Goal: Task Accomplishment & Management: Use online tool/utility

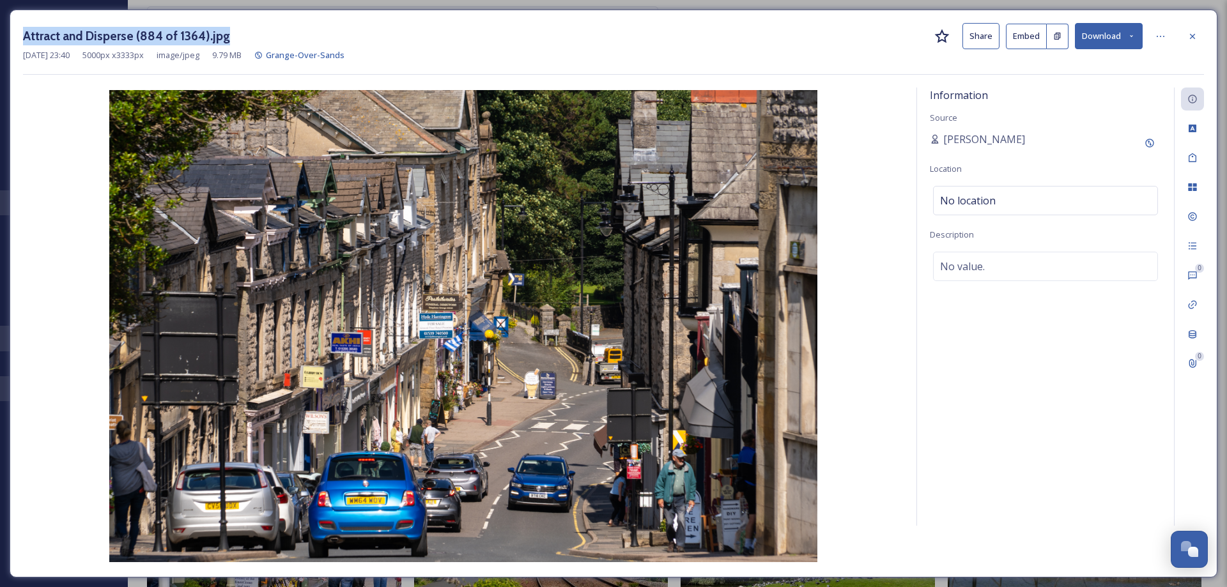
scroll to position [5066, 0]
click at [1199, 37] on div at bounding box center [1192, 36] width 23 height 23
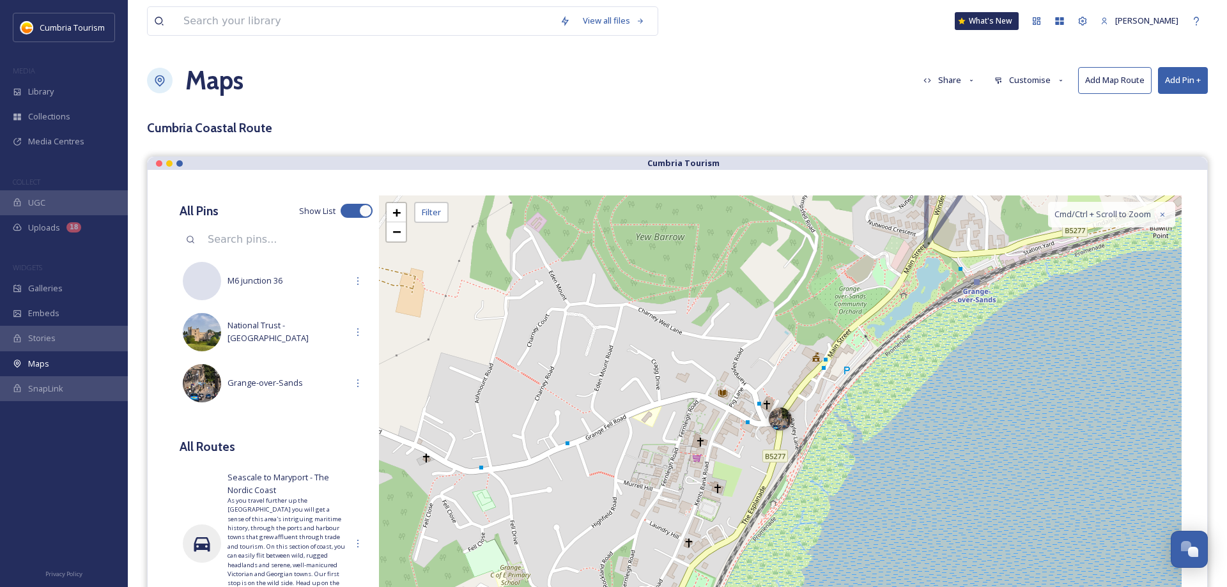
click at [1171, 78] on button "Add Pin +" at bounding box center [1183, 80] width 50 height 26
click at [1161, 132] on span "Add Pin From Library" at bounding box center [1162, 135] width 78 height 12
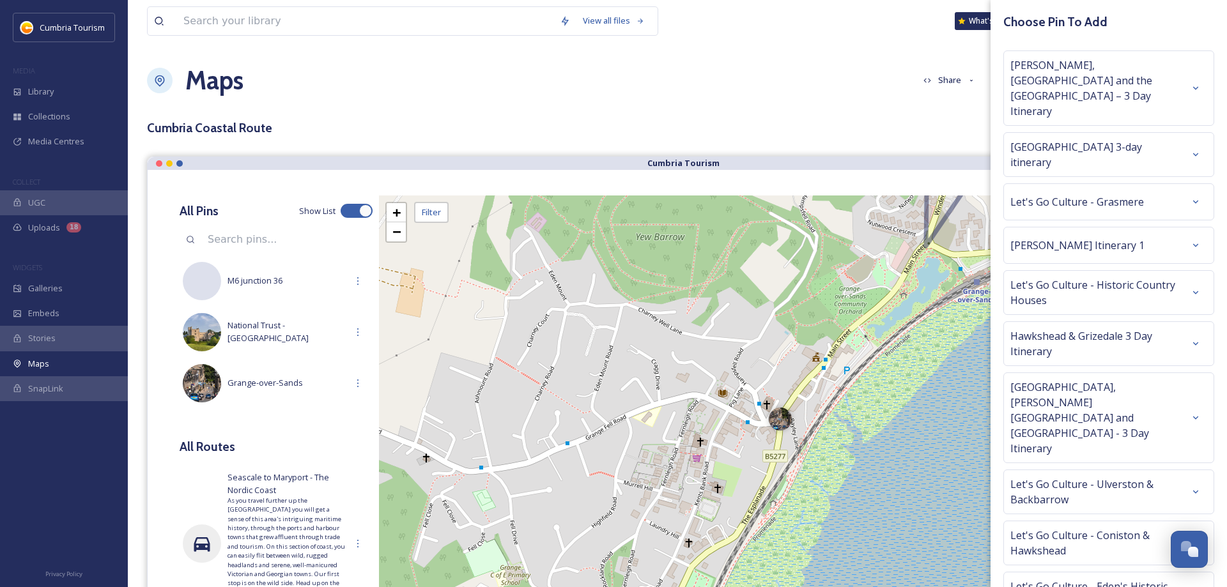
click at [1181, 139] on div "[GEOGRAPHIC_DATA] 3-day itinerary" at bounding box center [1109, 154] width 197 height 31
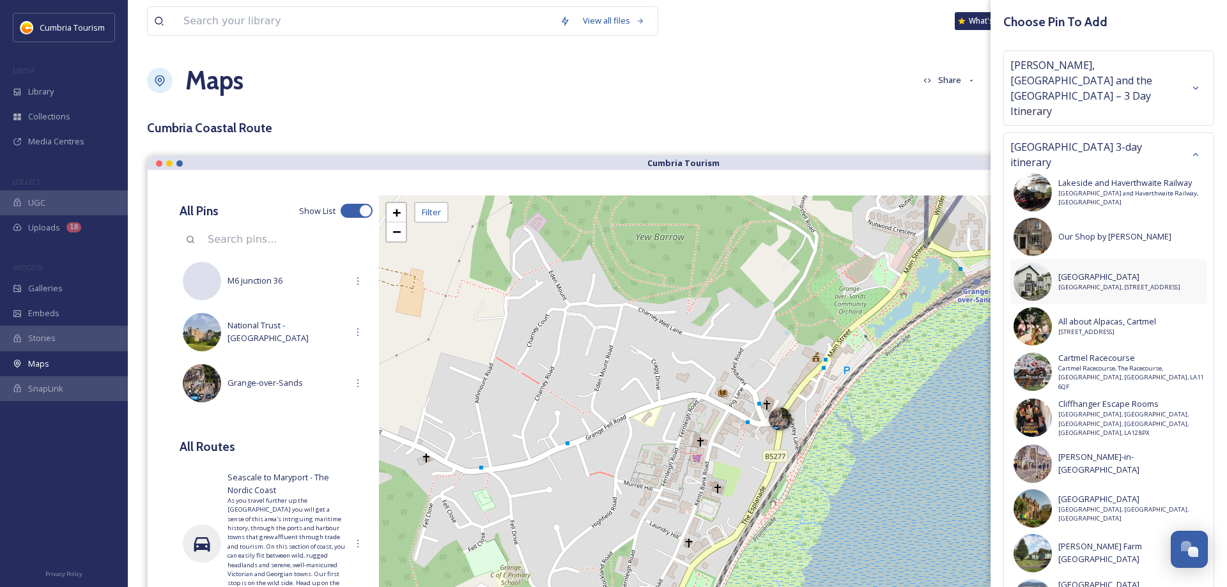
click at [1086, 271] on span "[GEOGRAPHIC_DATA]" at bounding box center [1132, 277] width 146 height 12
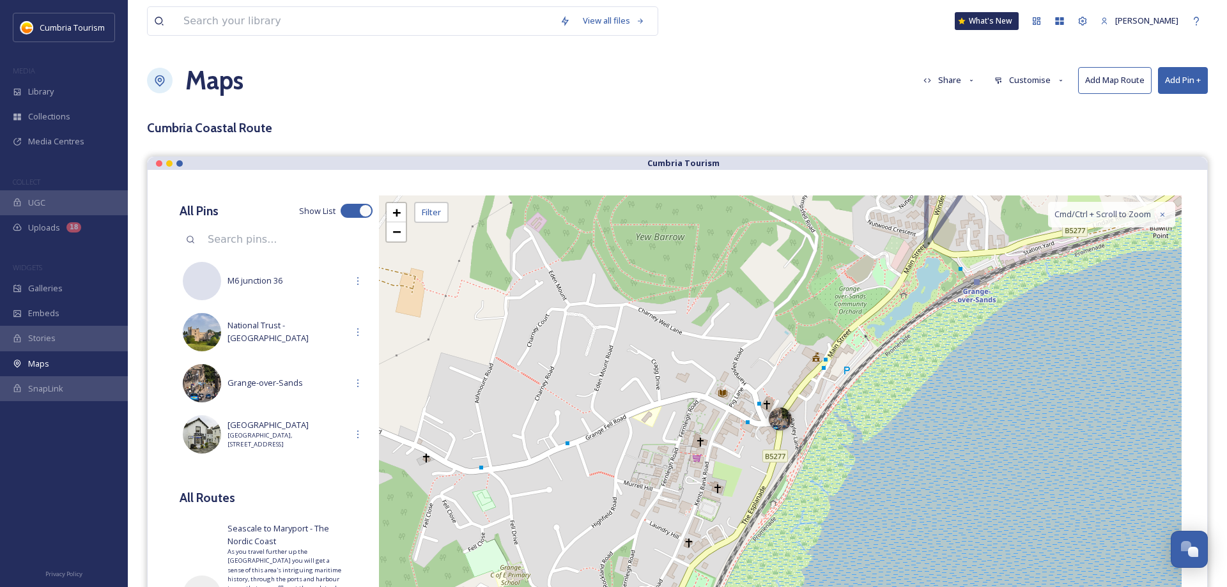
click at [1185, 79] on button "Add Pin +" at bounding box center [1183, 80] width 50 height 26
click at [1157, 132] on span "Add Pin From Library" at bounding box center [1162, 135] width 78 height 12
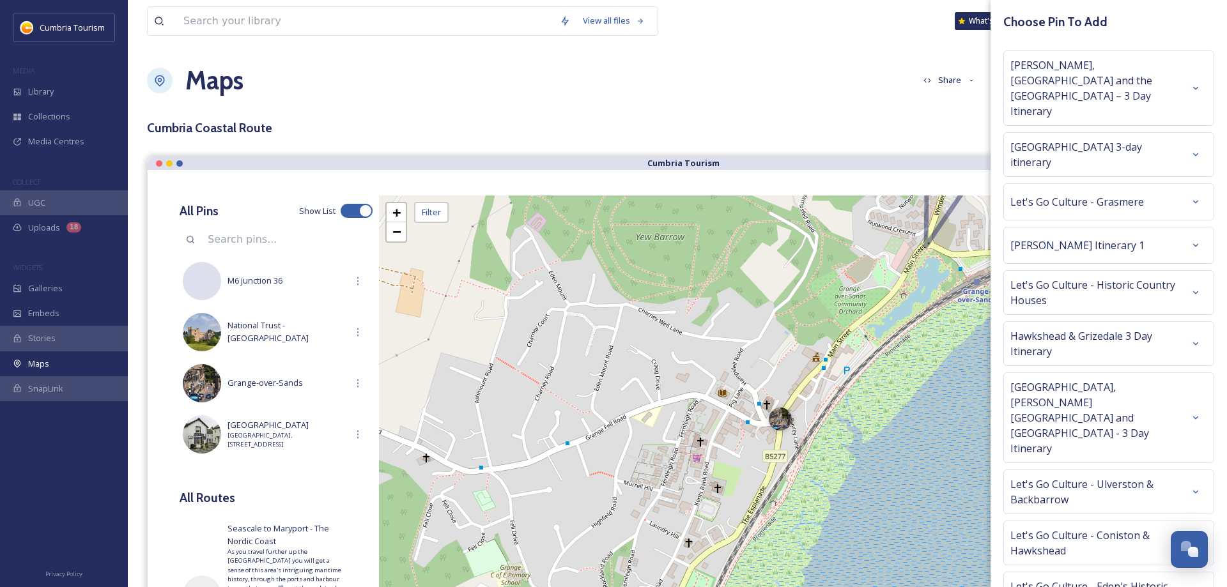
click at [1119, 132] on div "Morecambe Bay 3-day itinerary" at bounding box center [1109, 154] width 211 height 45
click at [1118, 139] on span "Morecambe Bay 3-day itinerary" at bounding box center [1098, 154] width 174 height 31
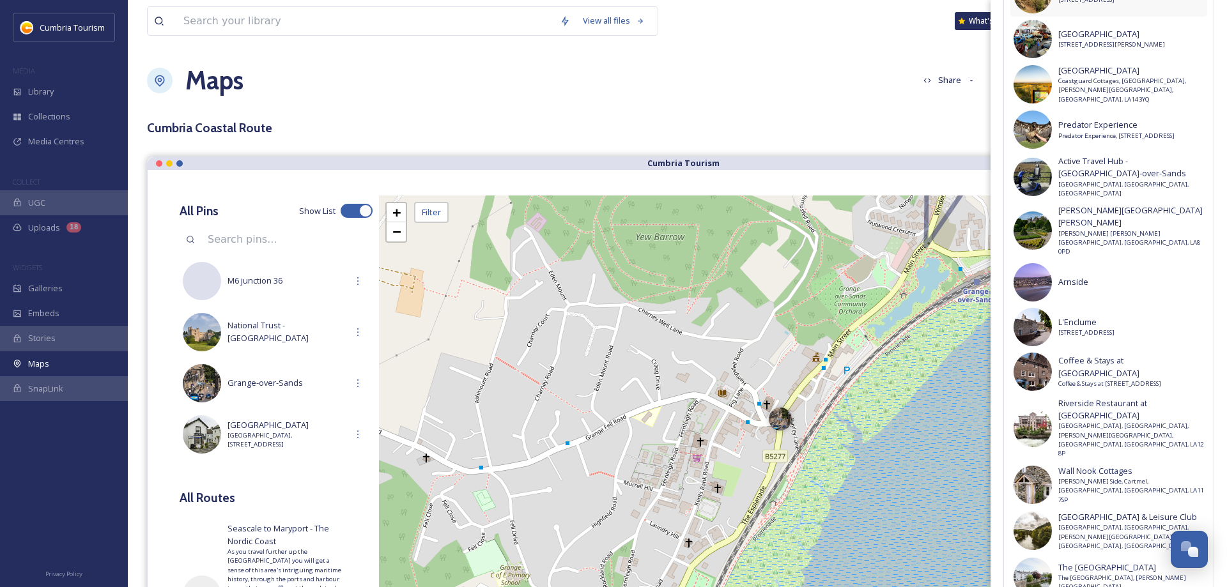
scroll to position [886, 0]
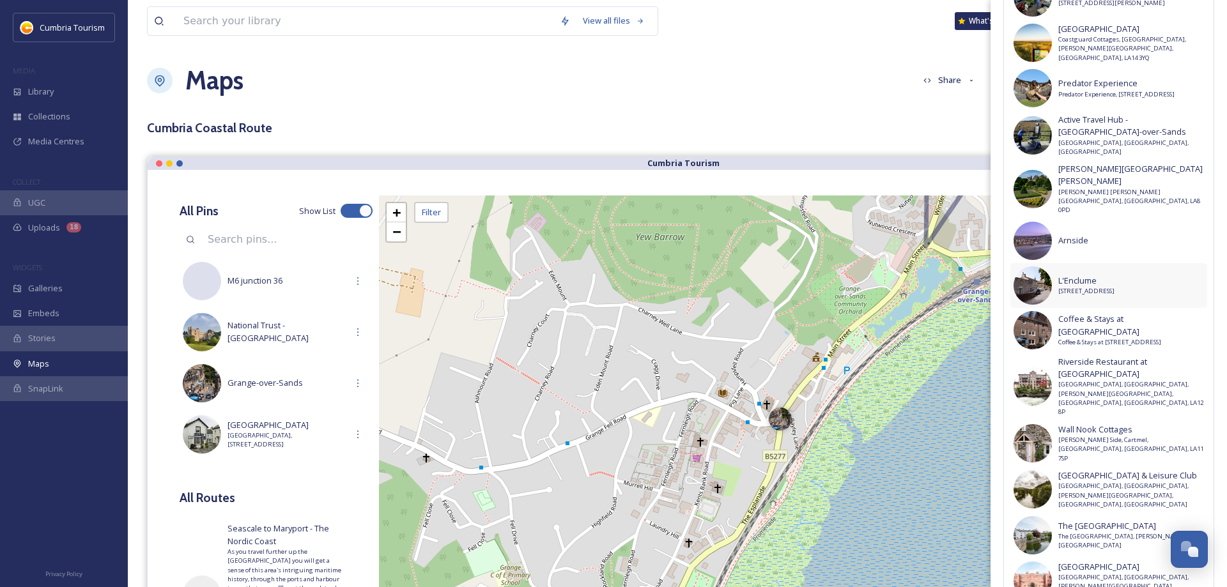
click at [1115, 275] on span "L'Enclume" at bounding box center [1132, 281] width 146 height 12
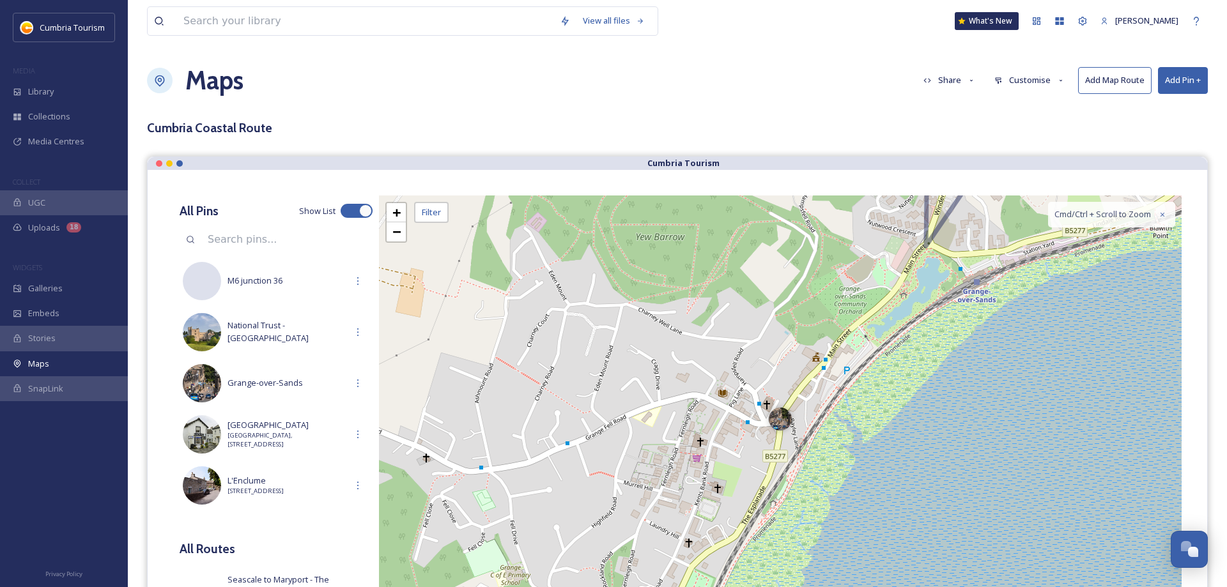
click at [1184, 72] on button "Add Pin +" at bounding box center [1183, 80] width 50 height 26
click at [1168, 132] on span "Add Pin From Library" at bounding box center [1162, 135] width 78 height 12
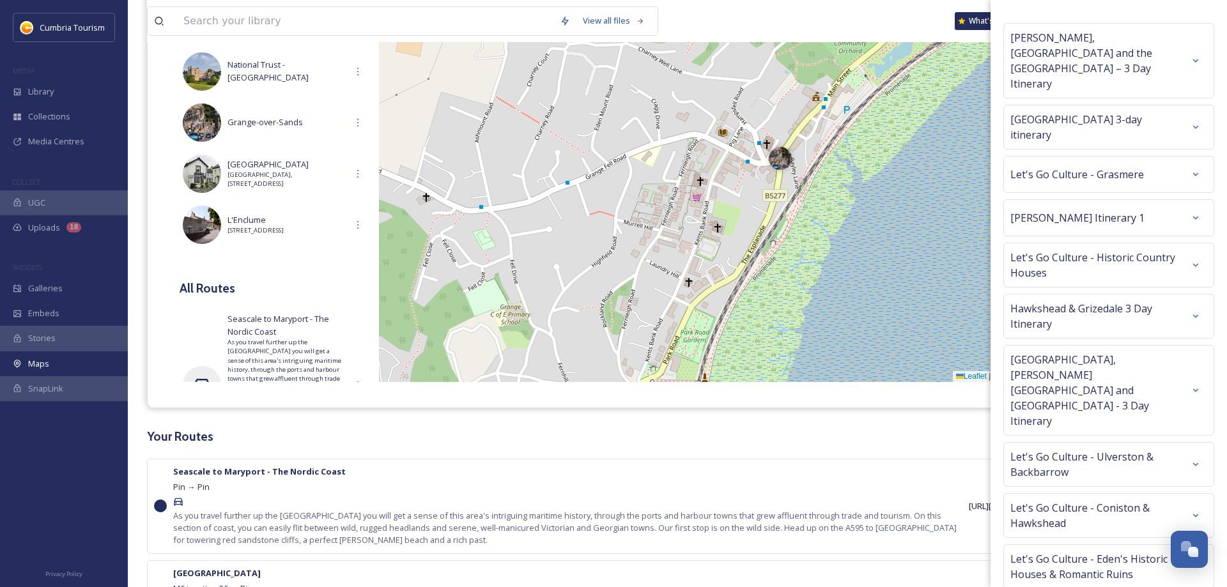
scroll to position [0, 0]
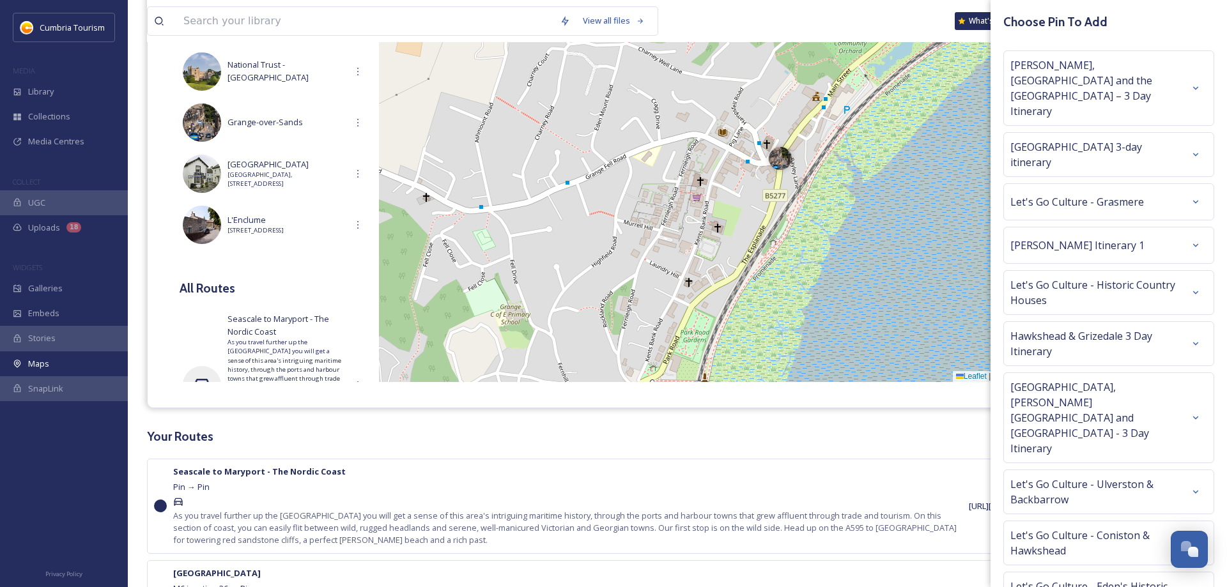
click at [1143, 139] on div "Morecambe Bay 3-day itinerary" at bounding box center [1109, 154] width 197 height 31
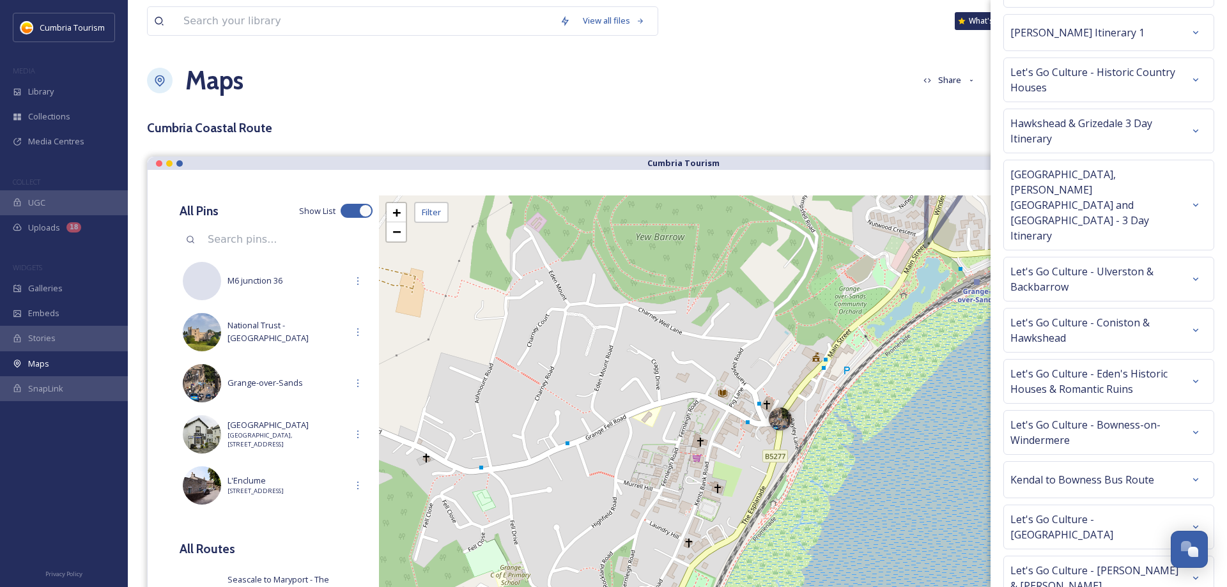
scroll to position [1933, 0]
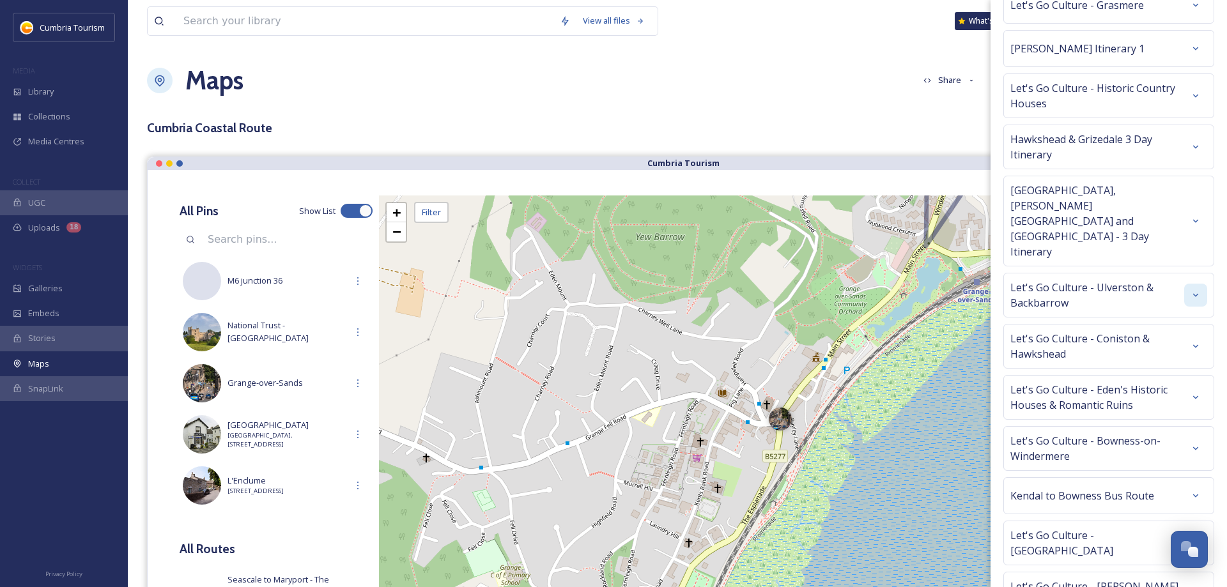
click at [1201, 284] on div at bounding box center [1195, 295] width 23 height 23
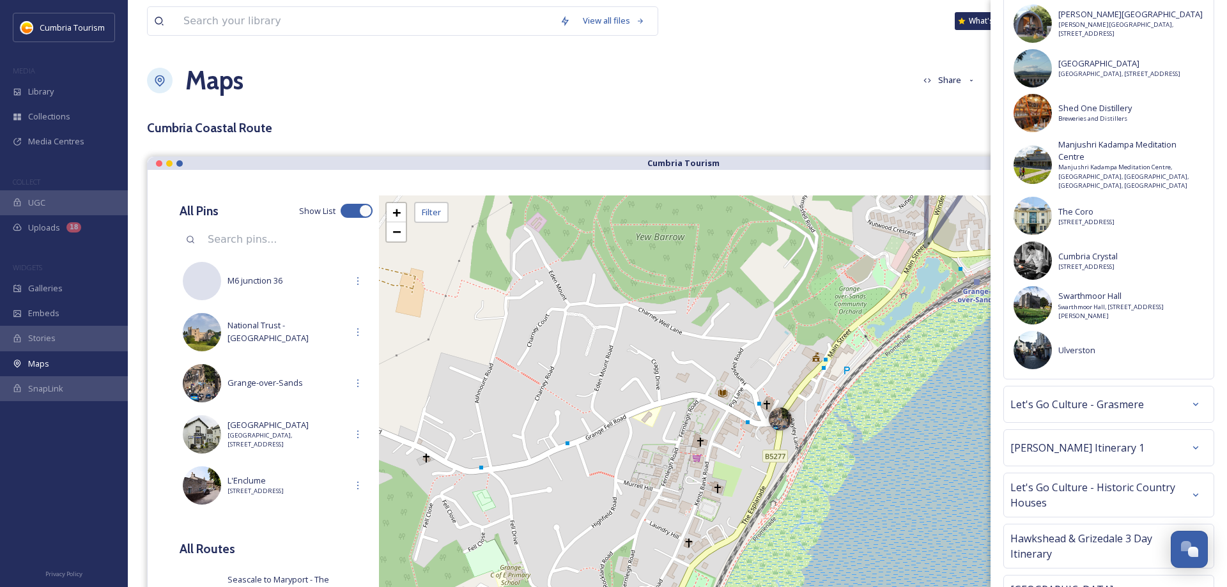
scroll to position [1530, 0]
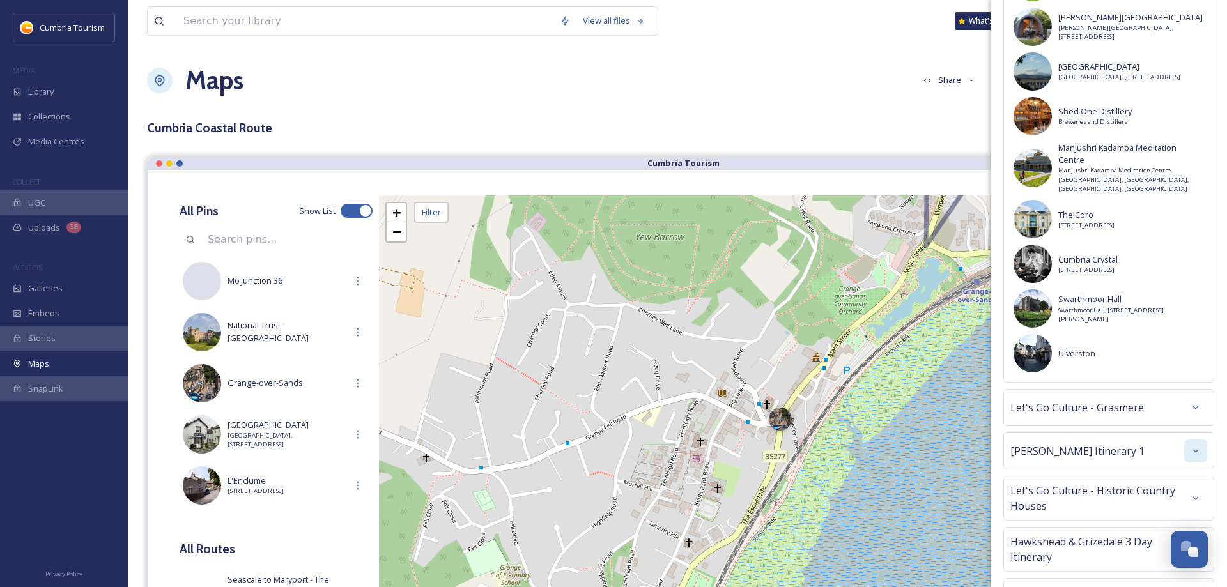
click at [1190, 440] on div at bounding box center [1195, 451] width 23 height 23
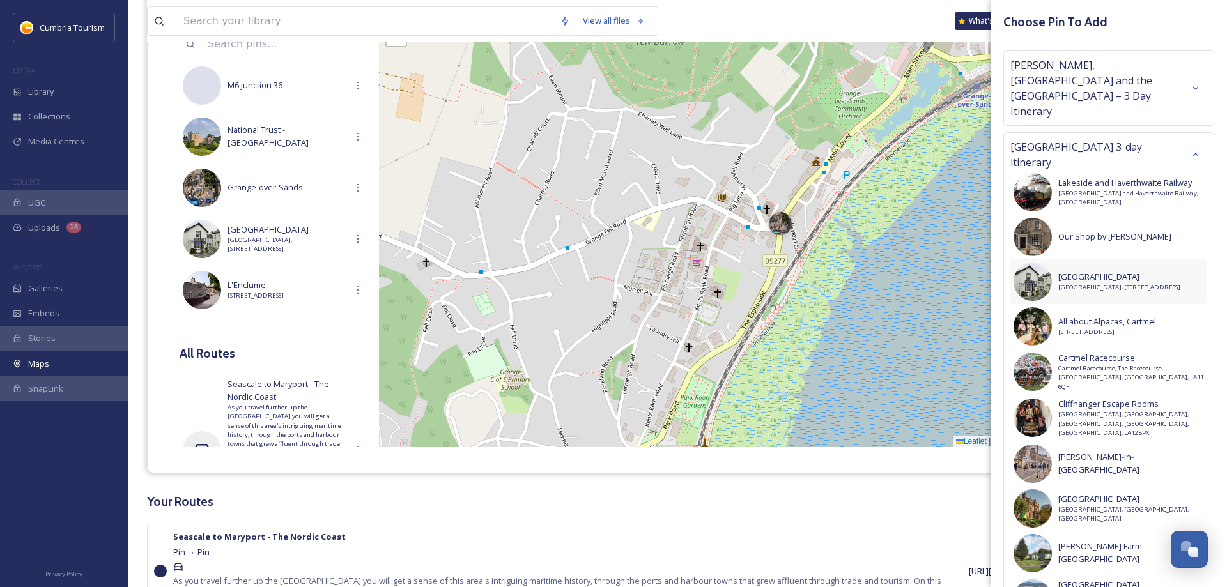
scroll to position [0, 0]
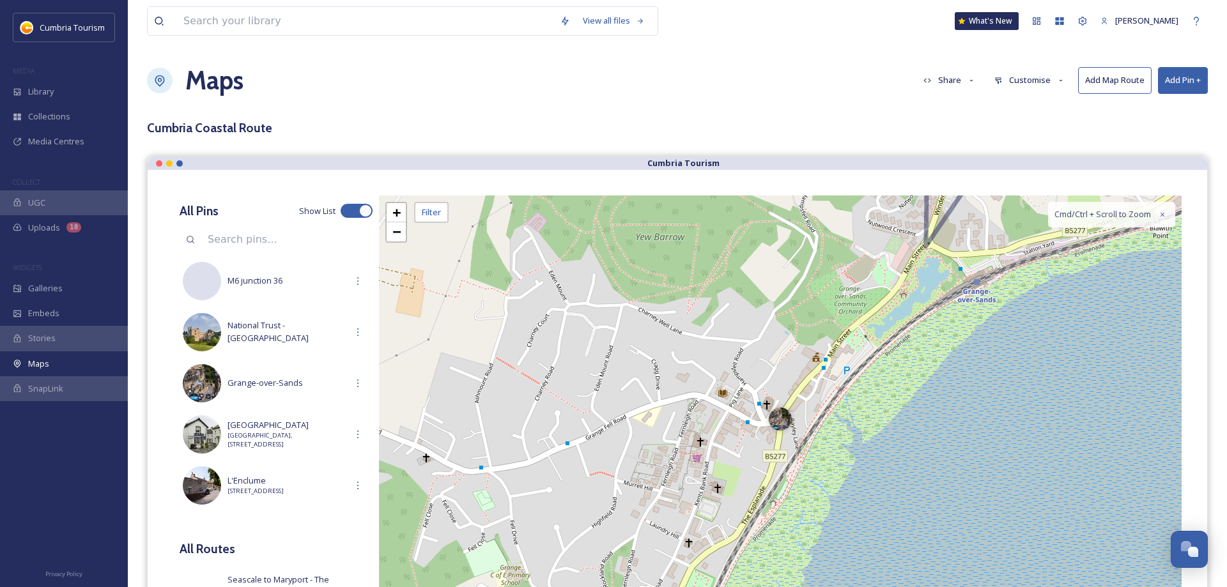
drag, startPoint x: 885, startPoint y: 66, endPoint x: 932, endPoint y: 49, distance: 49.8
click at [885, 65] on div "Maps Share Customise Add Map Route Add Pin +" at bounding box center [677, 80] width 1061 height 38
click at [1186, 83] on button "Add Pin +" at bounding box center [1183, 80] width 50 height 26
click at [1158, 106] on span "Add New Pin" at bounding box center [1147, 110] width 49 height 12
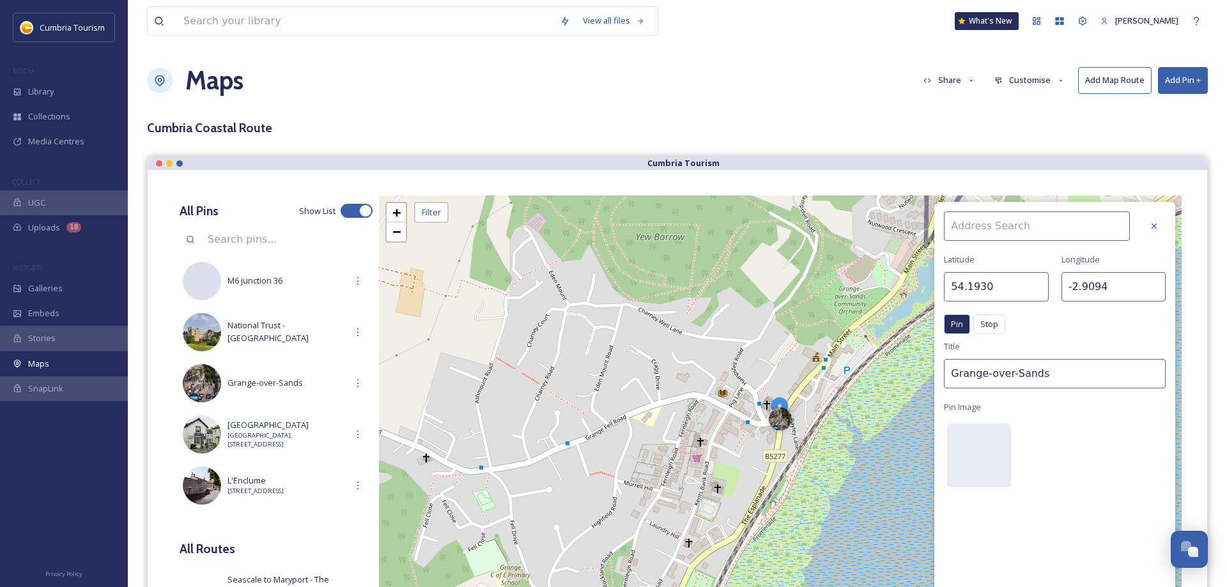
click at [1016, 224] on input at bounding box center [1037, 226] width 186 height 29
type input "Lakeland Segway"
click at [995, 252] on span "Lakeland Segway" at bounding box center [983, 256] width 66 height 12
type input "54.2006"
type input "-2.9563"
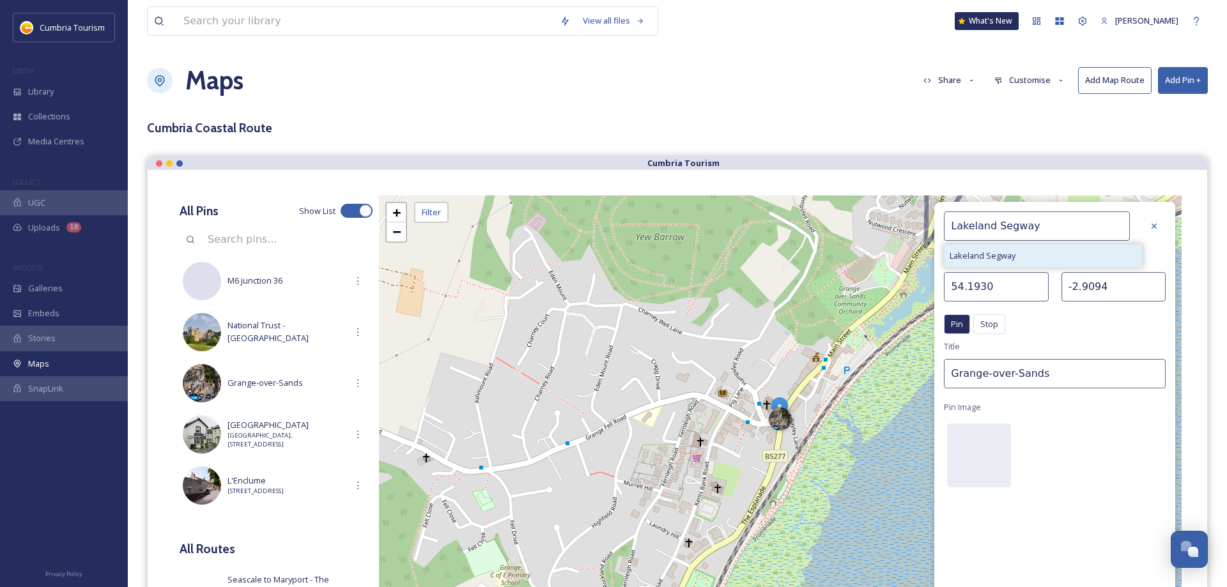
type input "Lakeland Segway"
click at [997, 454] on div at bounding box center [979, 456] width 64 height 64
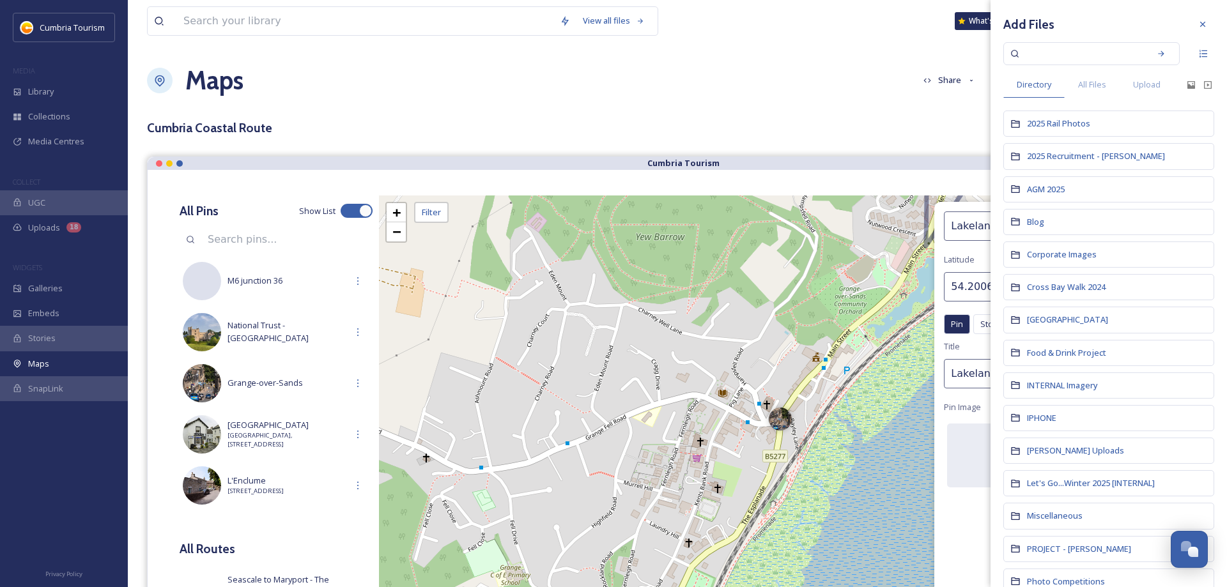
click at [1048, 56] on input at bounding box center [1083, 54] width 121 height 28
click at [1083, 91] on div "All Files" at bounding box center [1092, 85] width 55 height 26
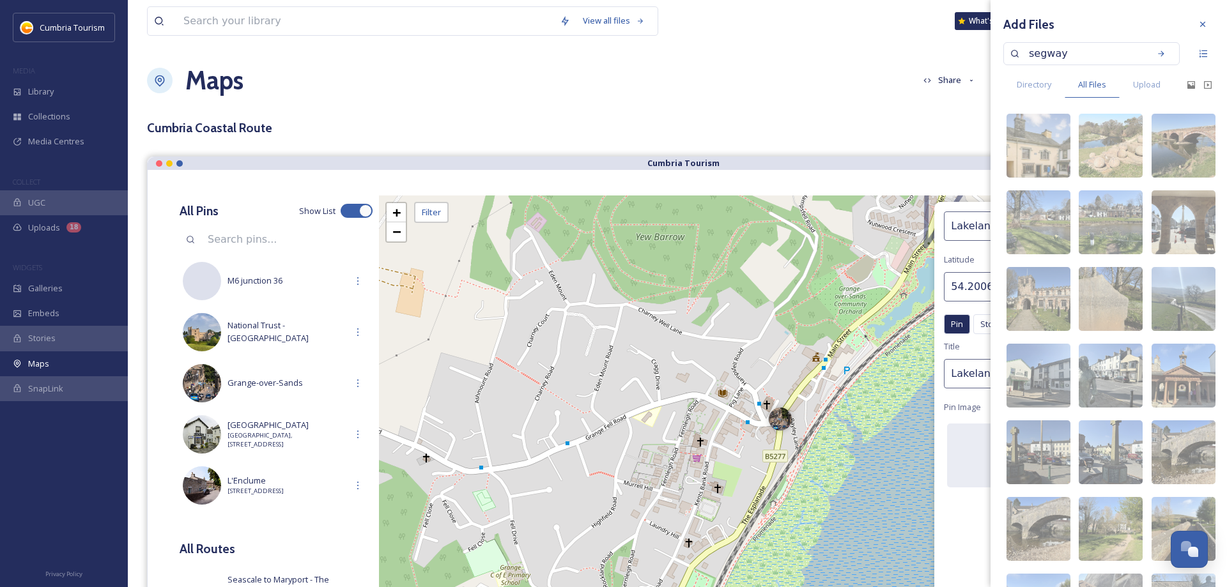
click at [1106, 61] on input "segway" at bounding box center [1083, 54] width 121 height 28
drag, startPoint x: 1113, startPoint y: 59, endPoint x: 789, endPoint y: 54, distance: 323.5
click at [1023, 58] on input "segway" at bounding box center [1083, 54] width 121 height 28
paste input "Lakeland Segway (14).jpg"
type input "Lakeland Segway (14).jpg"
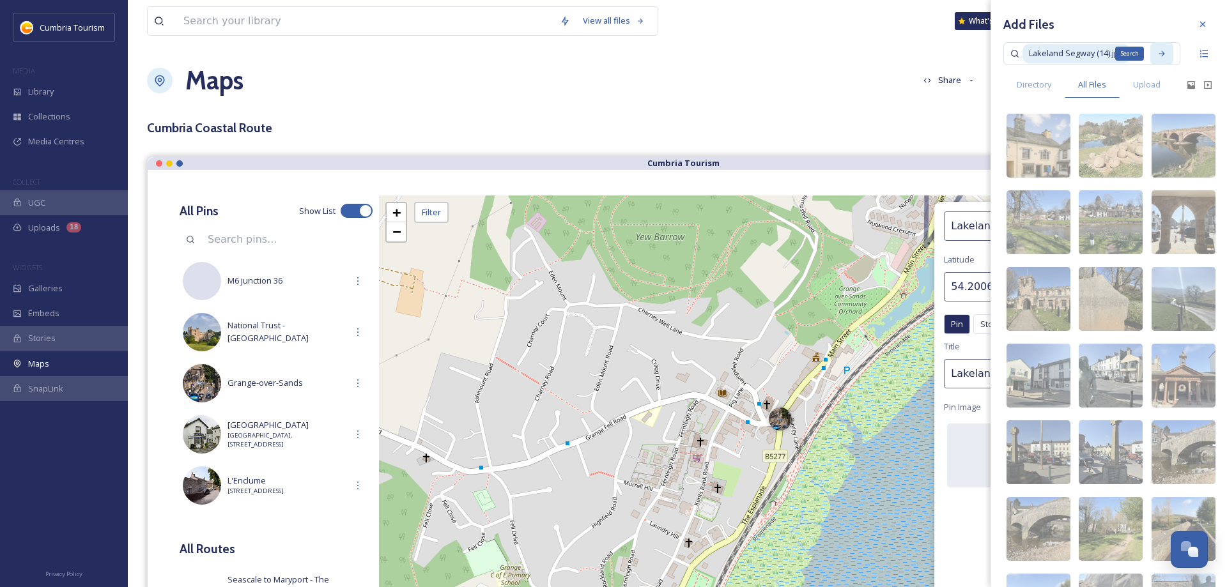
click at [1157, 57] on div "Search" at bounding box center [1162, 53] width 23 height 23
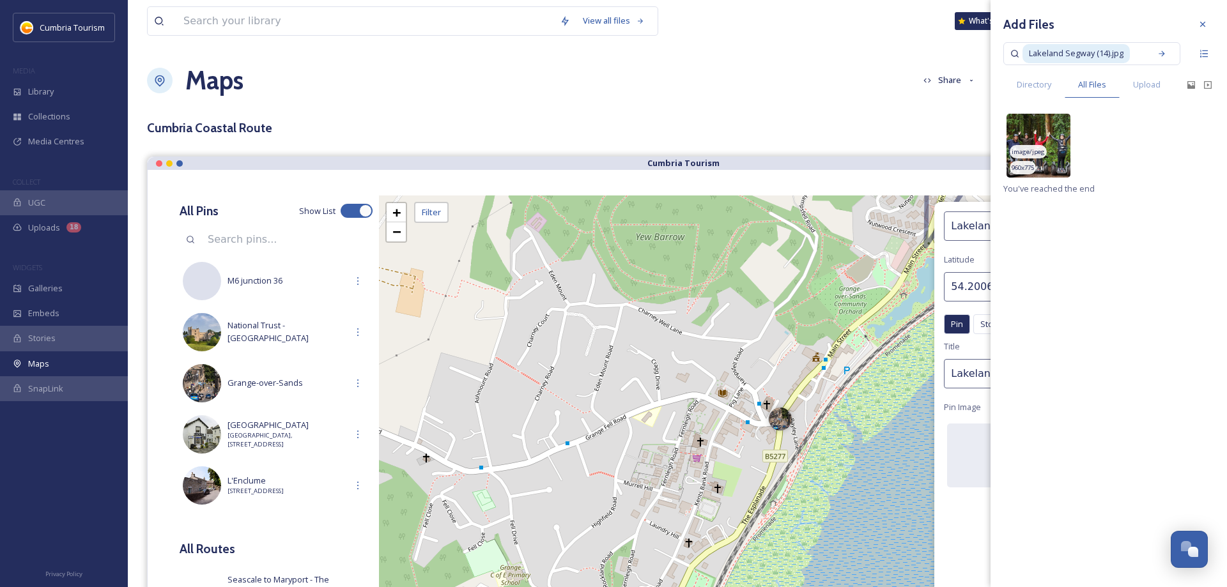
click at [1022, 138] on img at bounding box center [1039, 146] width 64 height 64
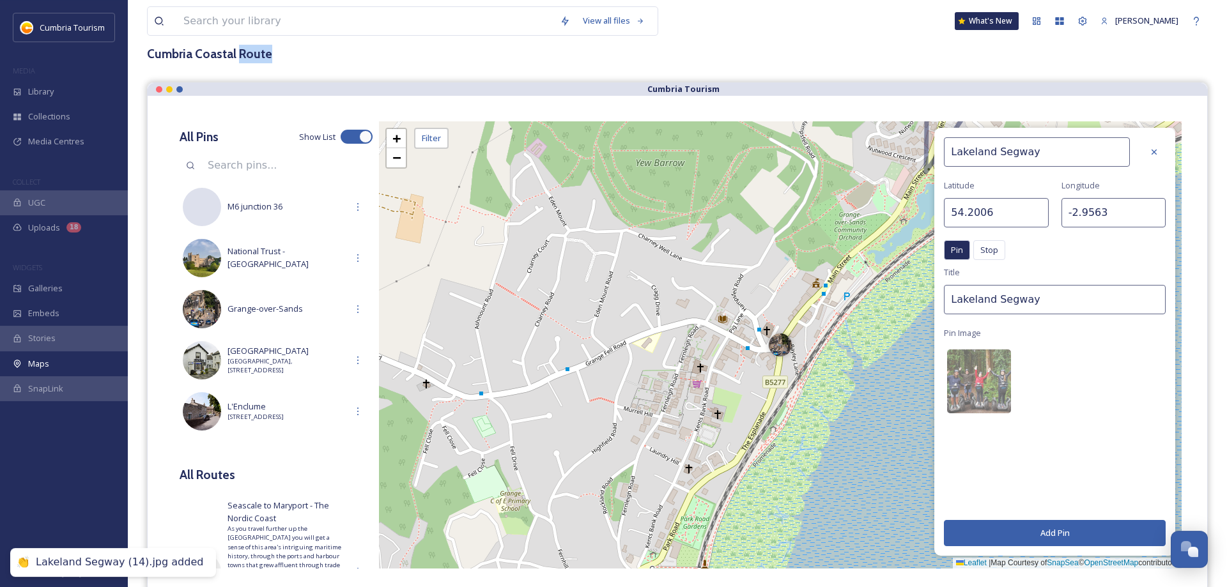
scroll to position [196, 0]
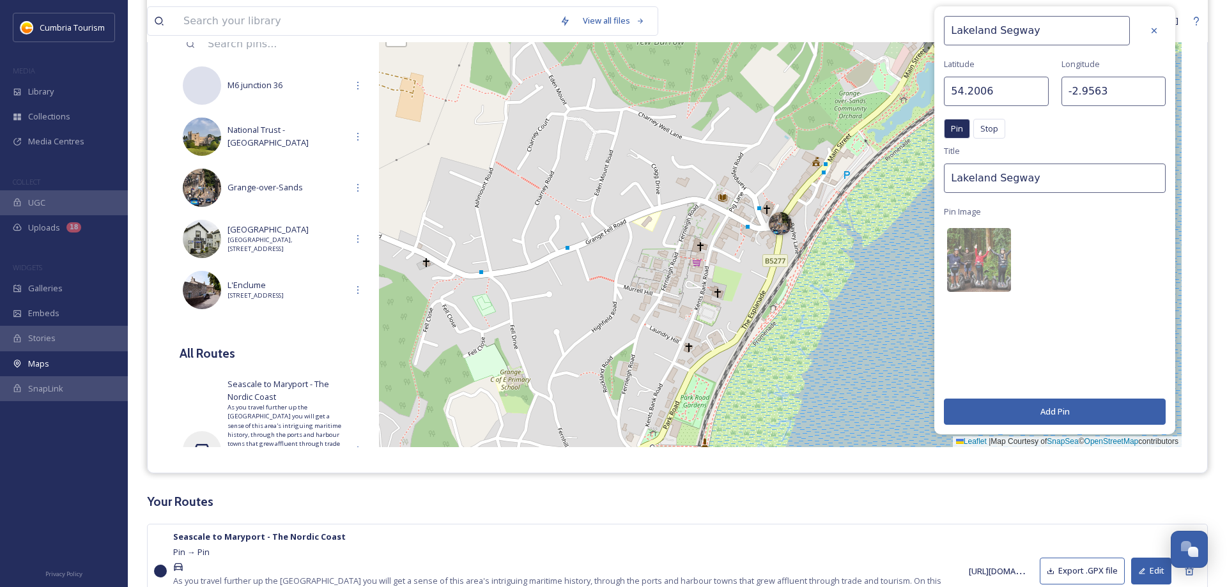
click at [1049, 411] on button "Add Pin" at bounding box center [1055, 412] width 222 height 26
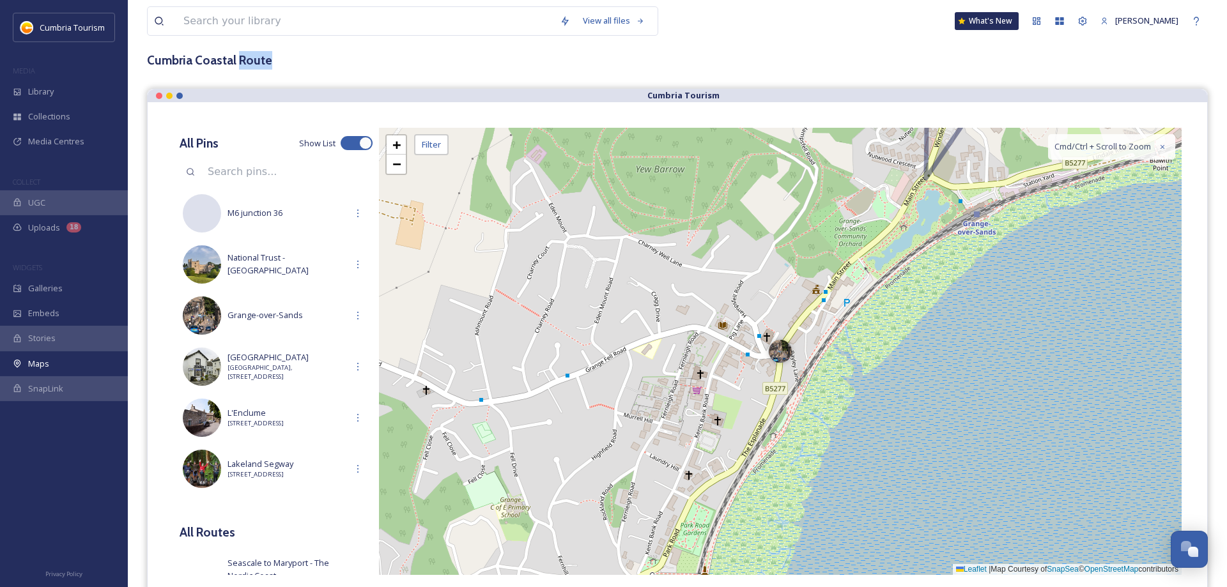
scroll to position [65, 0]
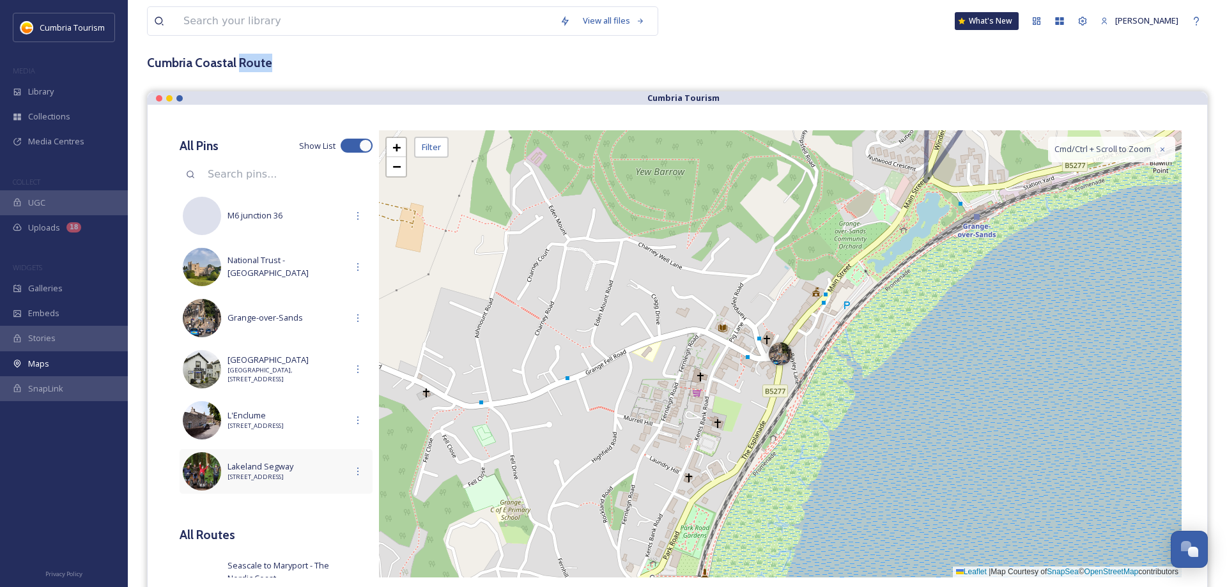
click at [214, 469] on img at bounding box center [202, 472] width 38 height 38
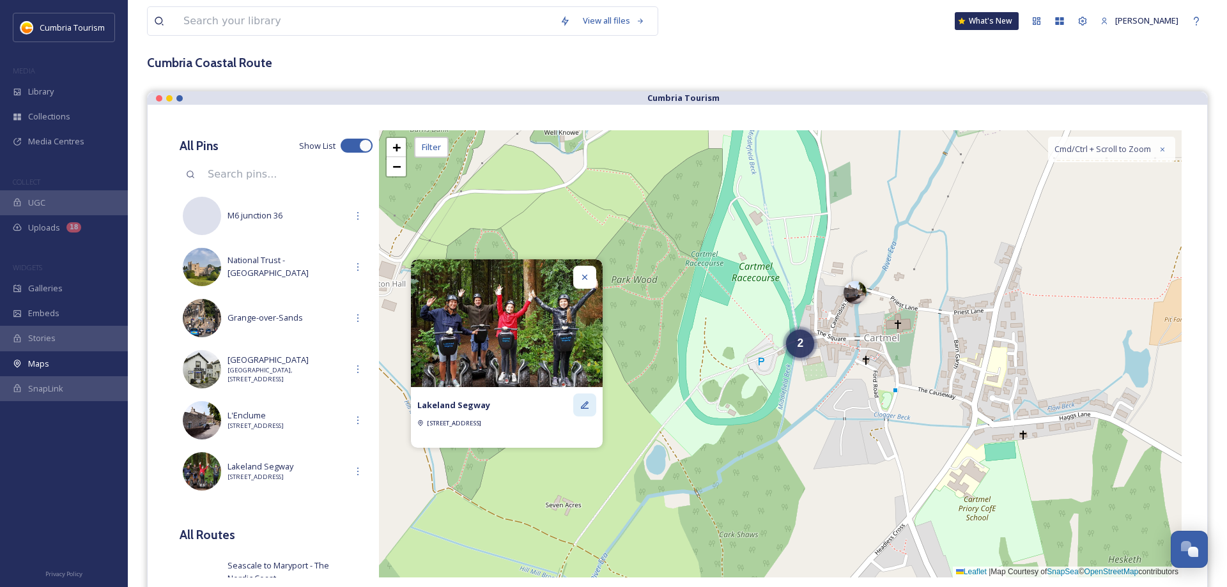
click at [581, 403] on icon at bounding box center [585, 405] width 10 height 10
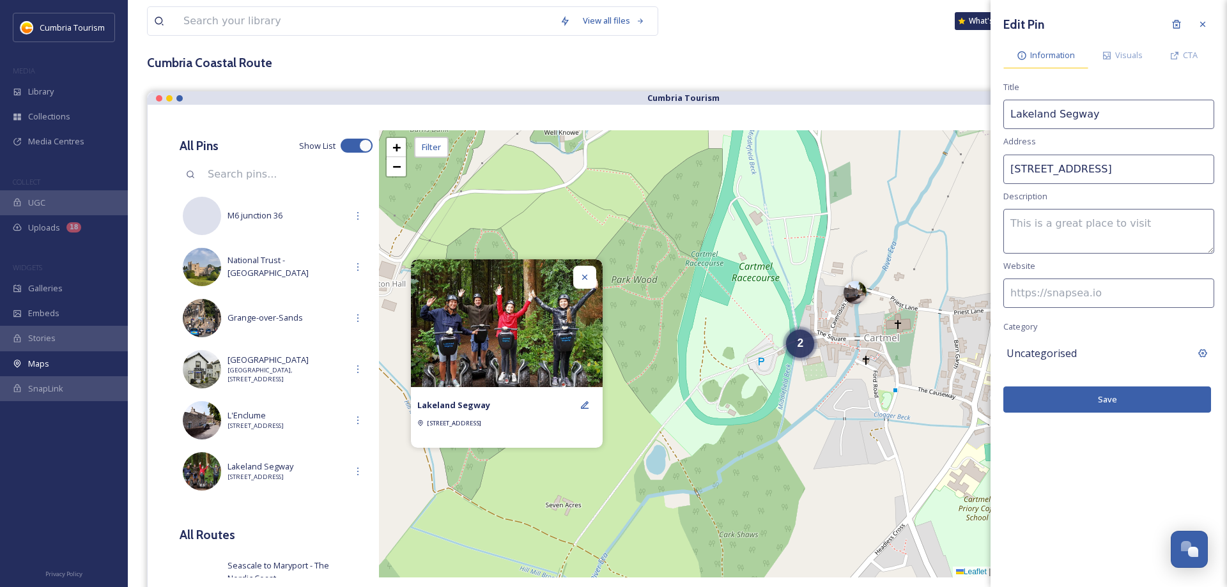
click at [1055, 55] on span "Information" at bounding box center [1052, 55] width 45 height 12
click at [1022, 298] on input at bounding box center [1109, 293] width 211 height 29
paste input "https://www.visitlakedistrict.com/things-to-do/lakeland-segway-p1214781"
type input "https://www.visitlakedistrict.com/things-to-do/lakeland-segway-p1214781"
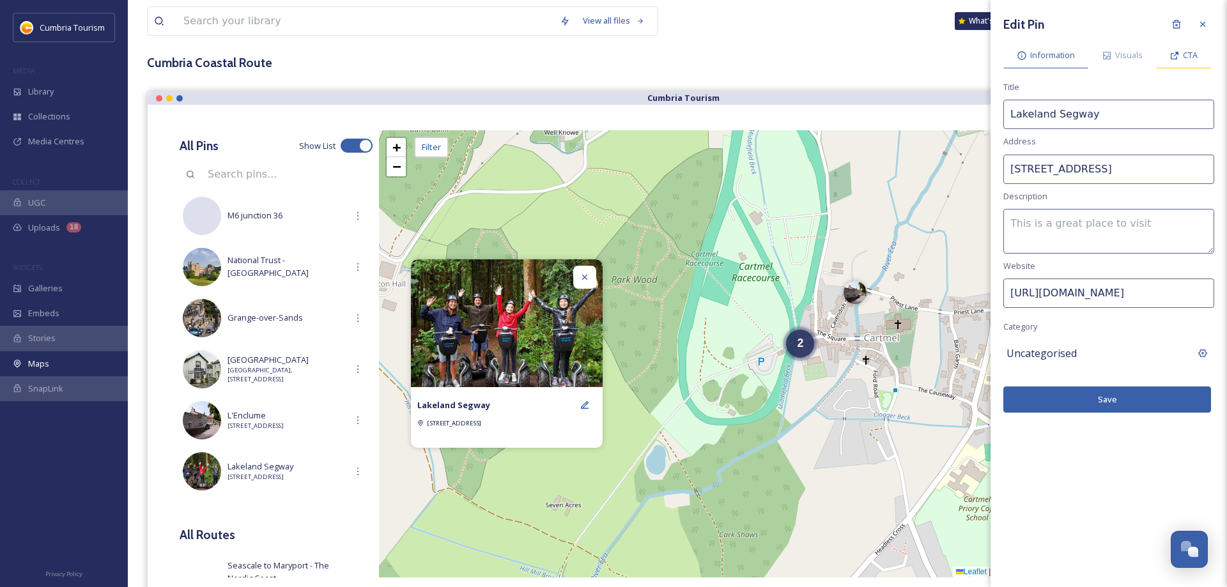
click at [1181, 54] on div "CTA" at bounding box center [1183, 55] width 55 height 26
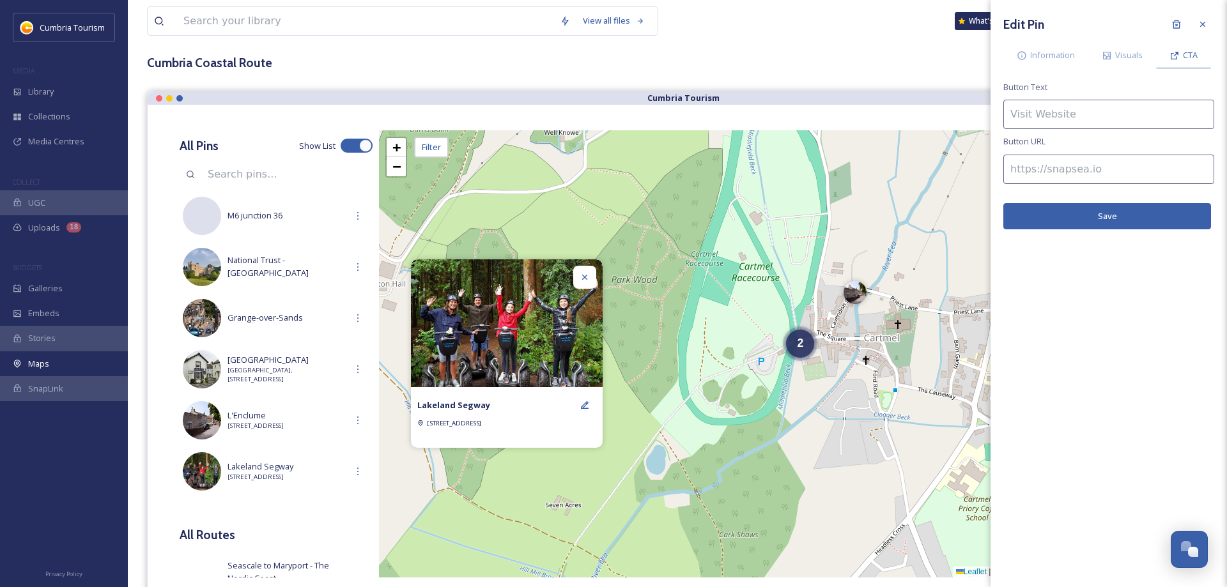
drag, startPoint x: 1069, startPoint y: 114, endPoint x: 1063, endPoint y: 113, distance: 6.5
click at [1067, 113] on input at bounding box center [1109, 114] width 211 height 29
type input "Find out more"
drag, startPoint x: 1090, startPoint y: 166, endPoint x: 1085, endPoint y: 161, distance: 7.2
click at [1089, 165] on input at bounding box center [1109, 169] width 211 height 29
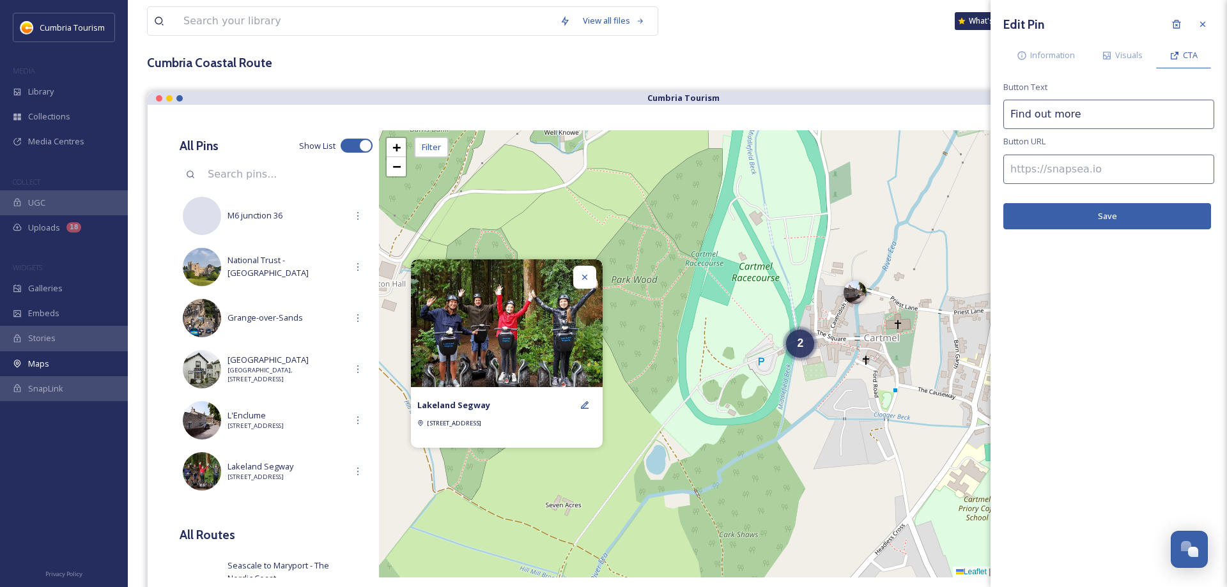
paste input "https://www.visitlakedistrict.com/things-to-do/lakeland-segway-p1214781"
type input "https://www.visitlakedistrict.com/things-to-do/lakeland-segway-p1214781"
click at [1117, 54] on span "Visuals" at bounding box center [1128, 55] width 27 height 12
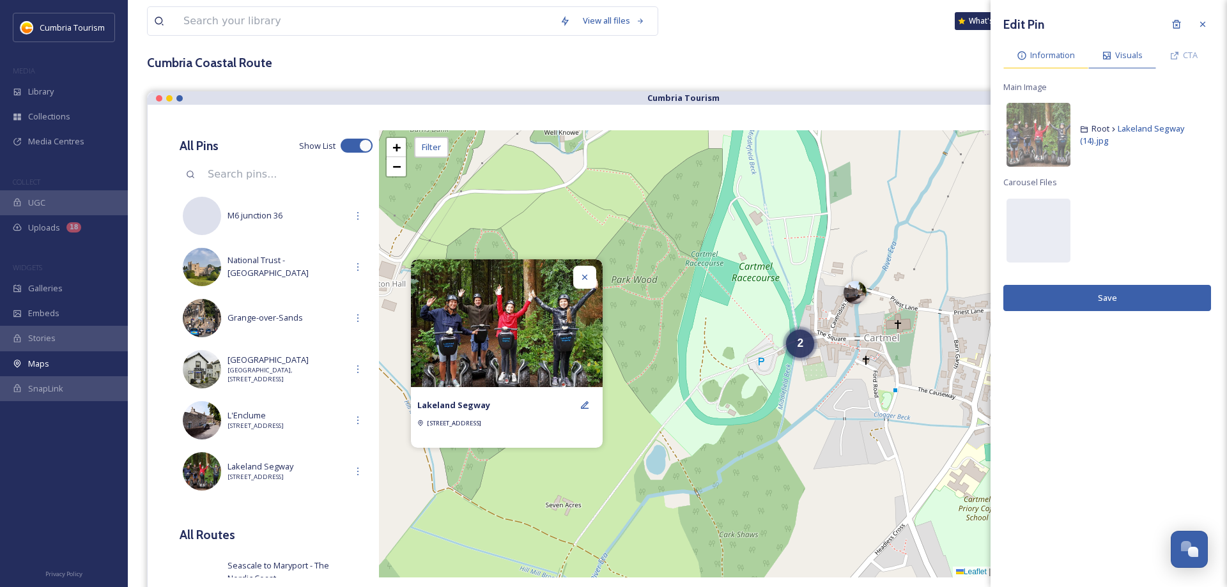
click at [1038, 57] on span "Information" at bounding box center [1052, 55] width 45 height 12
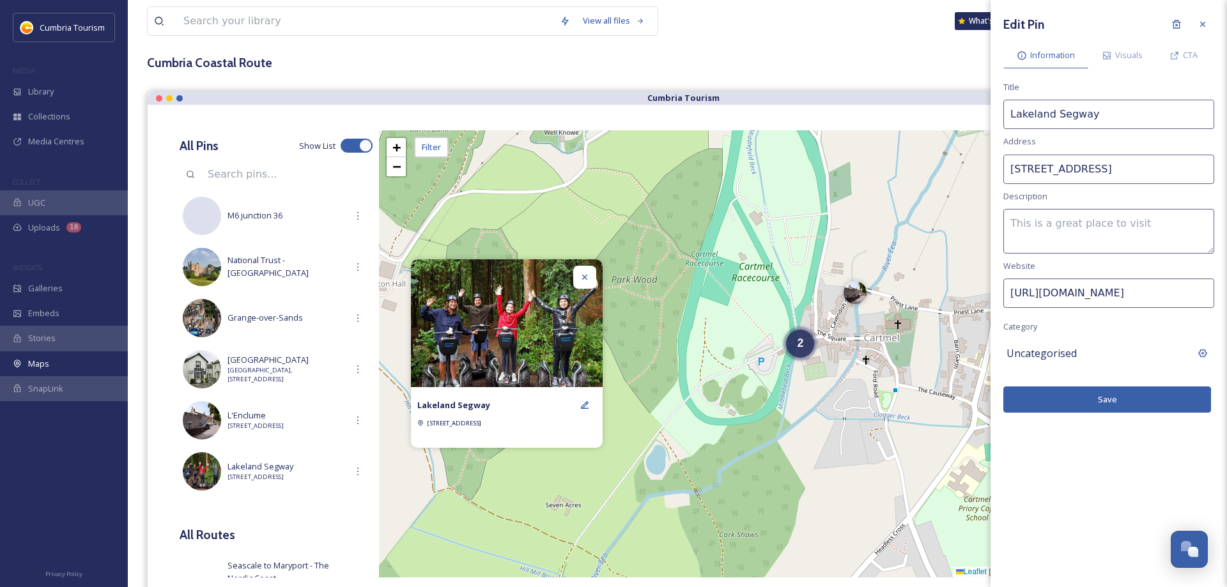
click at [1023, 350] on span "Uncategorised" at bounding box center [1042, 353] width 70 height 15
click at [1039, 356] on input at bounding box center [1109, 353] width 211 height 29
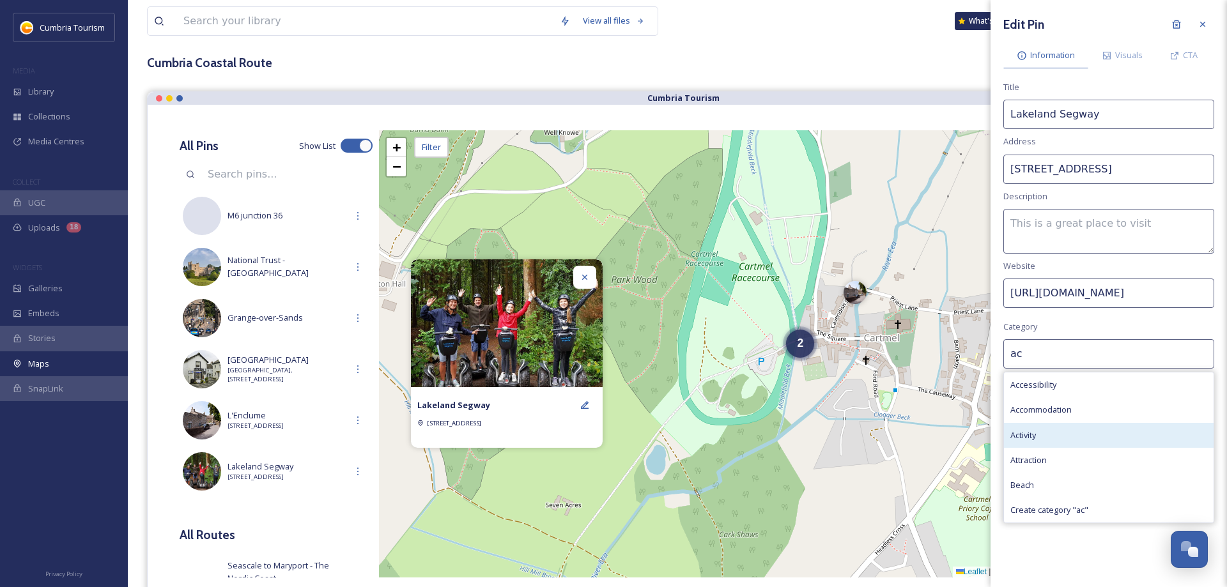
type input "ac"
click at [1026, 436] on span "Activity" at bounding box center [1024, 436] width 26 height 12
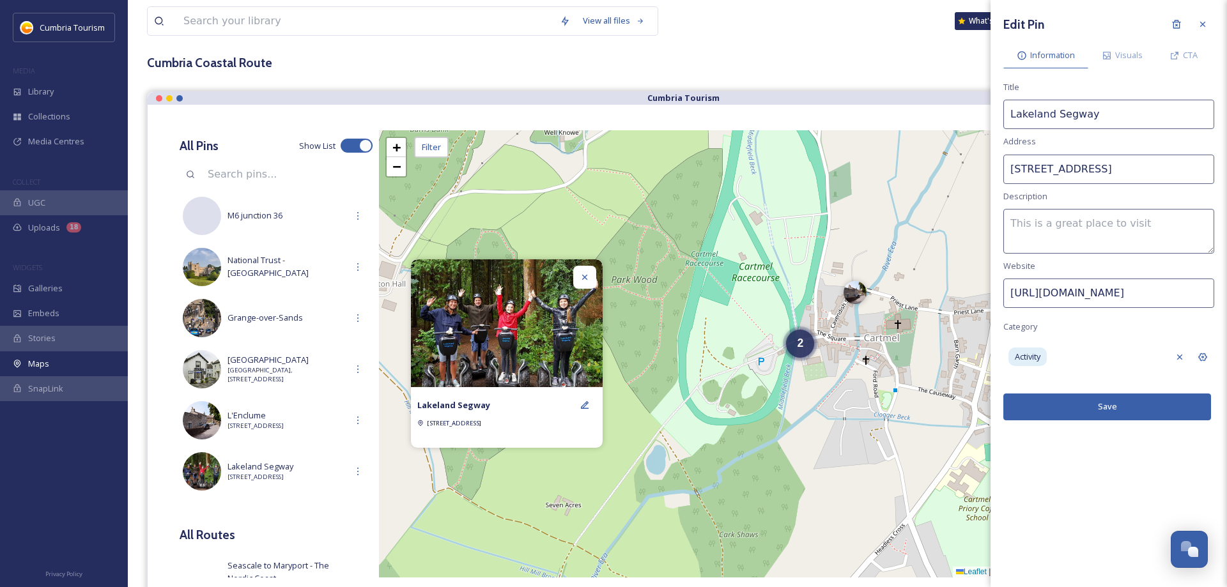
click at [1067, 222] on textarea at bounding box center [1109, 231] width 211 height 45
click at [1065, 360] on div "Activity" at bounding box center [1086, 357] width 159 height 29
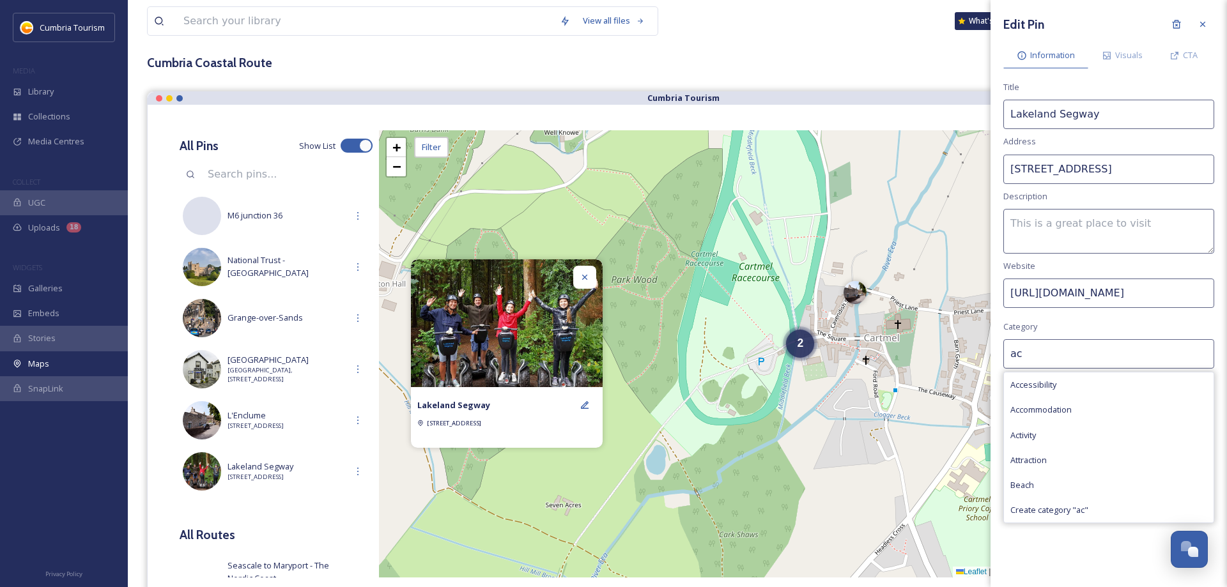
click at [1067, 355] on input "ac" at bounding box center [1109, 353] width 211 height 29
click at [1041, 241] on textarea at bounding box center [1109, 231] width 211 height 45
click at [1031, 437] on span "Activity" at bounding box center [1024, 436] width 26 height 12
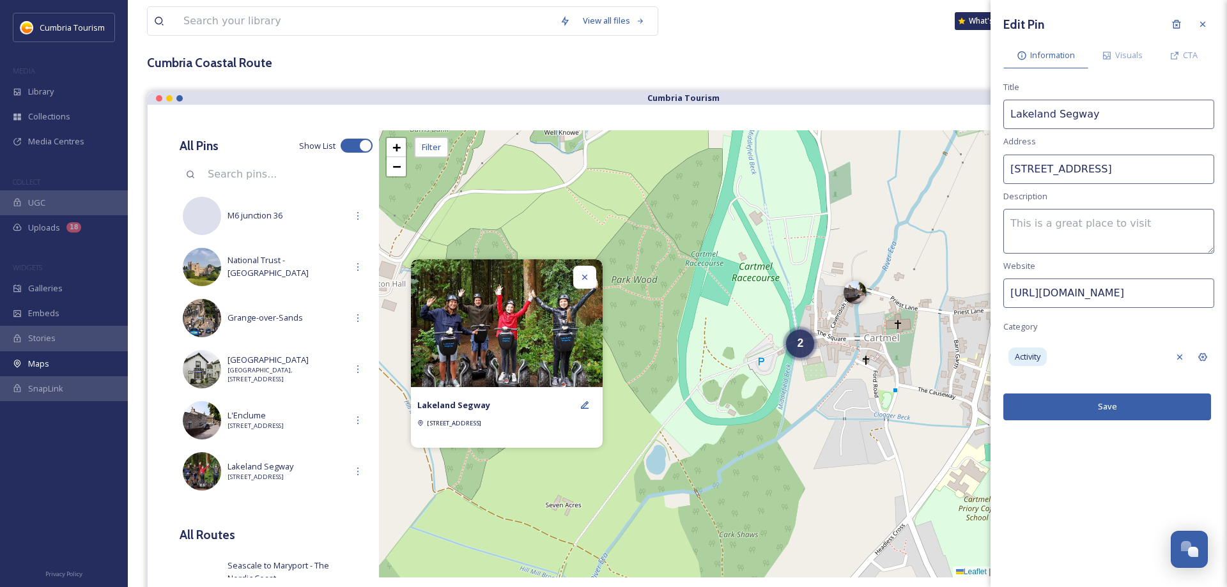
click at [1061, 230] on textarea at bounding box center [1109, 231] width 211 height 45
paste textarea "Lakeland Segway is the best place to Segway in the Lakes. Offering guided Segwa…"
type textarea "Lakeland Segway is the best place to Segway in the Lakes. Offering guided Segwa…"
click at [1122, 405] on button "Save" at bounding box center [1108, 407] width 208 height 26
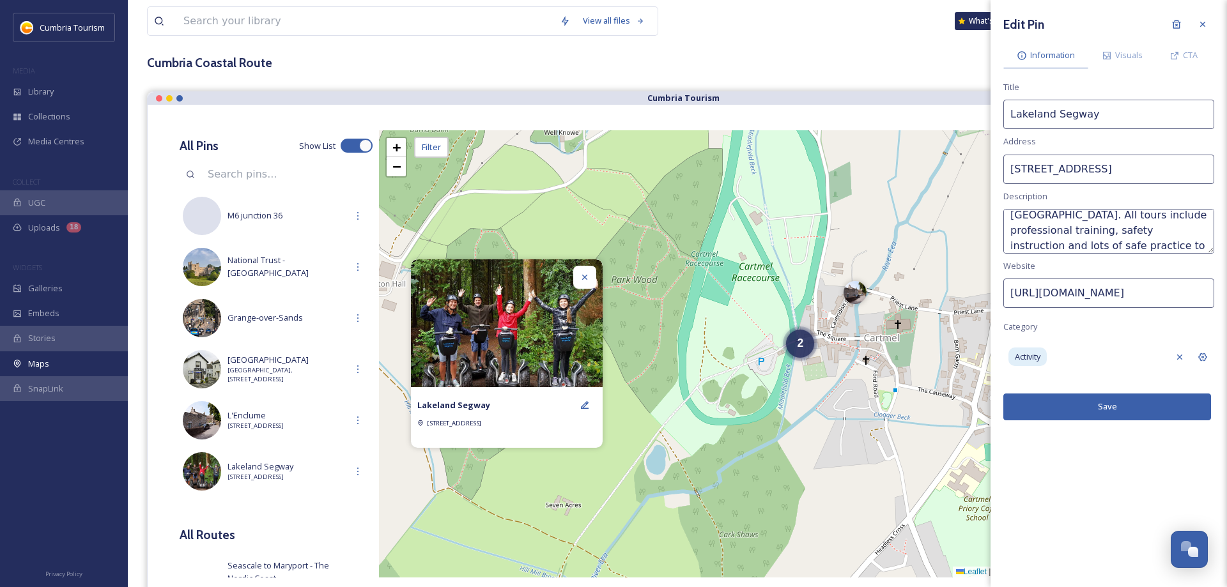
click at [587, 284] on div at bounding box center [584, 277] width 23 height 23
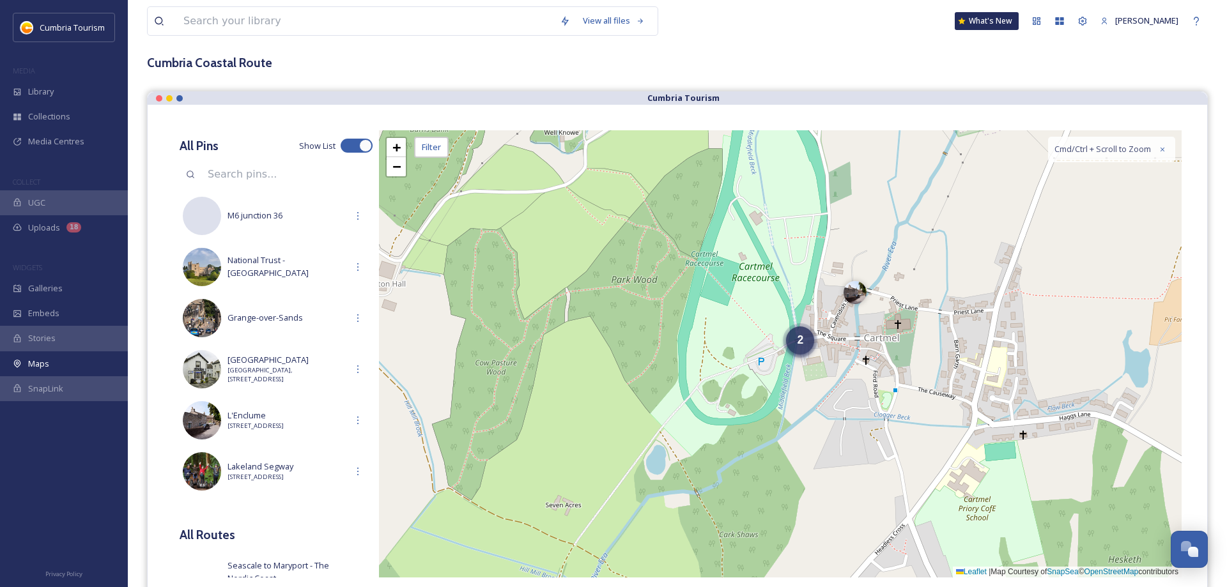
click at [796, 348] on div "2" at bounding box center [800, 341] width 28 height 28
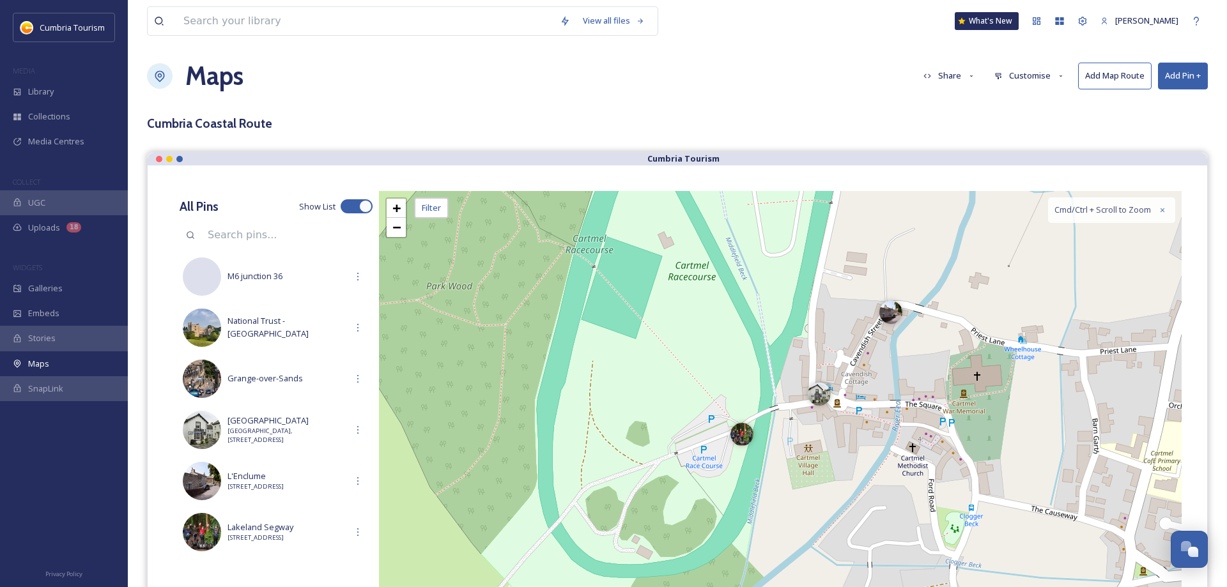
scroll to position [0, 0]
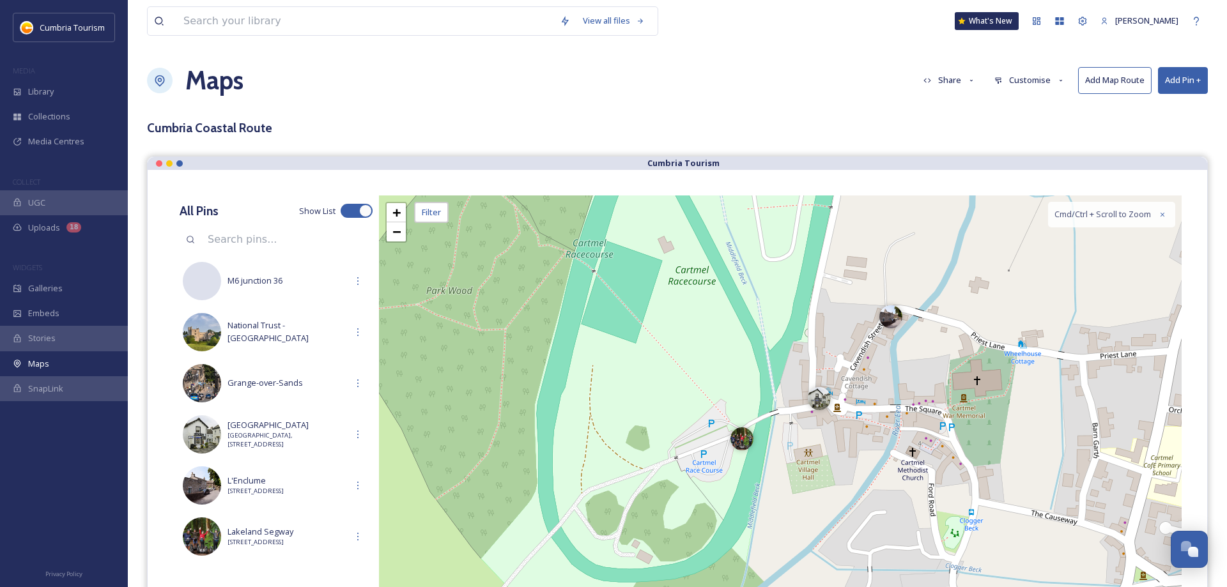
click at [1177, 91] on button "Add Pin +" at bounding box center [1183, 80] width 50 height 26
click at [1142, 137] on span "Add Pin From Library" at bounding box center [1162, 135] width 78 height 12
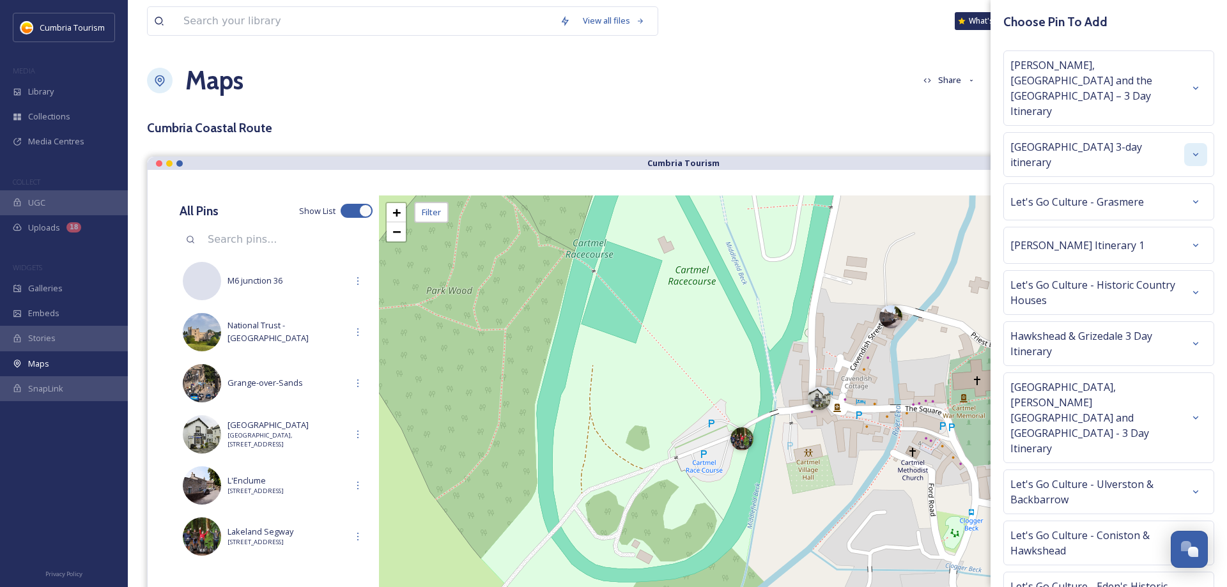
click at [1193, 150] on icon at bounding box center [1196, 155] width 10 height 10
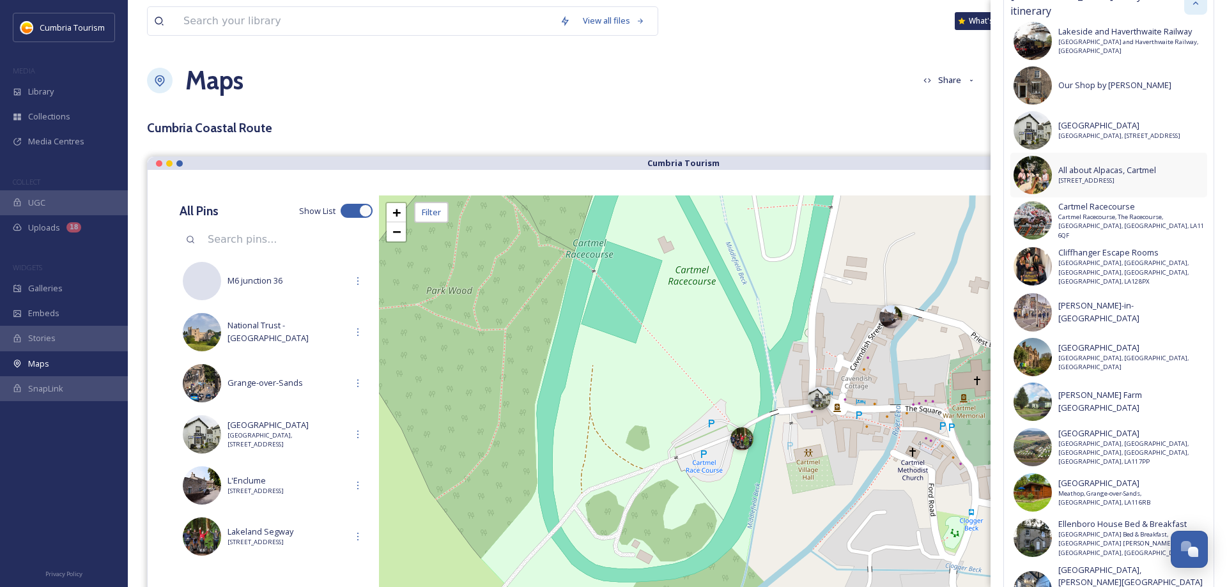
scroll to position [161, 0]
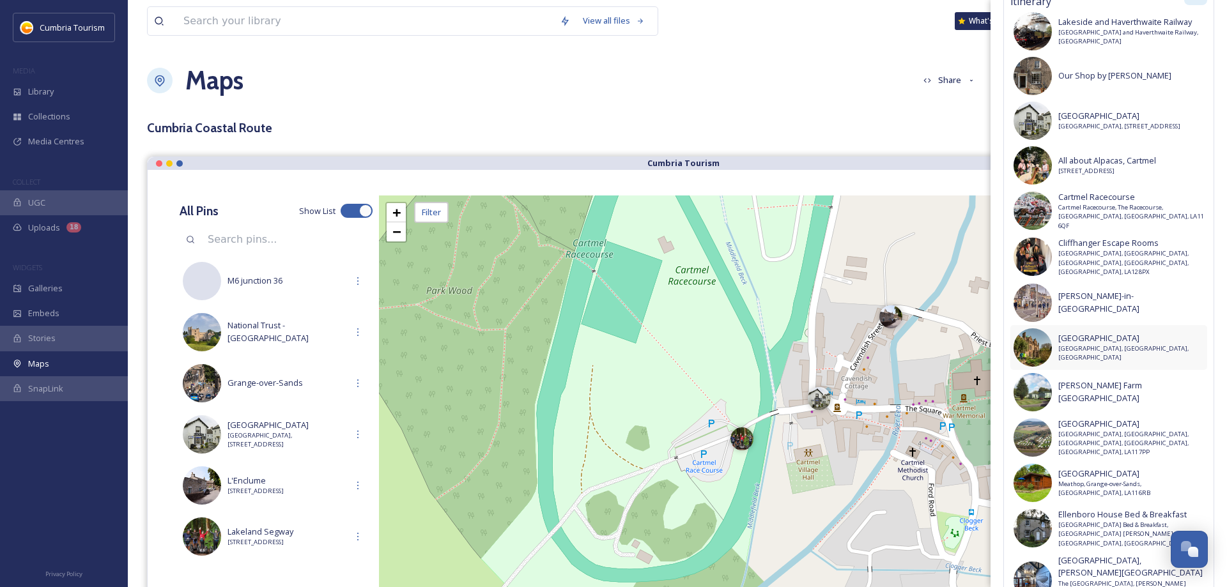
click at [1105, 332] on span "[GEOGRAPHIC_DATA]" at bounding box center [1132, 338] width 146 height 12
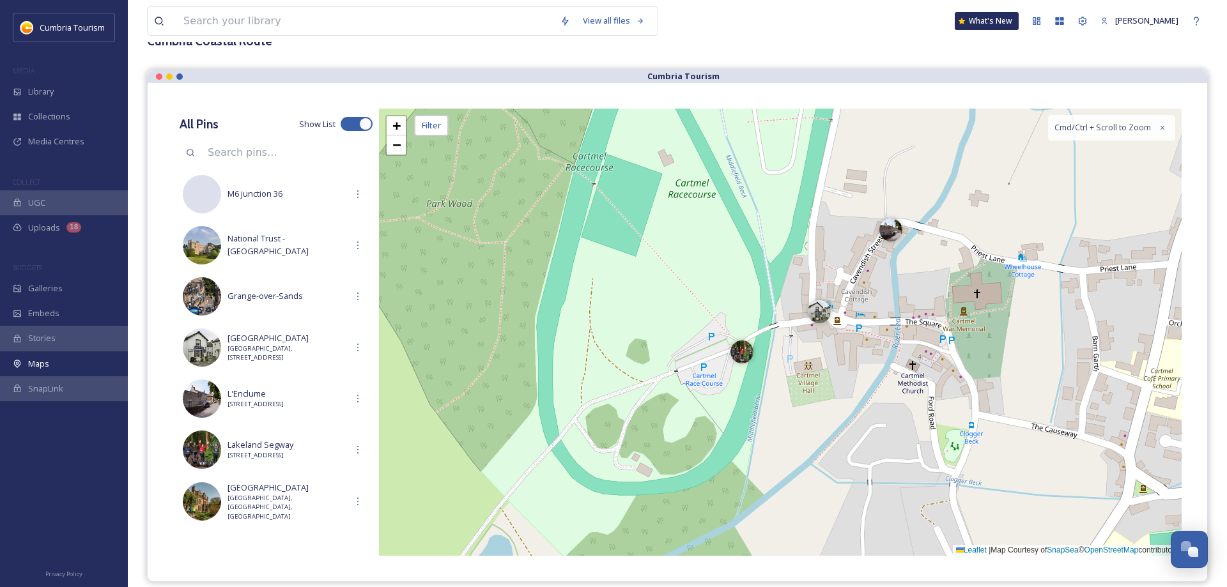
scroll to position [0, 0]
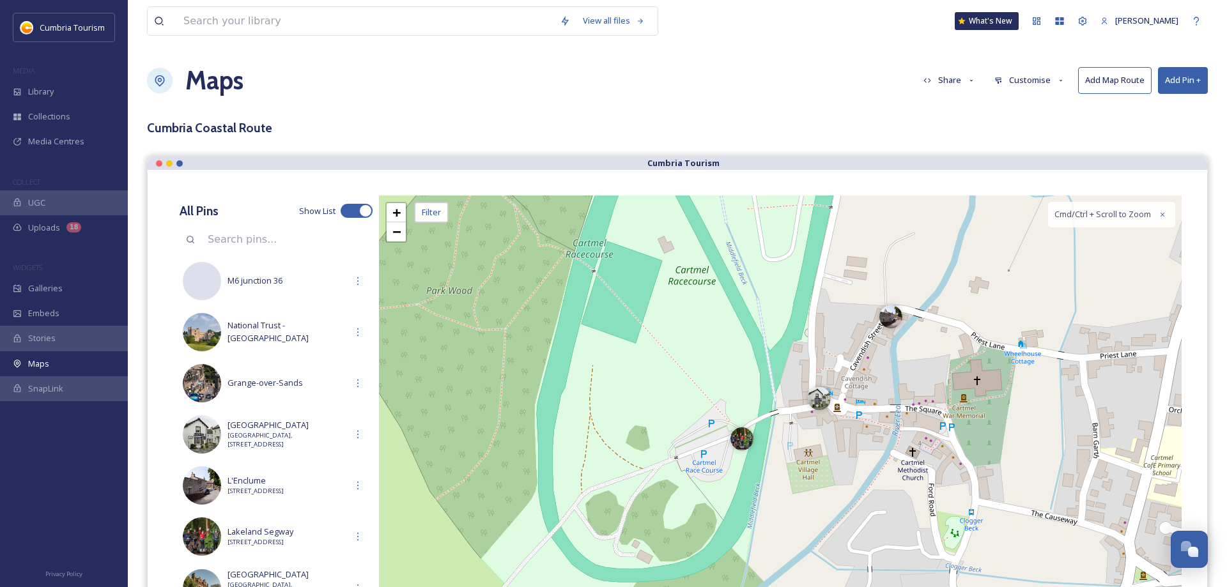
click at [1165, 84] on button "Add Pin +" at bounding box center [1183, 80] width 50 height 26
click at [1144, 110] on span "Add New Pin" at bounding box center [1147, 110] width 49 height 12
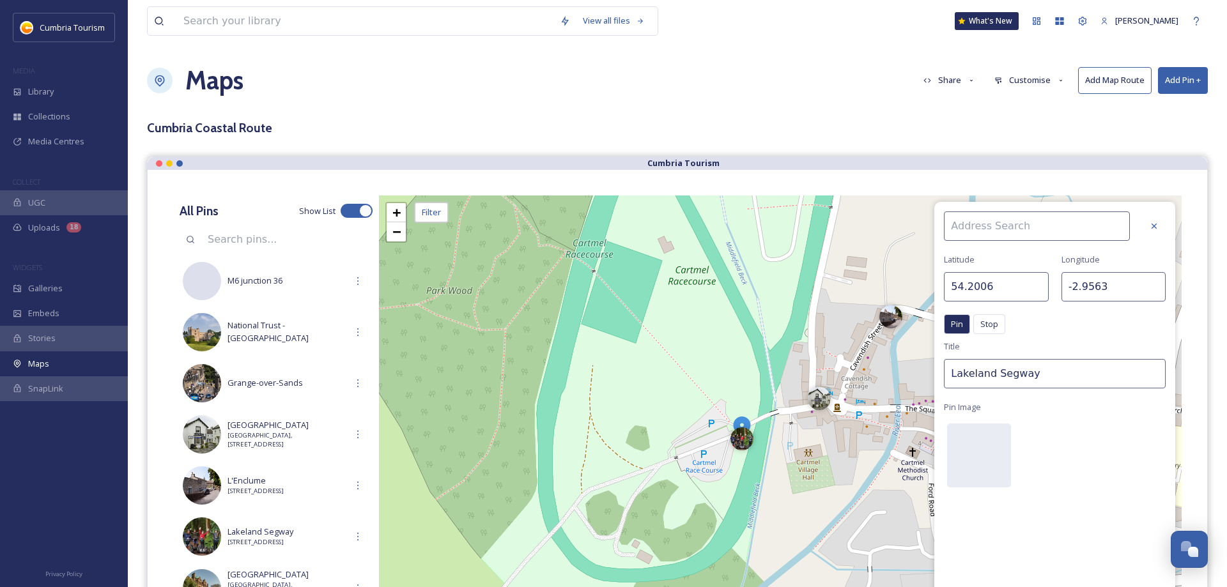
click at [978, 221] on input at bounding box center [1037, 226] width 186 height 29
click at [1149, 219] on div at bounding box center [1154, 226] width 23 height 23
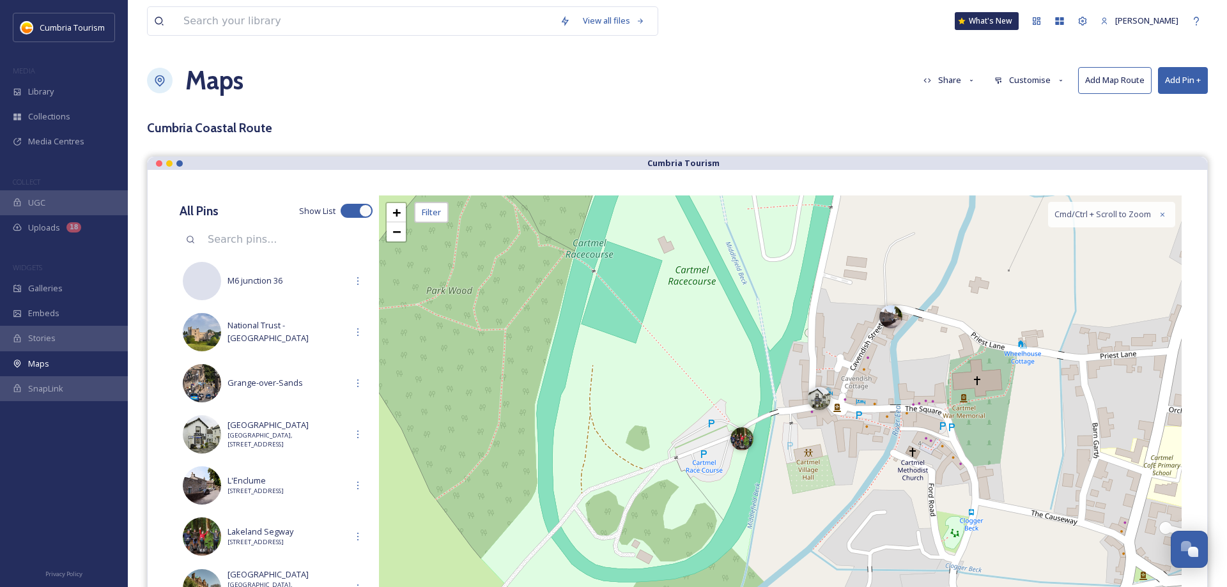
click at [1187, 84] on button "Add Pin +" at bounding box center [1183, 80] width 50 height 26
click at [1147, 127] on div "Add Pin From Library" at bounding box center [1162, 135] width 91 height 25
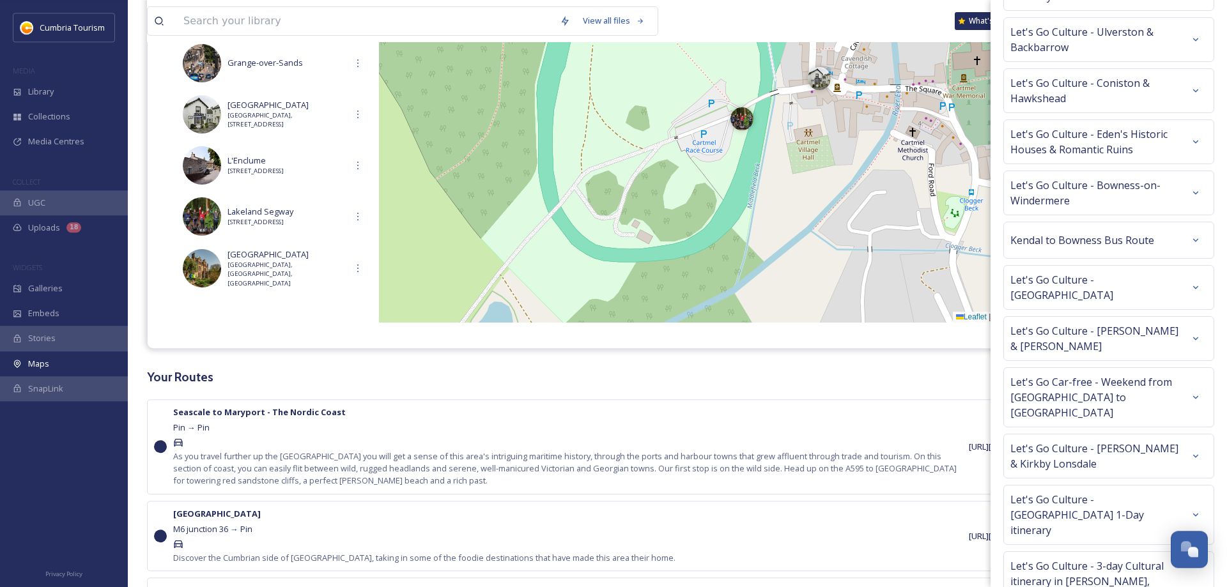
scroll to position [522, 0]
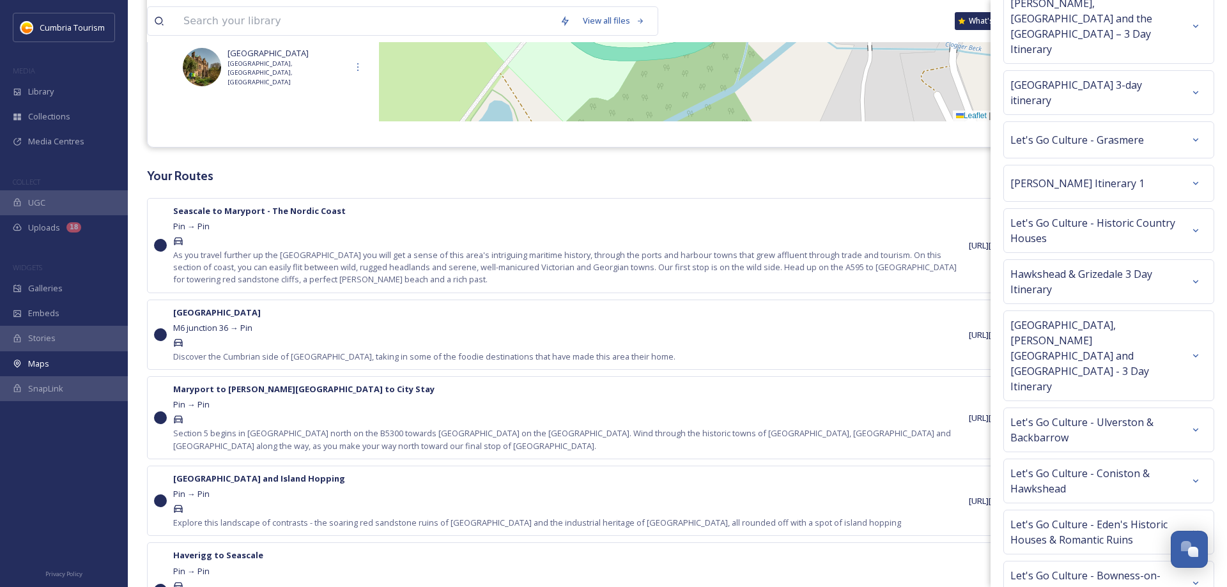
scroll to position [44, 0]
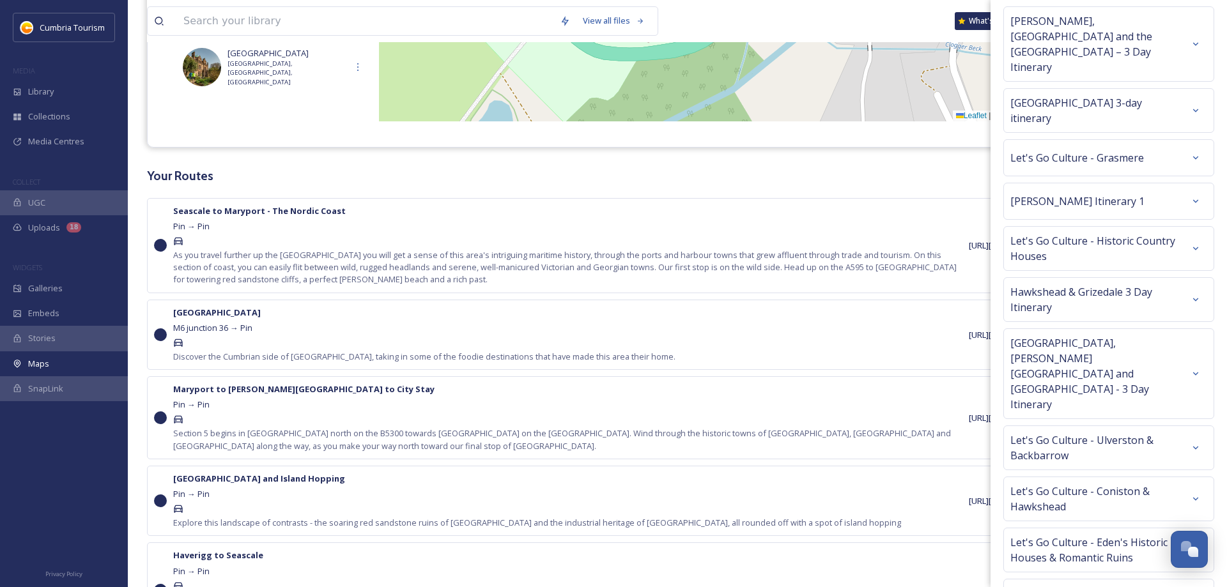
click at [1077, 433] on span "Let's Go Culture - Ulverston & Backbarrow" at bounding box center [1098, 448] width 174 height 31
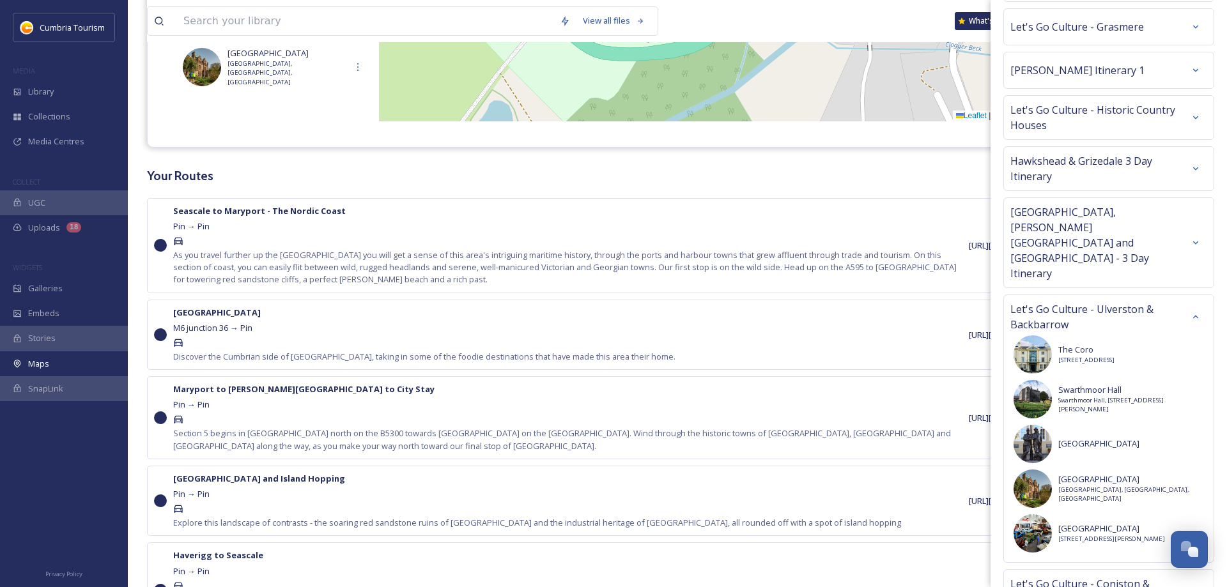
scroll to position [205, 0]
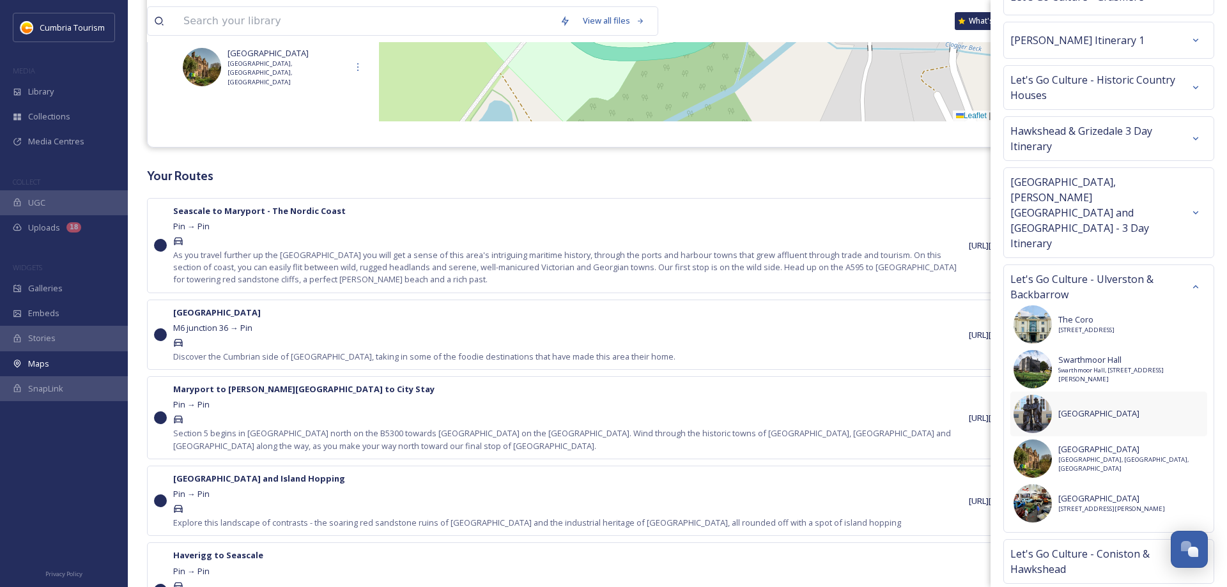
click at [1069, 392] on div "[GEOGRAPHIC_DATA]" at bounding box center [1109, 414] width 197 height 45
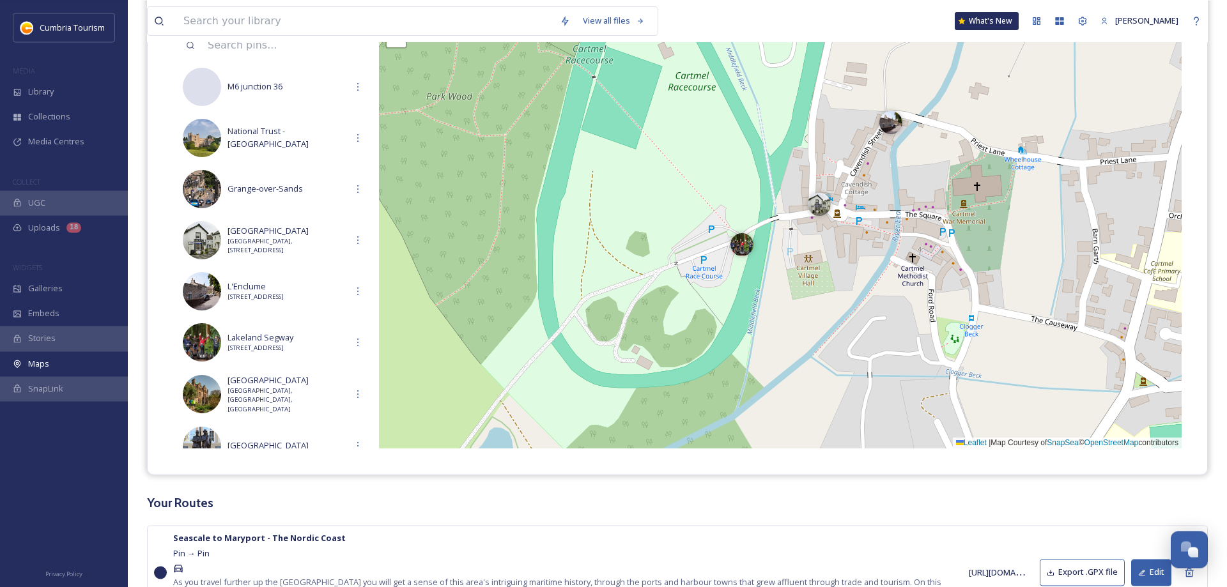
scroll to position [0, 0]
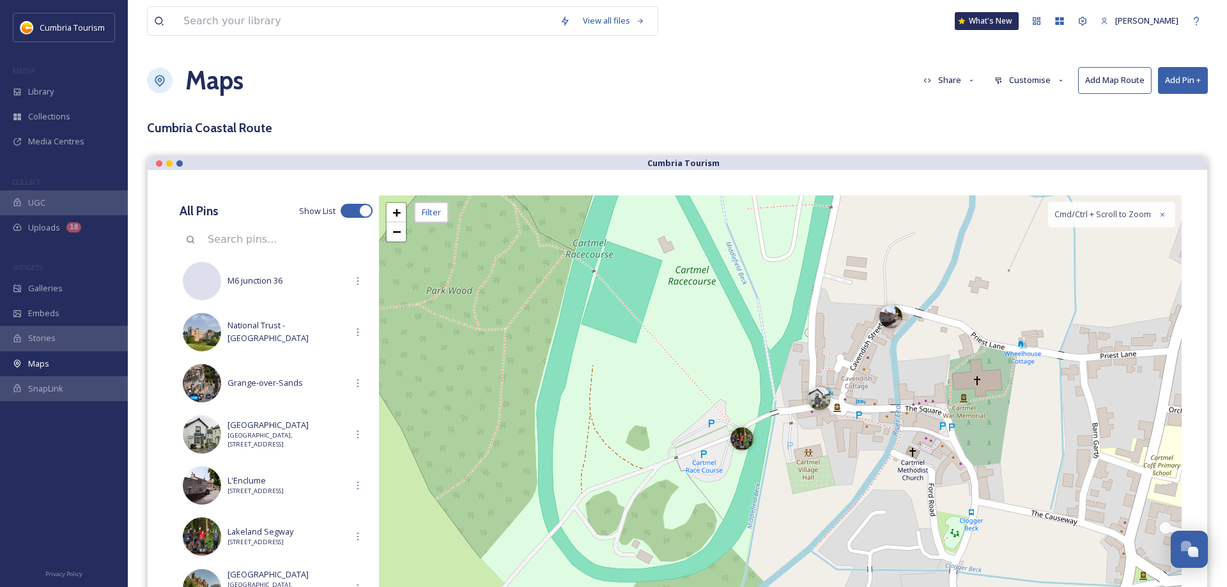
click at [1181, 86] on button "Add Pin +" at bounding box center [1183, 80] width 50 height 26
click at [1165, 127] on div "Add Pin From Library" at bounding box center [1162, 135] width 91 height 25
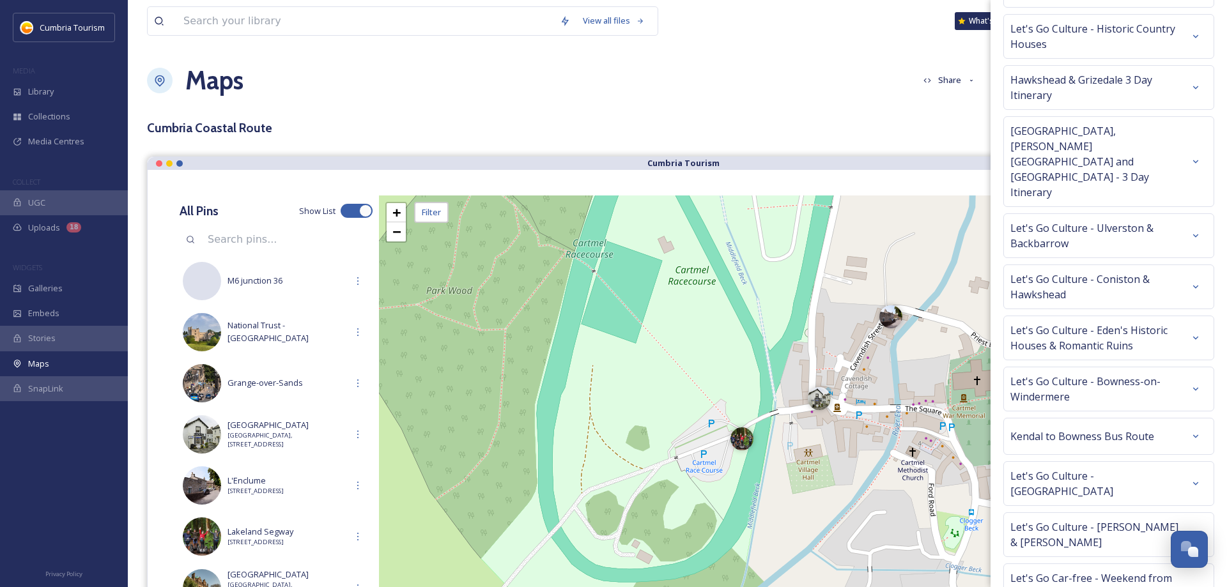
scroll to position [211, 0]
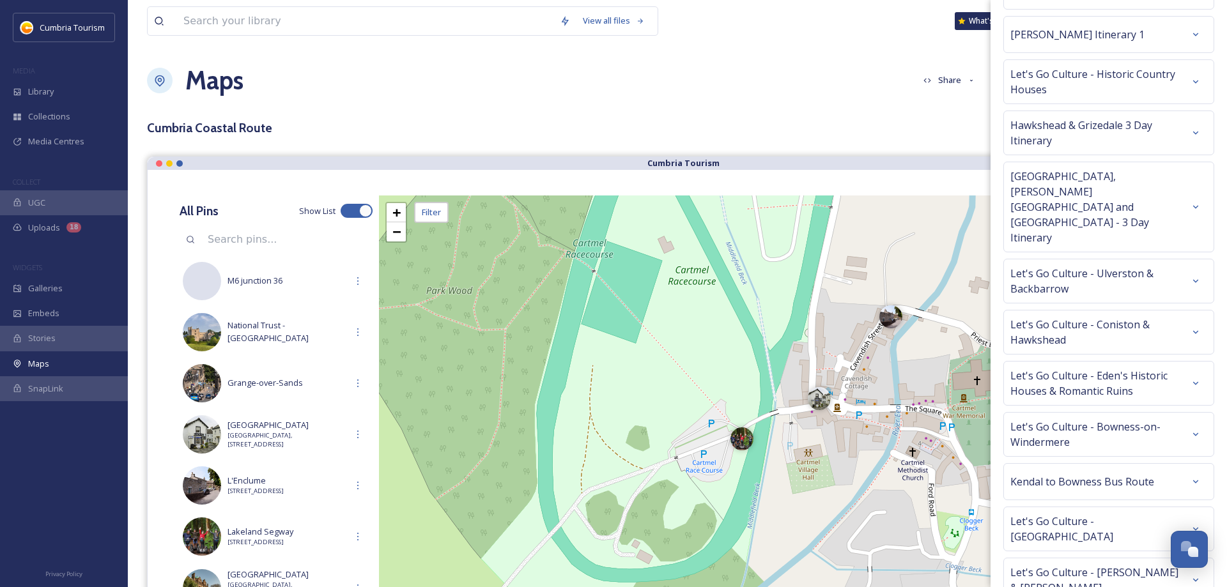
click at [1099, 266] on span "Let's Go Culture - Ulverston & Backbarrow" at bounding box center [1098, 281] width 174 height 31
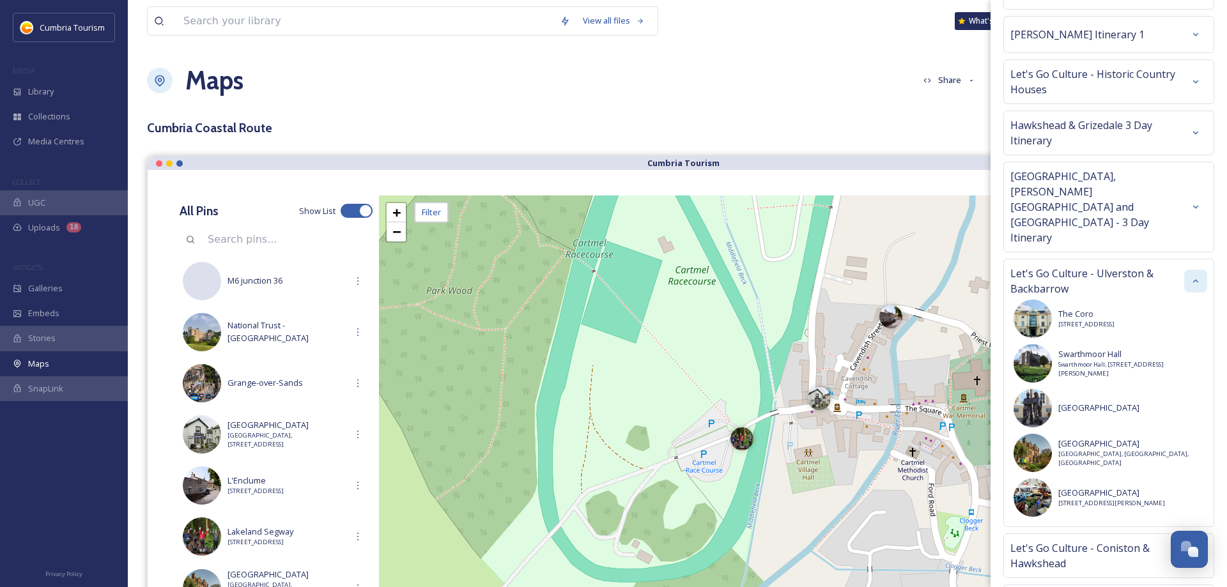
click at [1197, 276] on icon at bounding box center [1196, 281] width 10 height 10
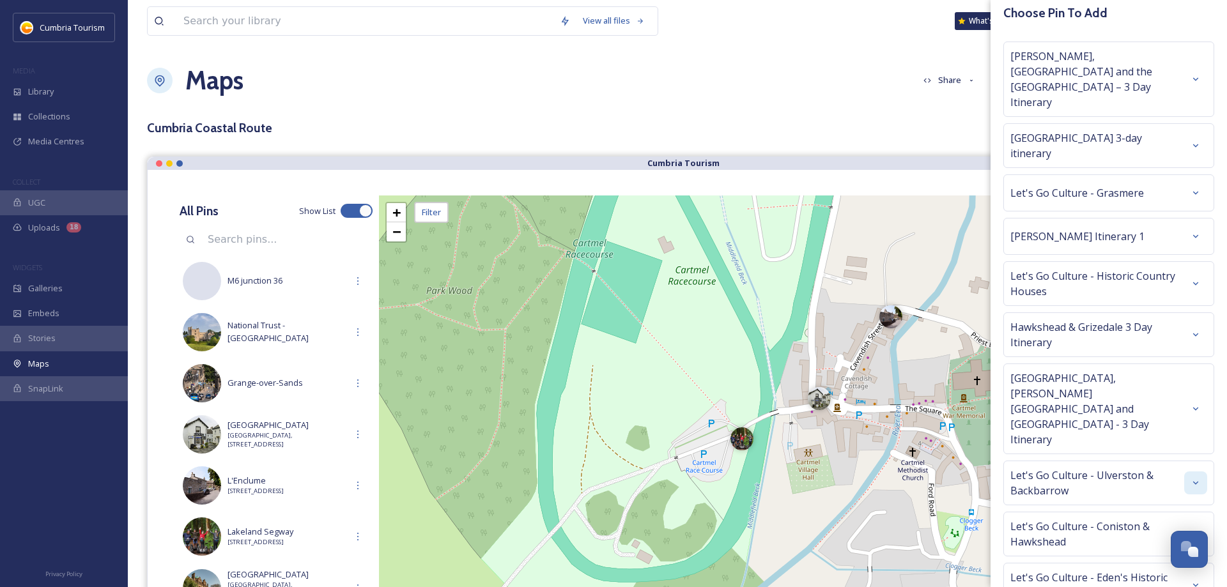
scroll to position [0, 0]
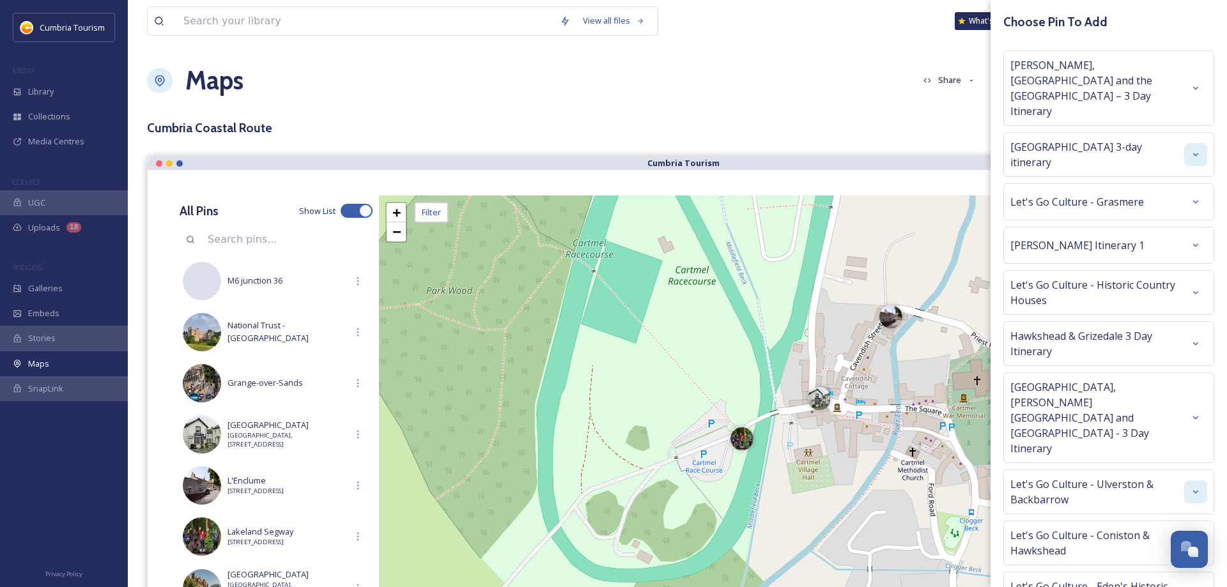
click at [1193, 150] on icon at bounding box center [1196, 155] width 10 height 10
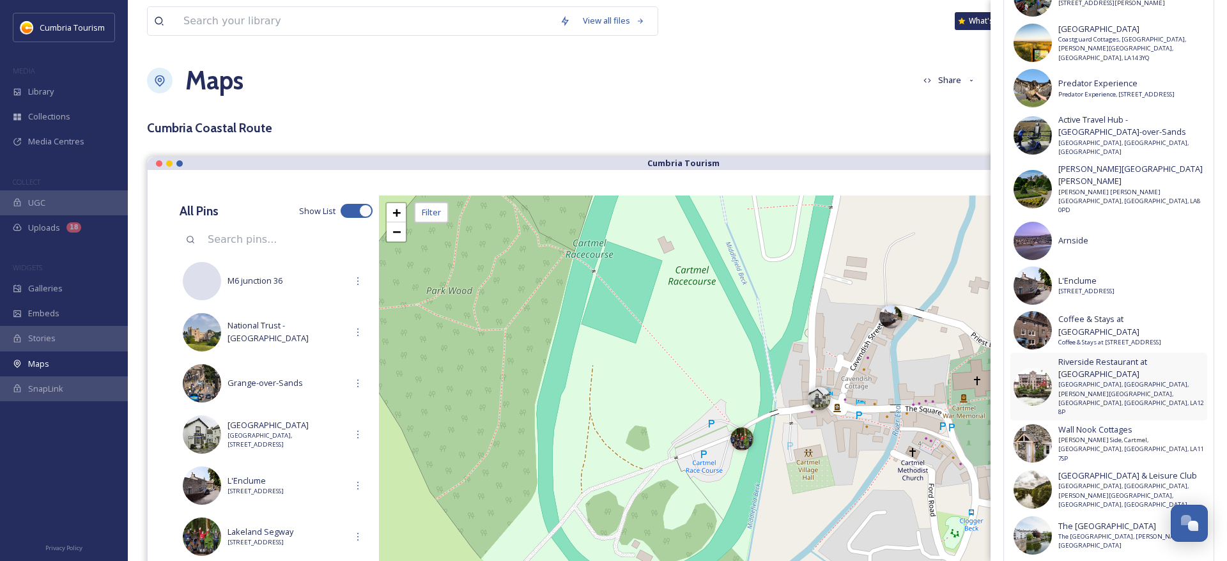
scroll to position [1277, 0]
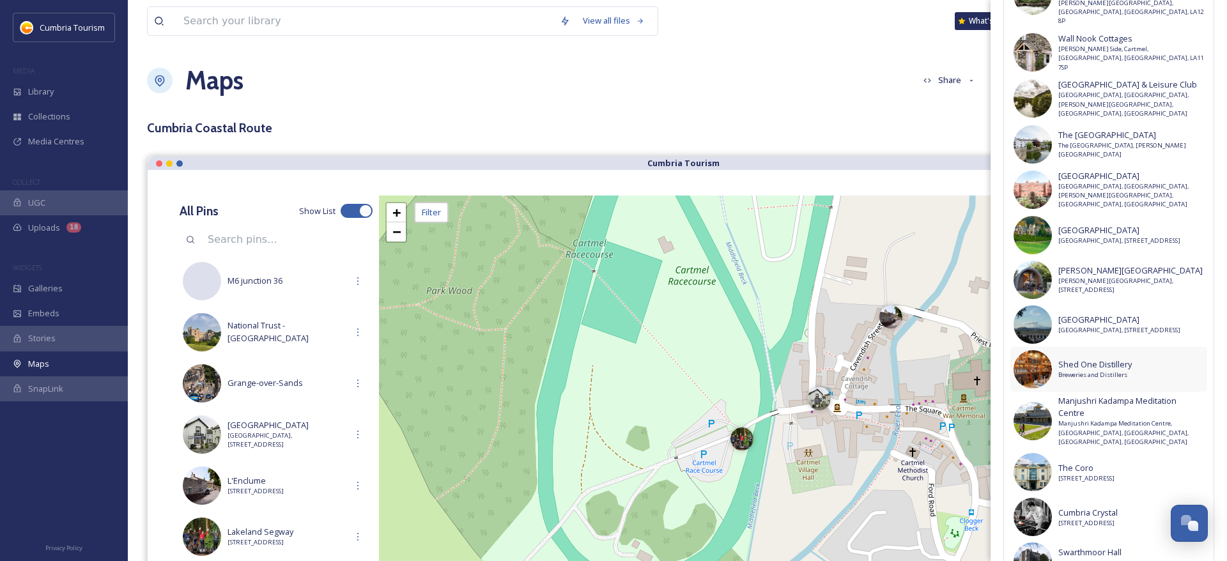
click at [1103, 371] on span "Breweries and Distillers" at bounding box center [1132, 375] width 146 height 9
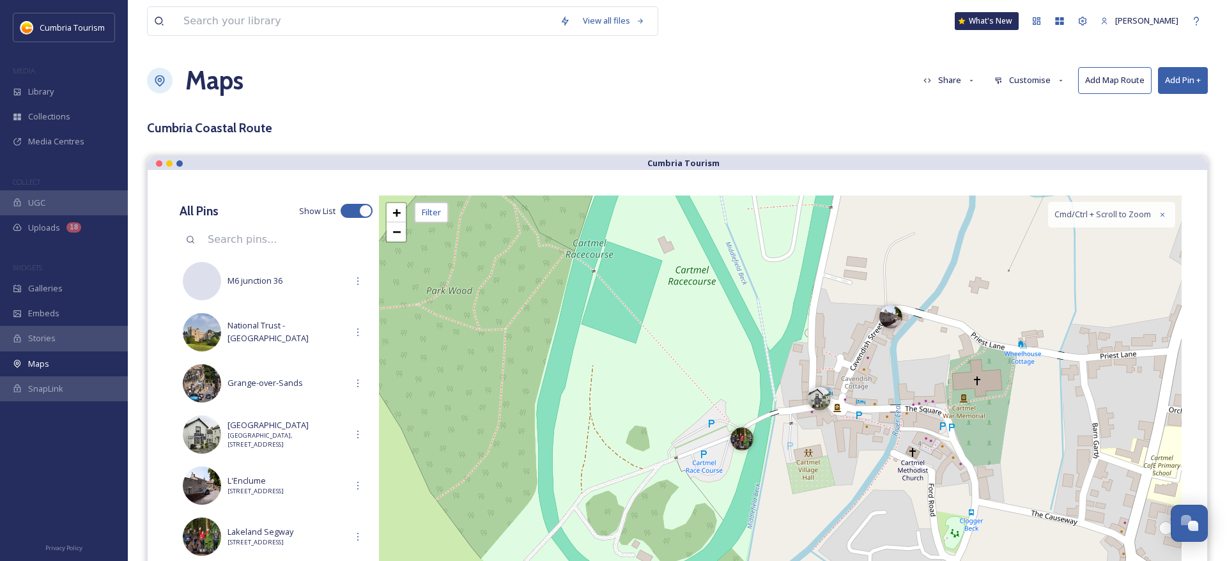
click at [1103, 289] on div "+ − Leaflet | Map Courtesy of SnapSea © OpenStreetMap contributors Cmd/Ctrl + S…" at bounding box center [780, 419] width 803 height 447
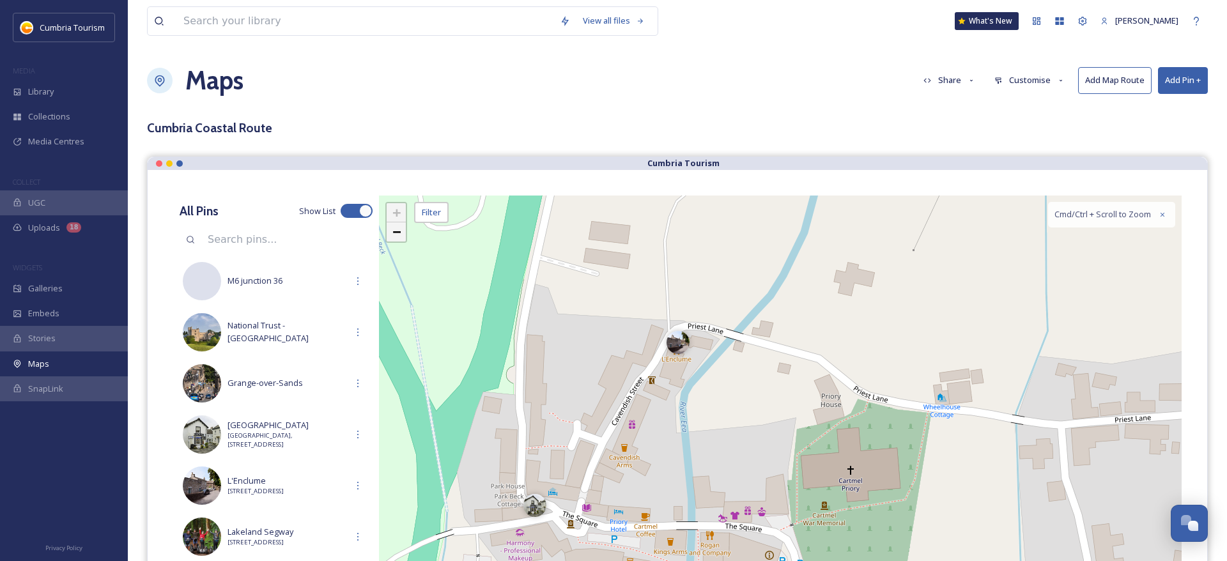
click at [401, 234] on span "−" at bounding box center [396, 232] width 8 height 16
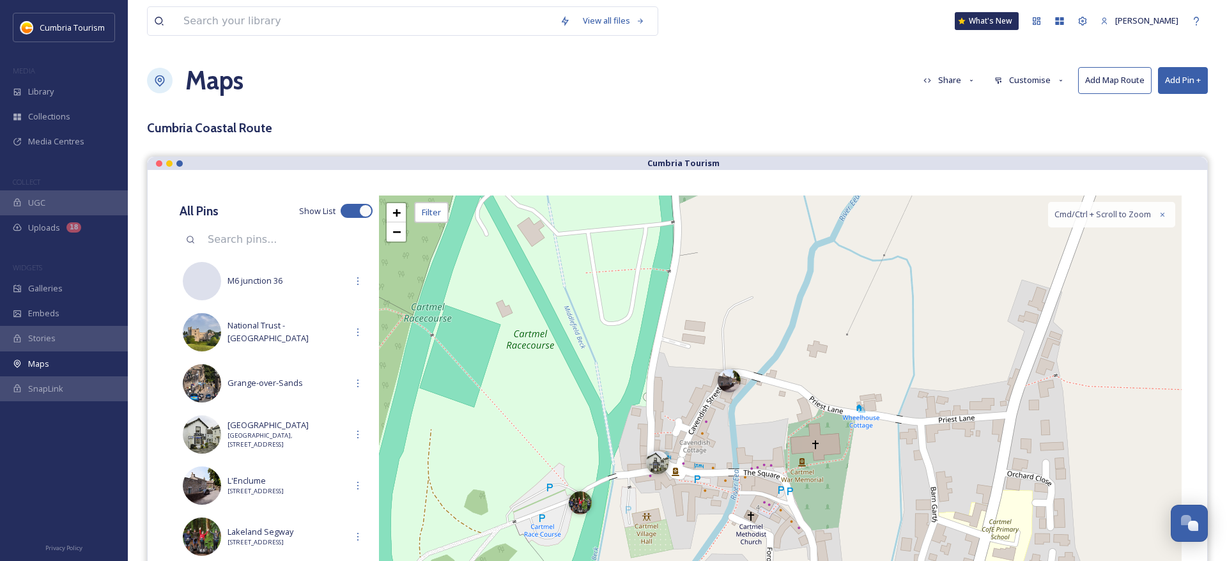
click at [1171, 85] on button "Add Pin +" at bounding box center [1183, 80] width 50 height 26
click at [1161, 134] on span "Add Pin From Library" at bounding box center [1162, 135] width 78 height 12
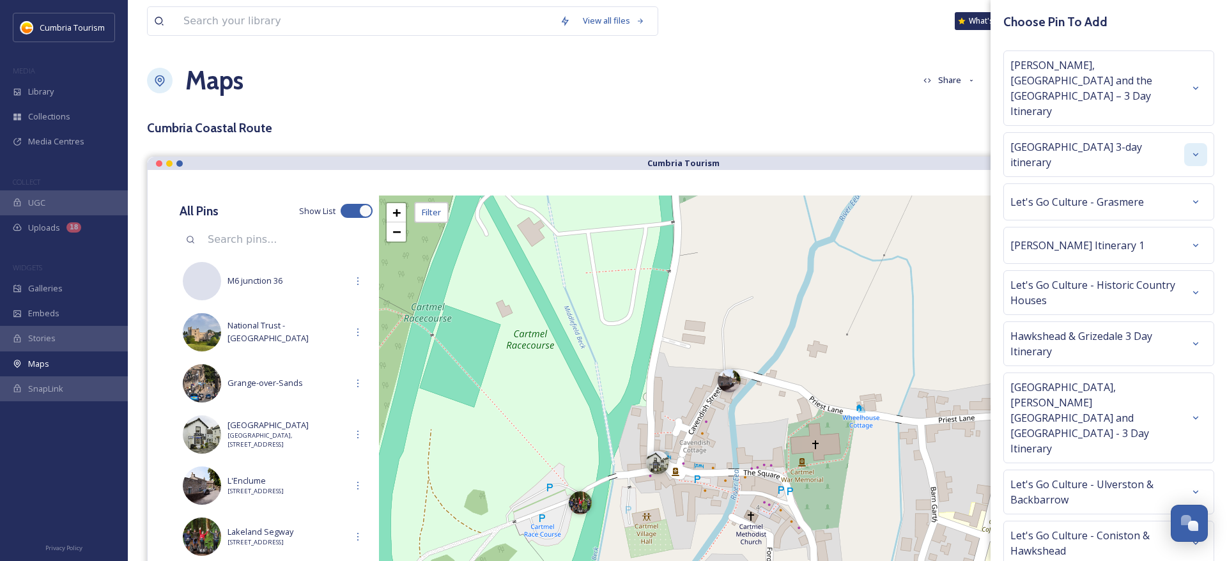
click at [1193, 150] on icon at bounding box center [1196, 155] width 10 height 10
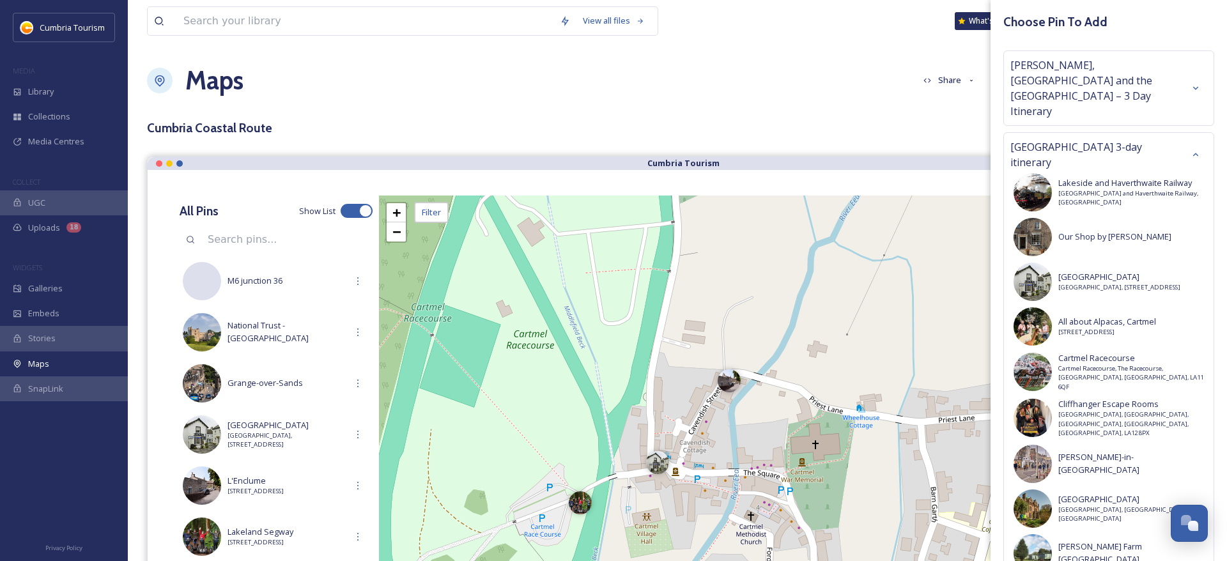
scroll to position [1314, 0]
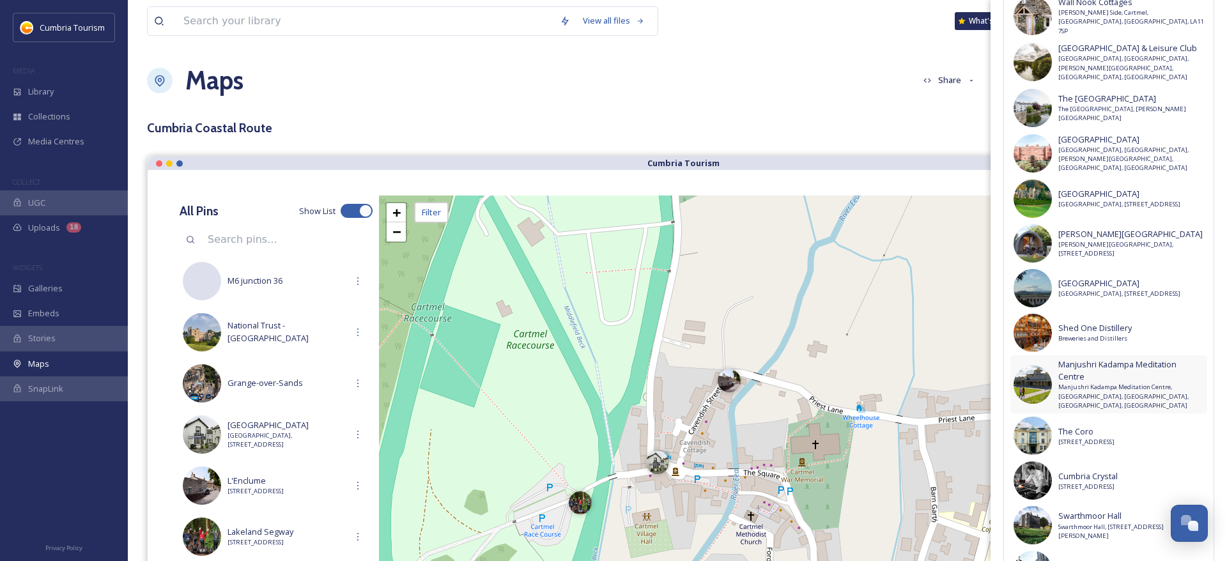
click at [1101, 359] on span "Manjushri Kadampa Meditation Centre" at bounding box center [1132, 371] width 146 height 24
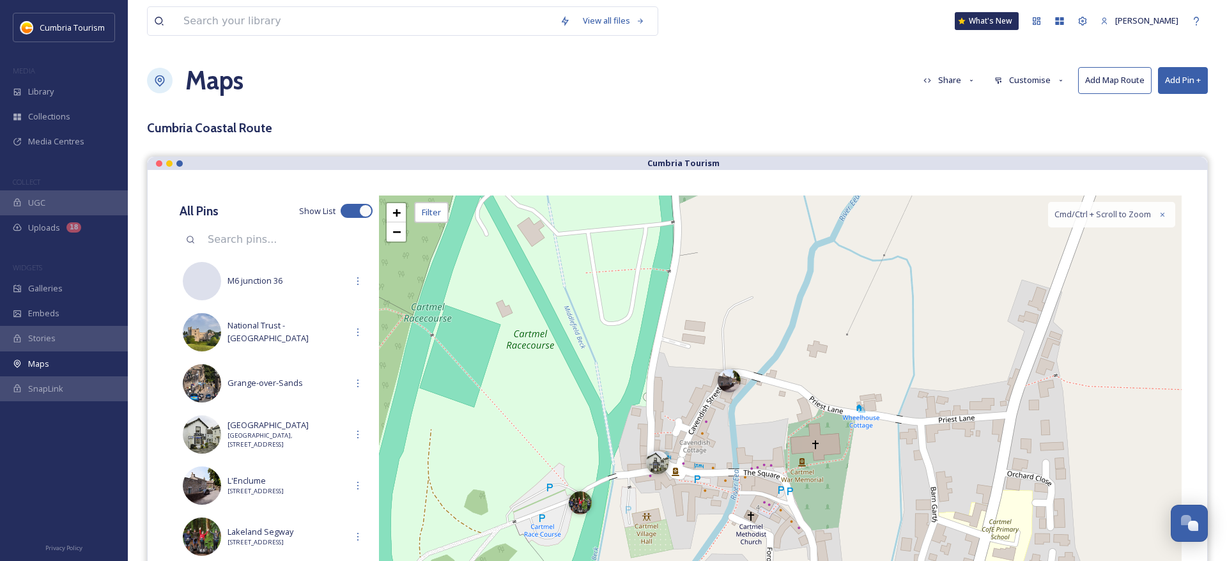
click at [1184, 78] on button "Add Pin +" at bounding box center [1183, 80] width 50 height 26
click at [1160, 112] on span "Add New Pin" at bounding box center [1147, 110] width 49 height 12
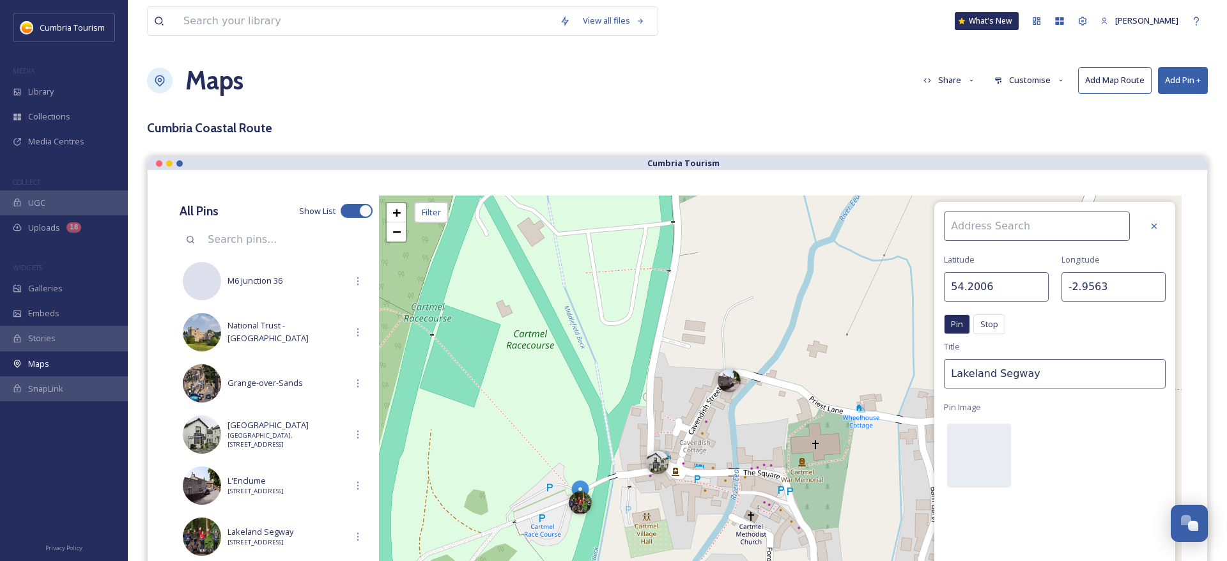
click at [1028, 226] on input at bounding box center [1037, 226] width 186 height 29
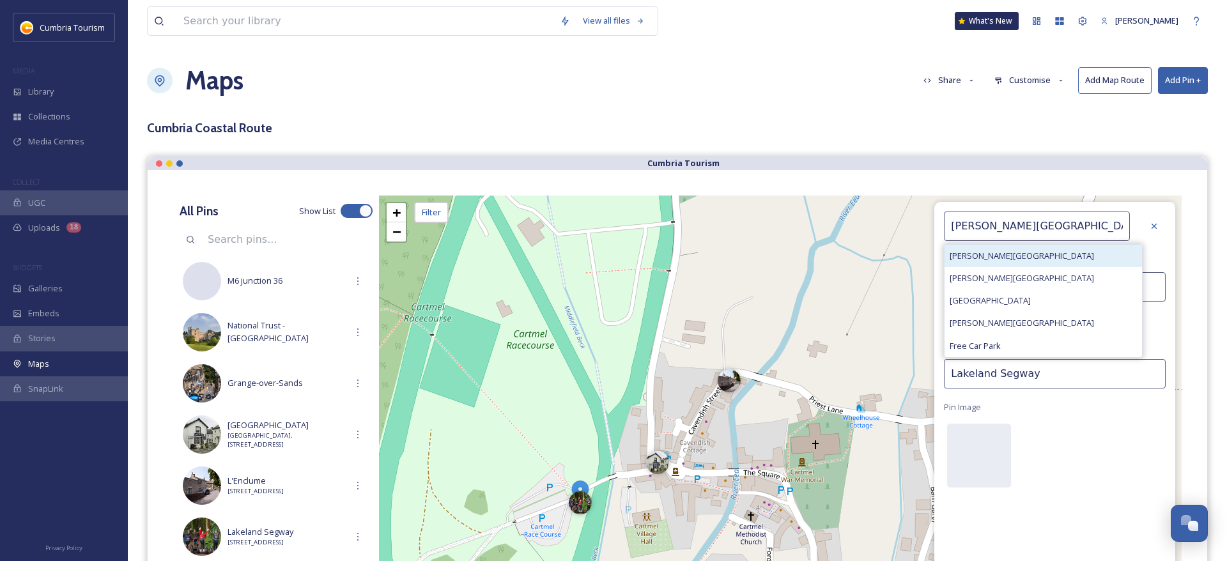
click at [995, 255] on span "[PERSON_NAME][GEOGRAPHIC_DATA]" at bounding box center [1022, 256] width 144 height 12
type input "[PERSON_NAME][GEOGRAPHIC_DATA]"
type input "54.1175"
type input "-3.2184"
type input "[PERSON_NAME][GEOGRAPHIC_DATA]"
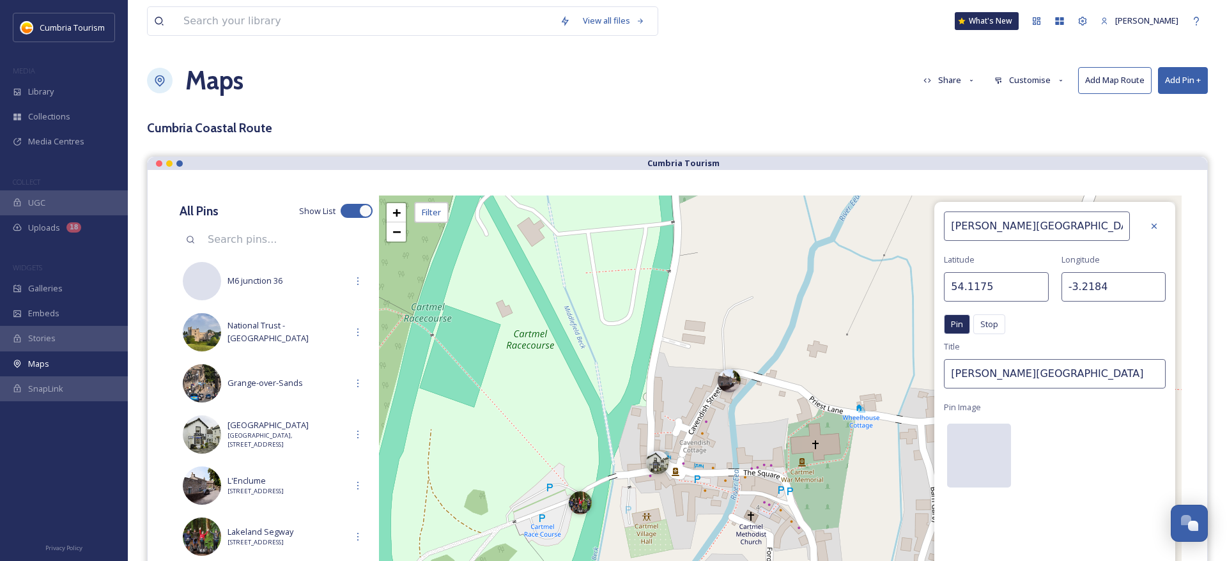
click at [996, 440] on div at bounding box center [979, 456] width 64 height 64
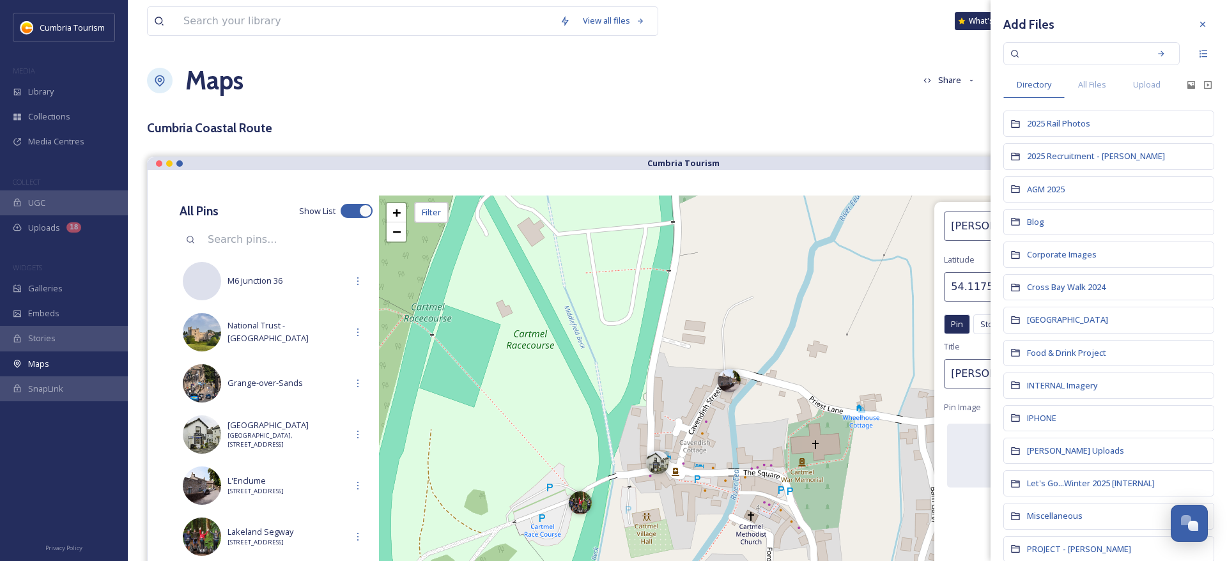
click at [1046, 50] on input at bounding box center [1083, 54] width 121 height 28
paste input "Barrow-in-FurnessPLM01280.jpg"
type input "Barrow-in-FurnessPLM01280.jpg"
click at [1078, 89] on div "All Files" at bounding box center [1092, 85] width 55 height 26
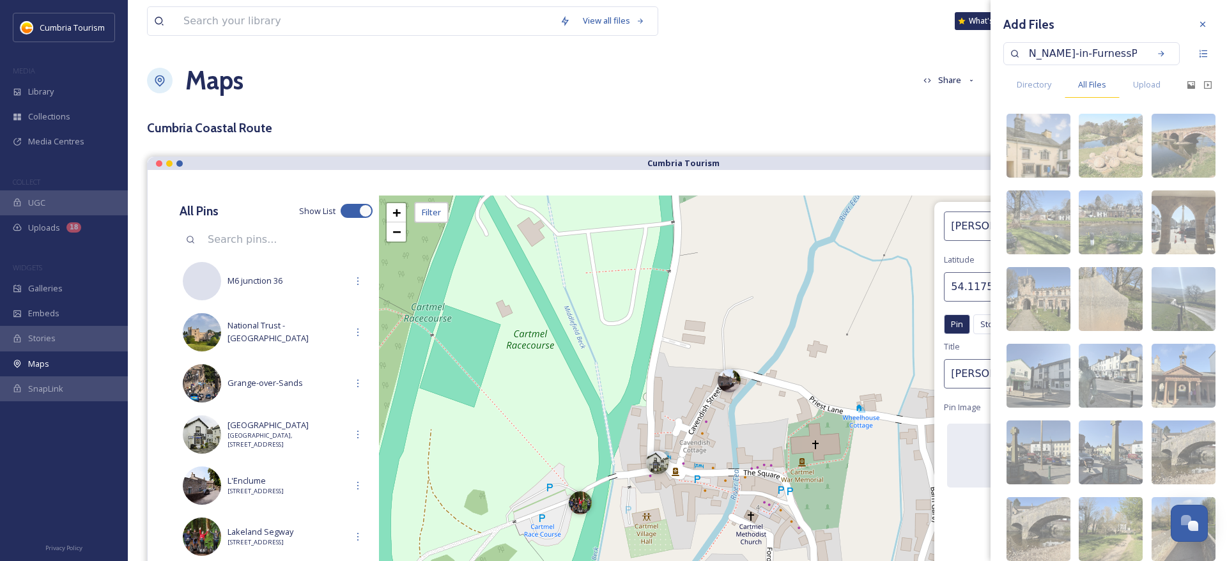
click at [1091, 92] on div "All Files" at bounding box center [1092, 85] width 55 height 26
click at [1138, 54] on input "Barrow-in-FurnessPLM01280.jpg" at bounding box center [1083, 54] width 121 height 28
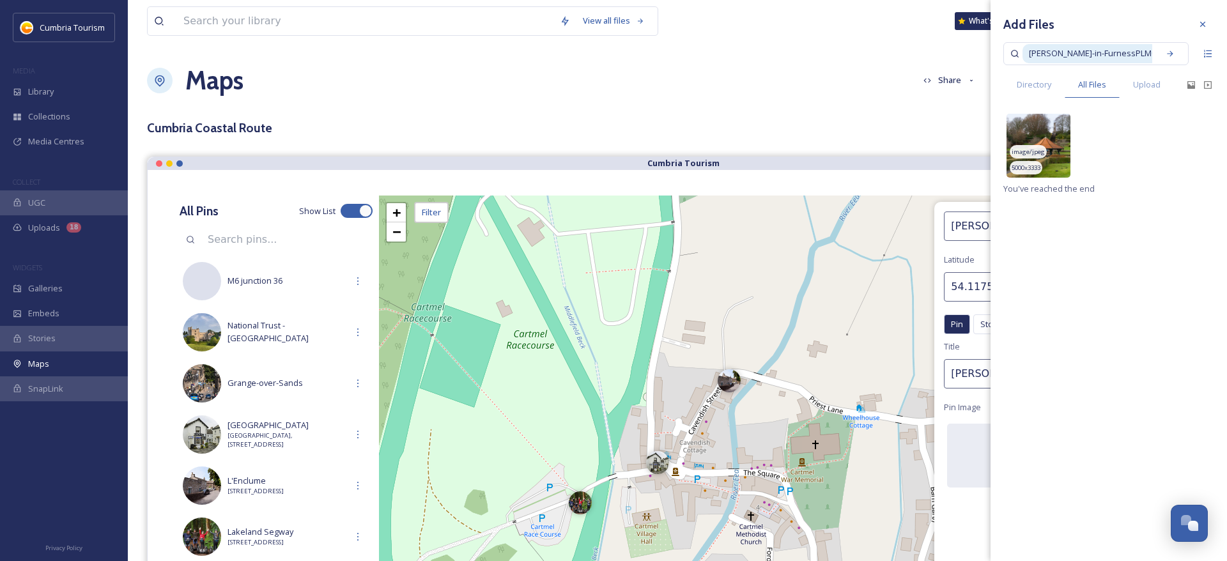
click at [1041, 143] on img at bounding box center [1039, 146] width 64 height 64
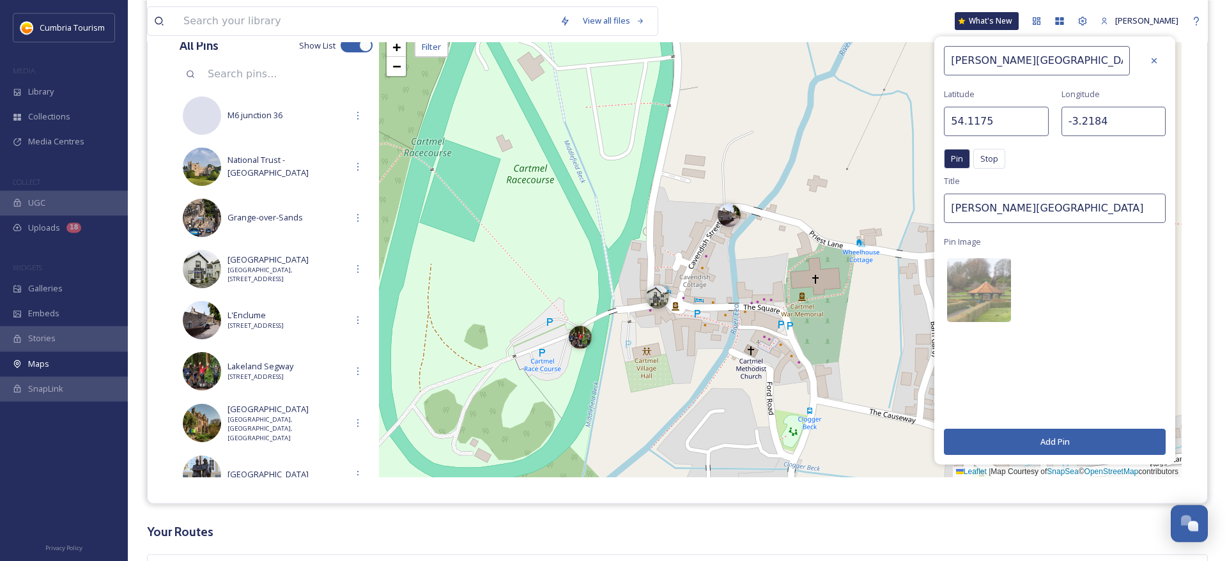
scroll to position [130, 0]
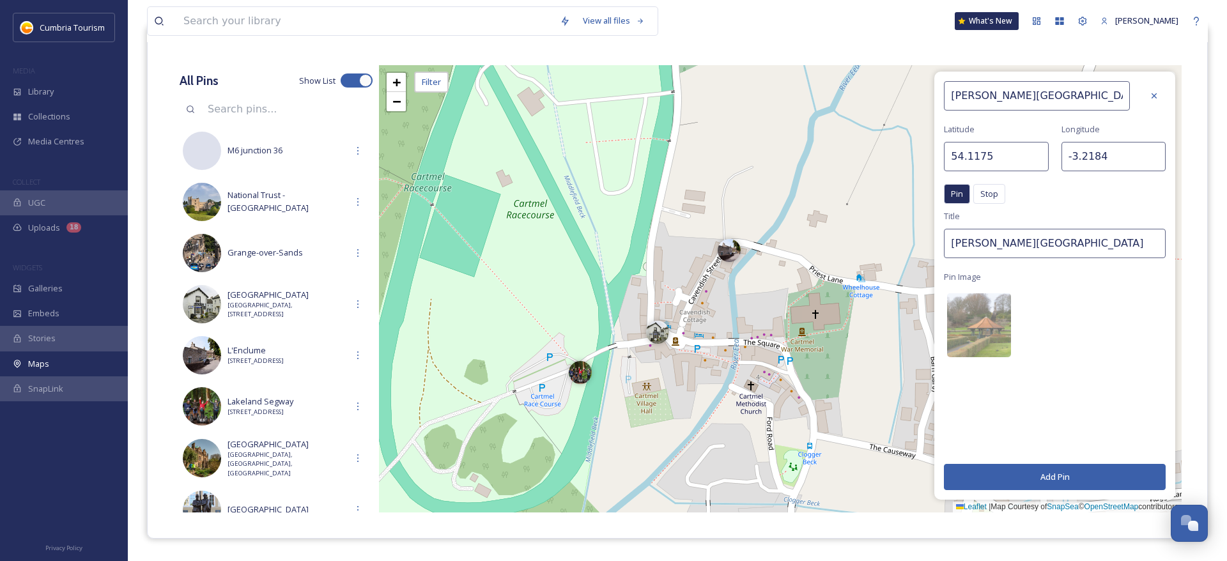
click at [1062, 468] on button "Add Pin" at bounding box center [1055, 477] width 222 height 26
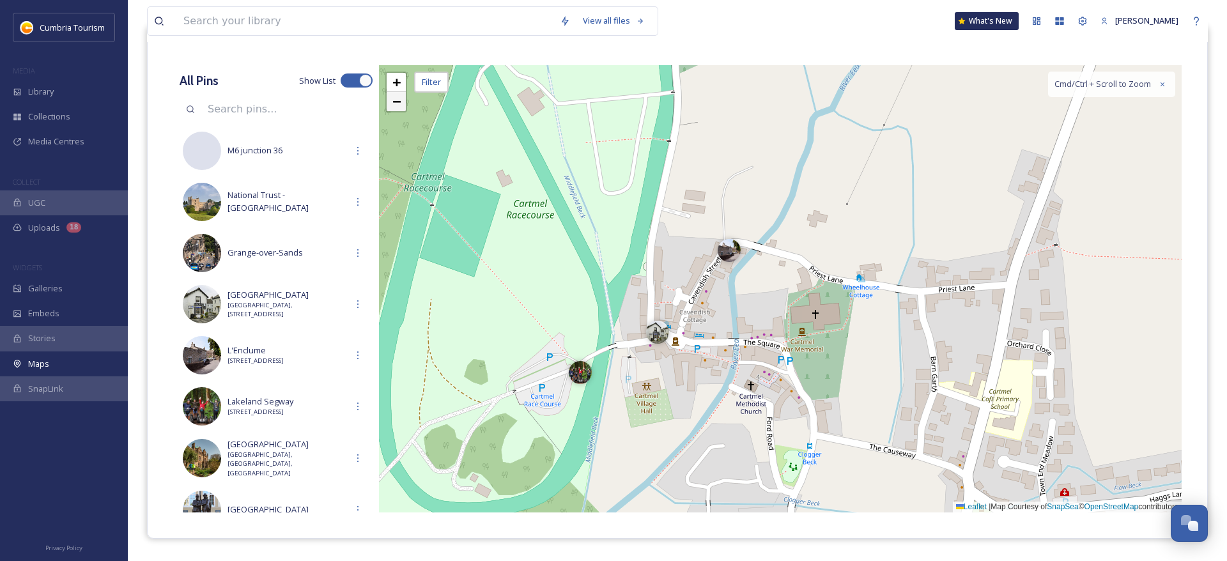
click at [395, 102] on span "−" at bounding box center [396, 101] width 8 height 16
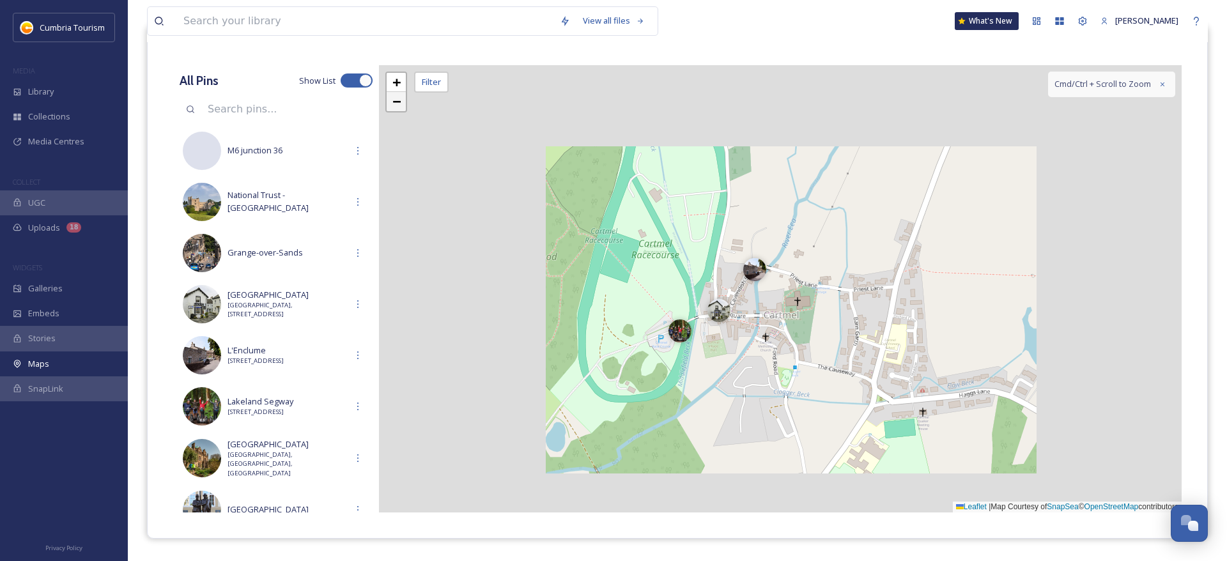
click at [395, 102] on span "−" at bounding box center [396, 101] width 8 height 16
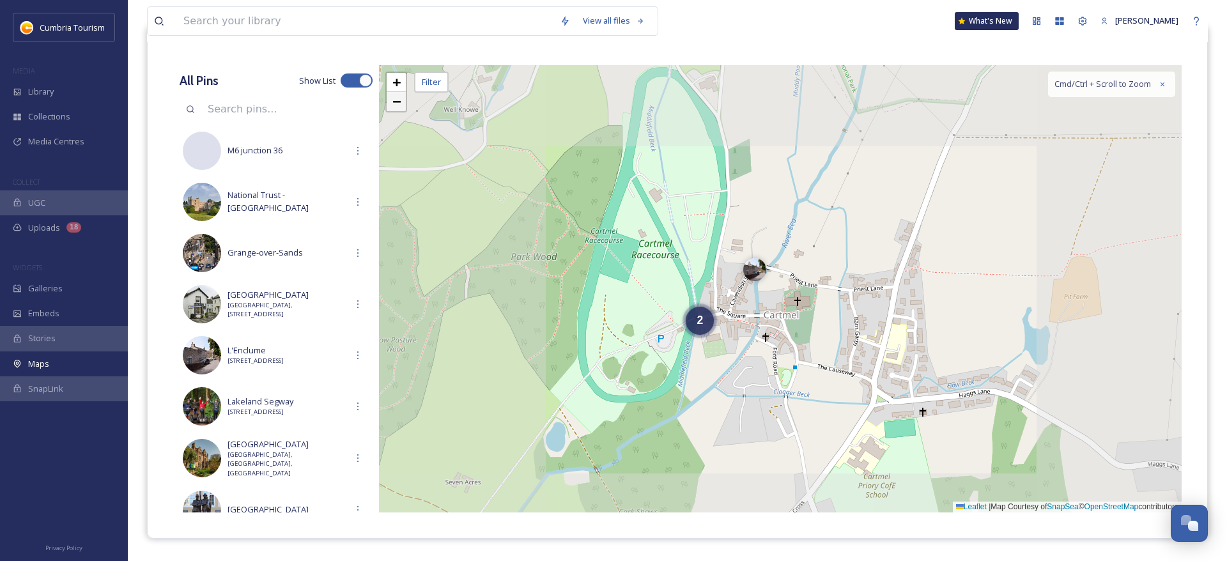
click at [395, 102] on span "−" at bounding box center [396, 101] width 8 height 16
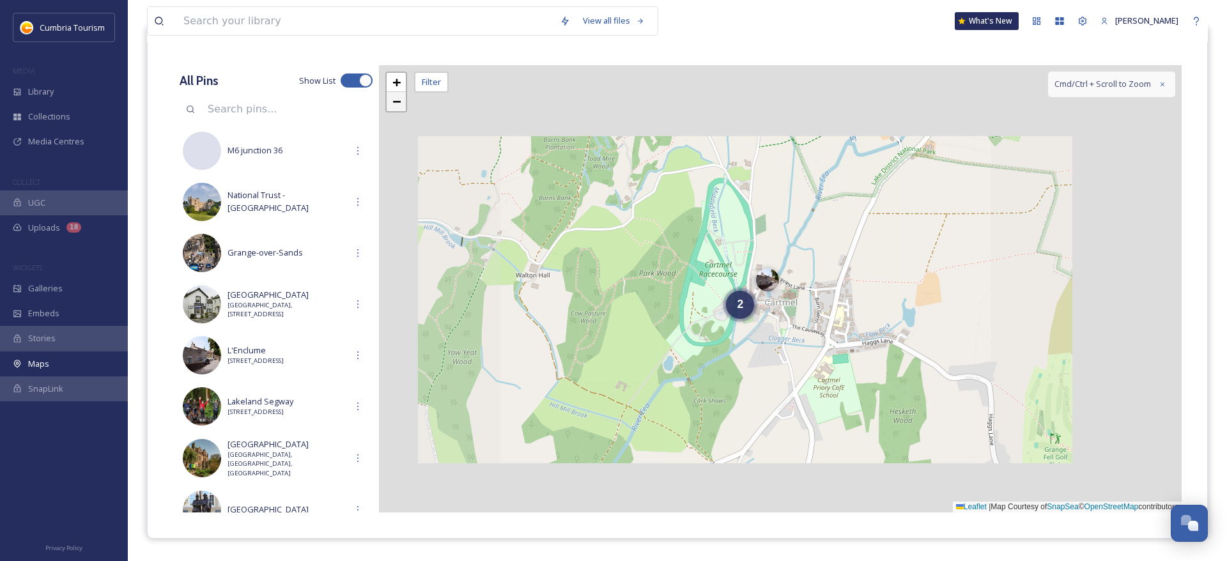
click at [395, 102] on span "−" at bounding box center [396, 101] width 8 height 16
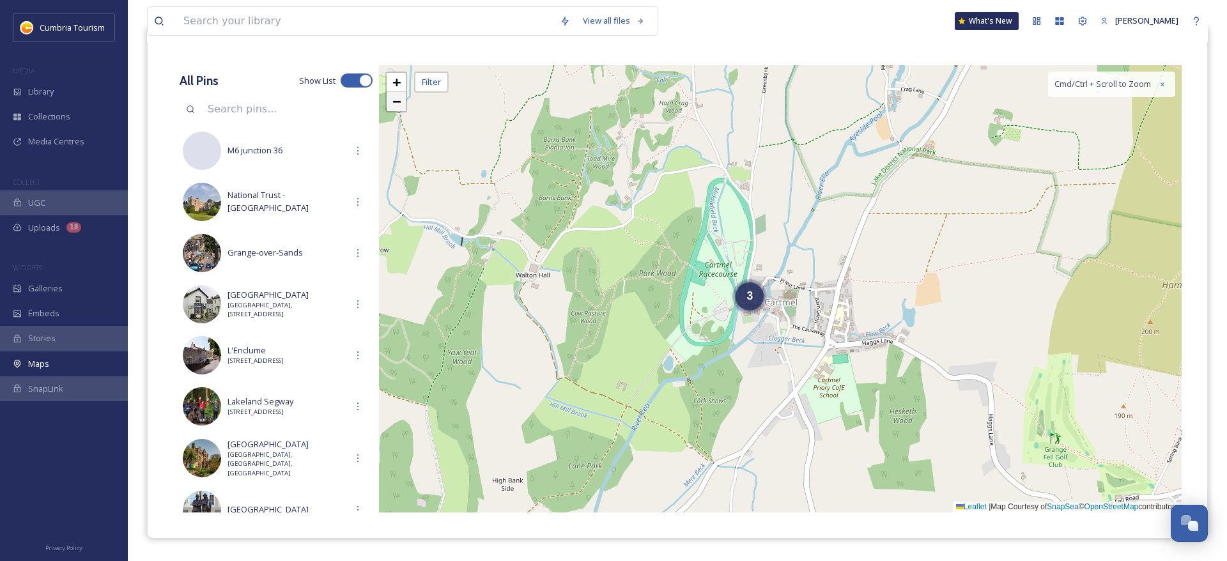
click at [395, 102] on span "−" at bounding box center [396, 101] width 8 height 16
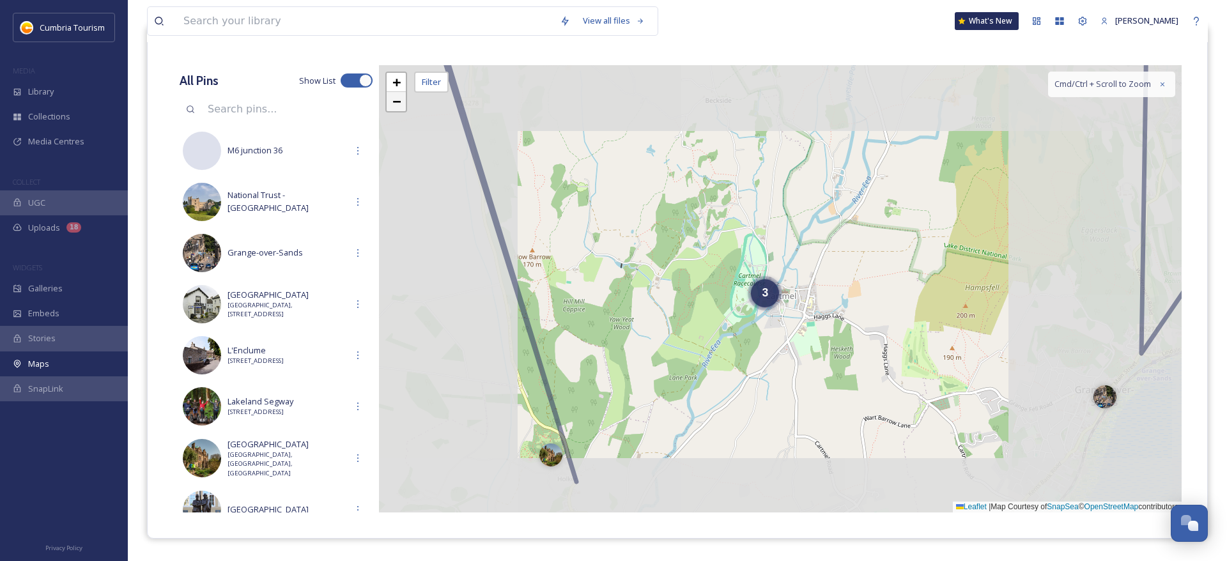
click at [394, 102] on span "−" at bounding box center [396, 101] width 8 height 16
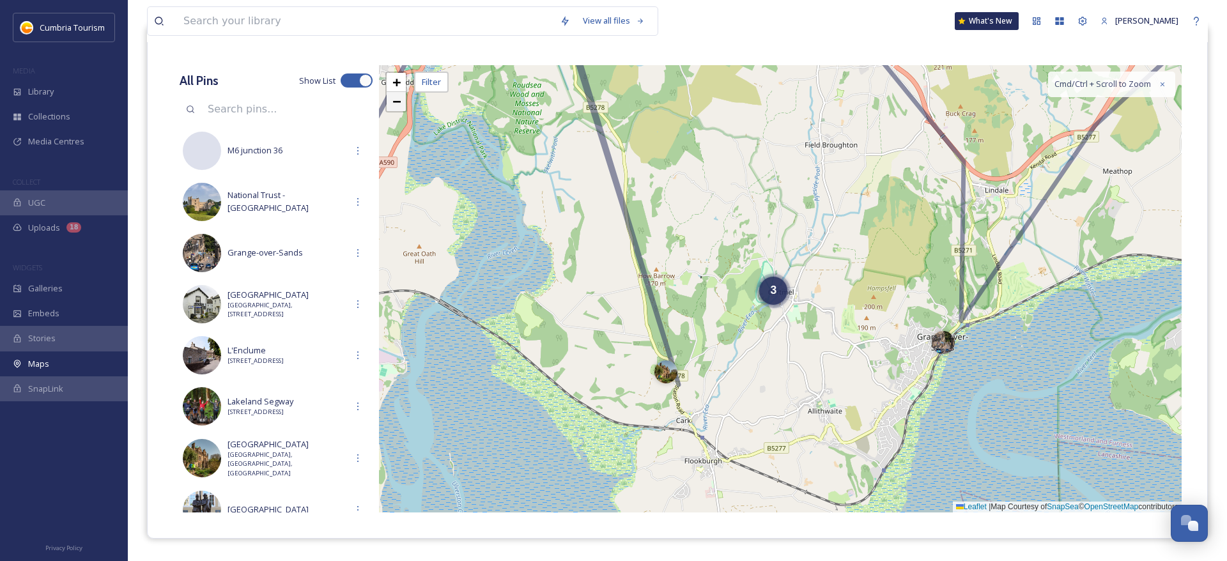
click at [394, 102] on span "−" at bounding box center [396, 101] width 8 height 16
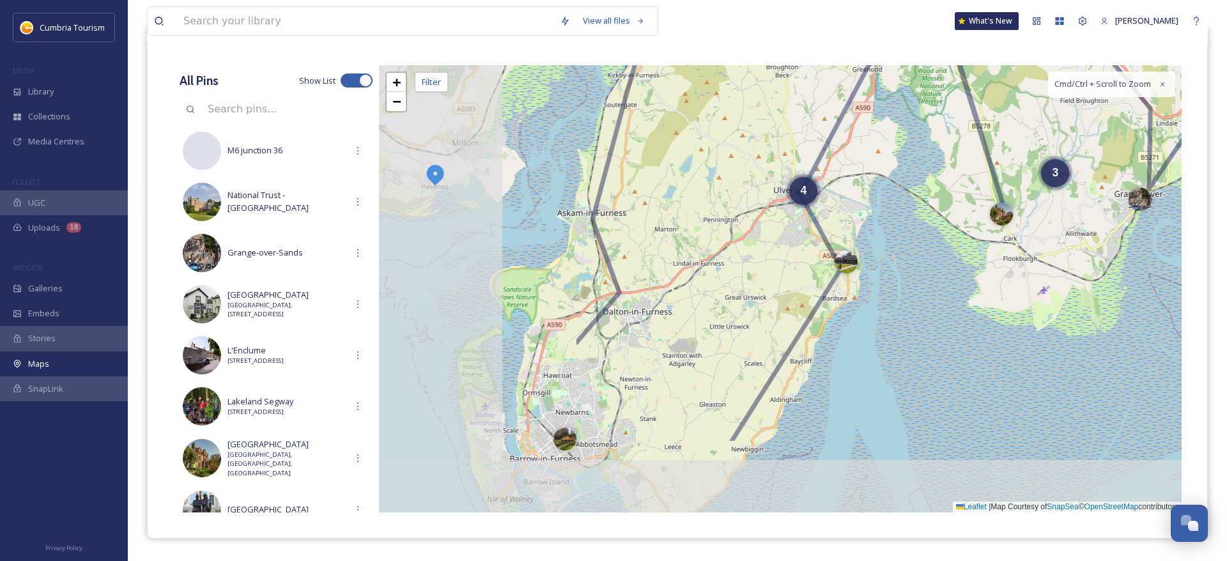
drag, startPoint x: 580, startPoint y: 382, endPoint x: 817, endPoint y: 284, distance: 256.3
click at [818, 286] on div "4 3 + − Leaflet | Map Courtesy of SnapSea © OpenStreetMap contributors Cmd/Ctrl…" at bounding box center [780, 288] width 803 height 447
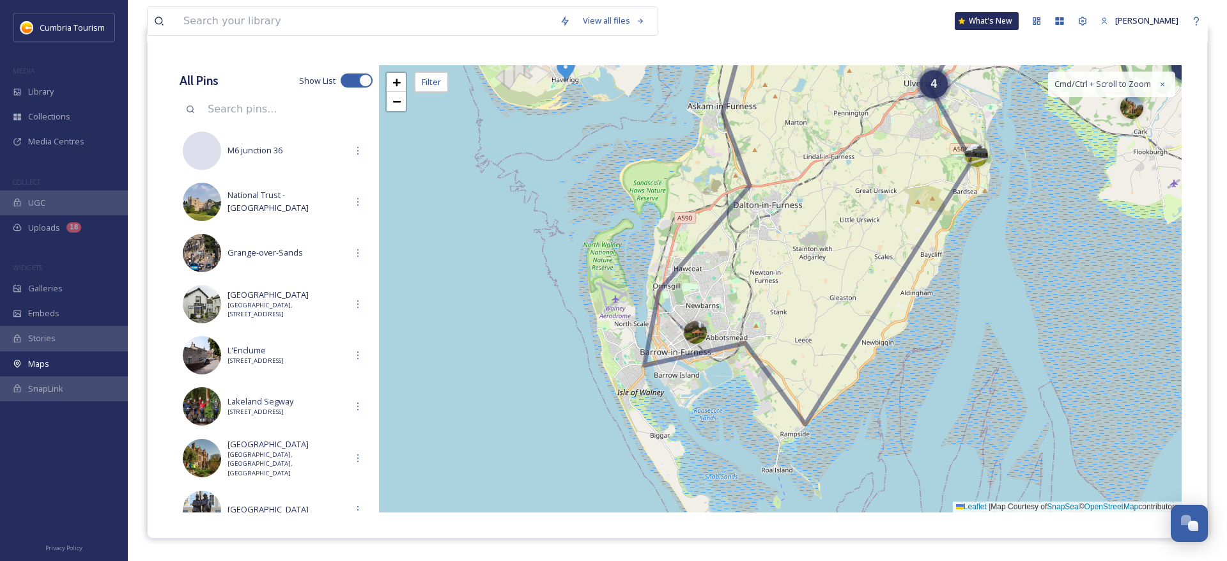
drag, startPoint x: 675, startPoint y: 373, endPoint x: 770, endPoint y: 294, distance: 123.5
click at [770, 294] on div "4 3 + − Leaflet | Map Courtesy of SnapSea © OpenStreetMap contributors Cmd/Ctrl…" at bounding box center [780, 288] width 803 height 447
click at [695, 332] on div at bounding box center [695, 329] width 23 height 23
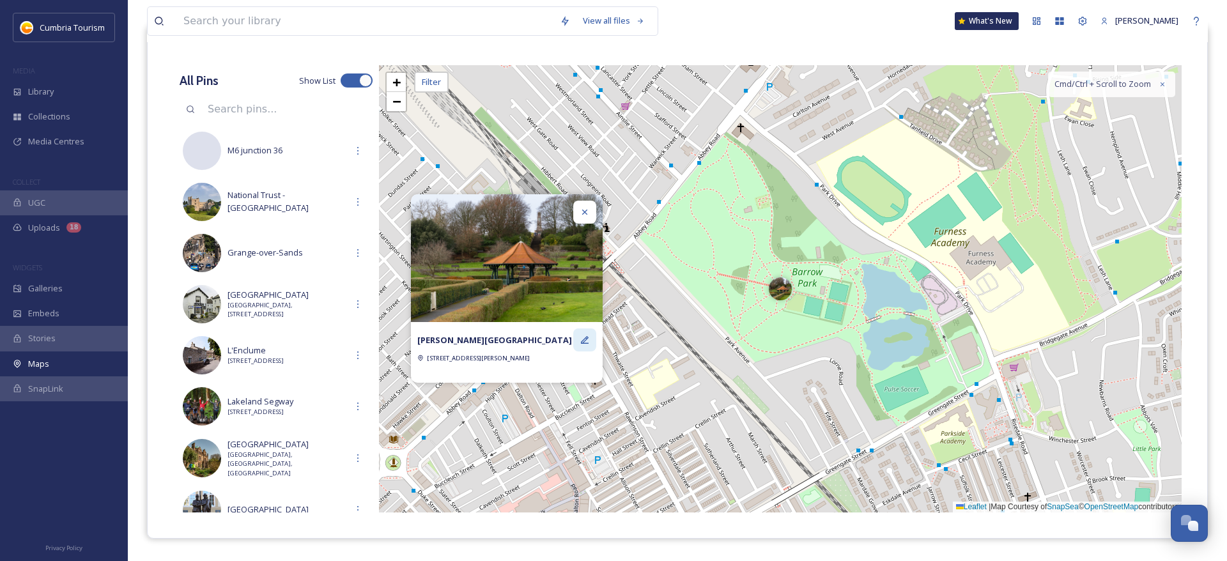
click at [592, 334] on div at bounding box center [584, 340] width 23 height 23
click at [580, 207] on div at bounding box center [584, 212] width 23 height 23
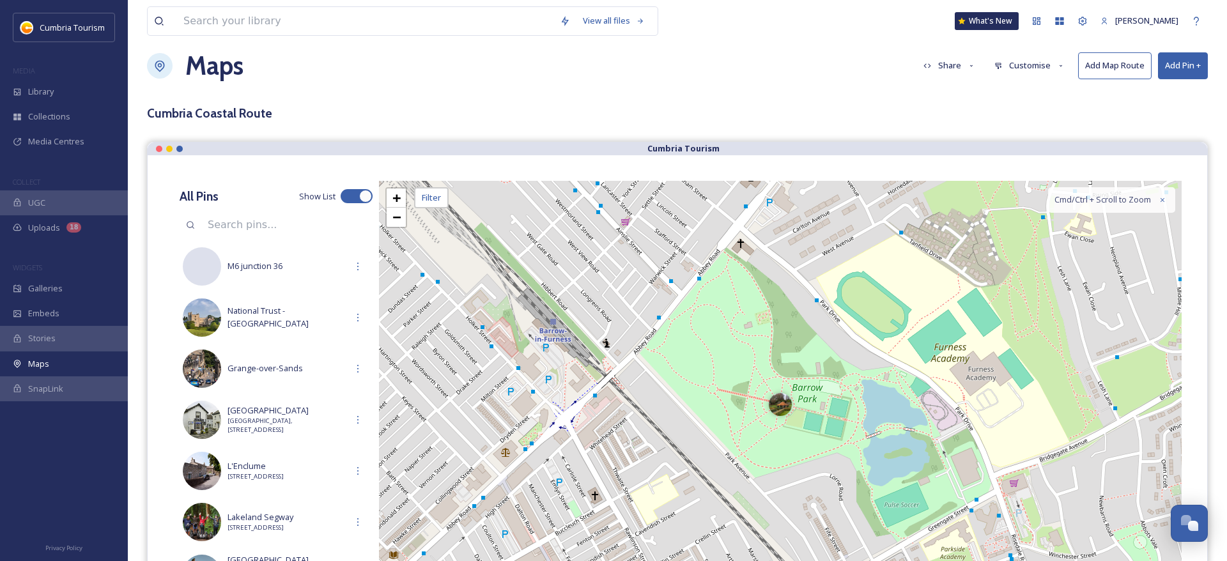
scroll to position [0, 0]
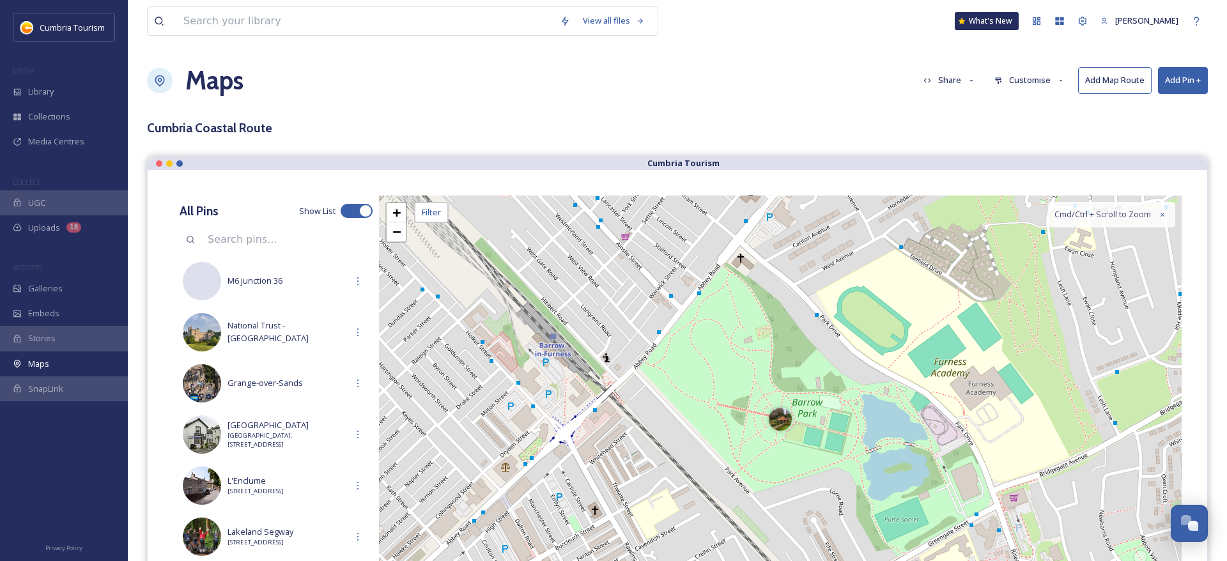
click at [1176, 84] on button "Add Pin +" at bounding box center [1183, 80] width 50 height 26
click at [1155, 137] on span "Add Pin From Library" at bounding box center [1162, 135] width 78 height 12
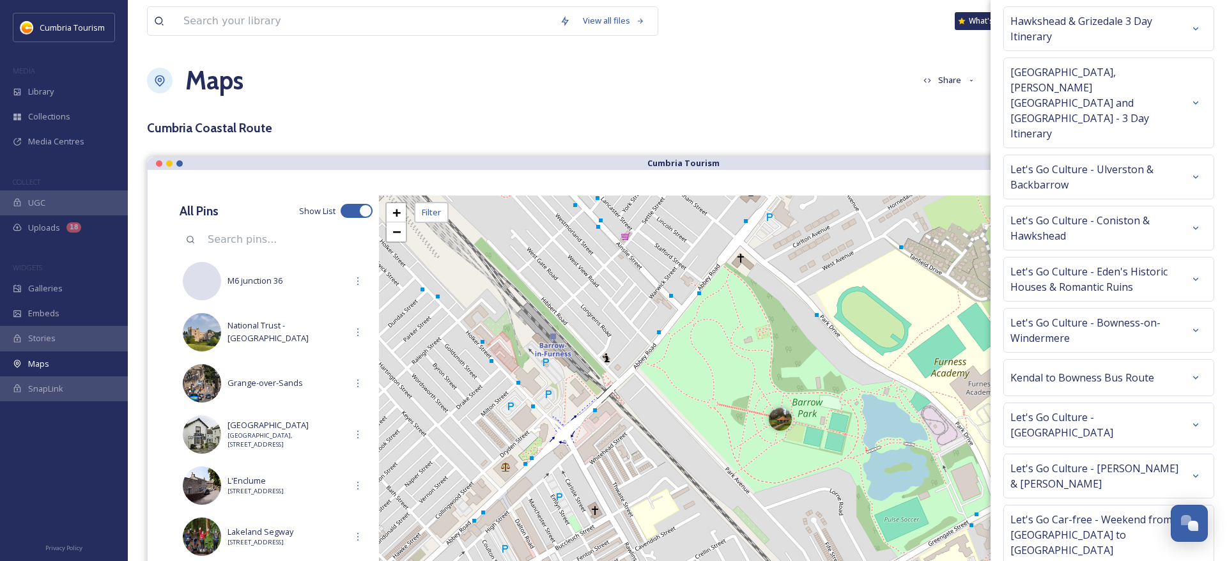
scroll to position [322, 0]
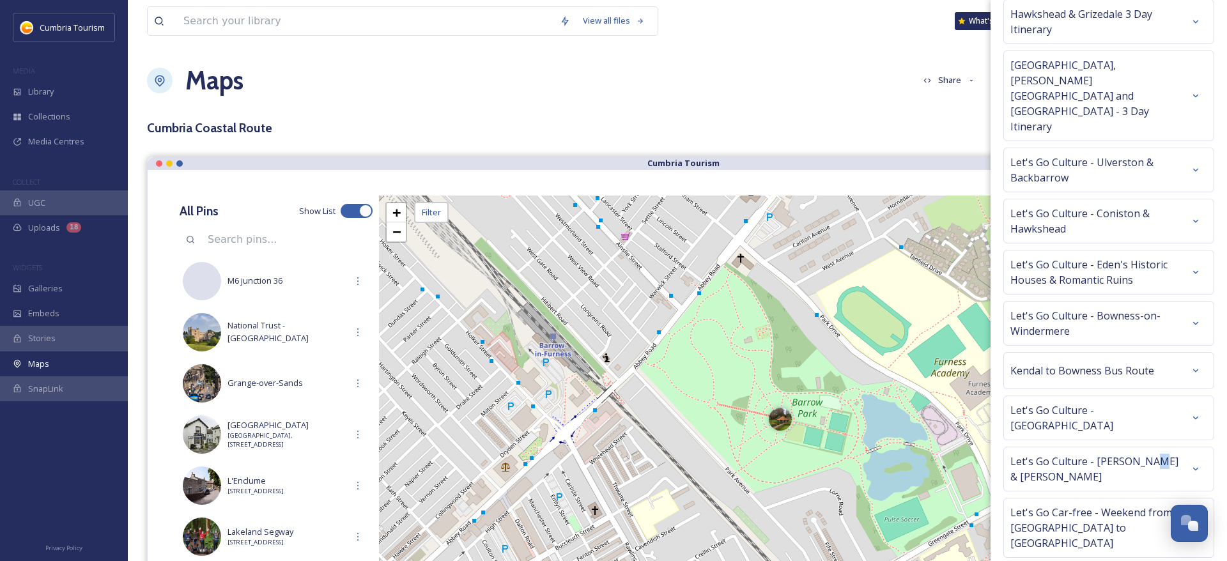
click at [1148, 454] on span "Let's Go Culture - Furness & Barrow" at bounding box center [1098, 469] width 174 height 31
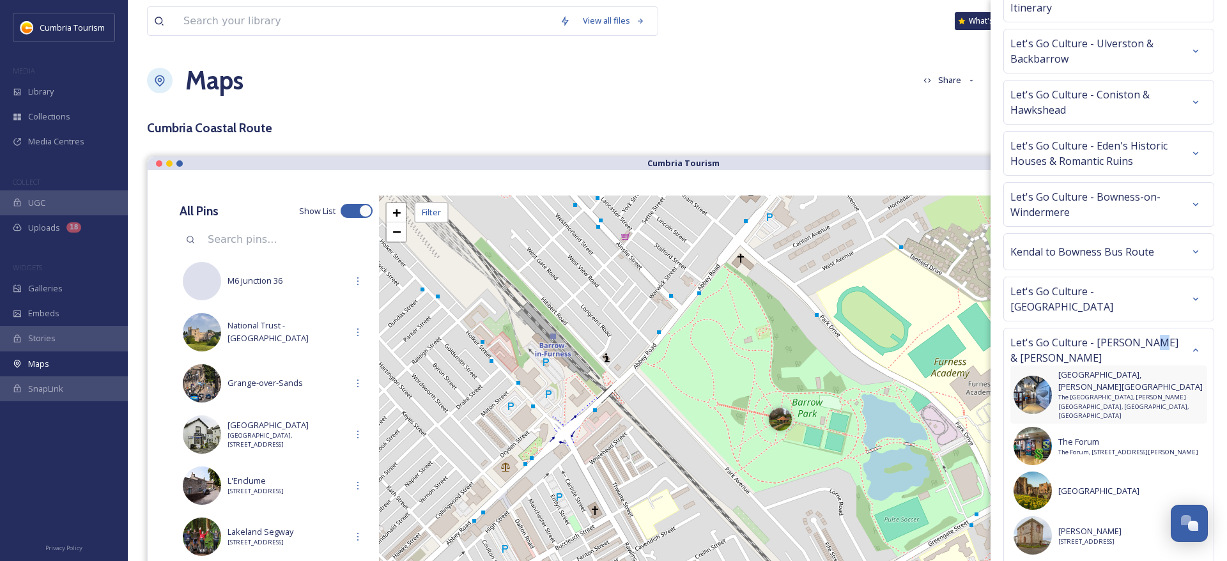
scroll to position [483, 0]
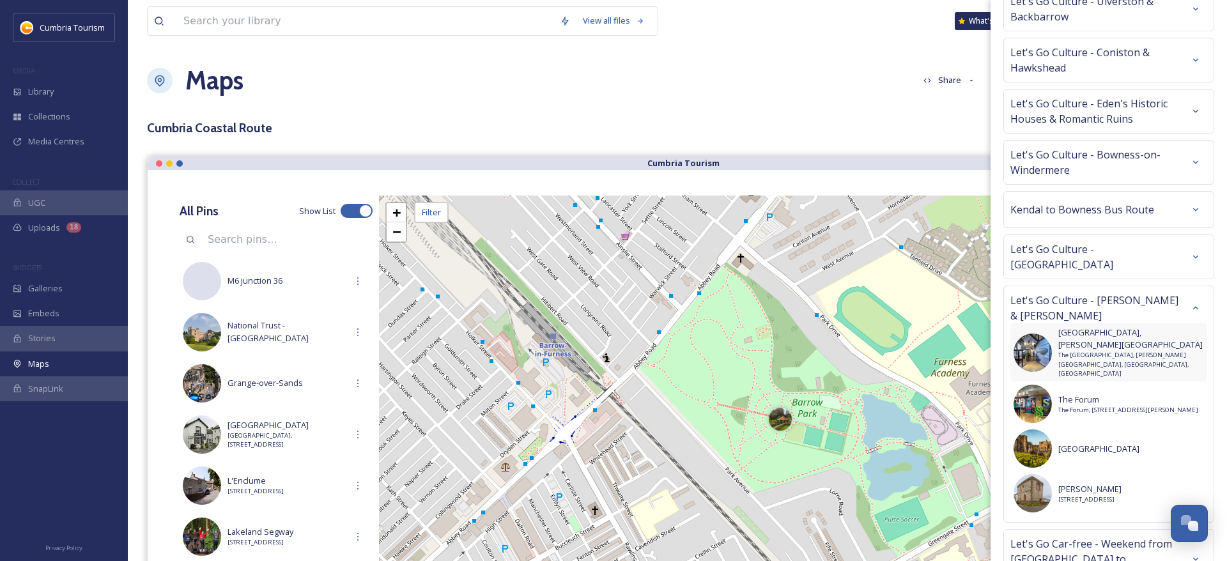
click at [1092, 351] on span "The [GEOGRAPHIC_DATA], [PERSON_NAME][GEOGRAPHIC_DATA], [GEOGRAPHIC_DATA], [GEOG…" at bounding box center [1132, 364] width 146 height 27
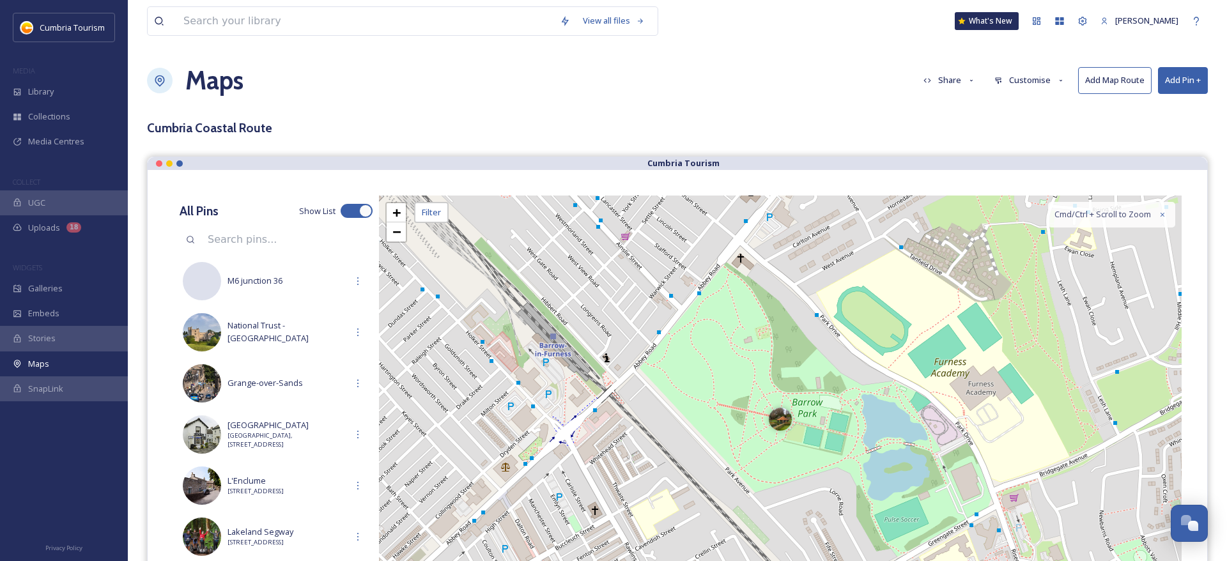
click at [1175, 81] on button "Add Pin +" at bounding box center [1183, 80] width 50 height 26
click at [1158, 134] on span "Add Pin From Library" at bounding box center [1162, 135] width 78 height 12
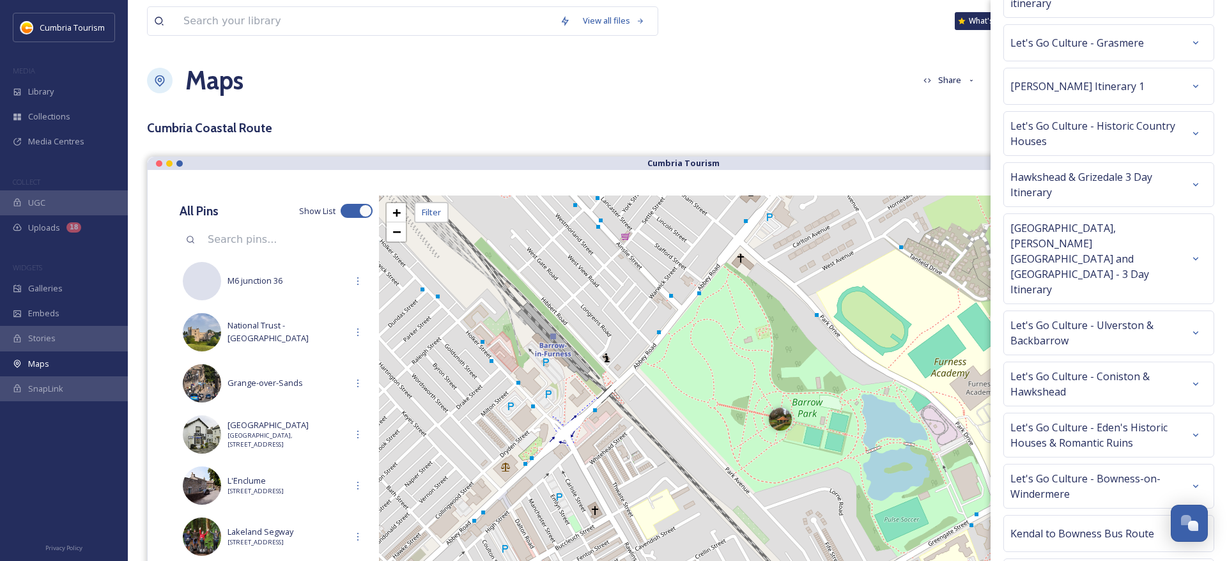
scroll to position [161, 0]
click at [1153, 469] on span "Let's Go Culture - Bowness-on-Windermere" at bounding box center [1098, 484] width 174 height 31
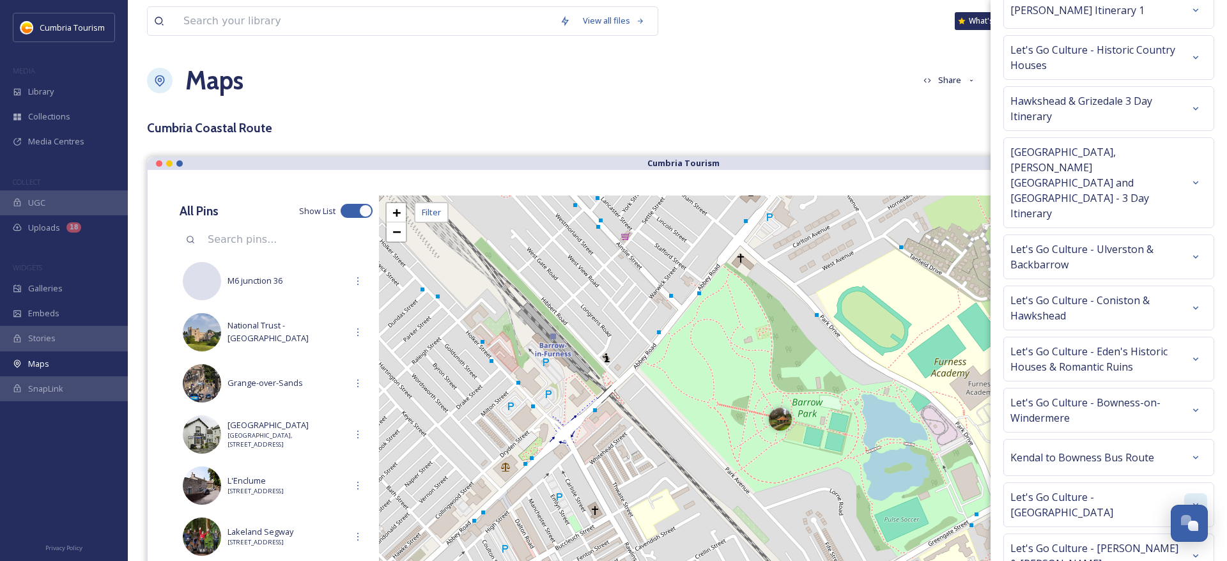
scroll to position [242, 0]
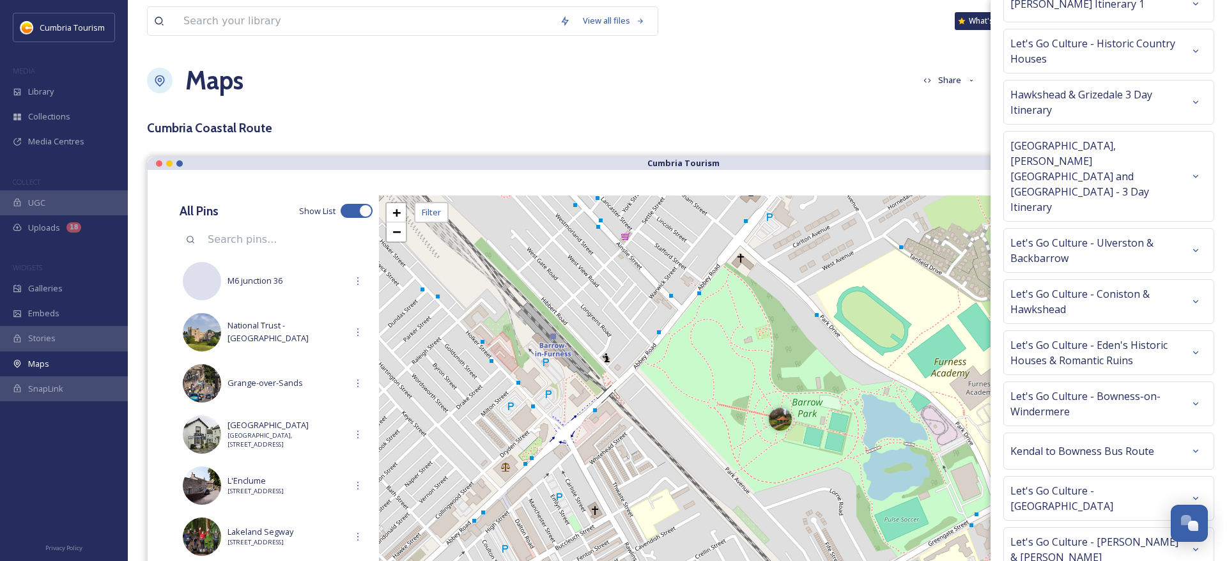
click at [1148, 534] on span "Let's Go Culture - Furness & Barrow" at bounding box center [1098, 549] width 174 height 31
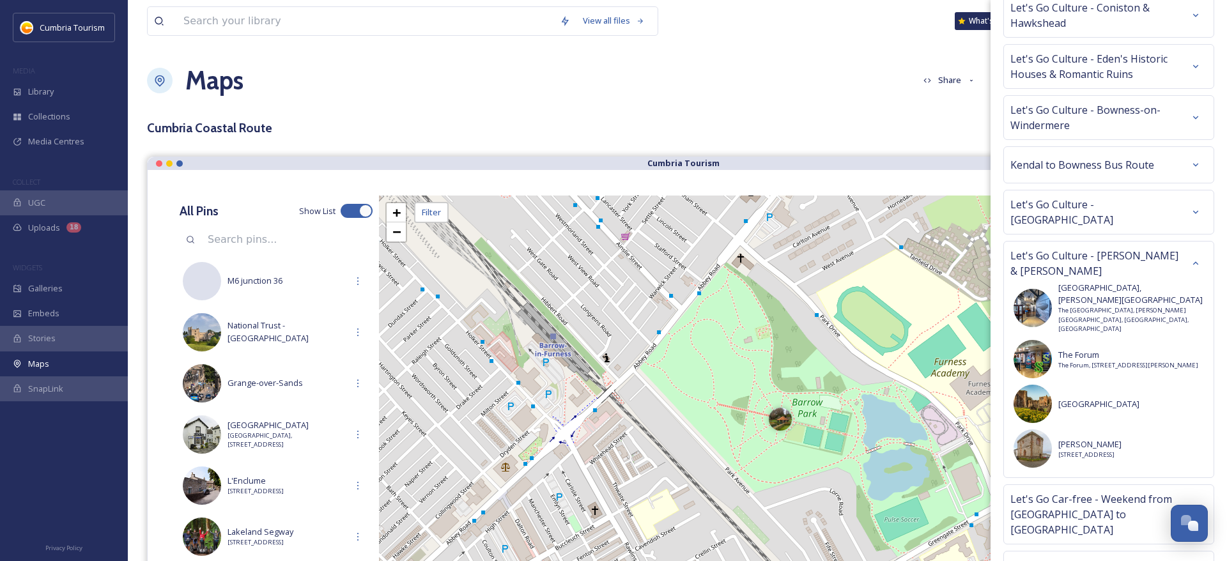
scroll to position [564, 0]
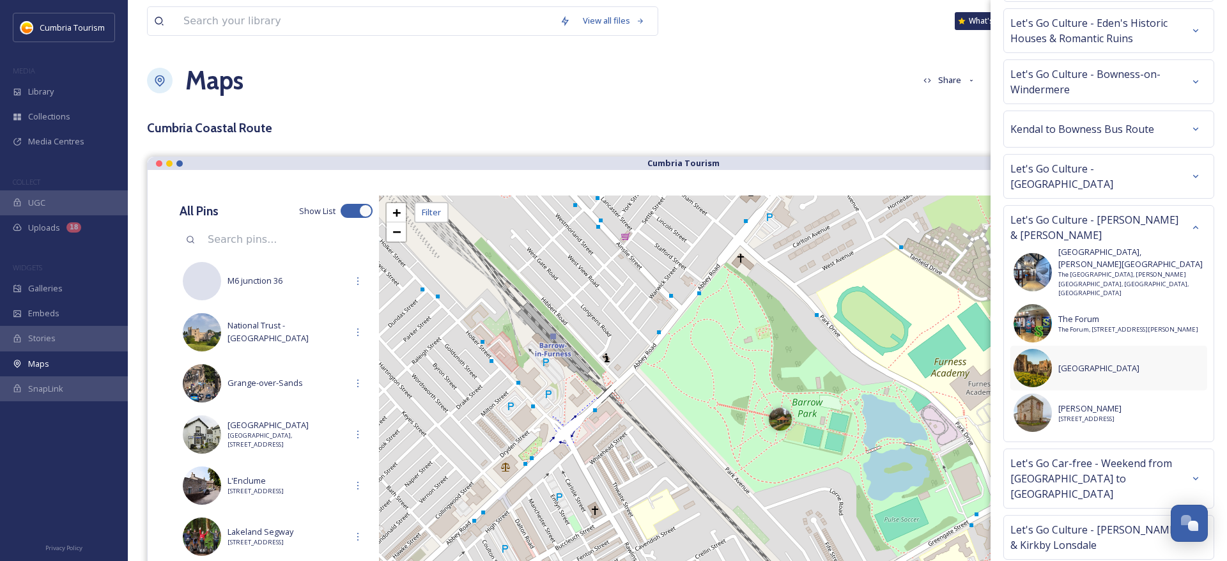
click at [1052, 346] on div "[GEOGRAPHIC_DATA]" at bounding box center [1109, 368] width 197 height 45
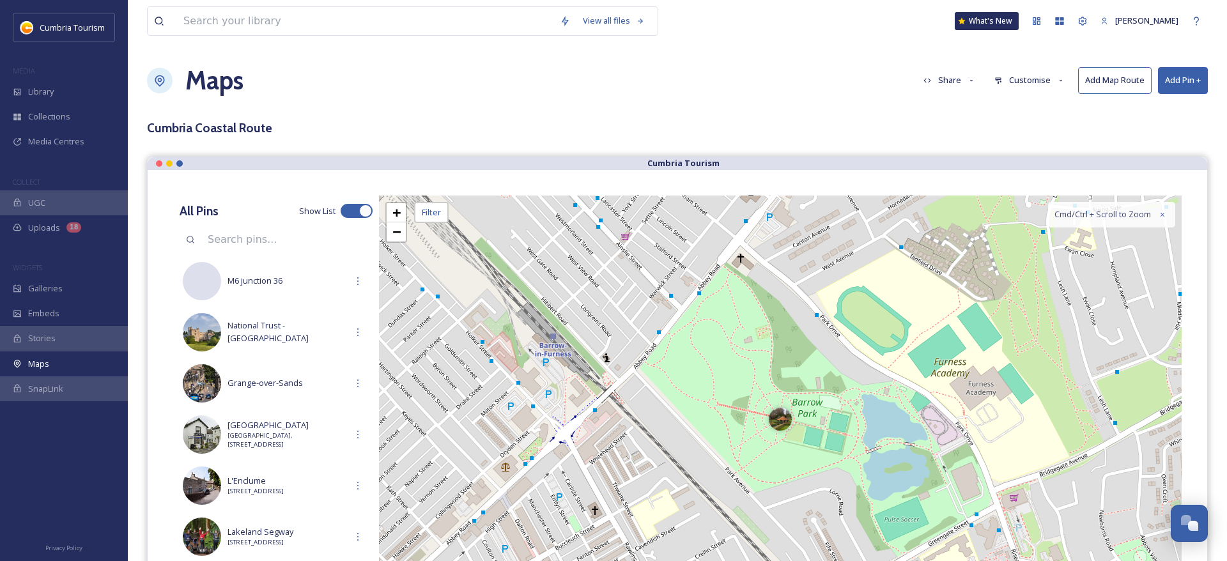
click at [1177, 82] on button "Add Pin +" at bounding box center [1183, 80] width 50 height 26
click at [1153, 139] on div "Add Pin From Library" at bounding box center [1162, 135] width 91 height 25
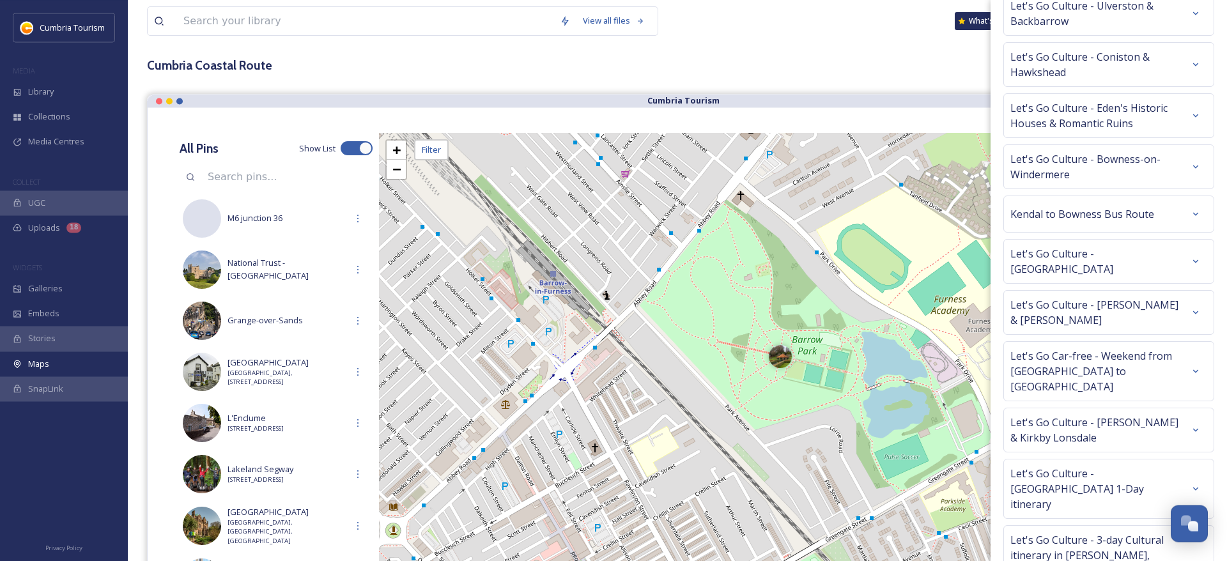
scroll to position [65, 0]
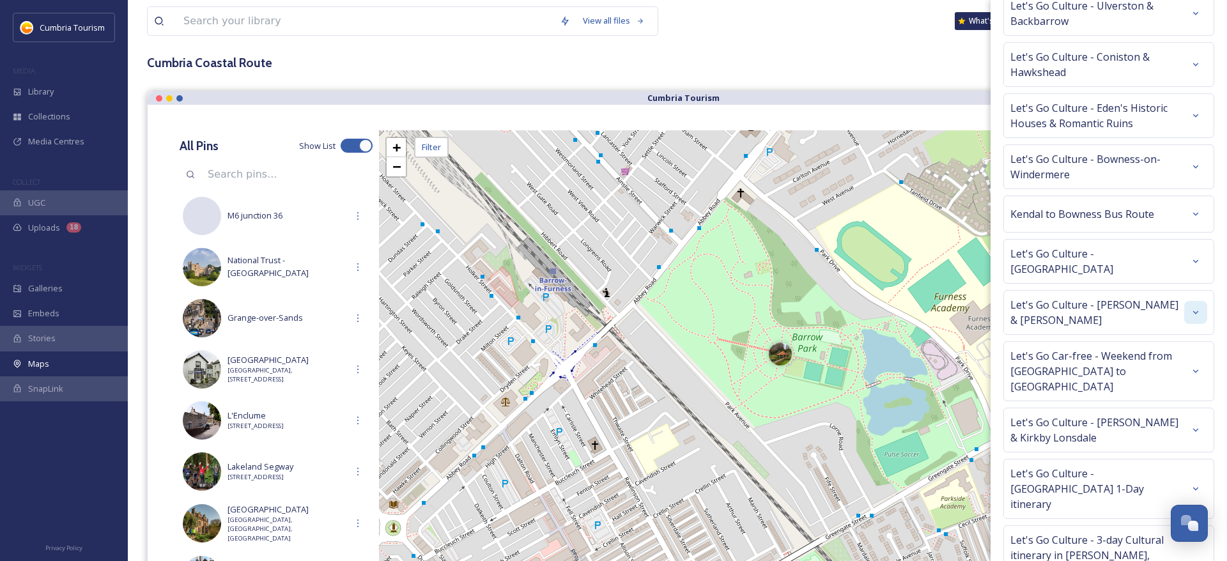
click at [1194, 307] on icon at bounding box center [1196, 312] width 10 height 10
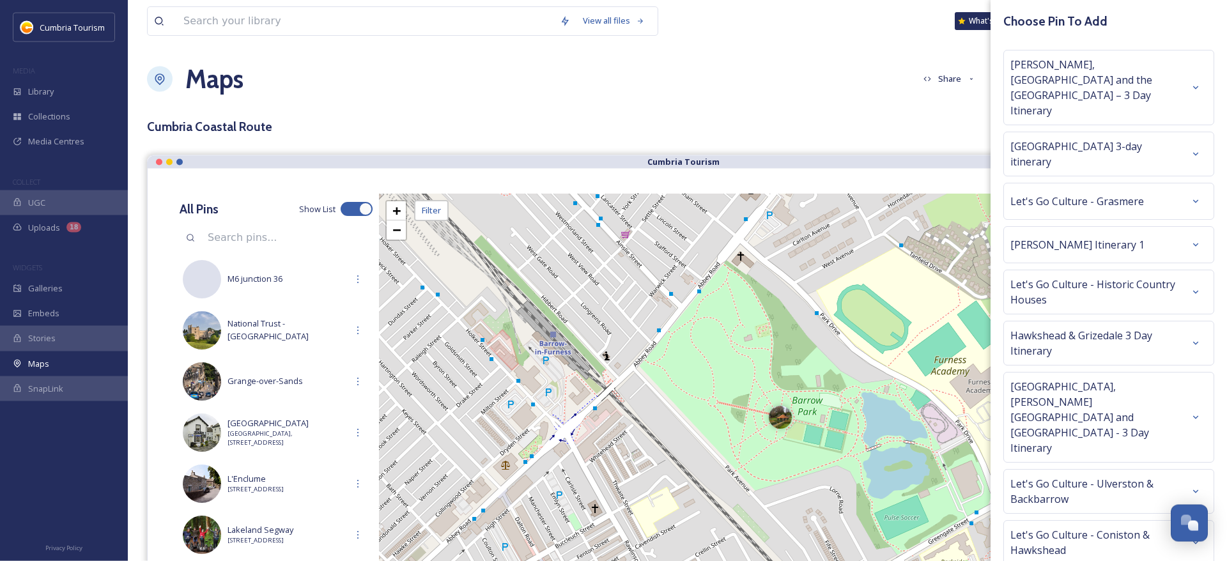
scroll to position [0, 0]
click at [1191, 240] on icon at bounding box center [1196, 245] width 10 height 10
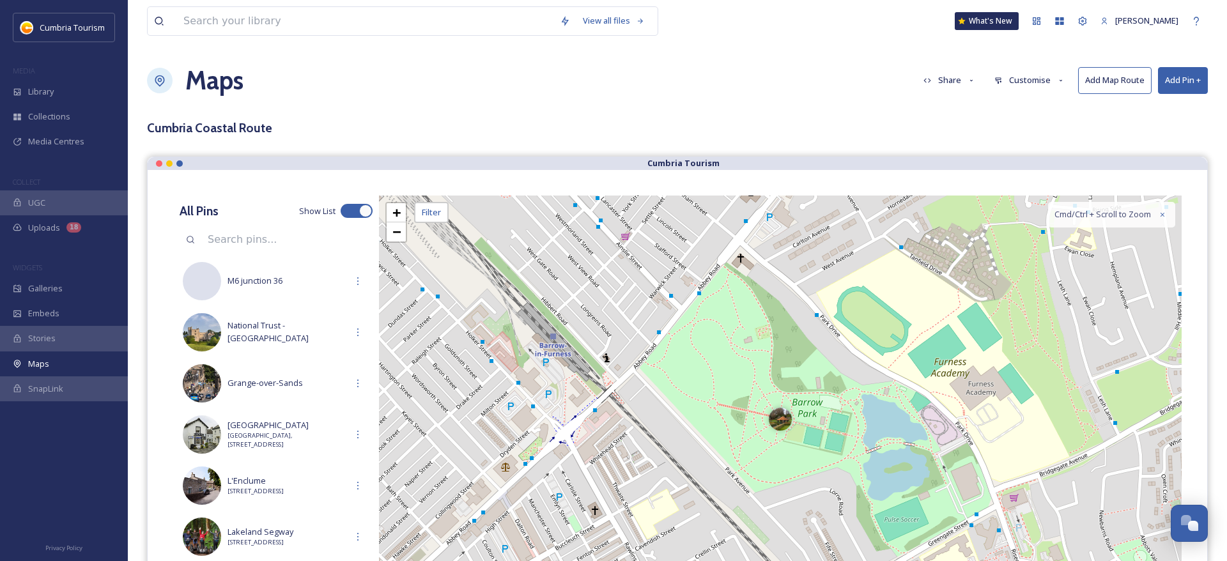
click at [1188, 75] on button "Add Pin +" at bounding box center [1183, 80] width 50 height 26
click at [1146, 104] on div "Add New Pin" at bounding box center [1162, 110] width 91 height 25
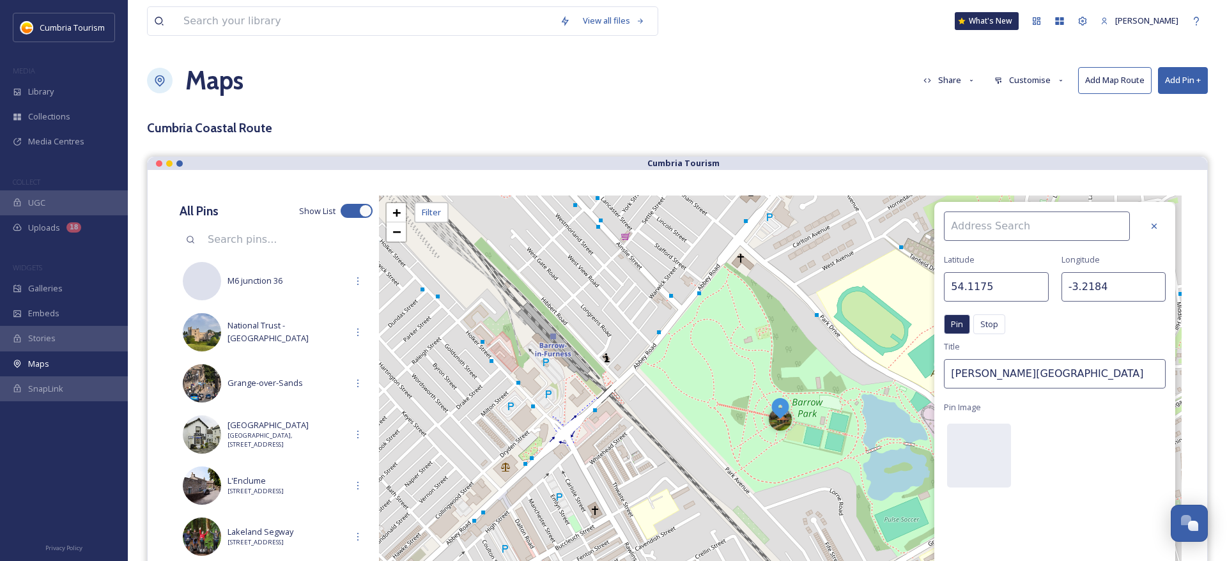
click at [1008, 231] on input at bounding box center [1037, 226] width 186 height 29
click at [997, 249] on div "[GEOGRAPHIC_DATA]" at bounding box center [1044, 256] width 198 height 22
type input "[GEOGRAPHIC_DATA]"
type input "54.0485"
type input "-3.1995"
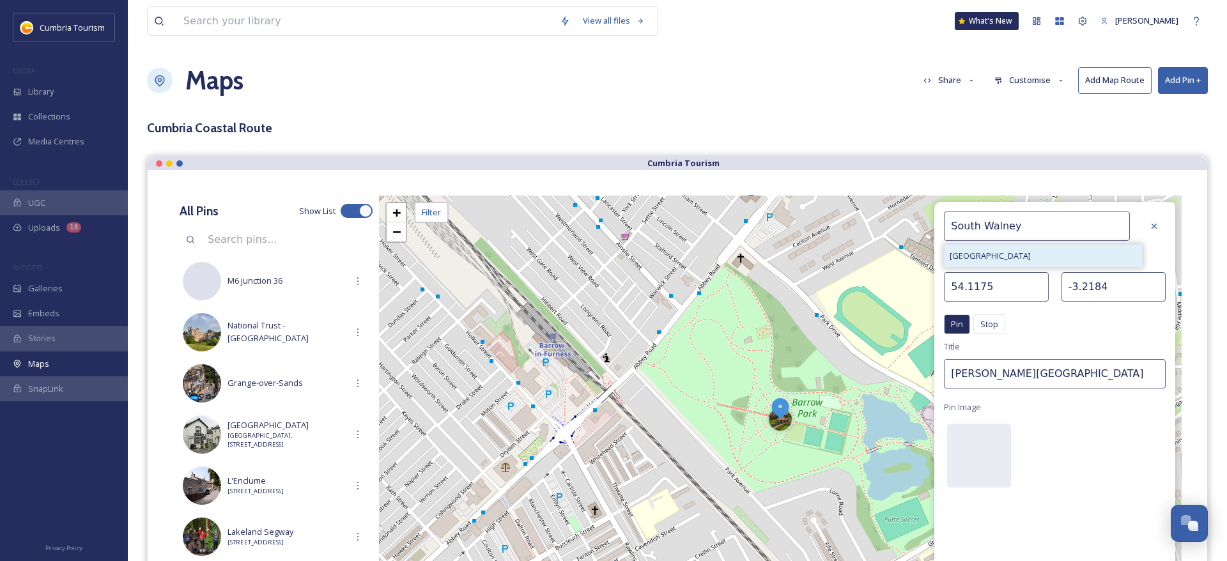
type input "[GEOGRAPHIC_DATA]"
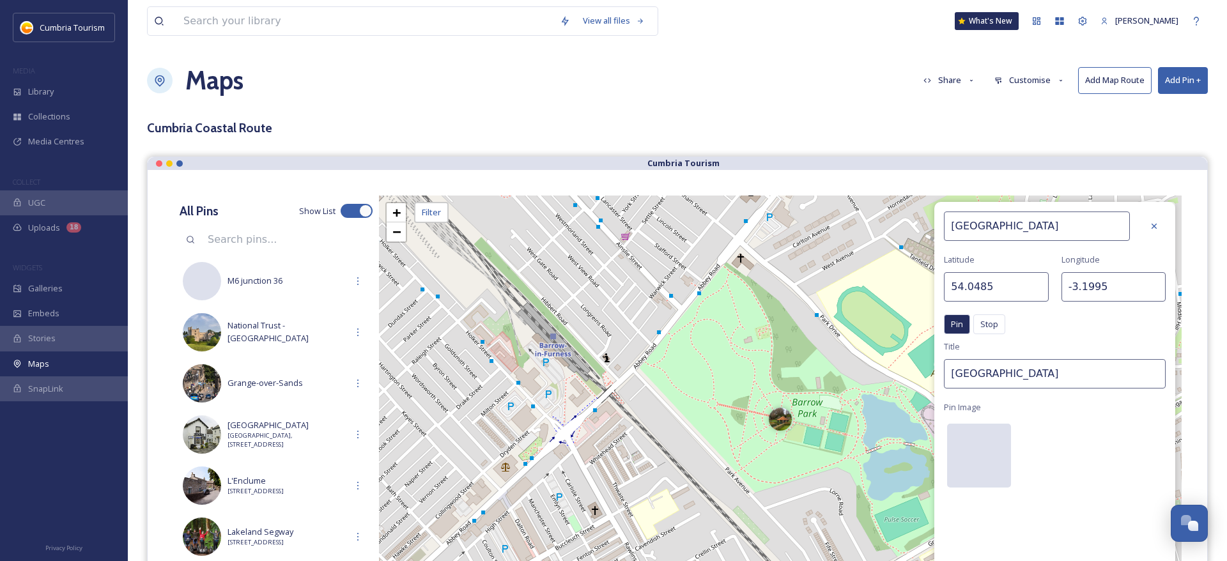
click at [969, 450] on div at bounding box center [979, 456] width 64 height 64
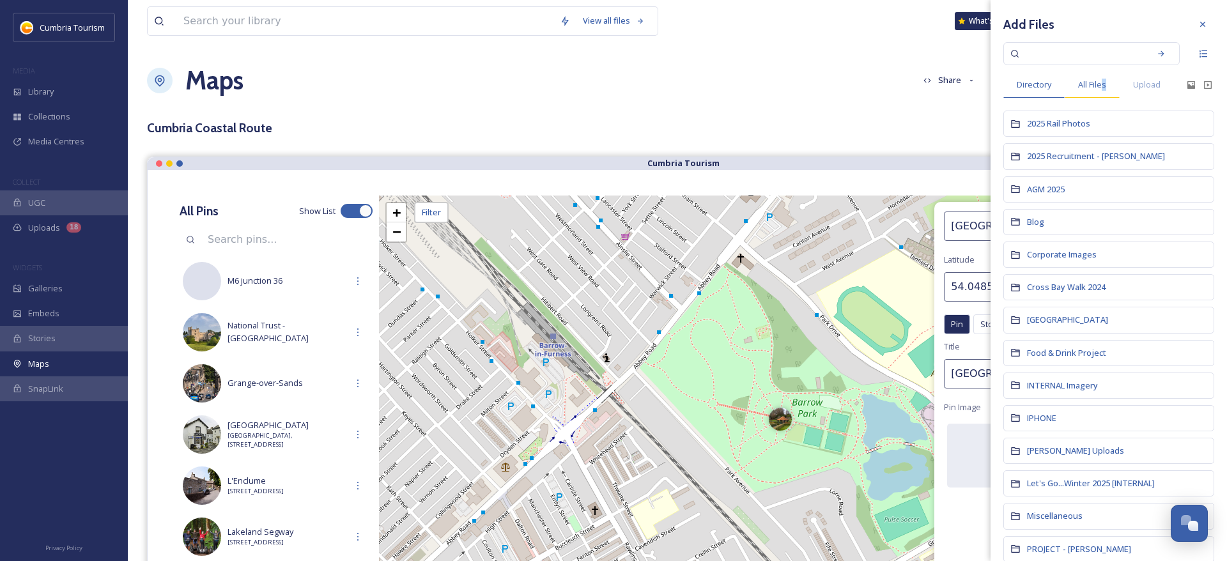
click at [1105, 80] on span "All Files" at bounding box center [1092, 85] width 28 height 12
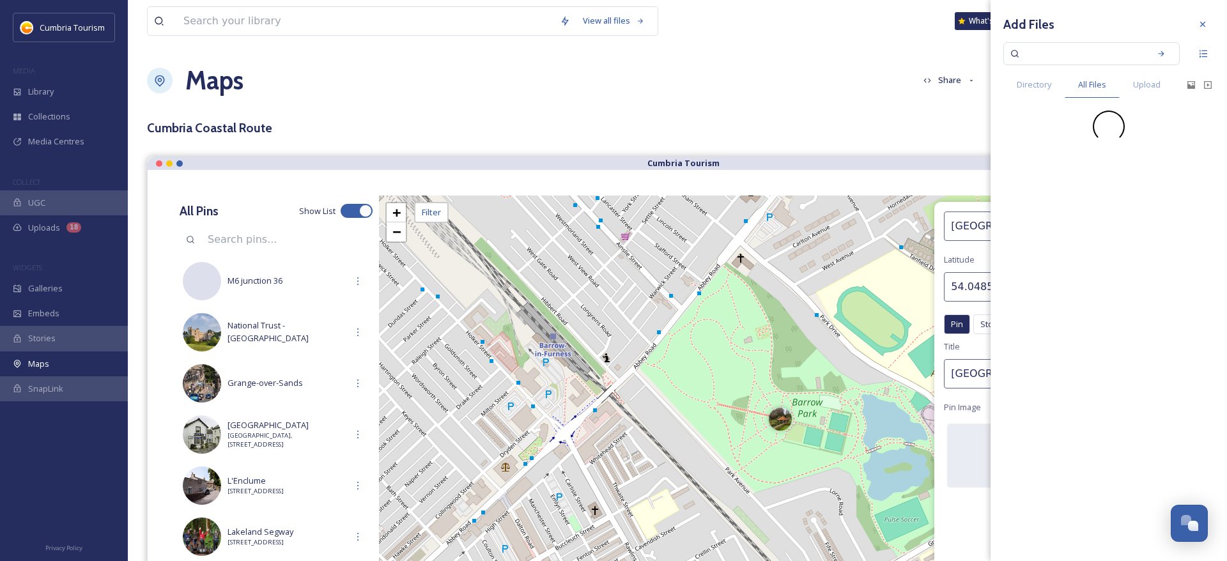
drag, startPoint x: 1064, startPoint y: 54, endPoint x: 1067, endPoint y: 49, distance: 6.9
click at [1067, 49] on input at bounding box center [1083, 54] width 121 height 28
paste input "Bay Cumbria Tourism 67.jpg"
type input "Bay Cumbria Tourism 67.jpg"
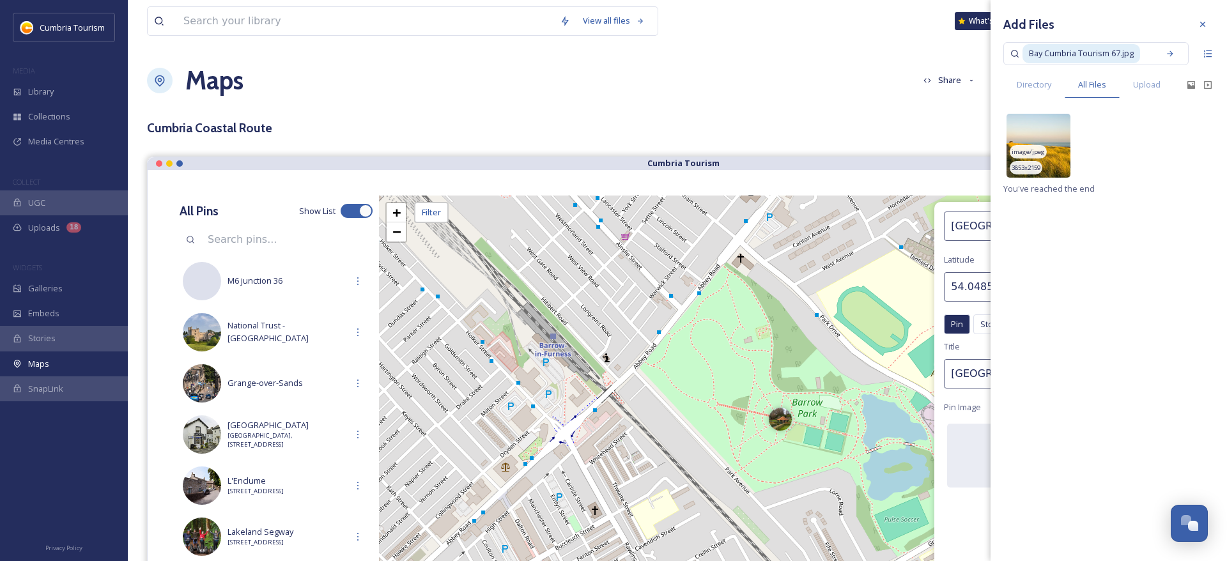
click at [1052, 148] on img at bounding box center [1039, 146] width 64 height 64
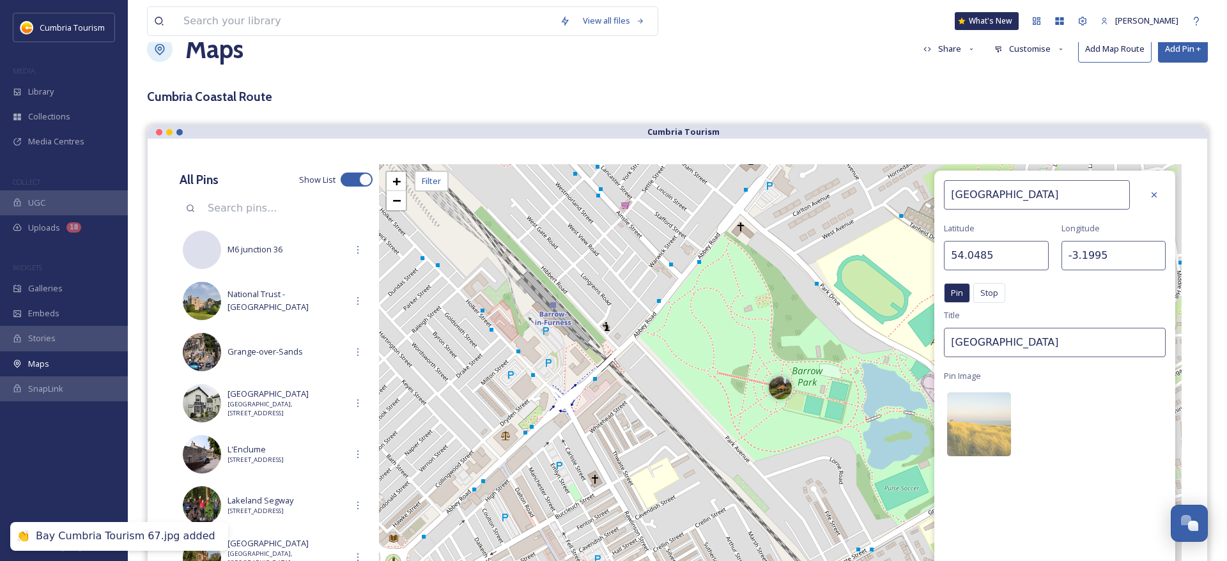
scroll to position [196, 0]
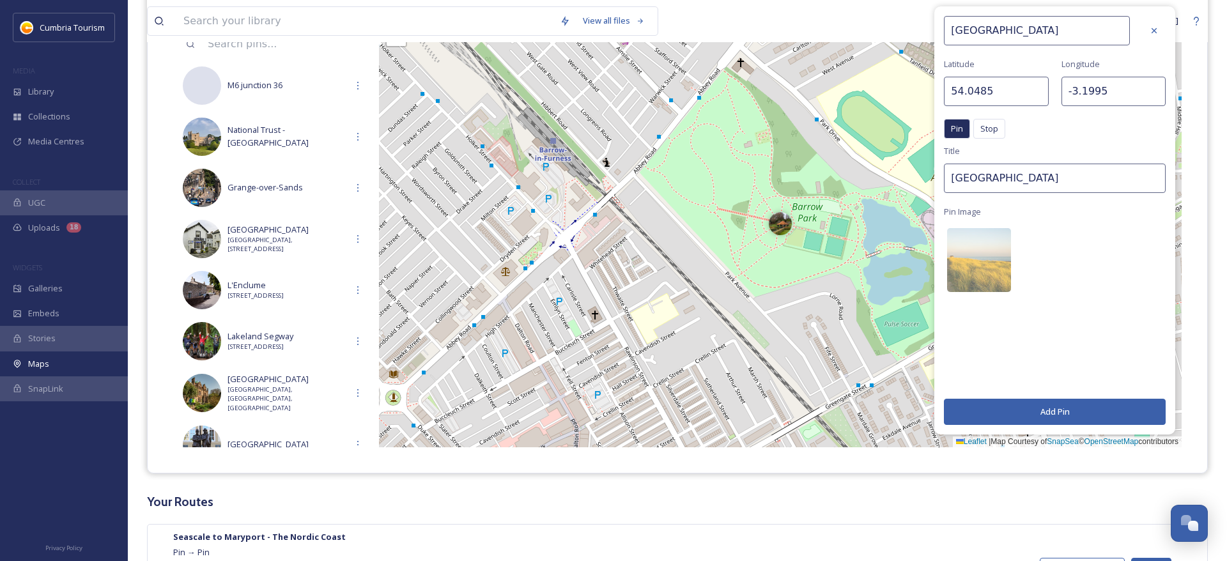
click at [1054, 408] on button "Add Pin" at bounding box center [1055, 412] width 222 height 26
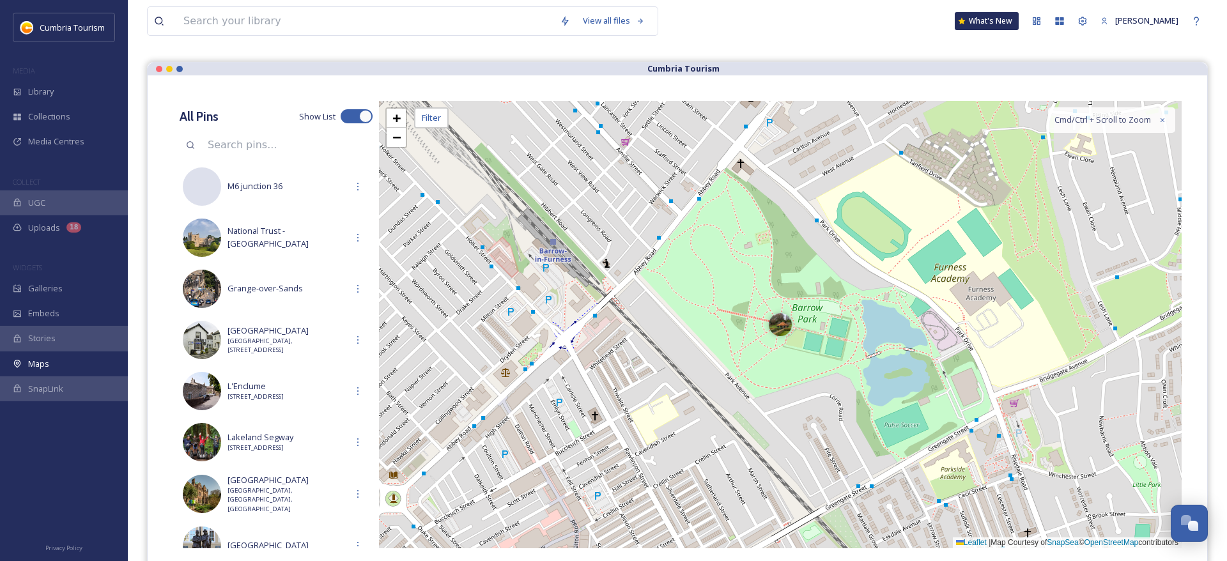
scroll to position [0, 0]
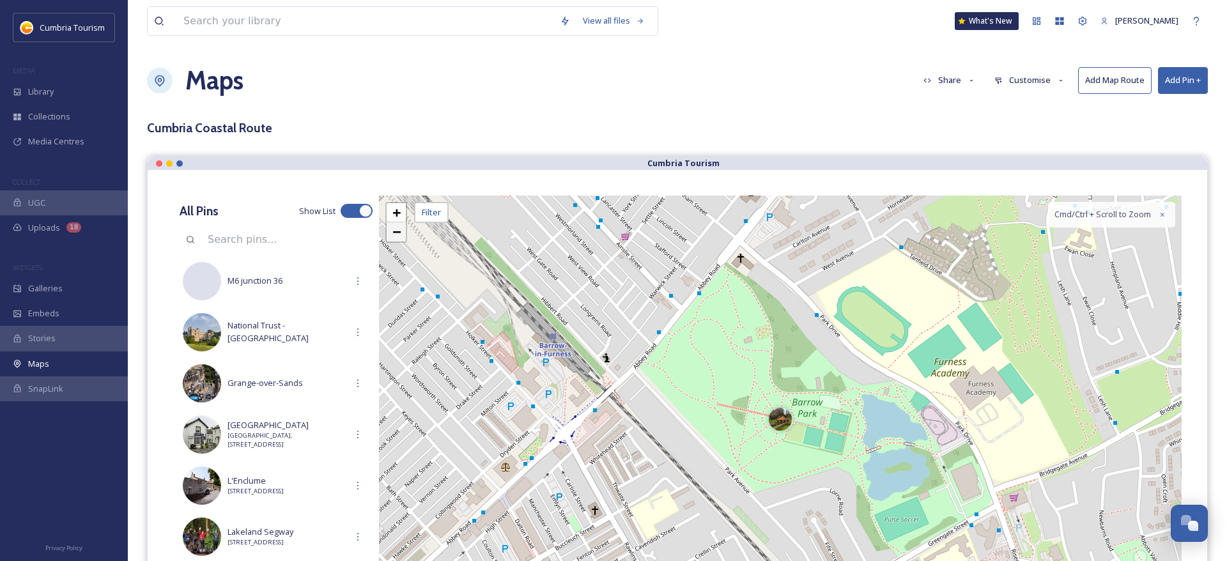
click at [391, 228] on link "−" at bounding box center [396, 231] width 19 height 19
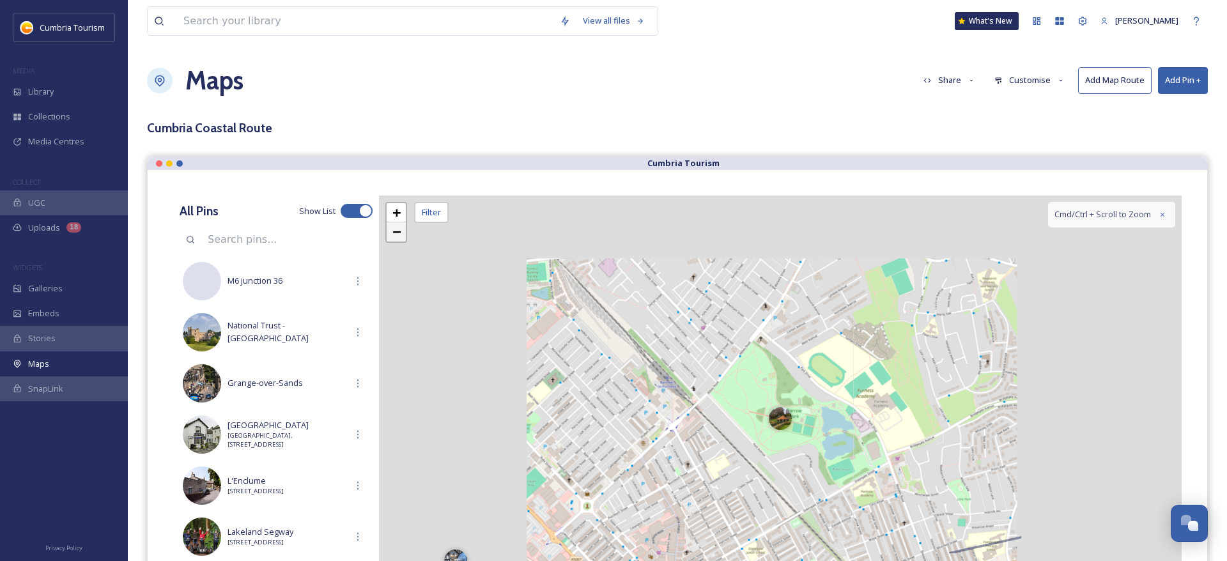
click at [391, 228] on link "−" at bounding box center [396, 231] width 19 height 19
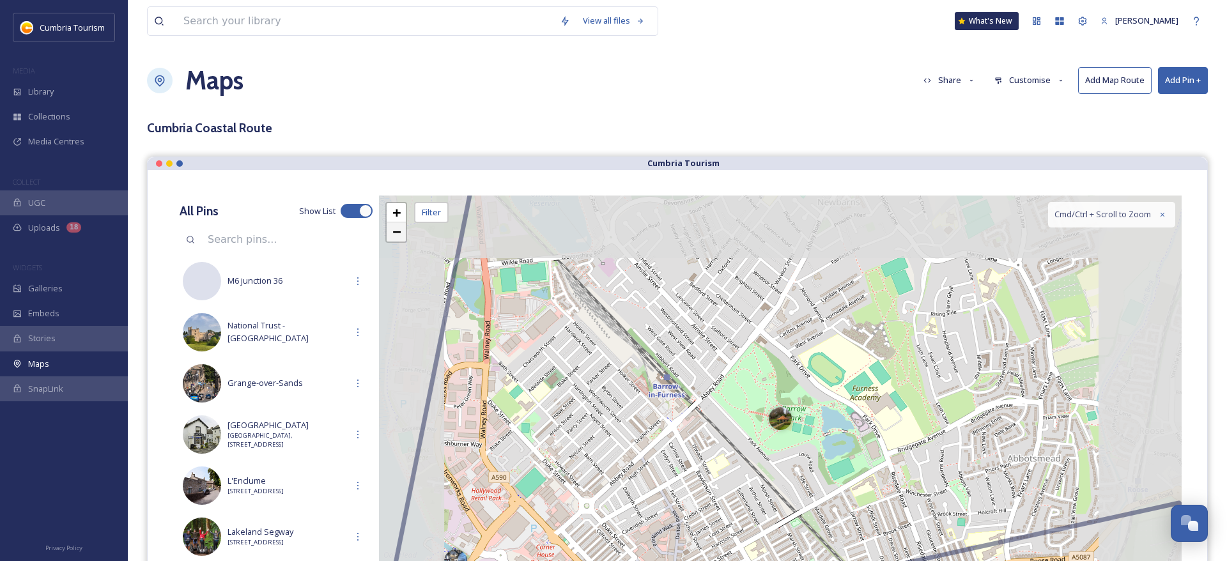
click at [390, 228] on link "−" at bounding box center [396, 231] width 19 height 19
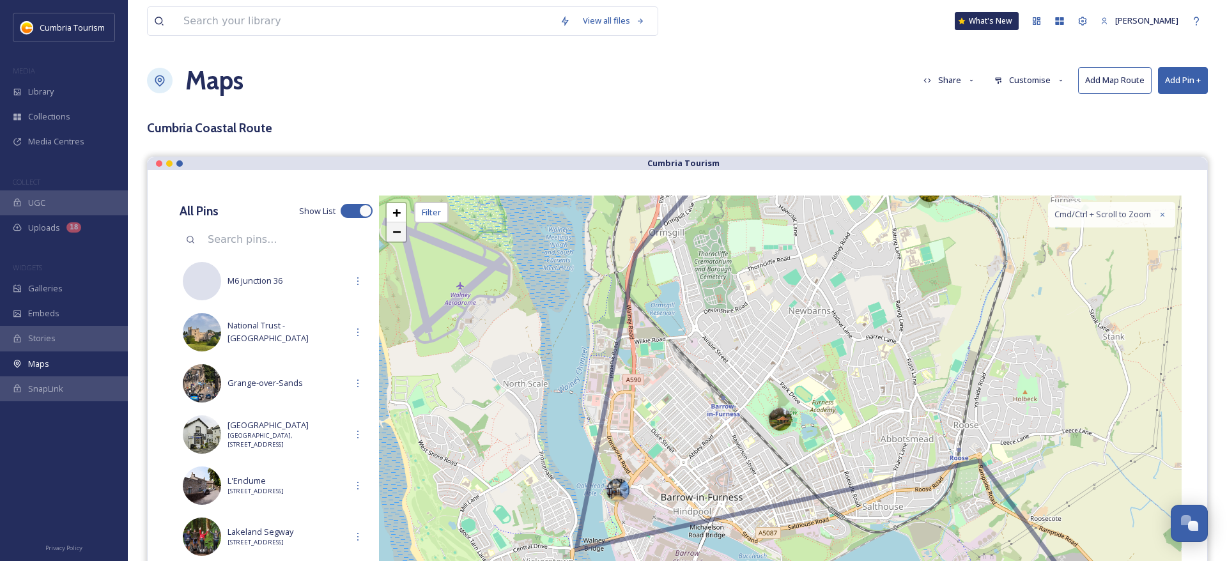
click at [390, 228] on link "−" at bounding box center [396, 231] width 19 height 19
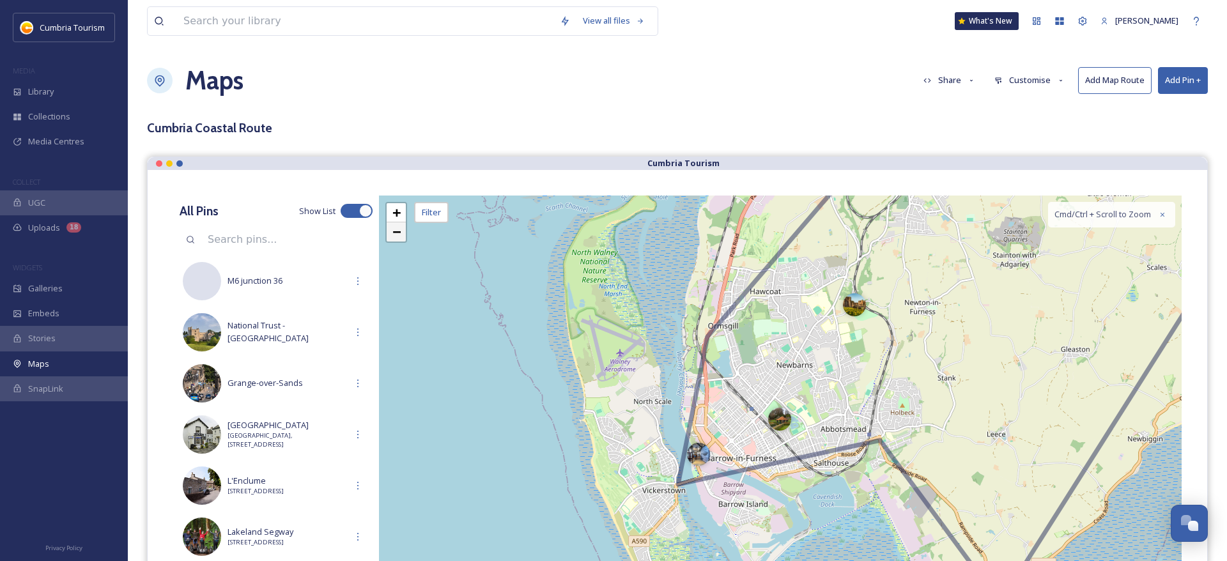
click at [390, 228] on link "−" at bounding box center [396, 231] width 19 height 19
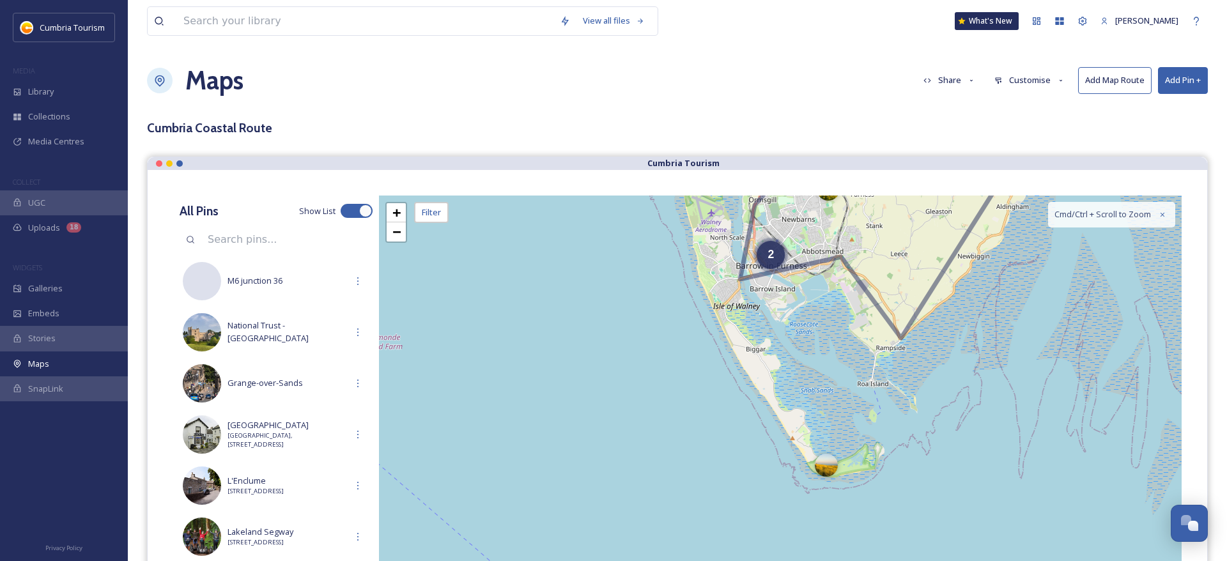
drag, startPoint x: 612, startPoint y: 291, endPoint x: 623, endPoint y: 121, distance: 170.3
click at [623, 196] on div "2 4 3 + − Leaflet | Map Courtesy of SnapSea © OpenStreetMap contributors Cmd/Ct…" at bounding box center [780, 419] width 803 height 447
click at [828, 462] on div at bounding box center [826, 462] width 23 height 23
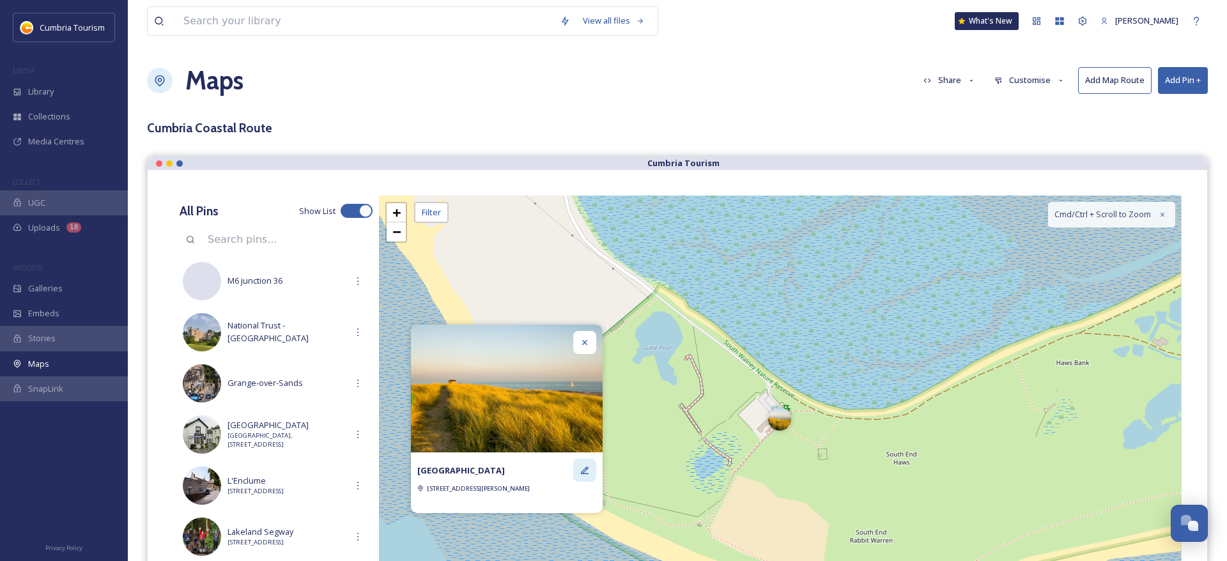
click at [587, 465] on icon at bounding box center [585, 470] width 10 height 10
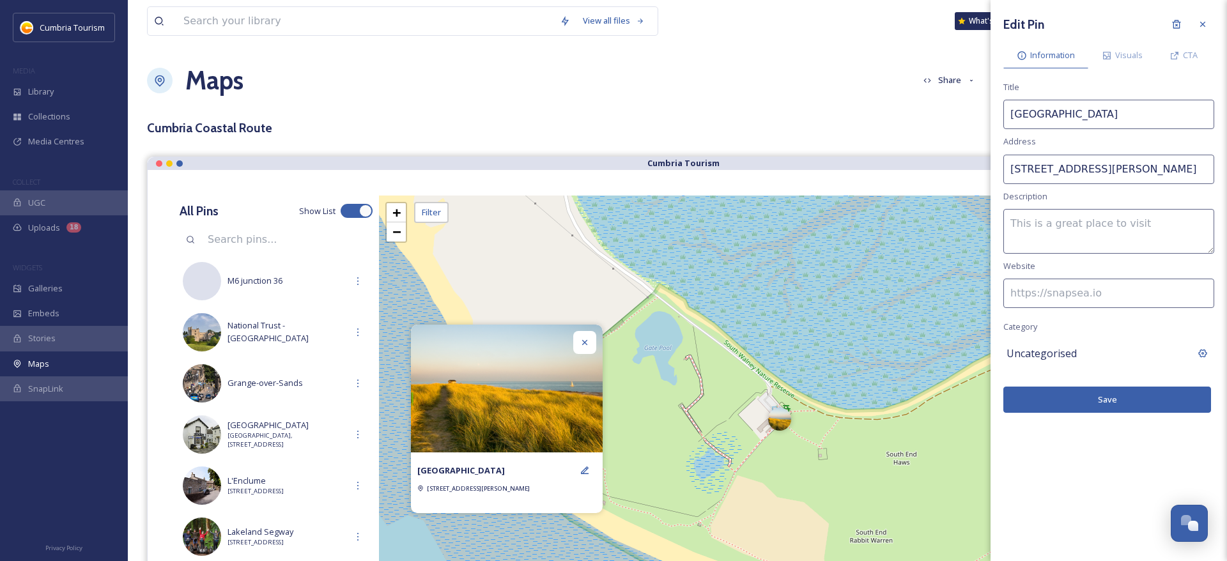
click at [1028, 221] on textarea at bounding box center [1109, 231] width 211 height 45
paste textarea "South Walney isolated position on the southern tip of Walney Island makes it a …"
type textarea "South Walney isolated position on the southern tip of Walney Island makes it a …"
click at [1080, 295] on input at bounding box center [1109, 293] width 211 height 29
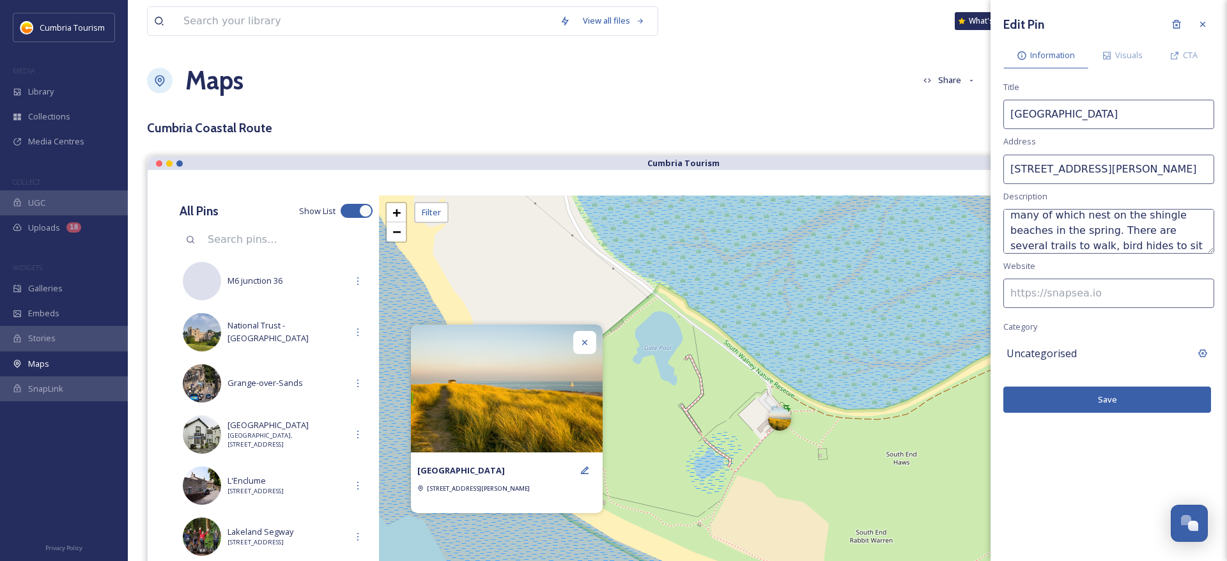
paste input "https://www.visitlakedistrict.com/things-to-do/south-walney-nature-reserve-p121…"
type input "https://www.visitlakedistrict.com/things-to-do/south-walney-nature-reserve-p121…"
click at [1189, 59] on span "CTA" at bounding box center [1190, 55] width 15 height 12
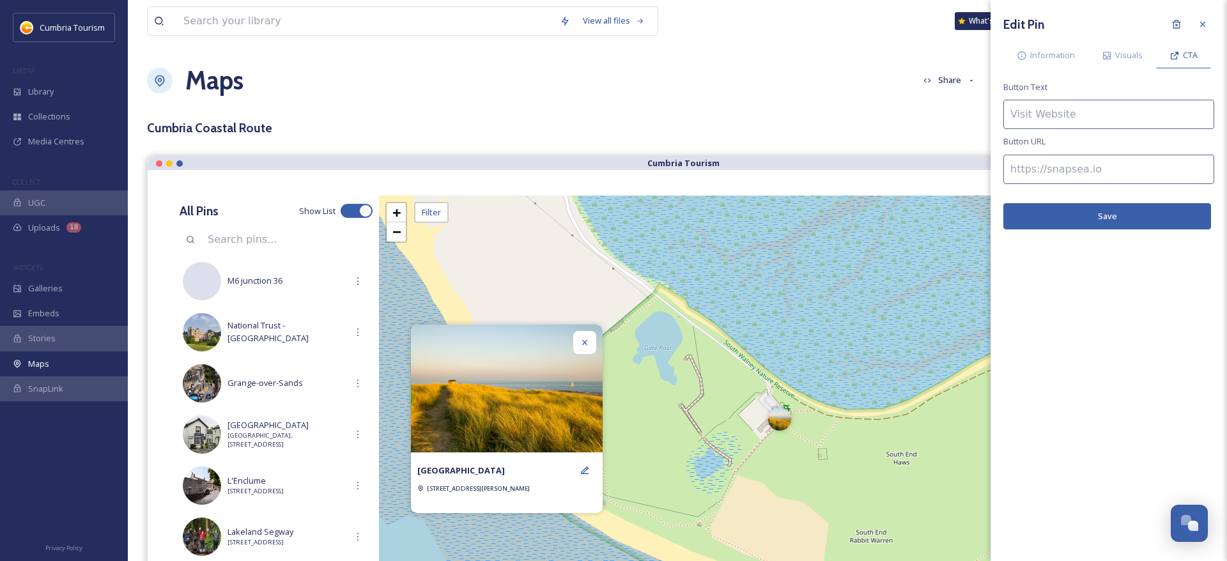
click at [1077, 114] on input at bounding box center [1109, 114] width 211 height 29
type input "Find out more"
click at [1091, 162] on input at bounding box center [1109, 169] width 211 height 29
paste input "https://www.visitlakedistrict.com/things-to-do/south-walney-nature-reserve-p121…"
type input "https://www.visitlakedistrict.com/things-to-do/south-walney-nature-reserve-p121…"
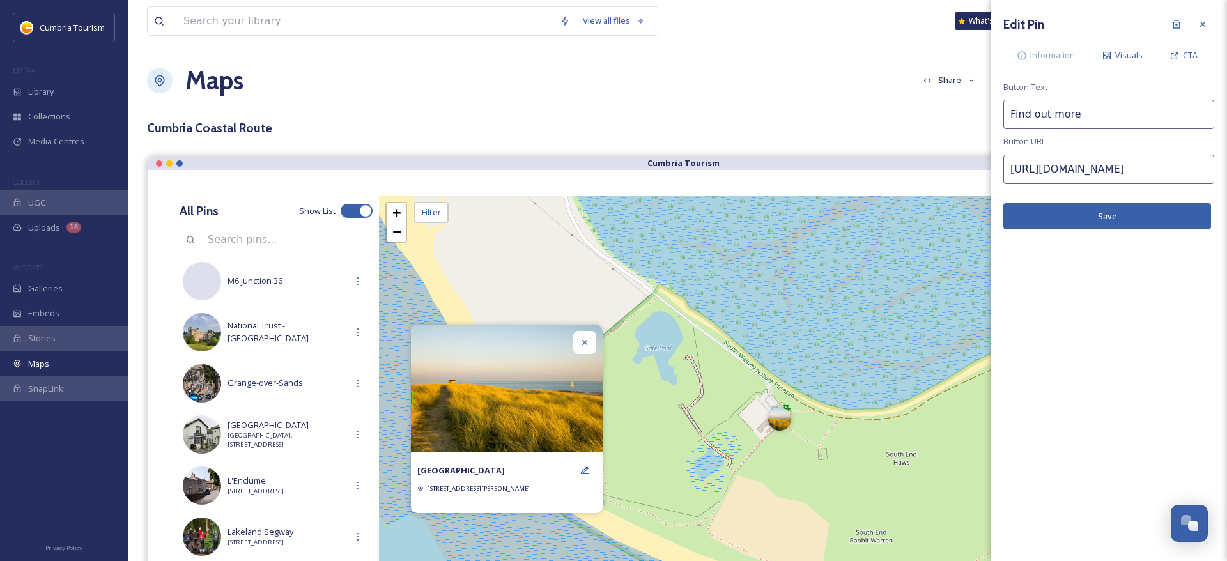
click at [1127, 50] on span "Visuals" at bounding box center [1128, 55] width 27 height 12
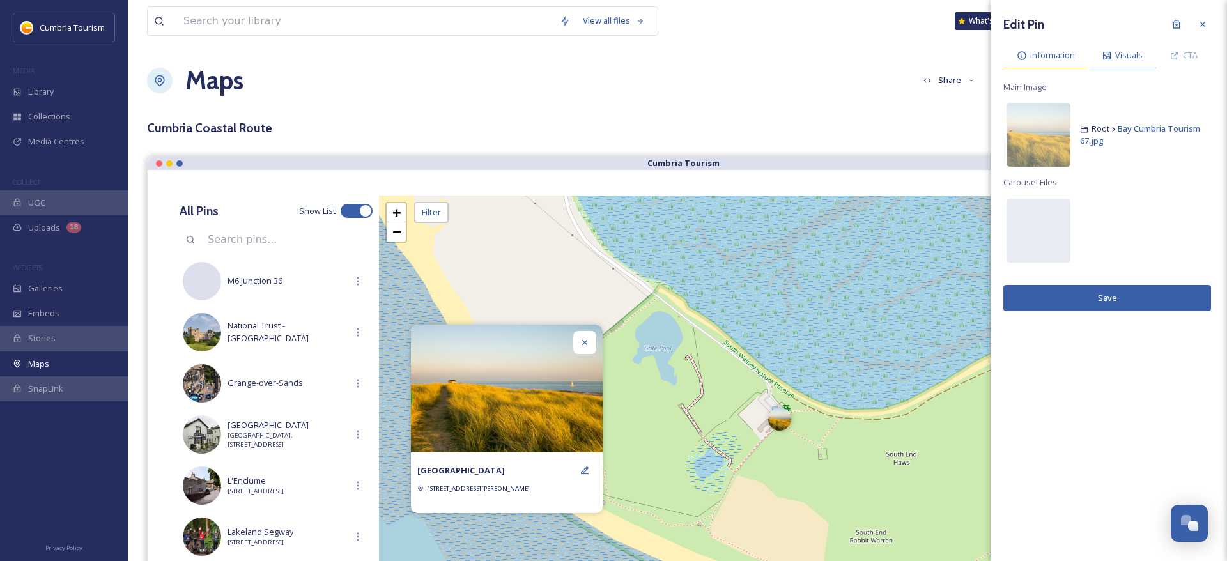
click at [1040, 56] on span "Information" at bounding box center [1052, 55] width 45 height 12
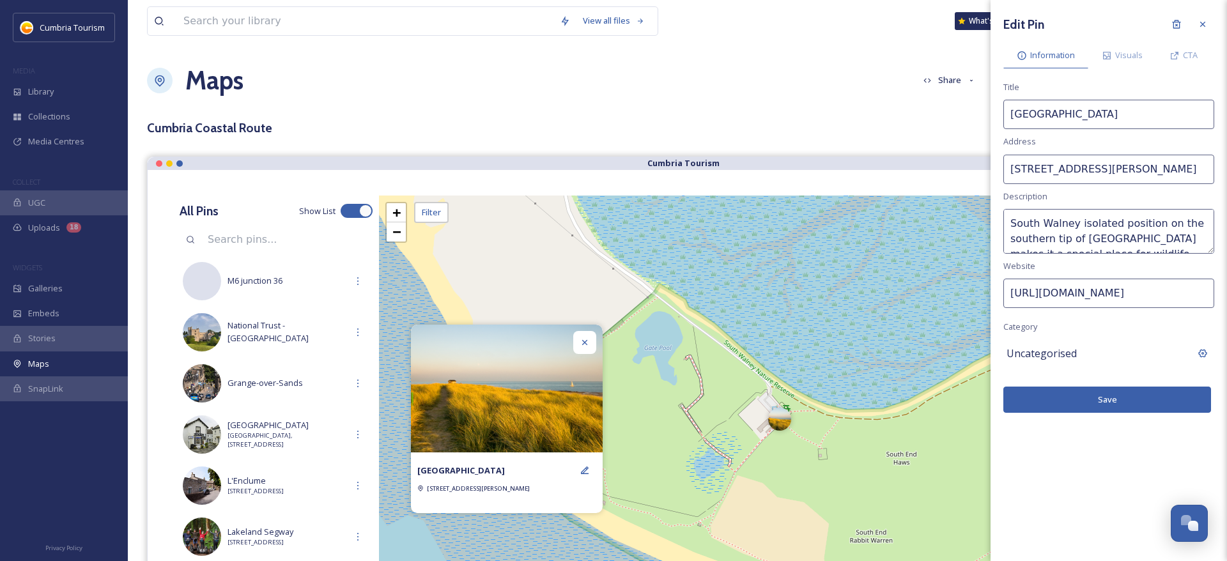
click at [1059, 352] on span "Uncategorised" at bounding box center [1042, 353] width 70 height 15
click at [1058, 352] on input at bounding box center [1109, 353] width 211 height 29
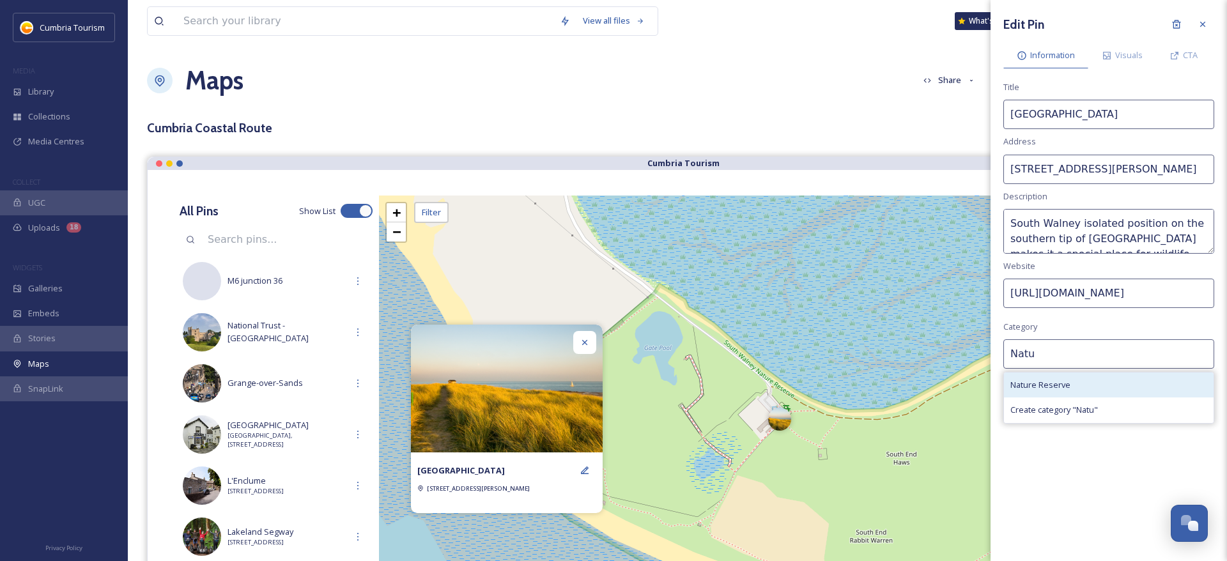
type input "Natu"
click at [1038, 388] on span "Nature Reserve" at bounding box center [1041, 385] width 60 height 12
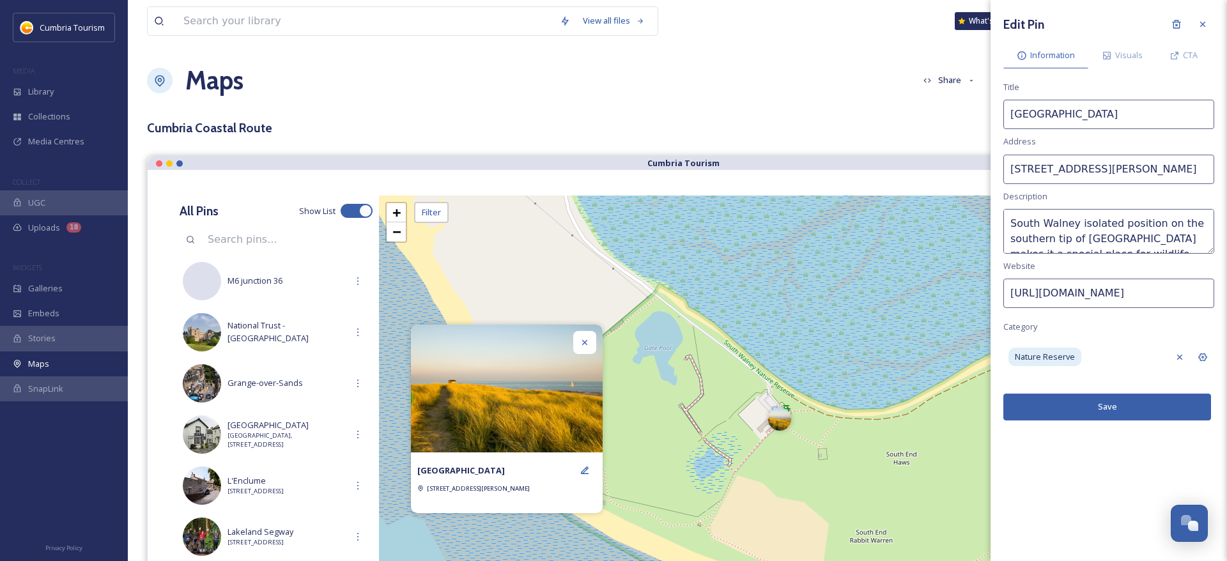
click at [1087, 403] on button "Save" at bounding box center [1108, 407] width 208 height 26
click at [586, 340] on icon at bounding box center [584, 342] width 5 height 5
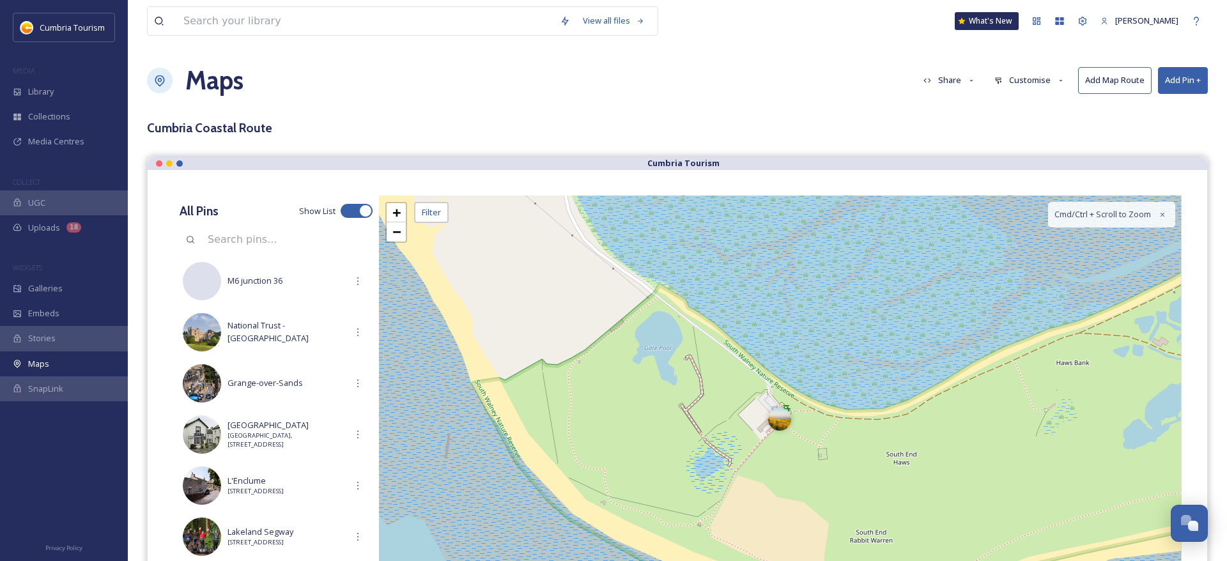
click at [1177, 79] on button "Add Pin +" at bounding box center [1183, 80] width 50 height 26
click at [1140, 134] on span "Add Pin From Library" at bounding box center [1162, 135] width 78 height 12
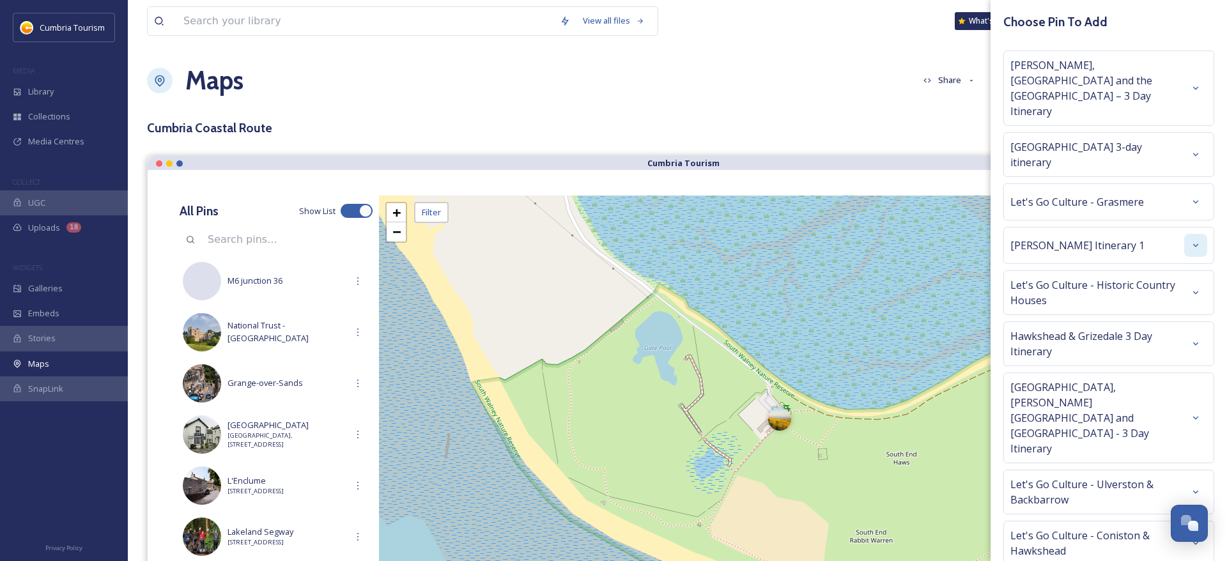
click at [1191, 234] on div at bounding box center [1195, 245] width 23 height 23
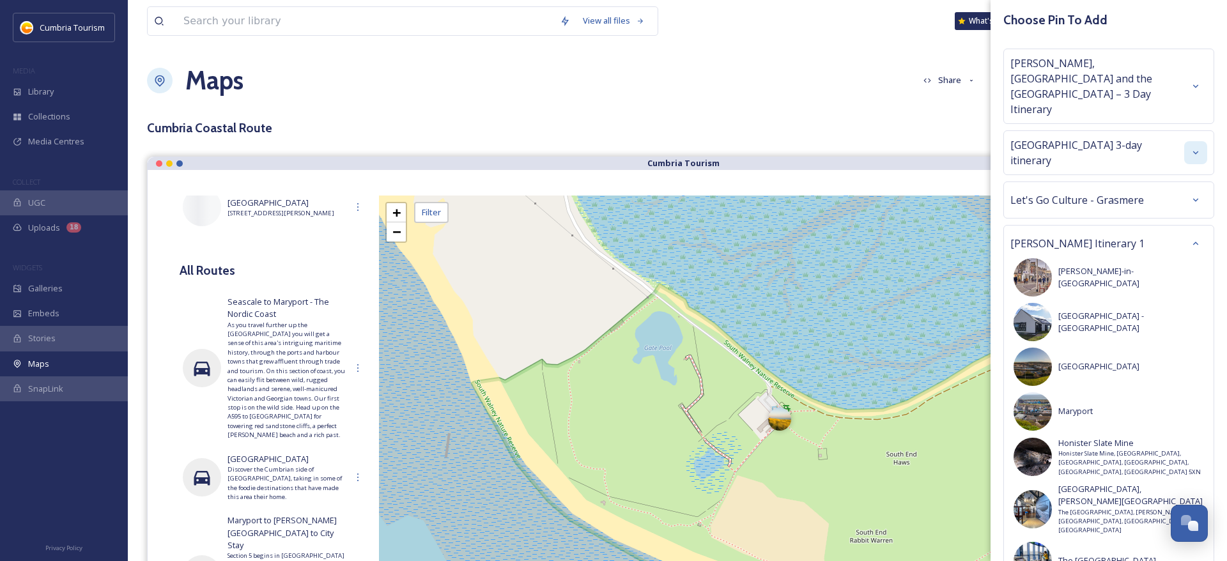
scroll to position [0, 0]
click at [1198, 143] on div at bounding box center [1195, 154] width 23 height 23
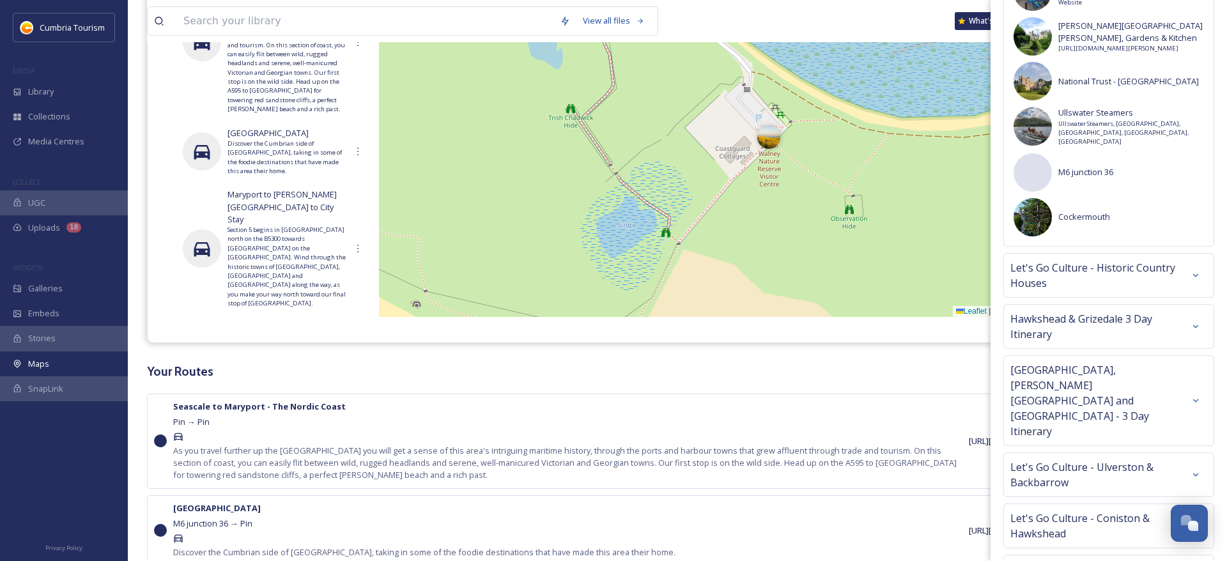
scroll to position [2662, 0]
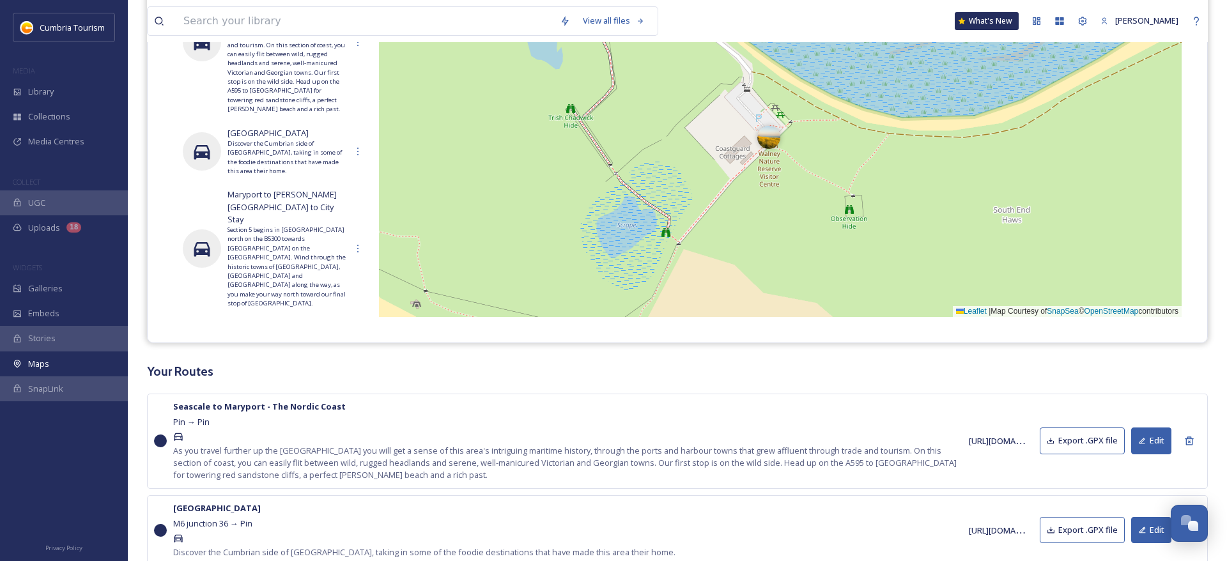
drag, startPoint x: 831, startPoint y: 17, endPoint x: 825, endPoint y: 26, distance: 11.2
click at [828, 15] on div "View all files What's New Rob Cowley" at bounding box center [677, 21] width 1061 height 42
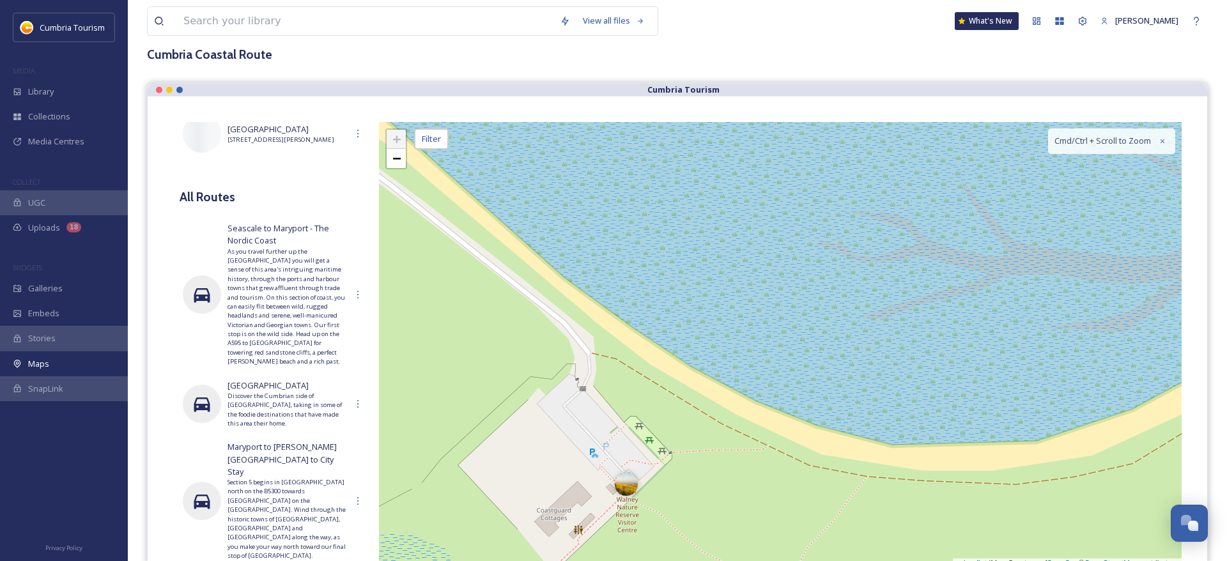
scroll to position [0, 0]
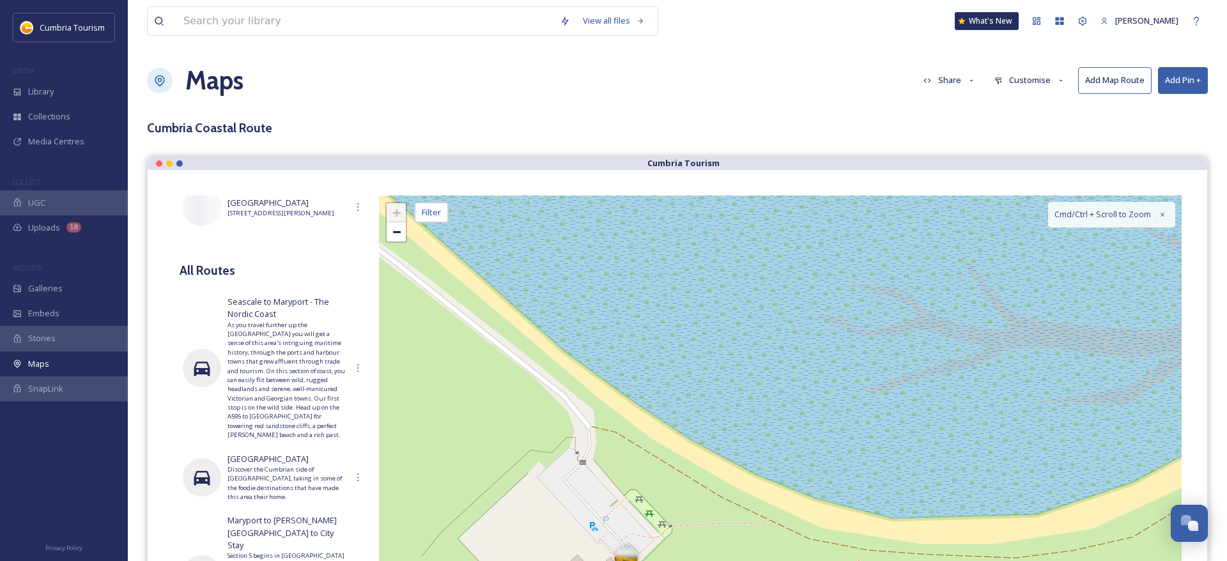
drag, startPoint x: 1174, startPoint y: 82, endPoint x: 1174, endPoint y: 90, distance: 8.3
click at [1174, 82] on button "Add Pin +" at bounding box center [1183, 80] width 50 height 26
click at [1150, 105] on span "Add New Pin" at bounding box center [1147, 110] width 49 height 12
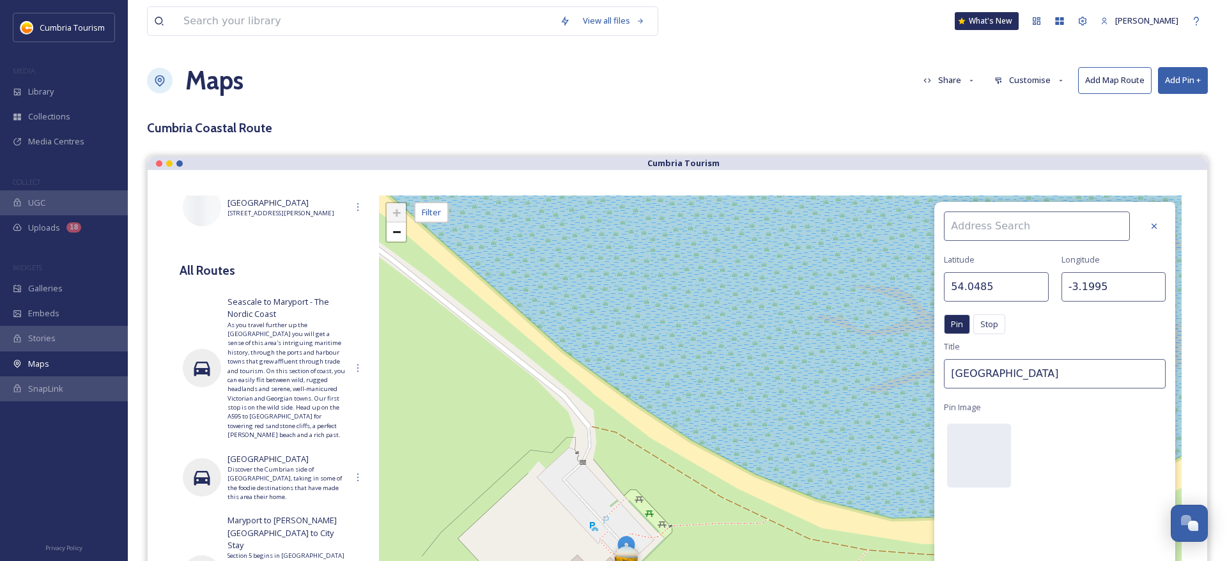
drag, startPoint x: 984, startPoint y: 237, endPoint x: 981, endPoint y: 231, distance: 7.5
click at [981, 231] on input at bounding box center [1037, 226] width 186 height 29
type input "Cumbrian Heavy Horses"
click at [953, 255] on span "Cumbrian Heavy Horses" at bounding box center [996, 256] width 92 height 12
type input "54.2594"
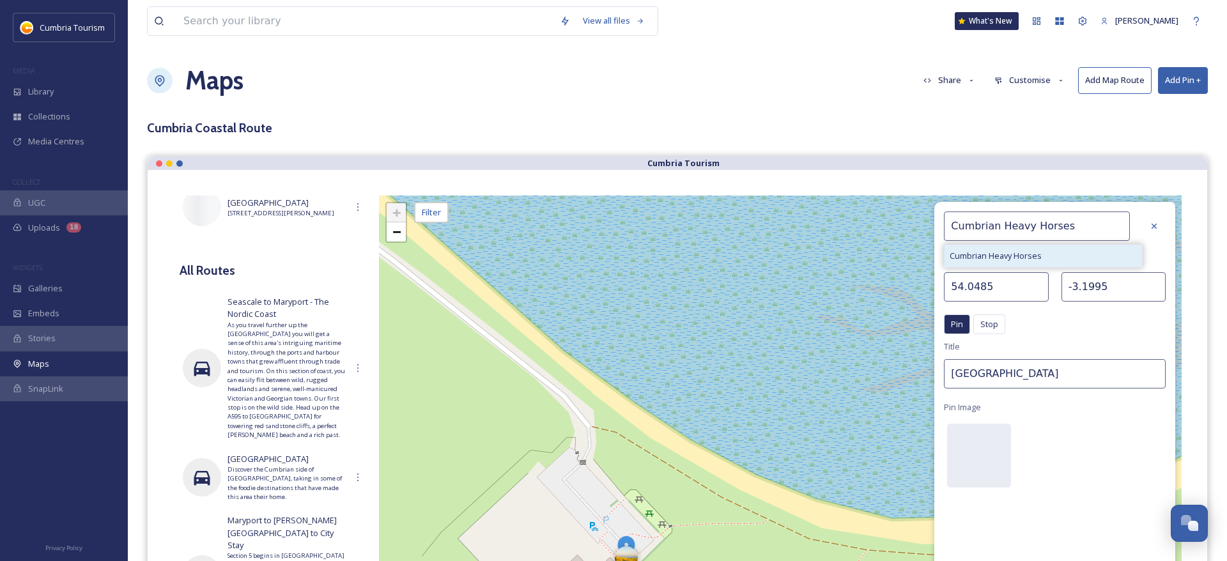
type input "-3.2746"
type input "Cumbrian Heavy Horses"
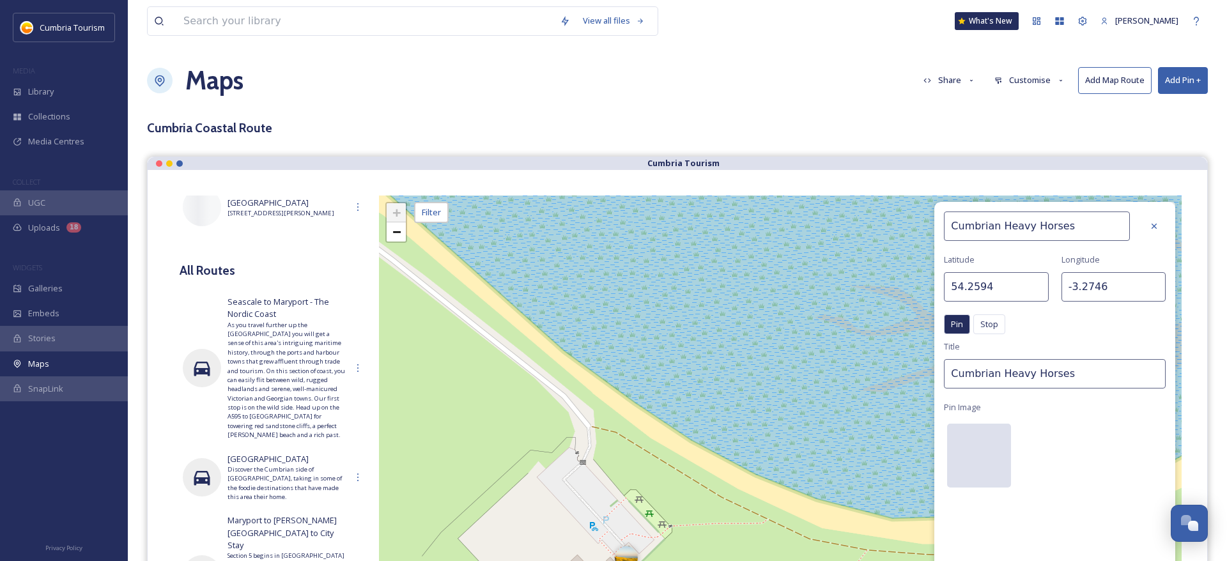
click at [973, 456] on div at bounding box center [979, 456] width 64 height 64
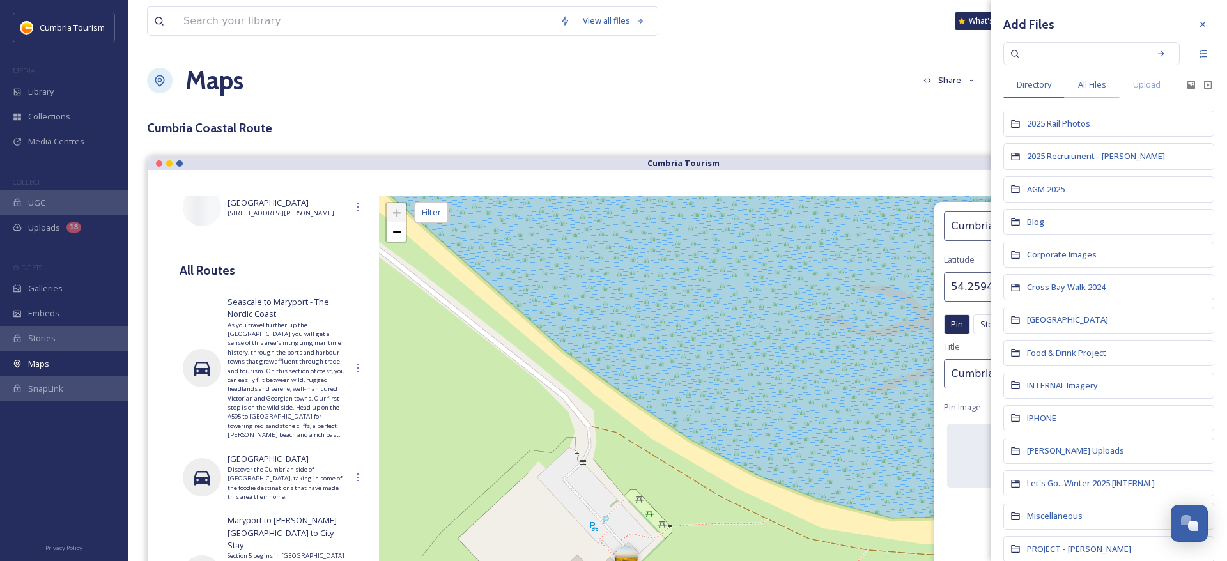
click at [1092, 93] on div "All Files" at bounding box center [1092, 85] width 55 height 26
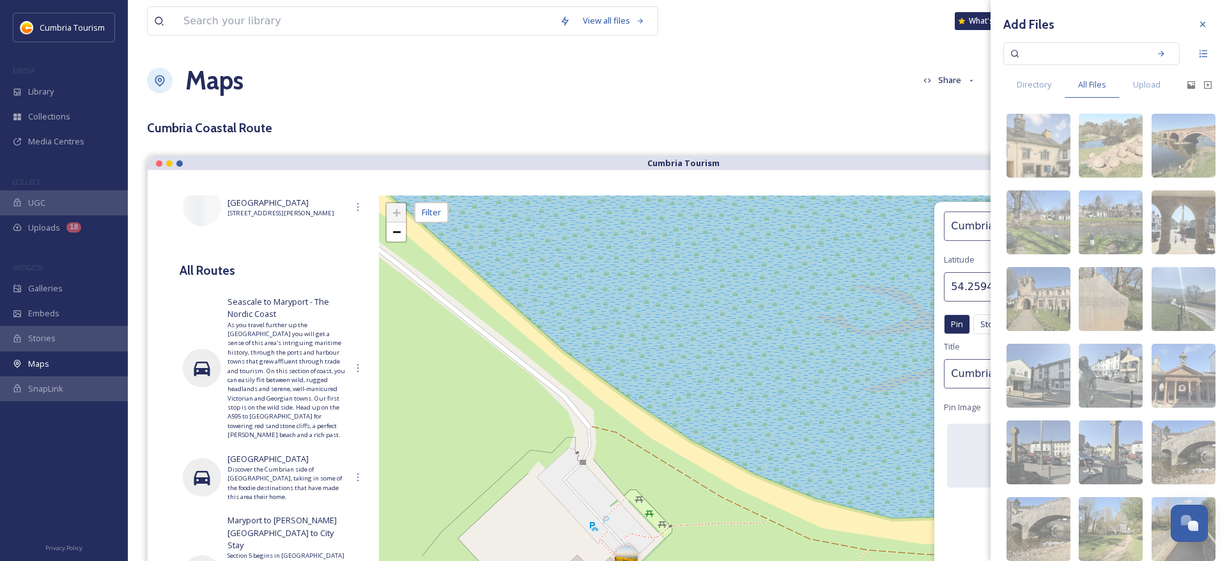
click at [1092, 59] on input at bounding box center [1083, 54] width 121 height 28
paste input "Silecroft Cumbrian Heavy Horses 11.jpg"
type input "Silecroft Cumbrian Heavy Horses 11.jpg"
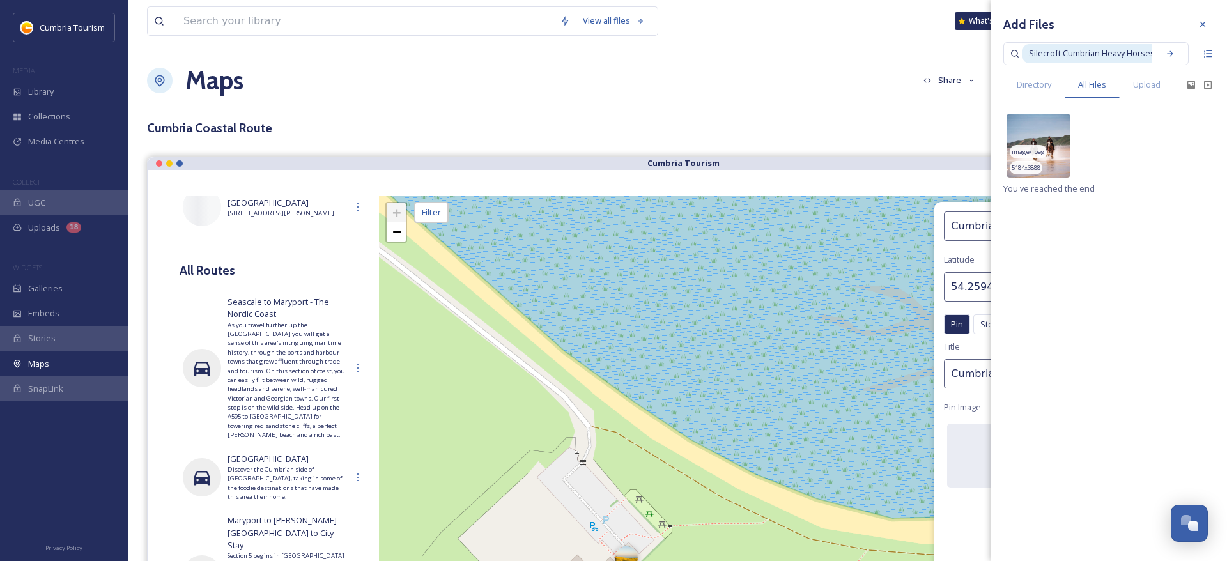
click at [1046, 152] on div "image/jpeg 5184 x 3888" at bounding box center [1039, 146] width 64 height 64
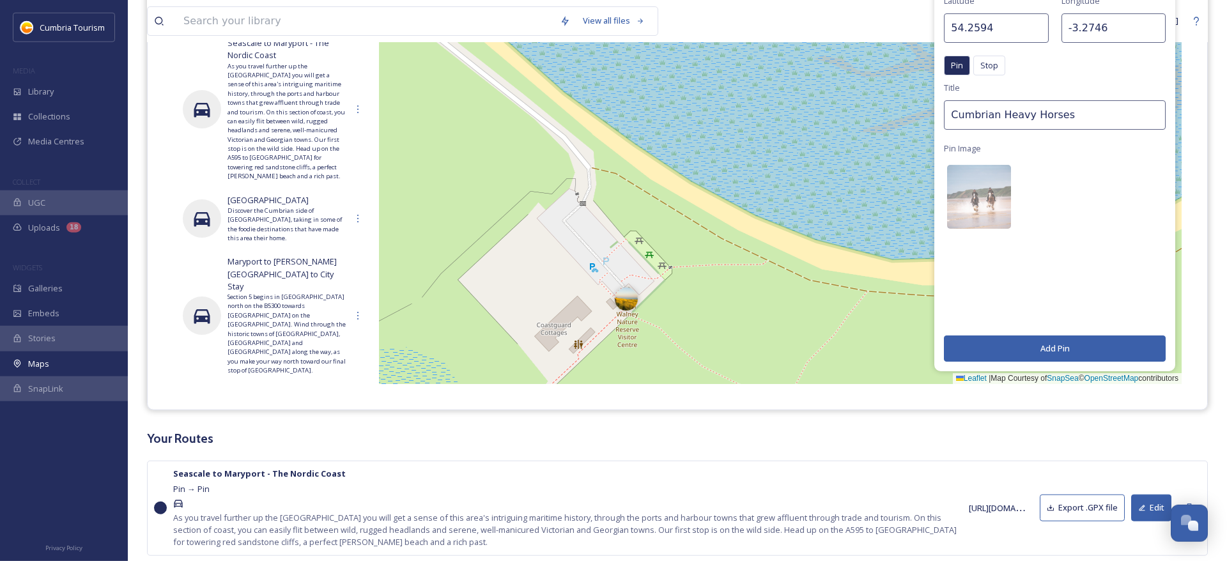
scroll to position [261, 0]
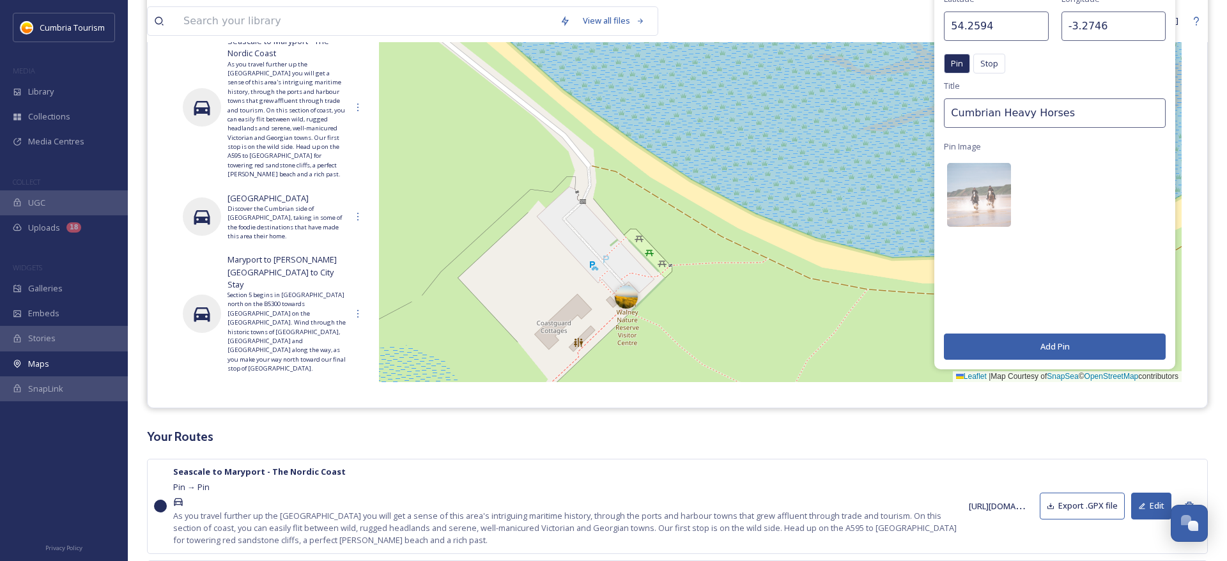
click at [1034, 342] on button "Add Pin" at bounding box center [1055, 347] width 222 height 26
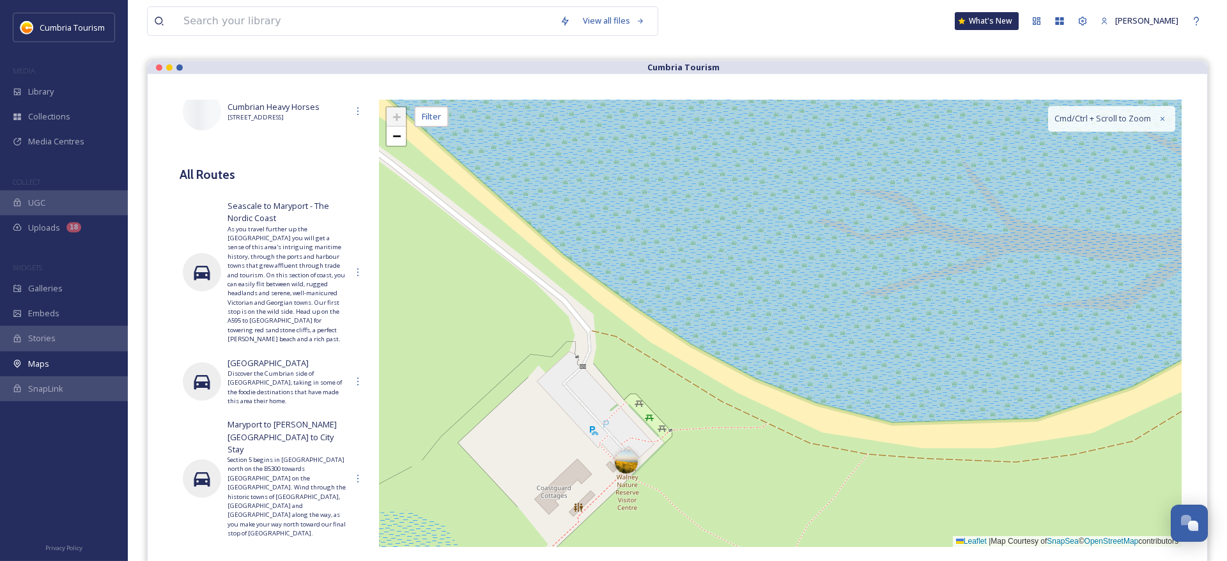
scroll to position [0, 0]
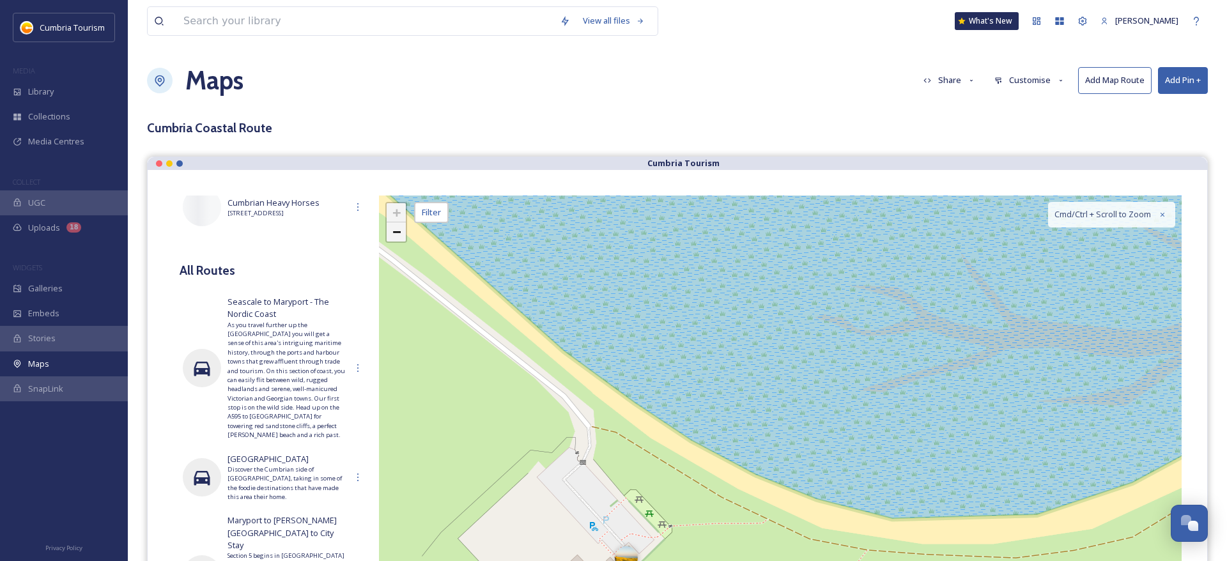
click at [404, 231] on link "−" at bounding box center [396, 231] width 19 height 19
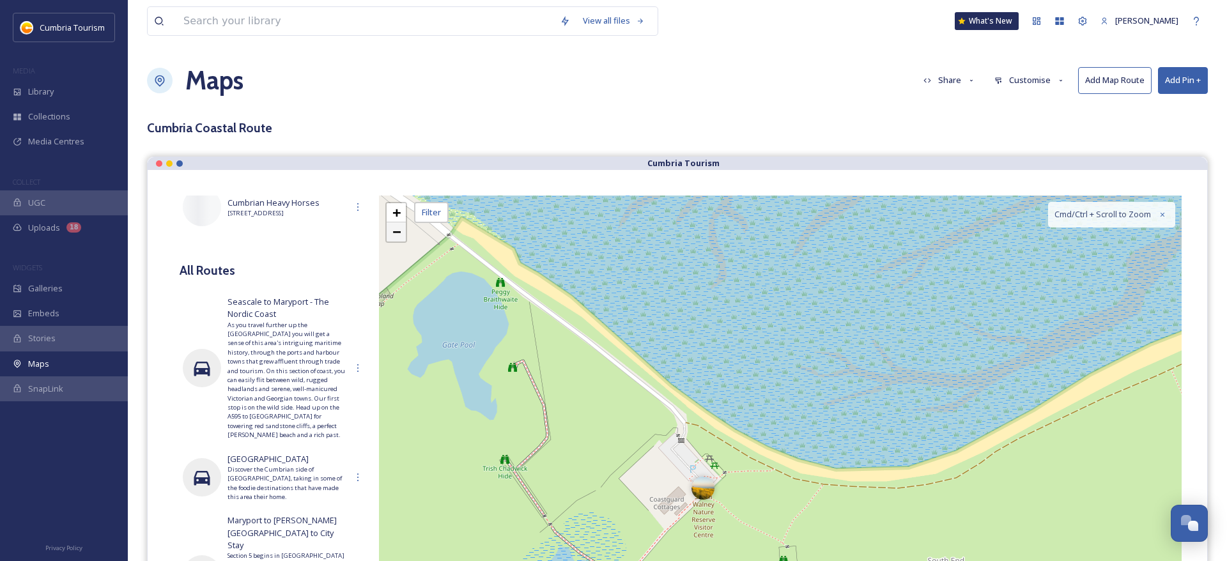
click at [405, 231] on link "−" at bounding box center [396, 231] width 19 height 19
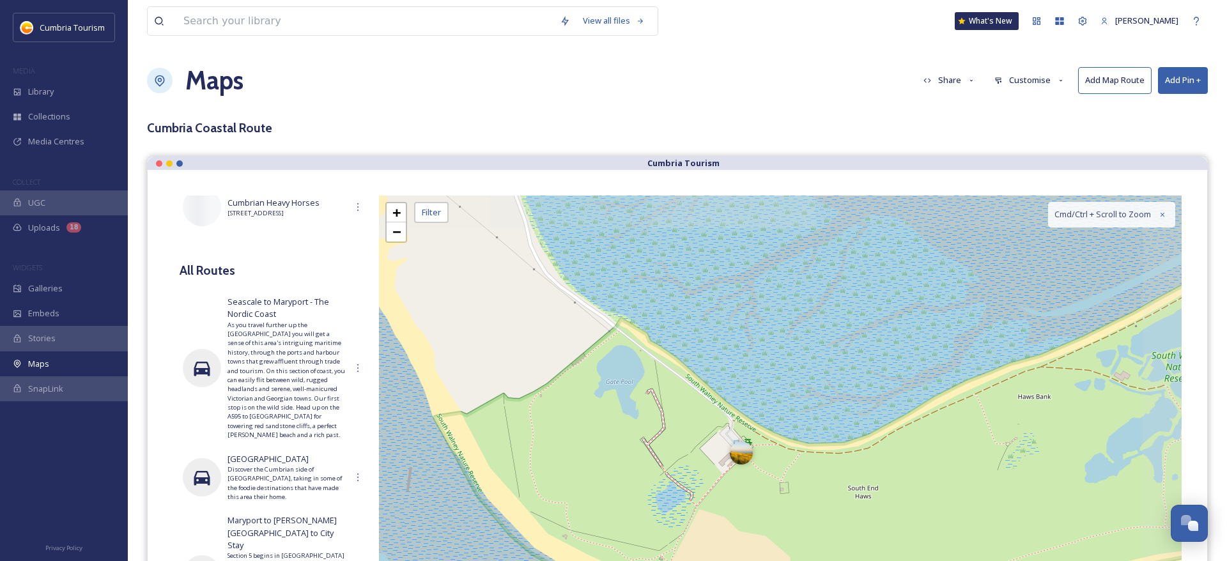
click at [407, 233] on div "+ −" at bounding box center [396, 222] width 22 height 41
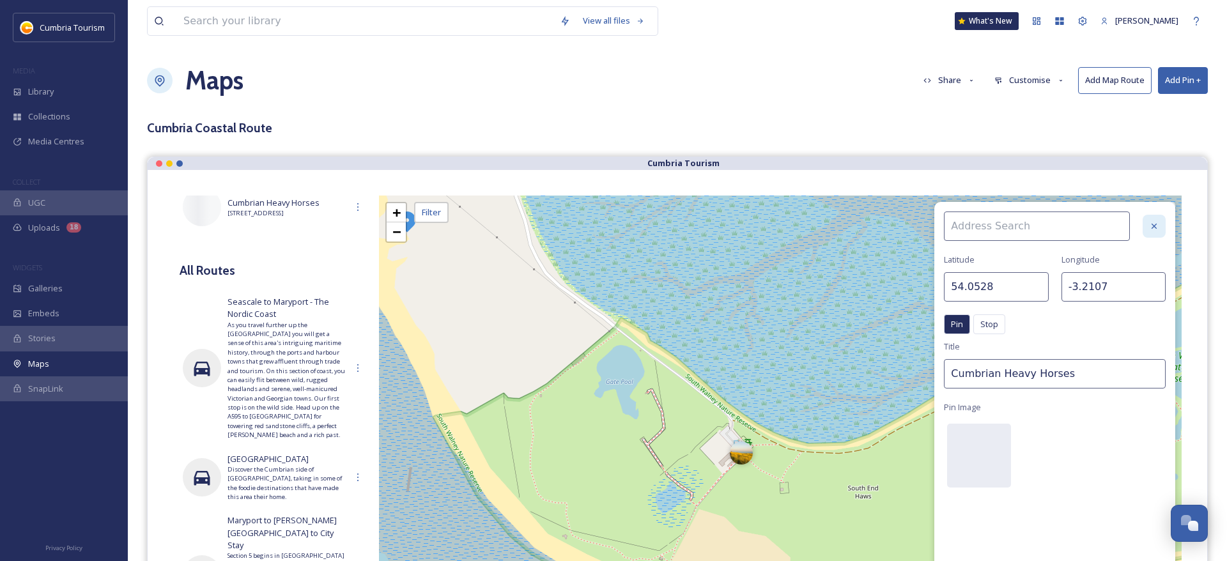
click at [1161, 225] on div at bounding box center [1154, 226] width 23 height 23
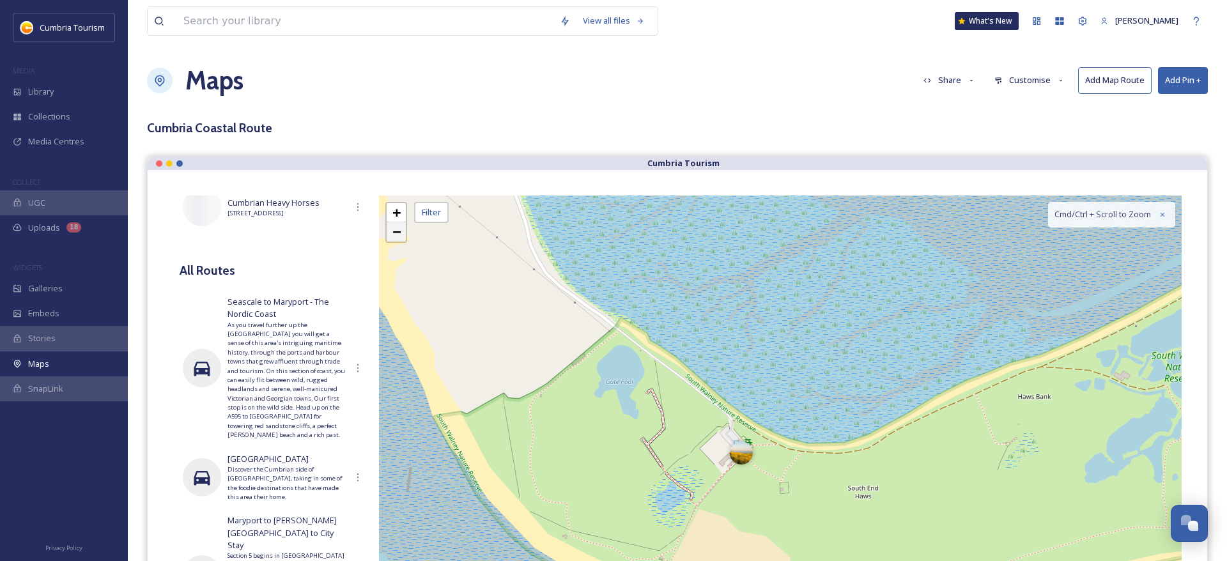
click at [403, 233] on link "−" at bounding box center [396, 231] width 19 height 19
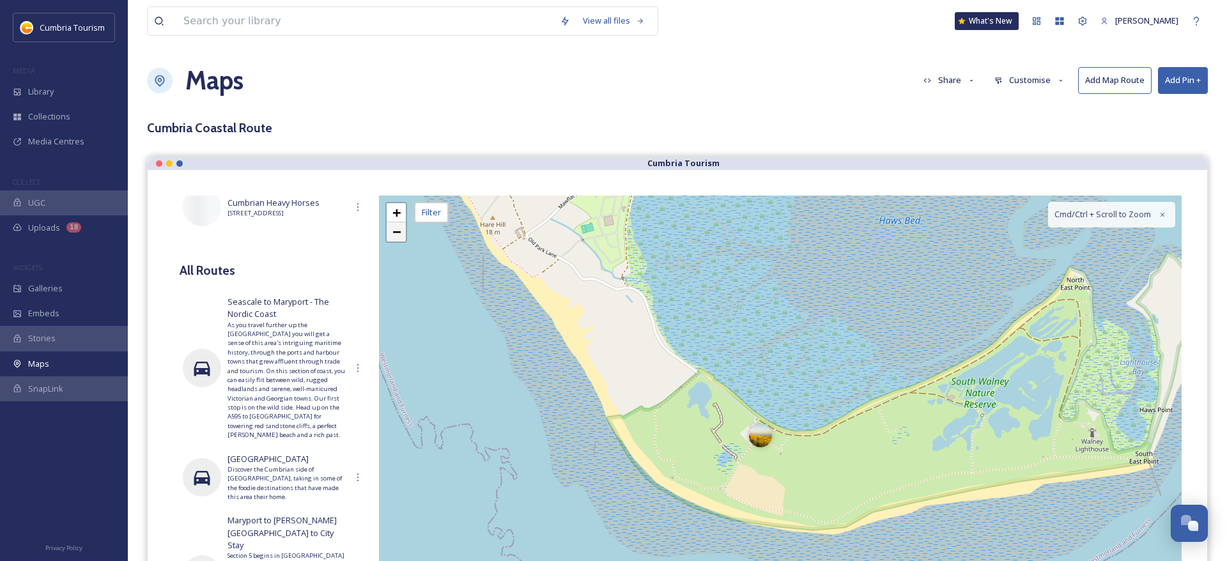
click at [405, 233] on link "−" at bounding box center [396, 231] width 19 height 19
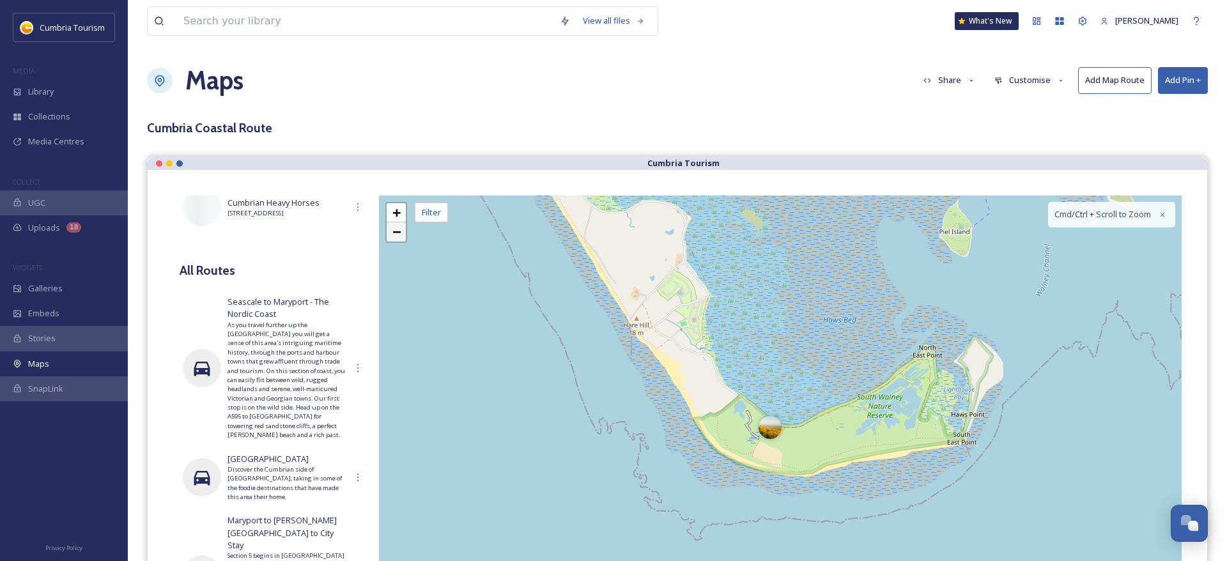
click at [391, 233] on link "−" at bounding box center [396, 231] width 19 height 19
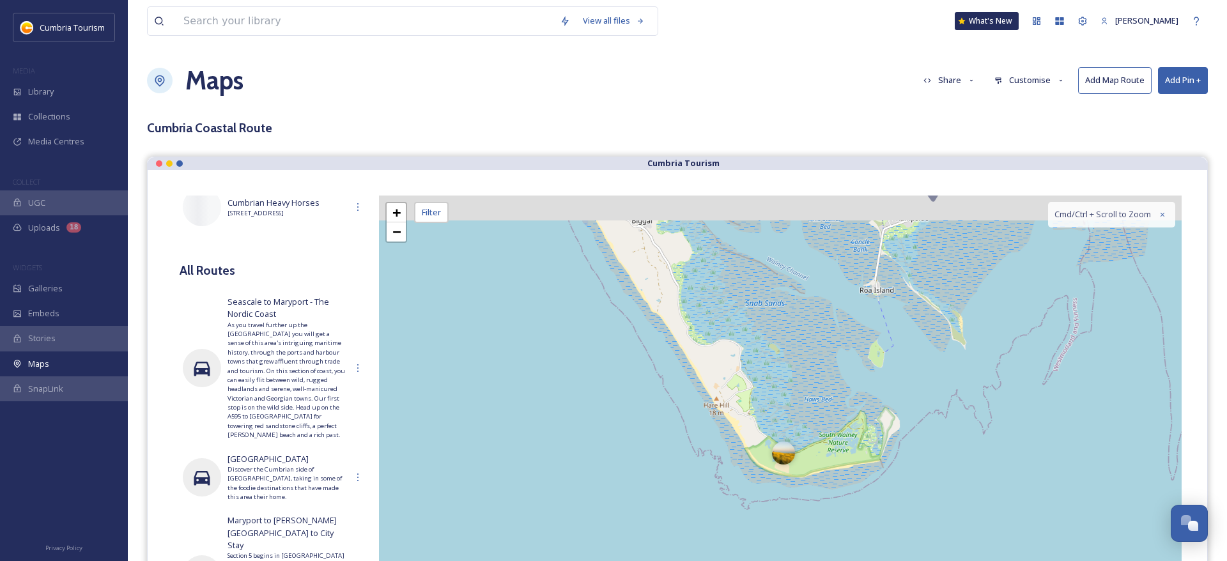
drag, startPoint x: 651, startPoint y: 258, endPoint x: 717, endPoint y: 447, distance: 200.1
click at [717, 449] on div "+ − Leaflet | Map Courtesy of SnapSea © OpenStreetMap contributors Cmd/Ctrl + S…" at bounding box center [780, 419] width 803 height 447
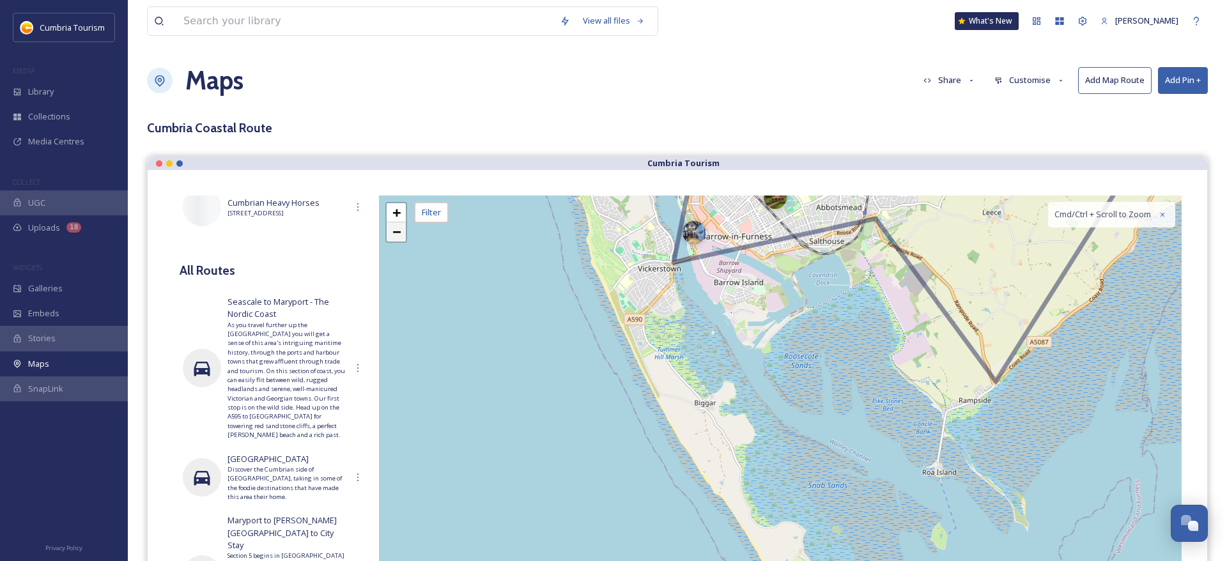
click at [396, 233] on span "−" at bounding box center [396, 232] width 8 height 16
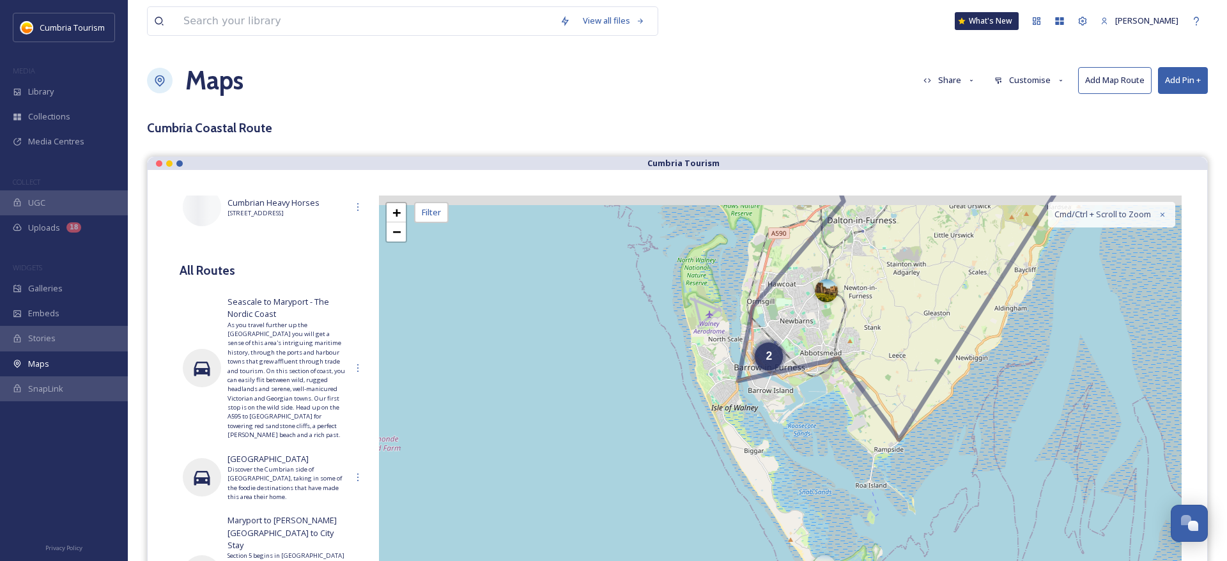
drag, startPoint x: 679, startPoint y: 304, endPoint x: 706, endPoint y: 586, distance: 283.7
click at [706, 586] on div "2 4 3 + − Leaflet | Map Courtesy of SnapSea © OpenStreetMap contributors Cmd/Ct…" at bounding box center [780, 419] width 803 height 447
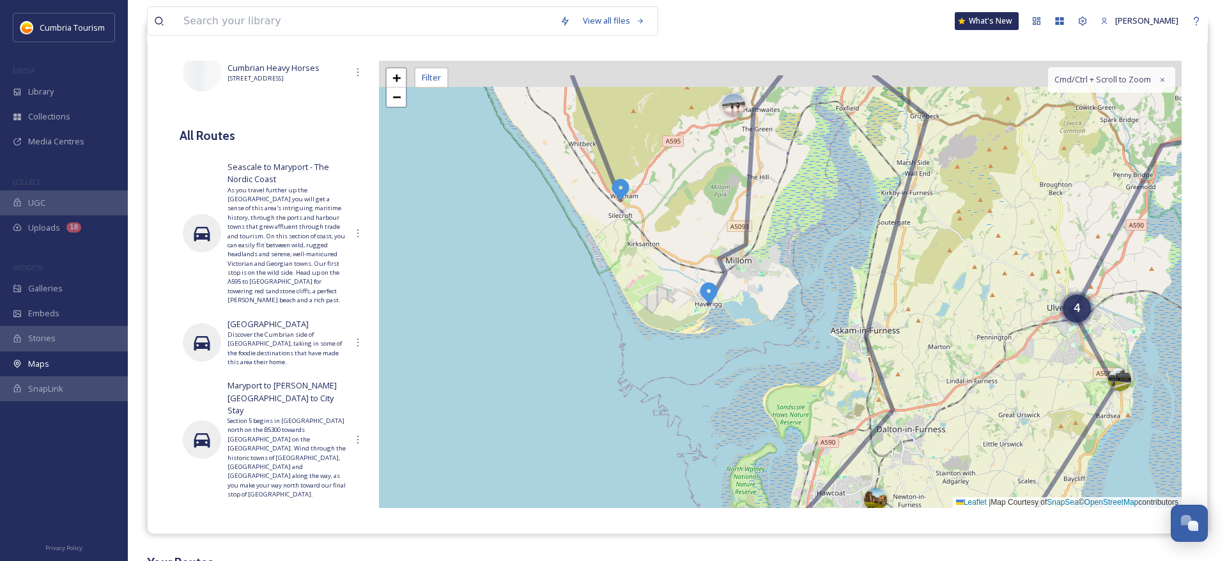
drag, startPoint x: 637, startPoint y: 237, endPoint x: 761, endPoint y: 463, distance: 257.5
click at [762, 467] on div "2 4 3 + − Leaflet | Map Courtesy of SnapSea © OpenStreetMap contributors Cmd/Ct…" at bounding box center [780, 284] width 803 height 447
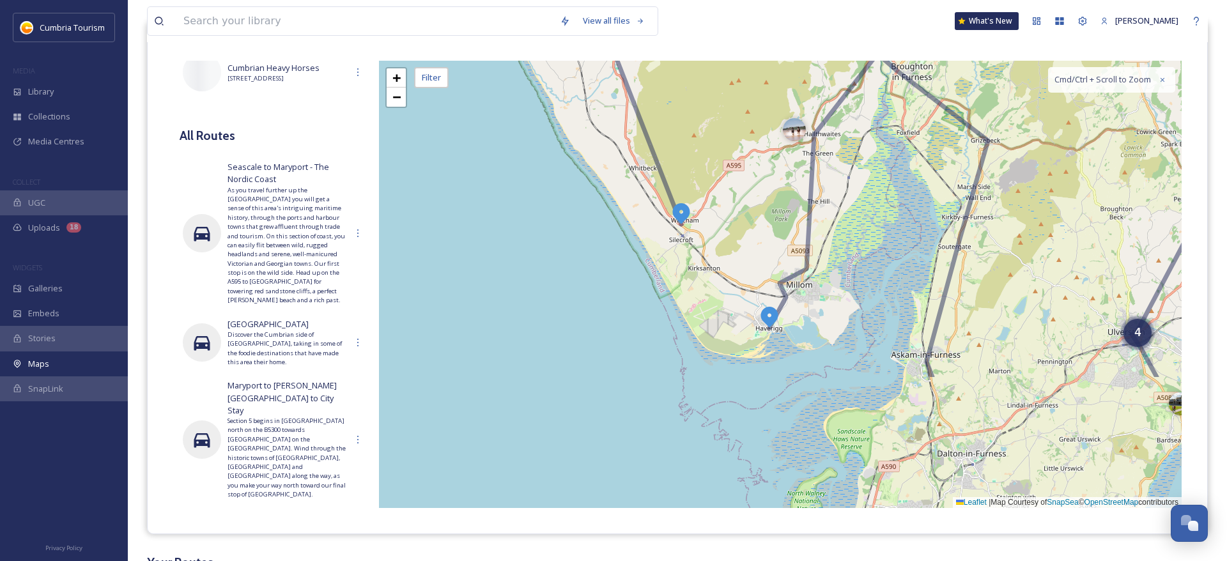
drag, startPoint x: 806, startPoint y: 378, endPoint x: 744, endPoint y: 218, distance: 171.4
click at [752, 206] on div "2 4 3 + − Leaflet | Map Courtesy of SnapSea © OpenStreetMap contributors Cmd/Ct…" at bounding box center [780, 284] width 803 height 447
click at [792, 125] on div at bounding box center [792, 125] width 23 height 23
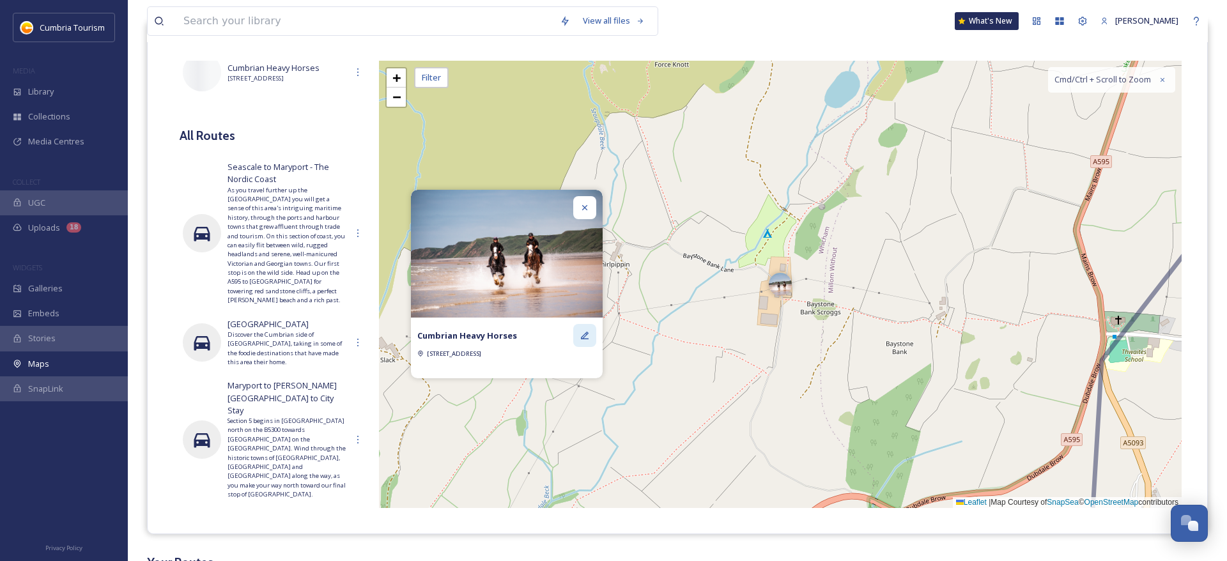
click at [582, 330] on icon at bounding box center [585, 335] width 10 height 10
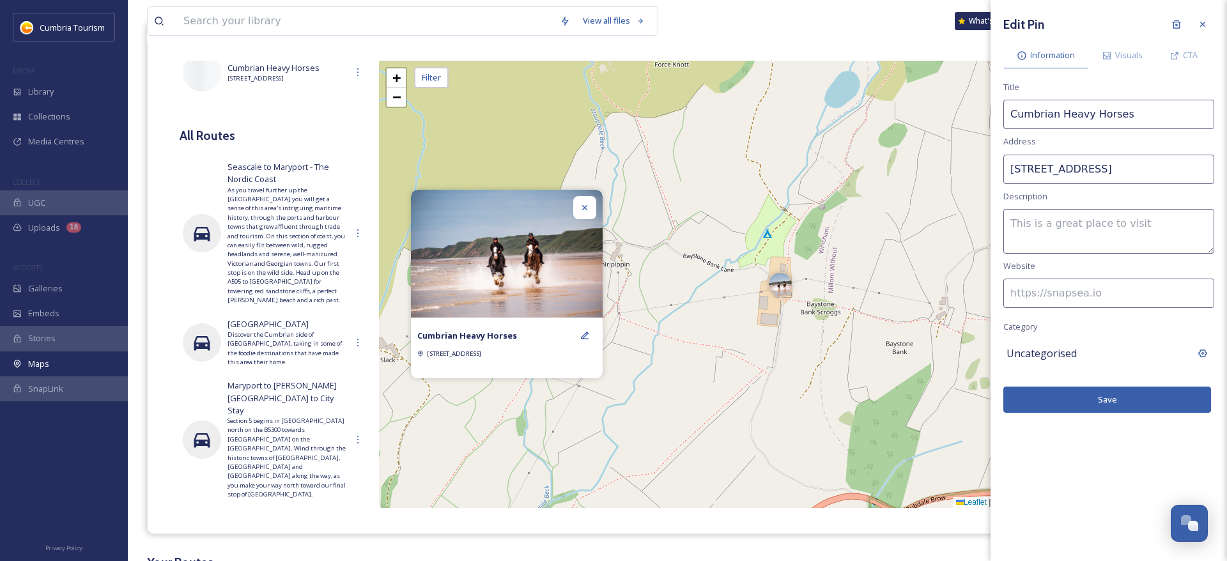
drag, startPoint x: 1053, startPoint y: 288, endPoint x: 1050, endPoint y: 275, distance: 14.0
click at [1053, 288] on input at bounding box center [1109, 293] width 211 height 29
paste input "https://www.visitlakedistrict.com/things-to-do/cumbrian-heavy-horses-p1214791"
type input "https://www.visitlakedistrict.com/things-to-do/cumbrian-heavy-horses-p1214791"
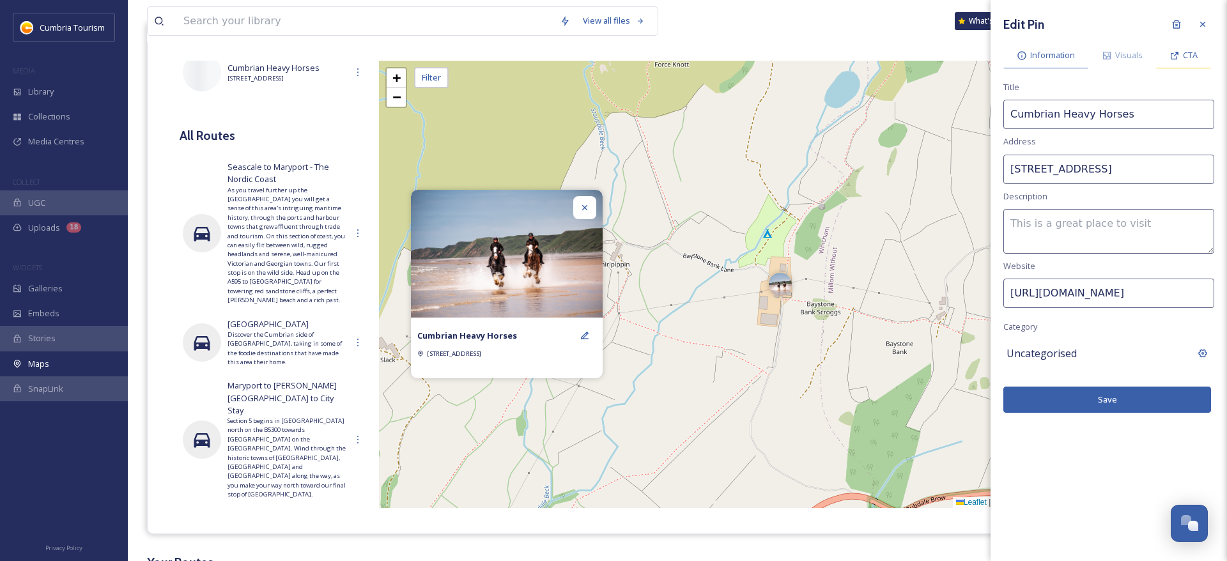
click at [1195, 56] on span "CTA" at bounding box center [1190, 55] width 15 height 12
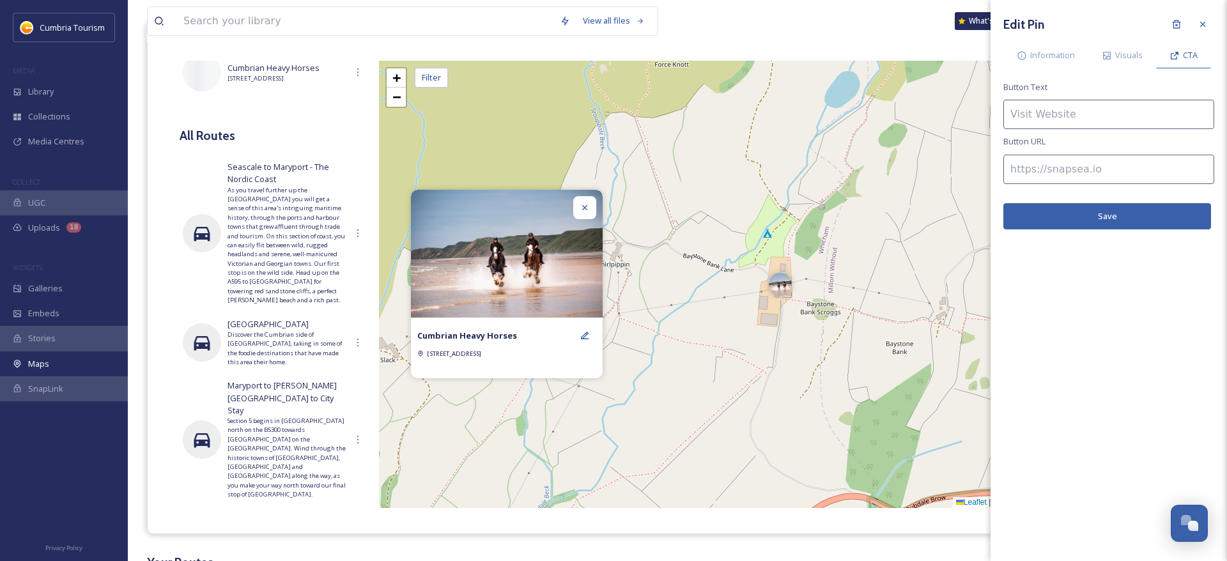
click at [1093, 114] on input at bounding box center [1109, 114] width 211 height 29
type input "Find out more"
click at [1075, 170] on input at bounding box center [1109, 169] width 211 height 29
paste input "https://www.visitlakedistrict.com/things-to-do/cumbrian-heavy-horses-p1214791"
type input "https://www.visitlakedistrict.com/things-to-do/cumbrian-heavy-horses-p1214791"
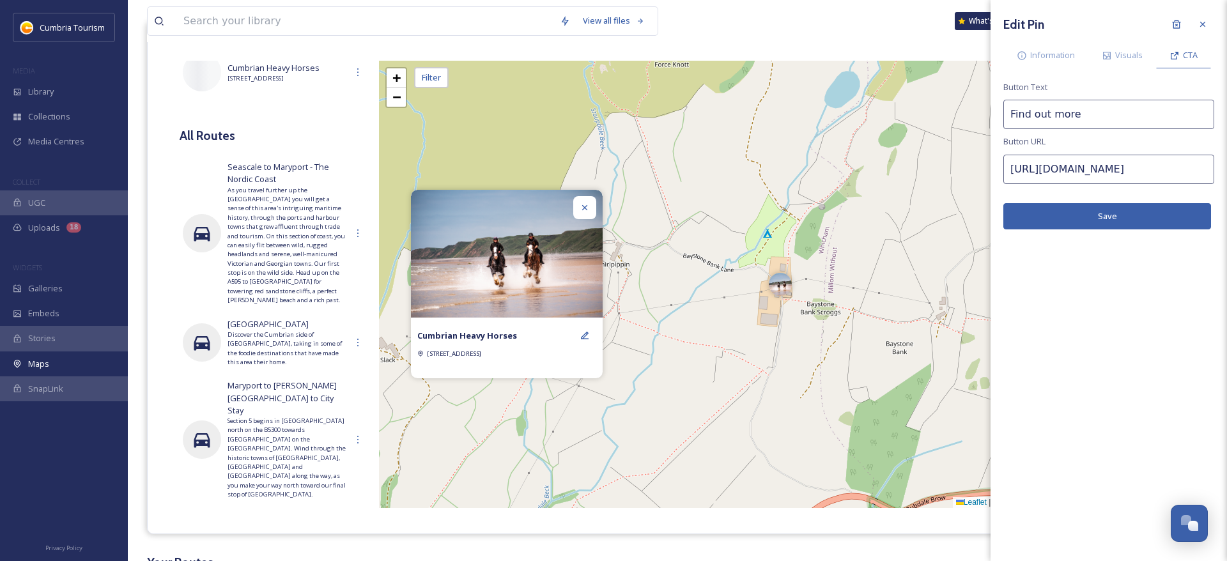
click at [1103, 221] on button "Save" at bounding box center [1108, 216] width 208 height 26
click at [1126, 58] on span "Visuals" at bounding box center [1128, 55] width 27 height 12
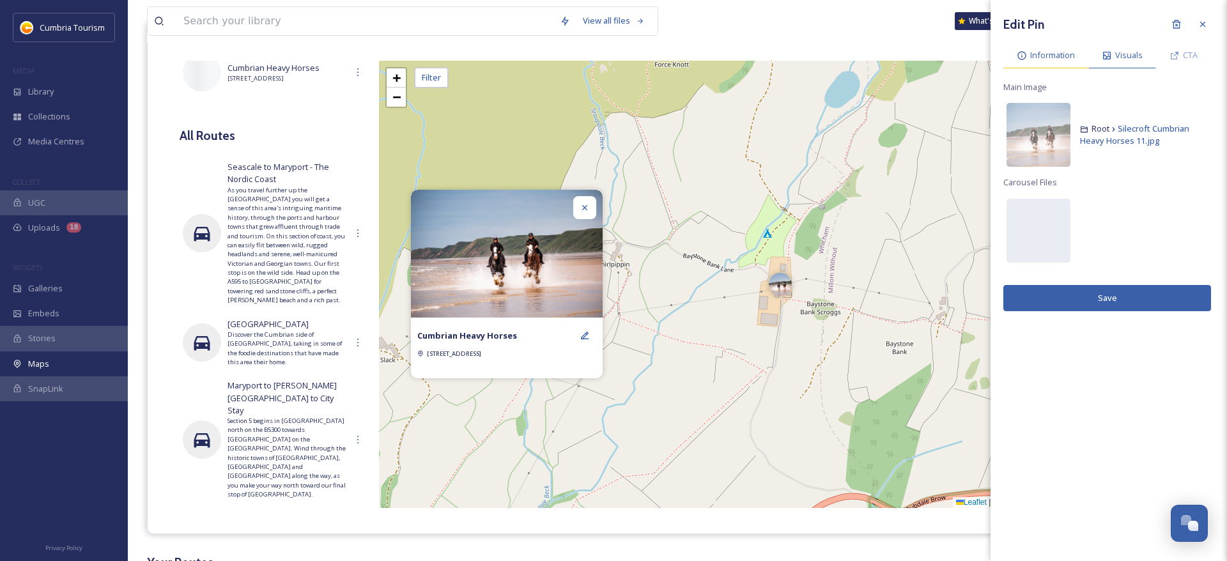
click at [1058, 56] on span "Information" at bounding box center [1052, 55] width 45 height 12
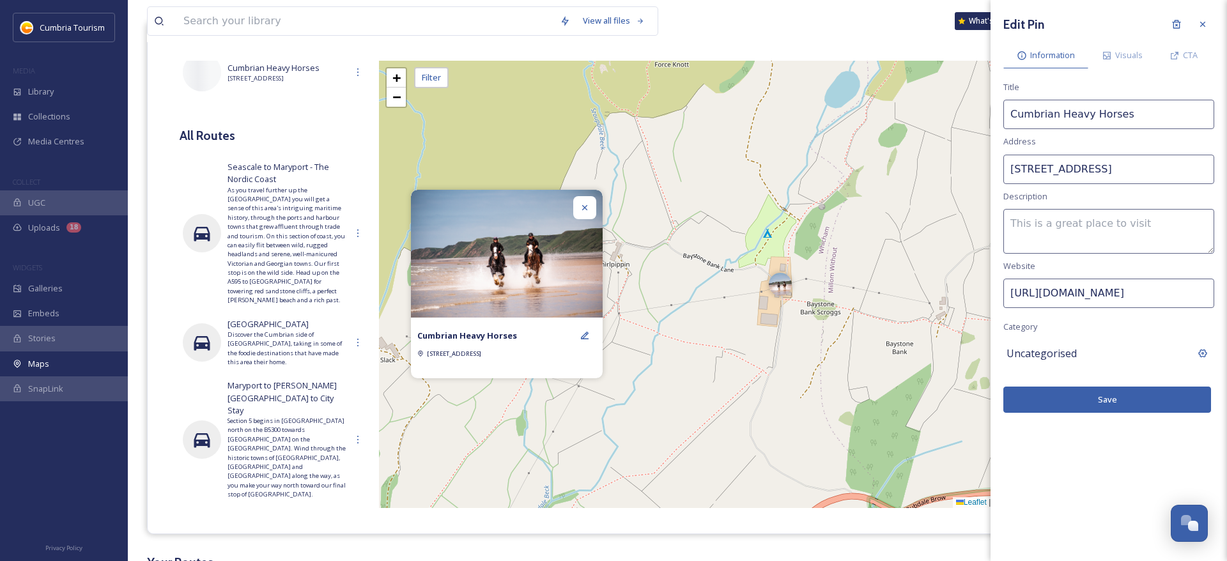
click at [1061, 237] on textarea at bounding box center [1109, 231] width 211 height 45
paste textarea "The ultimate horse riding experience in the stunning Lake District, Cumbria, UK…"
click at [1014, 233] on textarea "The ultimate horse riding experience in the stunning Lake District, Cumbria, UK…" at bounding box center [1109, 231] width 211 height 45
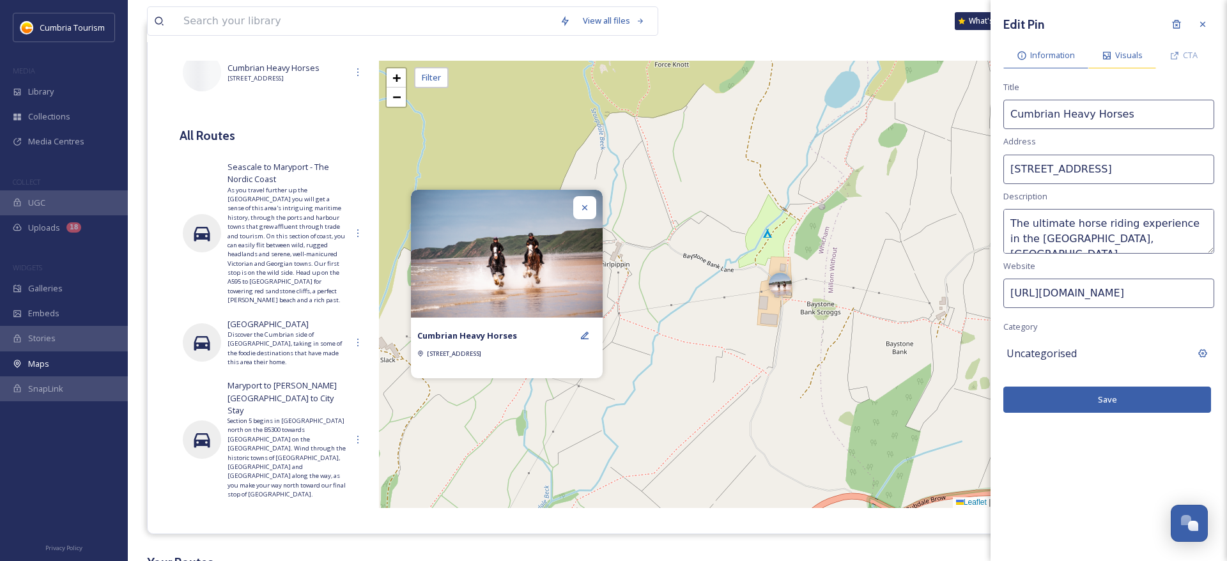
type textarea "The ultimate horse riding experience in the stunning Lake District, Cumbria, UK…"
click at [1110, 61] on div "Visuals" at bounding box center [1123, 55] width 68 height 26
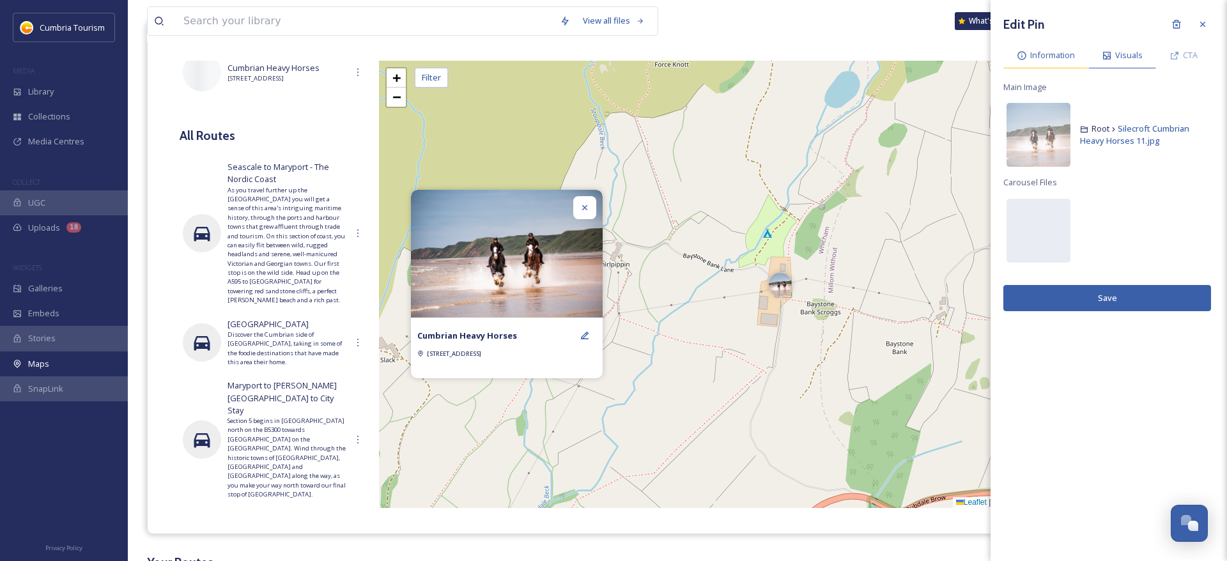
click at [1062, 56] on span "Information" at bounding box center [1052, 55] width 45 height 12
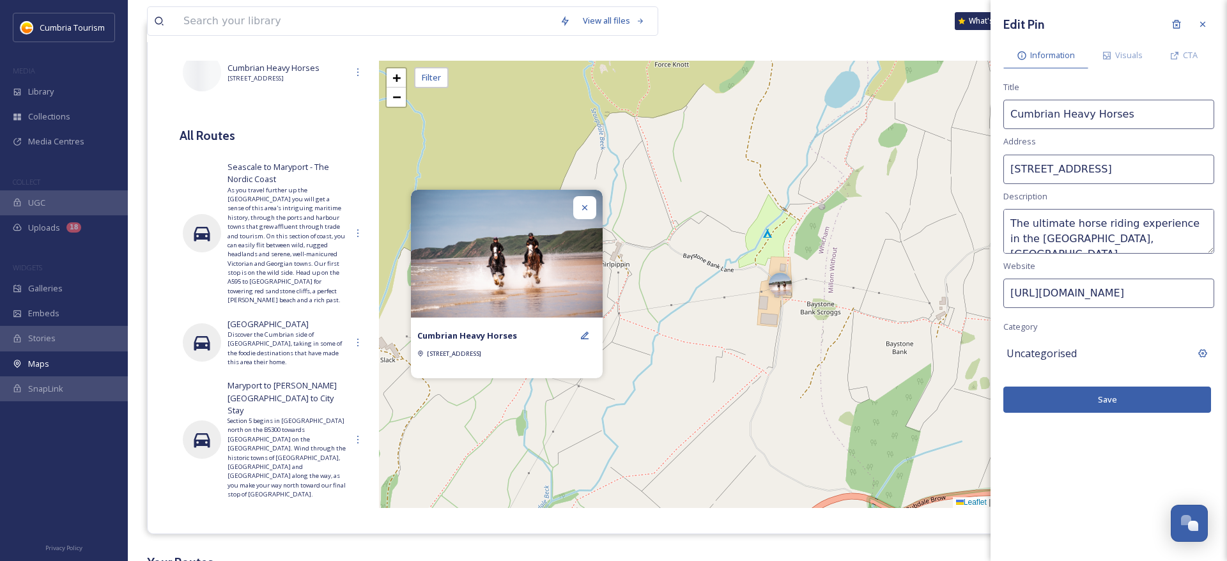
click at [1026, 364] on div "Uncategorised" at bounding box center [1098, 354] width 182 height 22
click at [1021, 355] on input at bounding box center [1109, 353] width 211 height 29
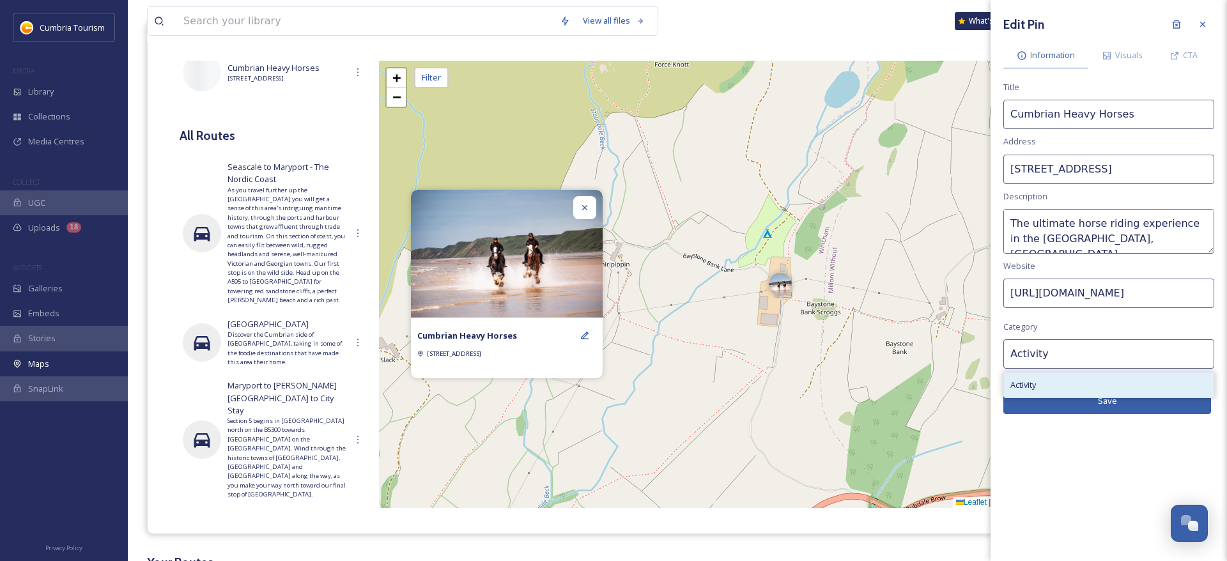
type input "Activity"
click at [1030, 378] on div "Activity" at bounding box center [1109, 385] width 210 height 25
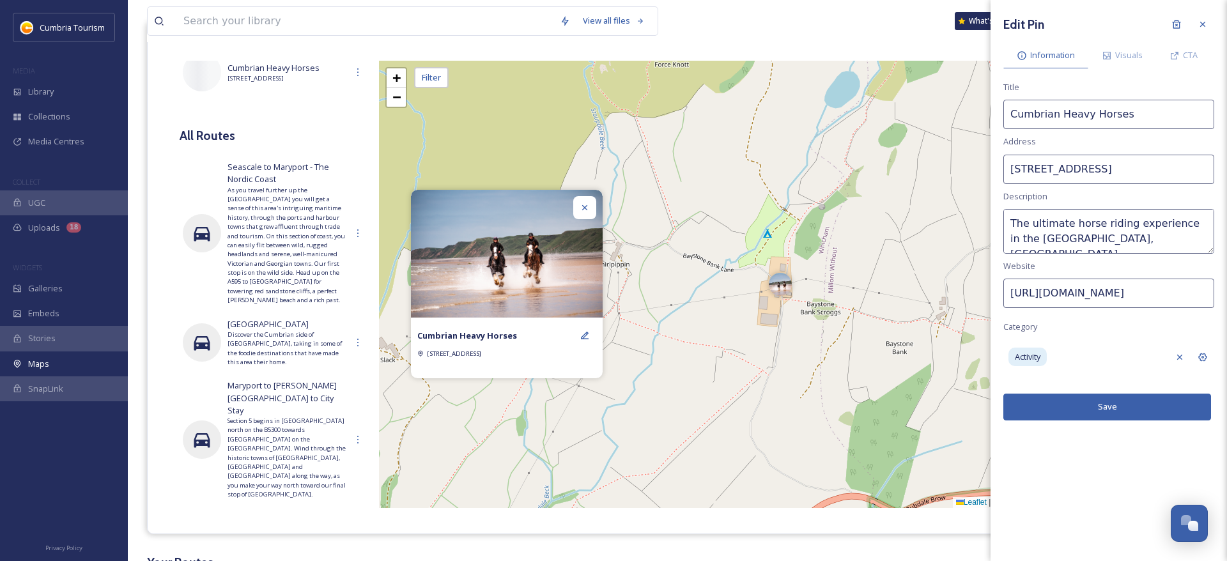
click at [1124, 403] on button "Save" at bounding box center [1108, 407] width 208 height 26
click at [1147, 405] on button "Save" at bounding box center [1108, 407] width 208 height 26
click at [1199, 27] on icon at bounding box center [1203, 24] width 10 height 10
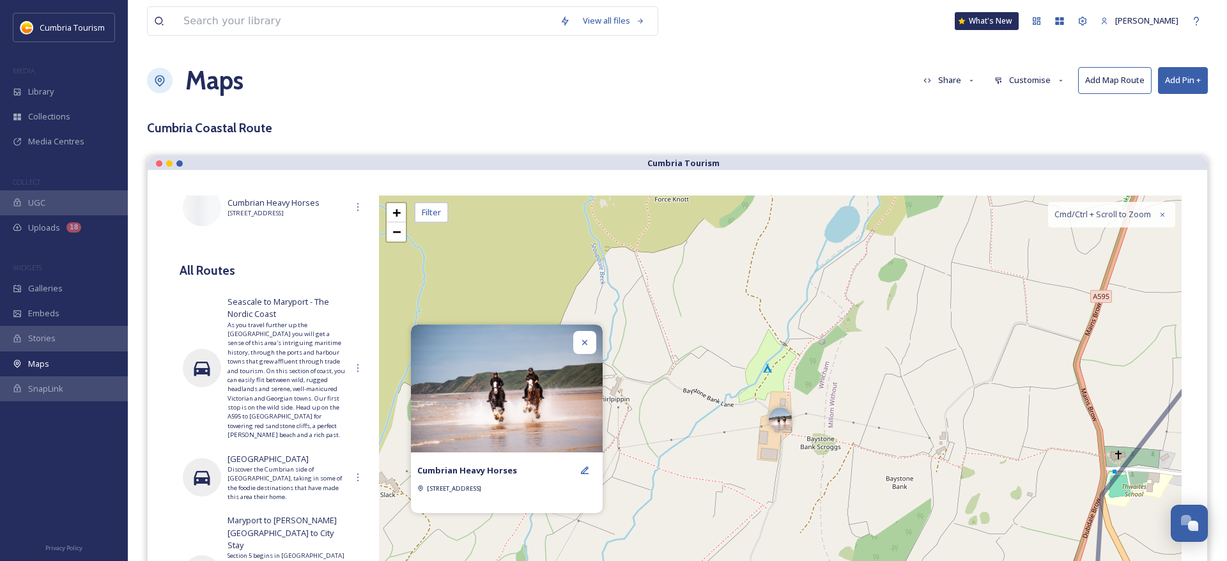
click at [1165, 74] on button "Add Pin +" at bounding box center [1183, 80] width 50 height 26
click at [1139, 136] on span "Add Pin From Library" at bounding box center [1162, 135] width 78 height 12
click at [591, 465] on div at bounding box center [584, 470] width 23 height 23
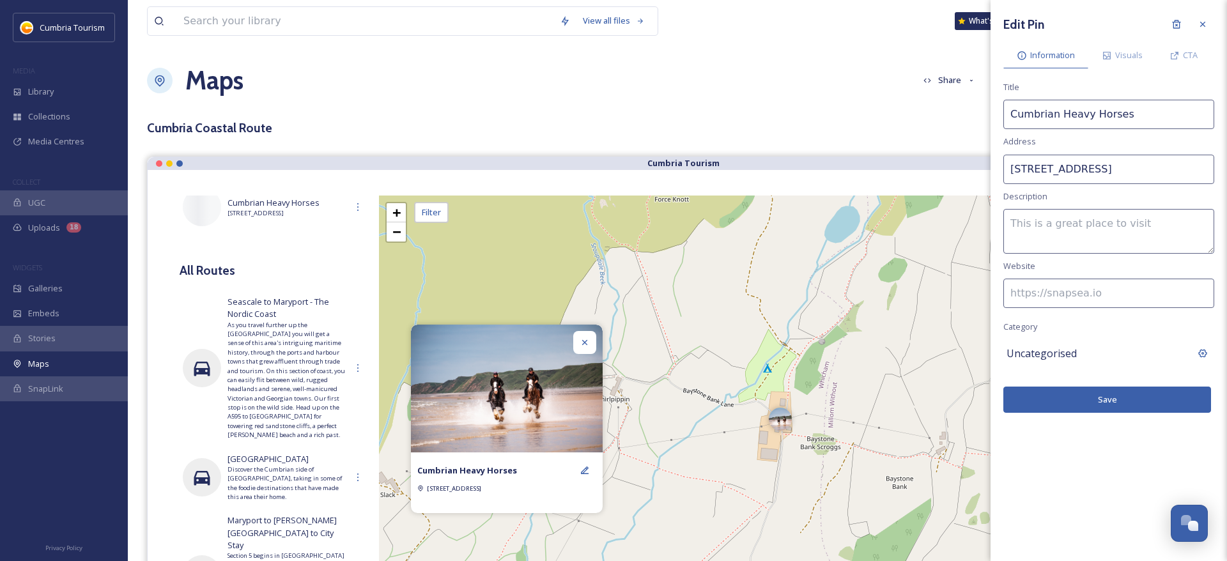
click at [1078, 230] on textarea at bounding box center [1109, 231] width 211 height 45
paste textarea "The ultimate horse riding experience in the stunning Lake District, Cumbria, UK…"
click at [1014, 228] on textarea "The ultimate horse riding experience in the stunning Lake District, Cumbria, UK…" at bounding box center [1109, 231] width 211 height 45
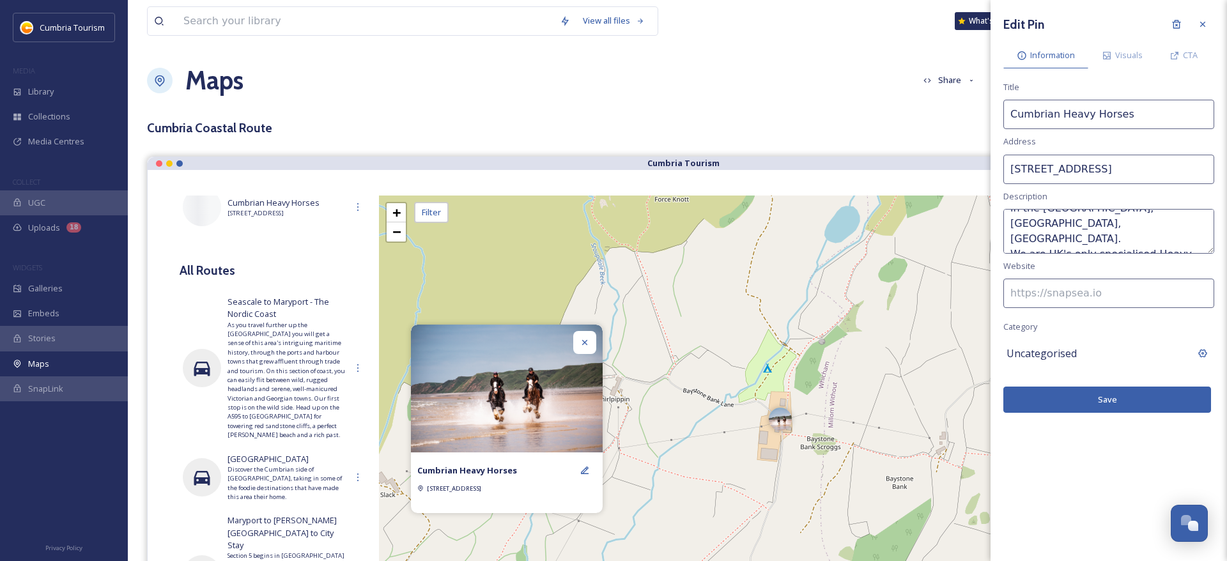
type textarea "The ultimate horse riding experience in the stunning Lake District, Cumbria, UK…"
click at [1019, 287] on input at bounding box center [1109, 293] width 211 height 29
paste input "https://www.visitlakedistrict.com/things-to-do/cumbrian-heavy-horses-p1214791"
type input "https://www.visitlakedistrict.com/things-to-do/cumbrian-heavy-horses-p1214791"
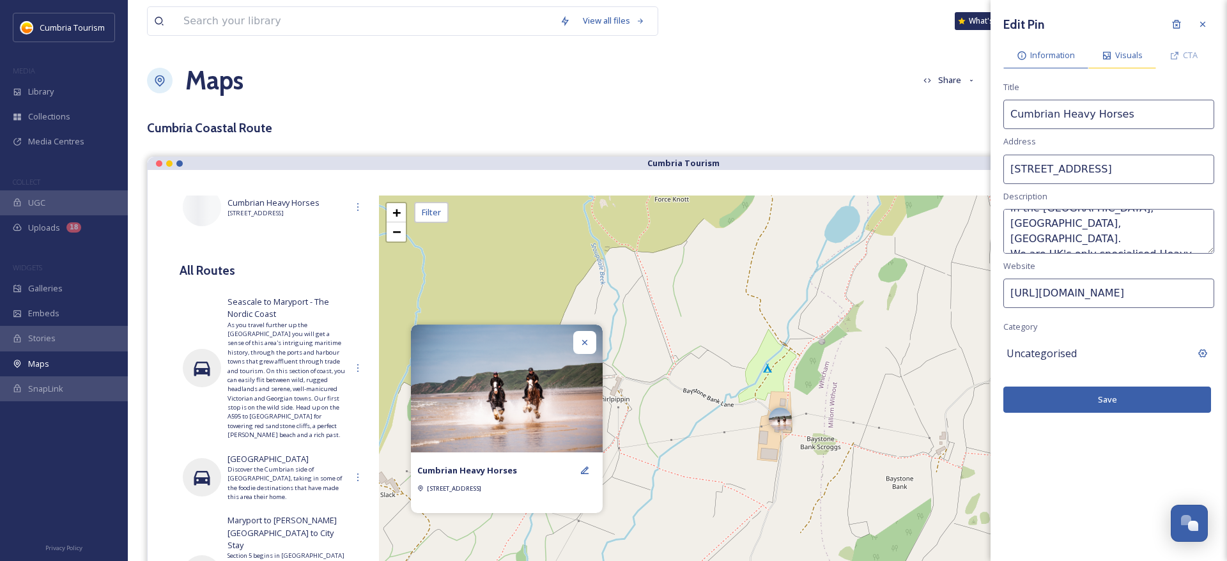
click at [1121, 57] on span "Visuals" at bounding box center [1128, 55] width 27 height 12
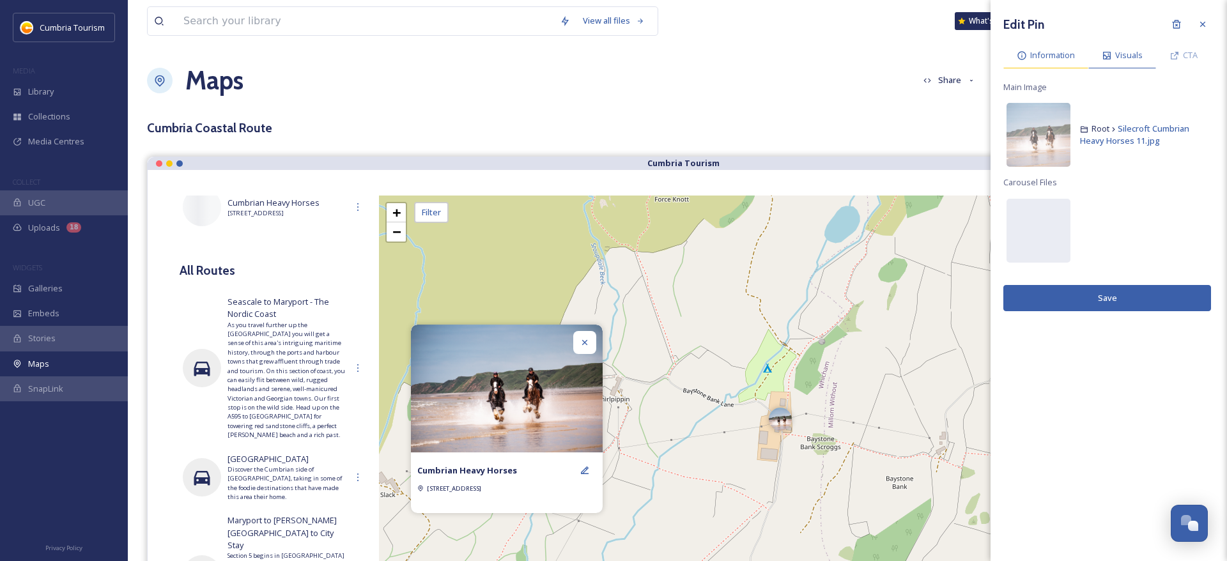
click at [1062, 54] on span "Information" at bounding box center [1052, 55] width 45 height 12
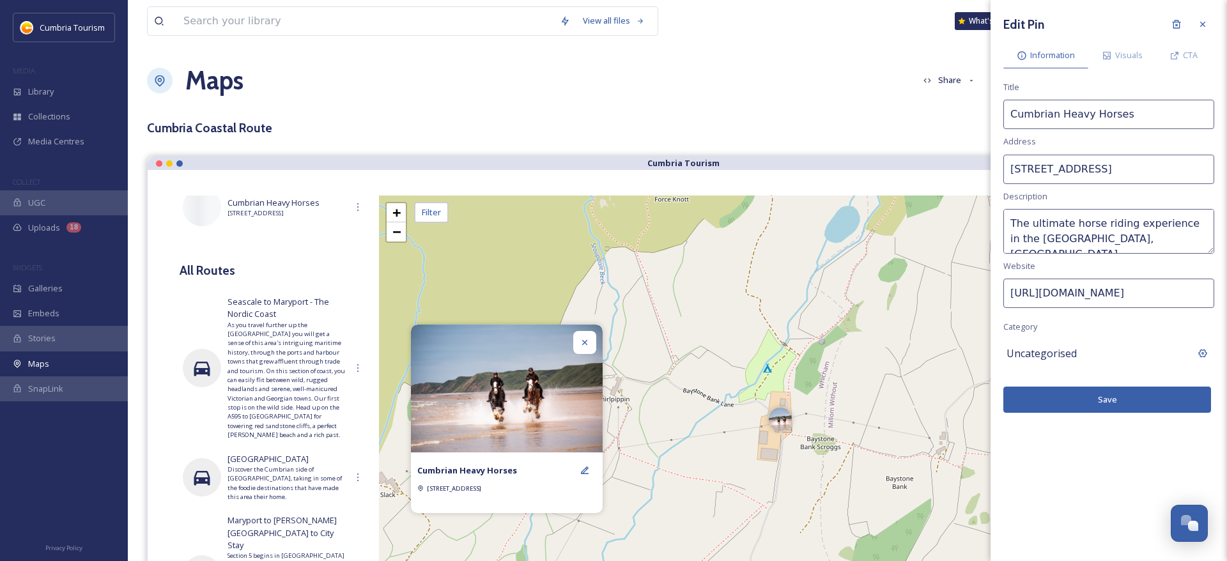
click at [1057, 353] on span "Uncategorised" at bounding box center [1042, 353] width 70 height 15
click at [1058, 350] on input at bounding box center [1109, 353] width 211 height 29
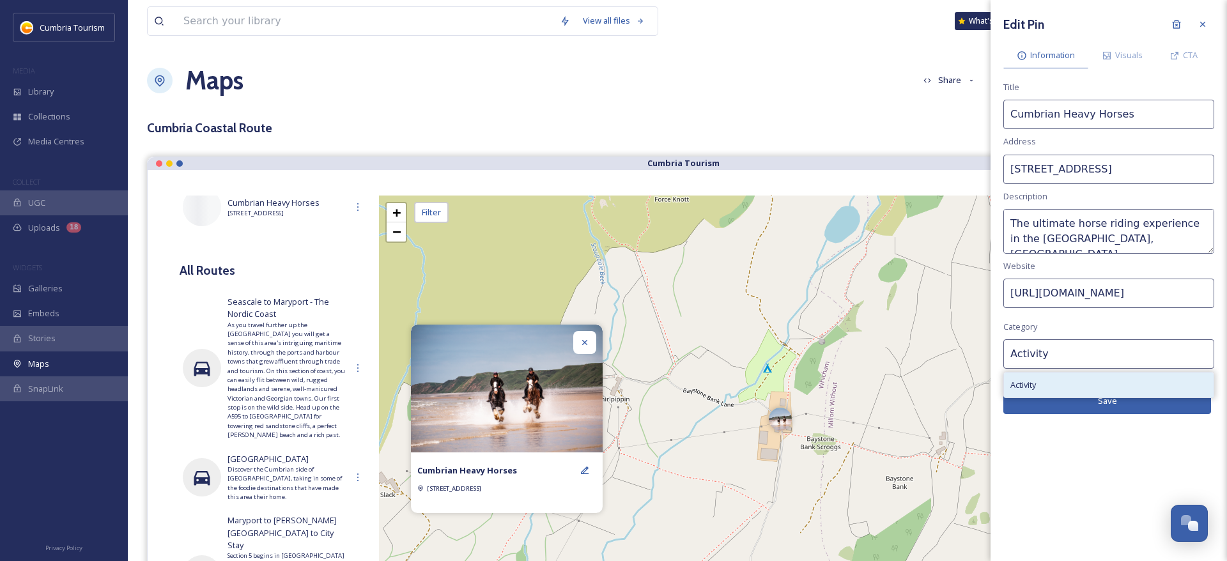
type input "Activity"
click at [1030, 381] on span "Activity" at bounding box center [1024, 385] width 26 height 12
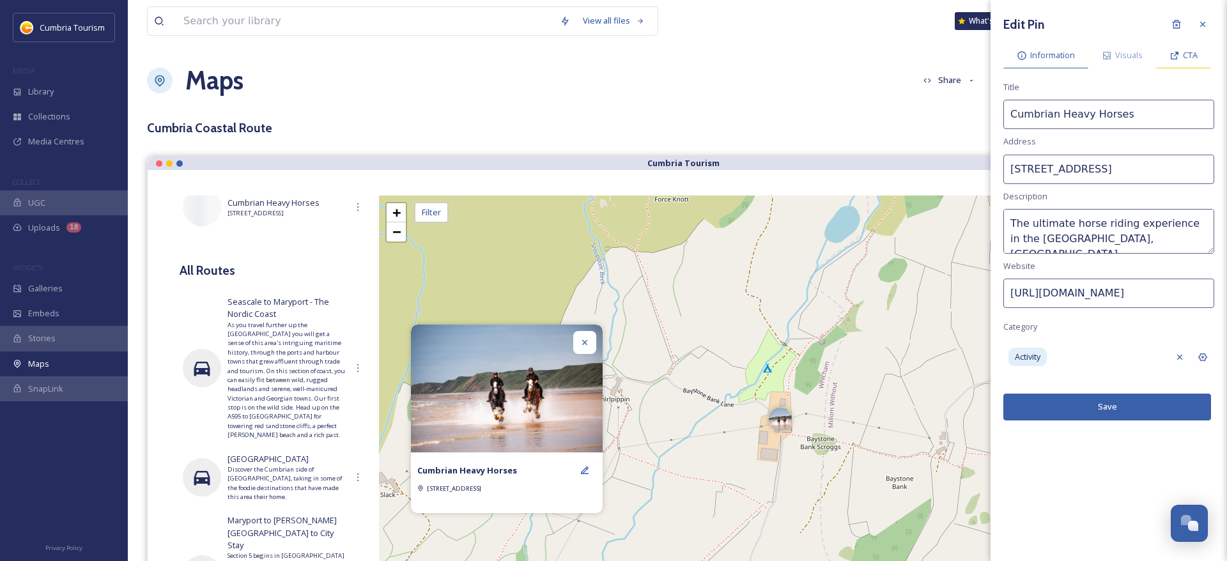
click at [1176, 50] on div "CTA" at bounding box center [1183, 55] width 55 height 26
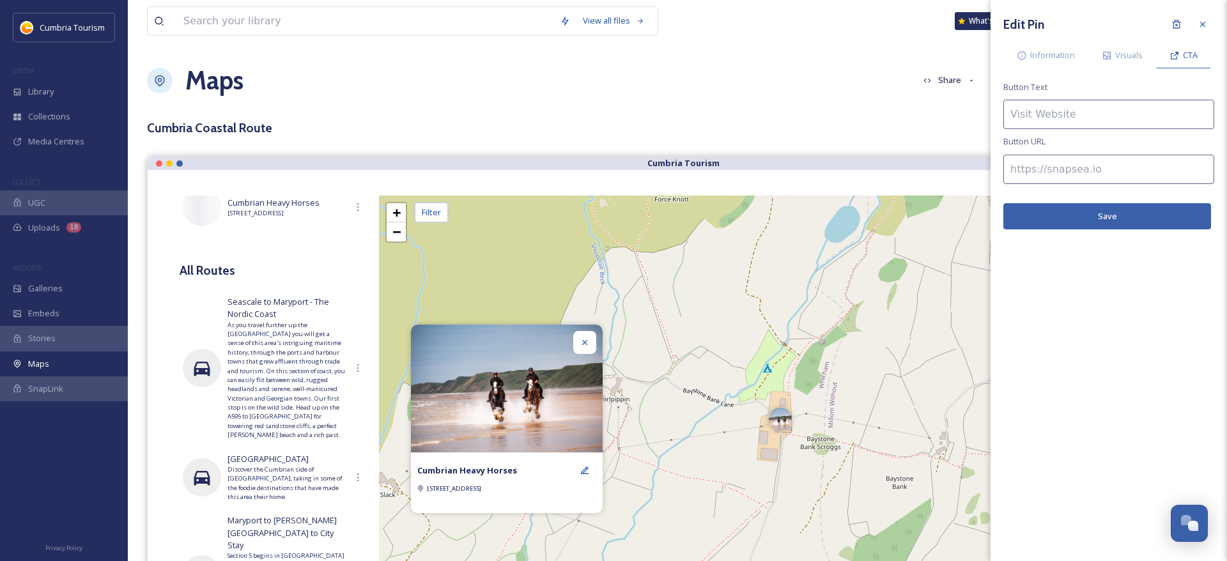
drag, startPoint x: 1078, startPoint y: 116, endPoint x: 1080, endPoint y: 109, distance: 6.5
click at [1080, 111] on input at bounding box center [1109, 114] width 211 height 29
type input "Find out more"
click at [1052, 175] on input at bounding box center [1109, 169] width 211 height 29
paste input "https://www.visitlakedistrict.com/things-to-do/cumbrian-heavy-horses-p1214791"
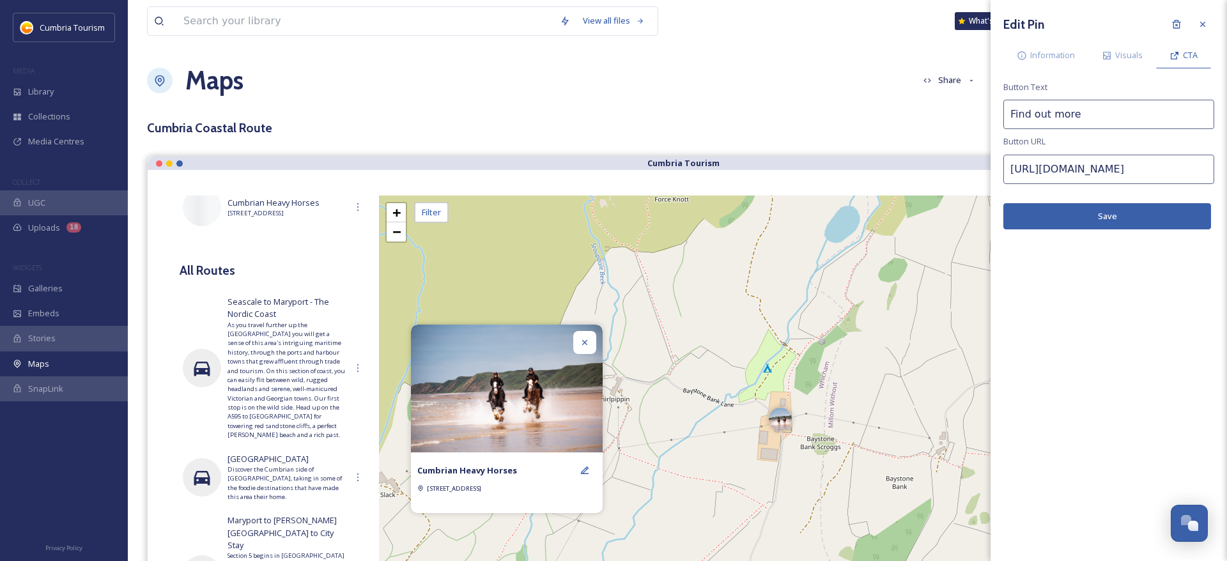
type input "https://www.visitlakedistrict.com/things-to-do/cumbrian-heavy-horses-p1214791"
click at [1114, 214] on button "Save" at bounding box center [1108, 216] width 208 height 26
click at [1103, 218] on button "Save" at bounding box center [1108, 216] width 208 height 26
click at [1103, 217] on button "Save" at bounding box center [1108, 216] width 208 height 26
click at [1115, 54] on div "Visuals" at bounding box center [1123, 55] width 68 height 26
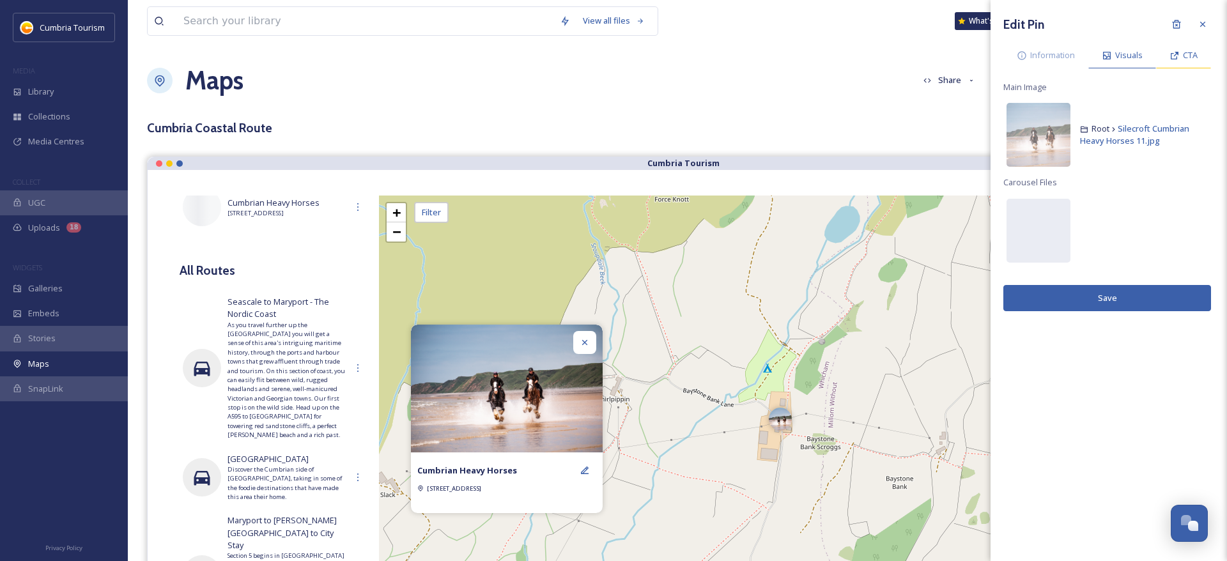
click at [1183, 58] on div "CTA" at bounding box center [1183, 55] width 55 height 26
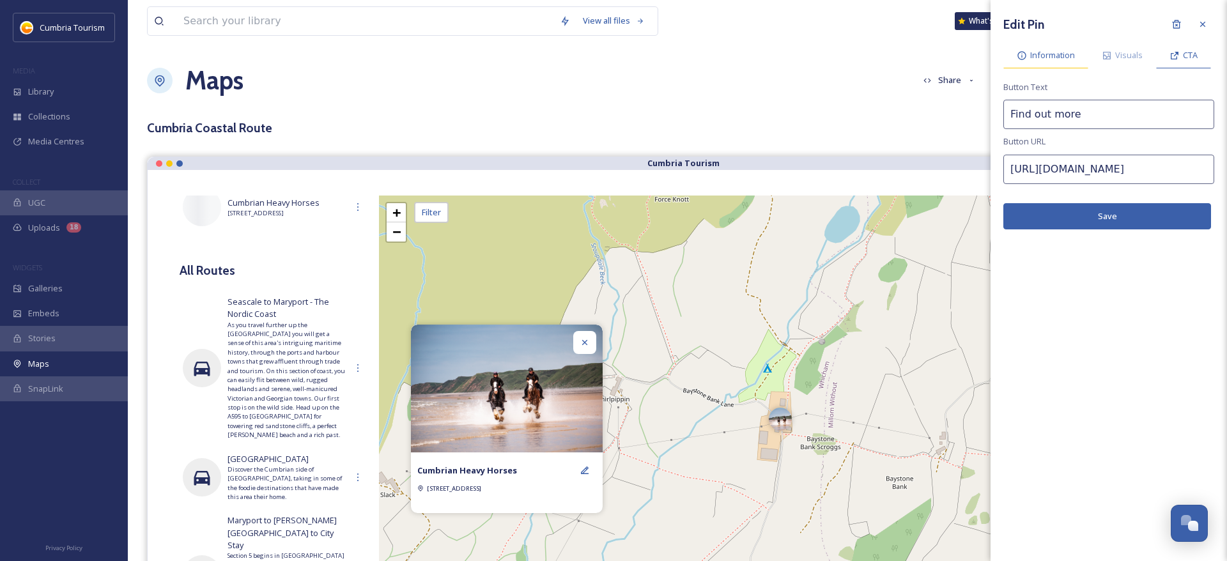
click at [1033, 54] on span "Information" at bounding box center [1052, 55] width 45 height 12
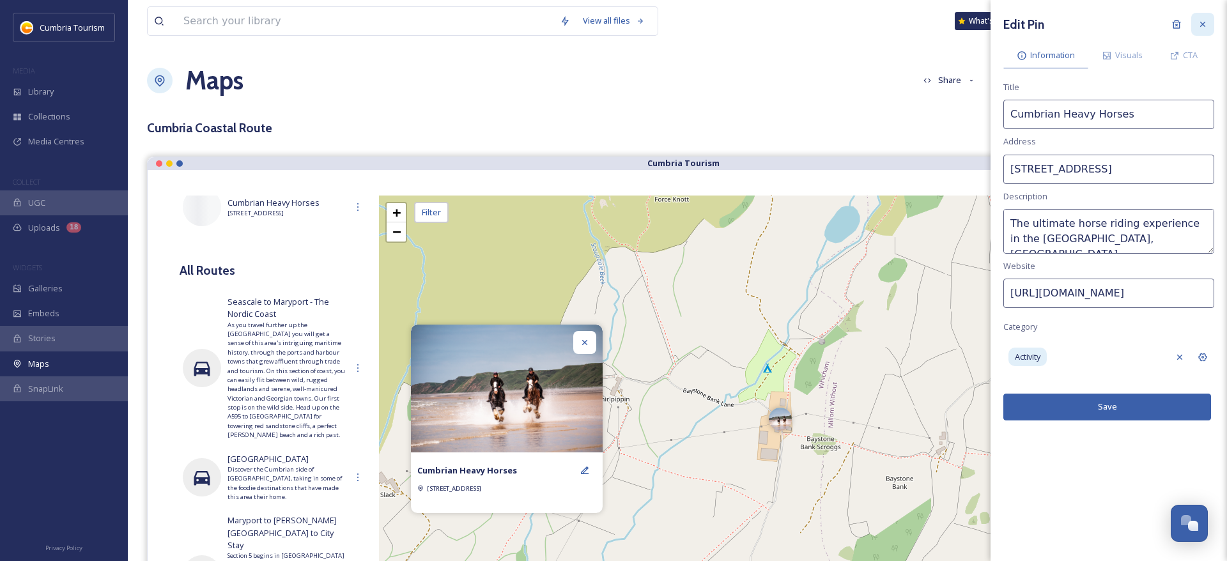
click at [1204, 30] on div at bounding box center [1202, 24] width 23 height 23
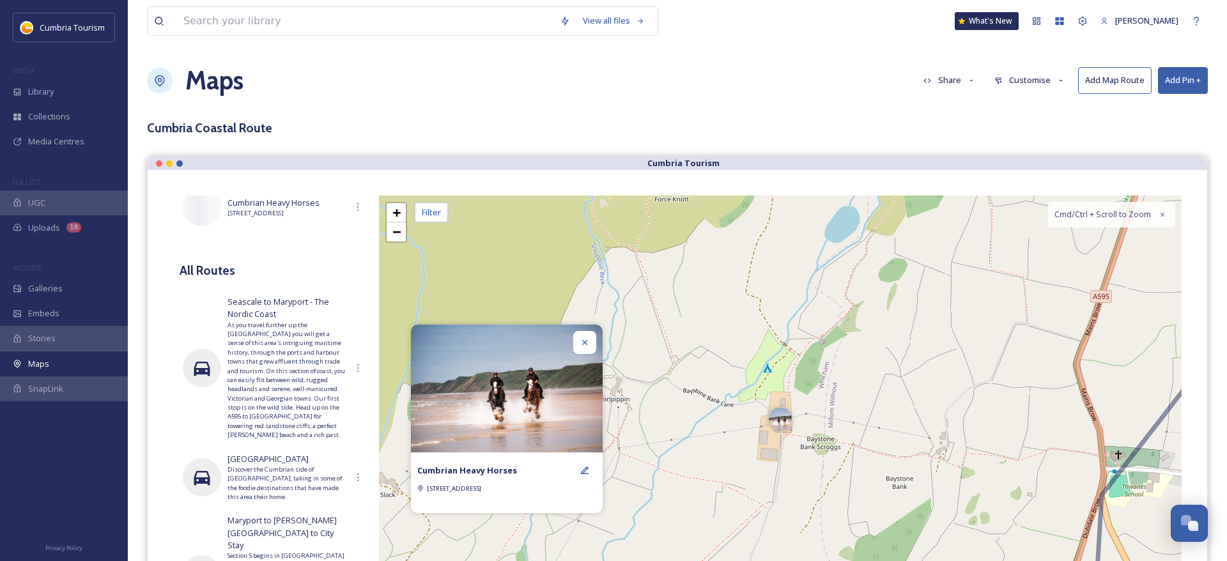
drag, startPoint x: 1197, startPoint y: 36, endPoint x: 1186, endPoint y: 45, distance: 13.6
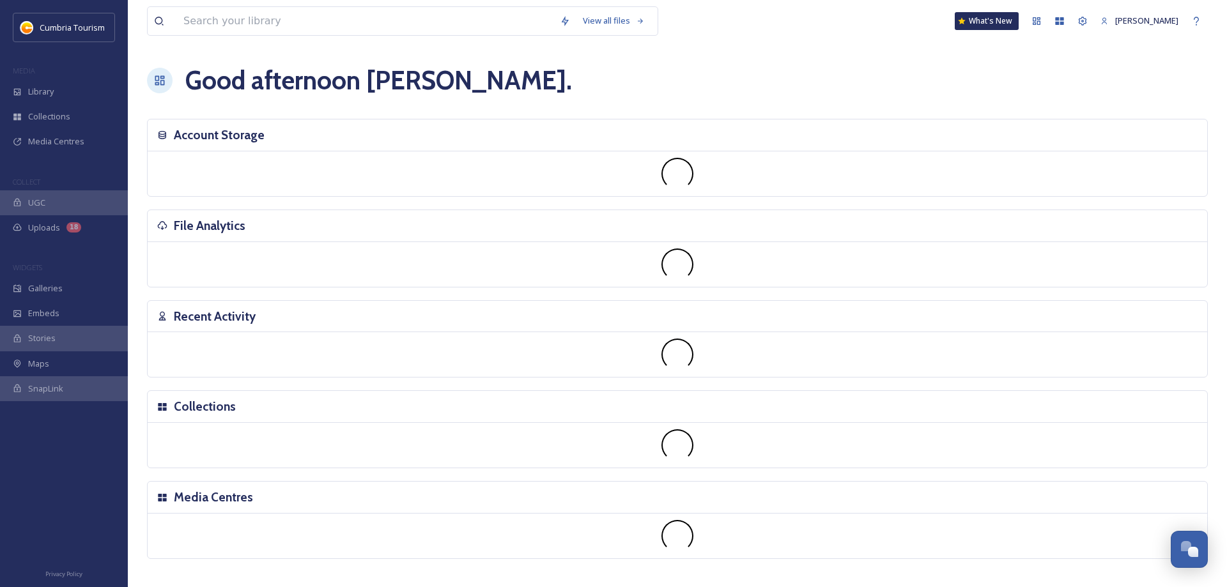
scroll to position [5066, 0]
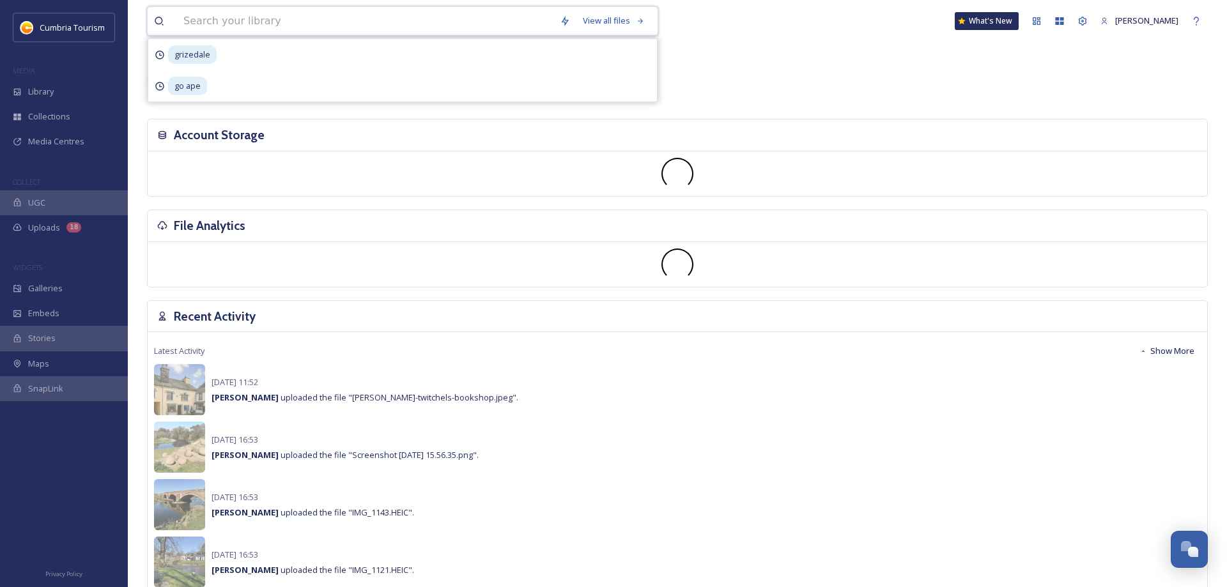
click at [247, 17] on input at bounding box center [365, 21] width 376 height 28
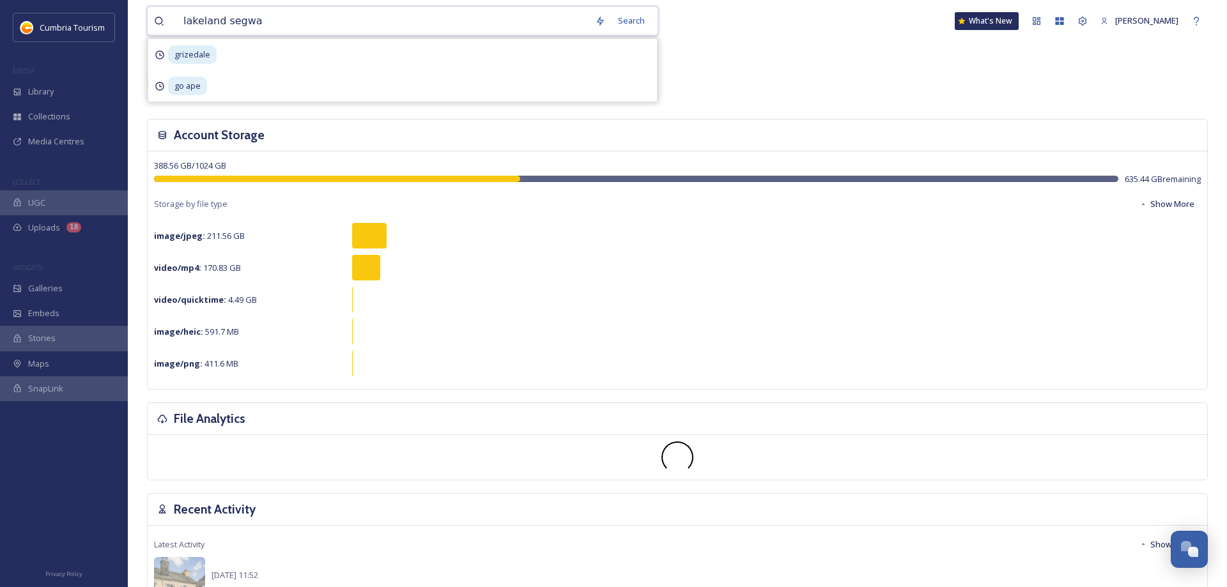
type input "lakeland segway"
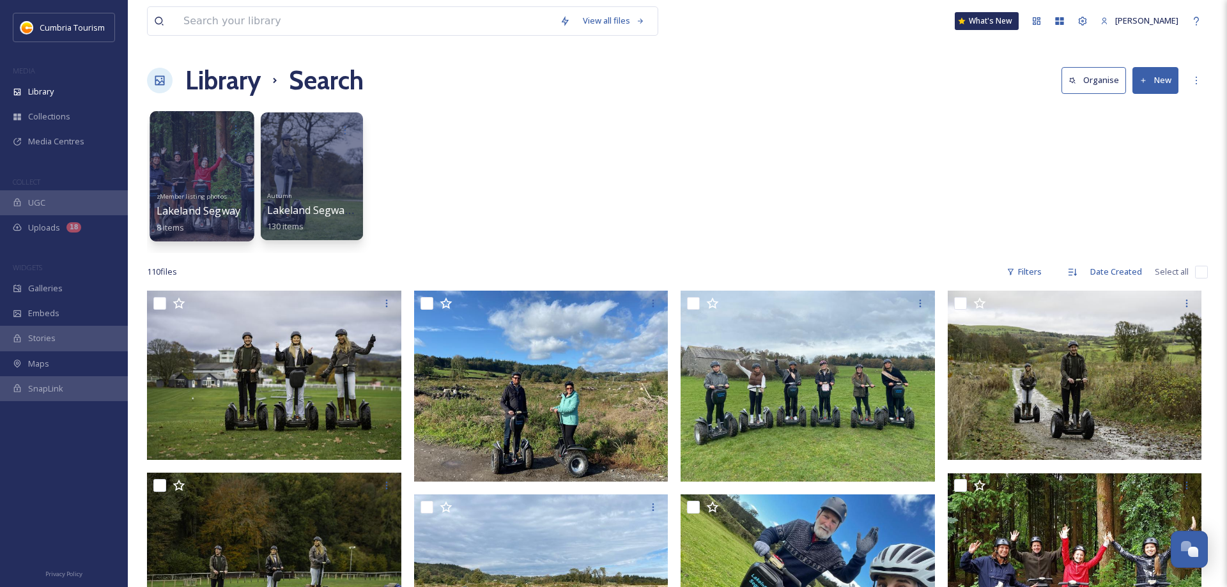
click at [213, 180] on div at bounding box center [202, 176] width 104 height 130
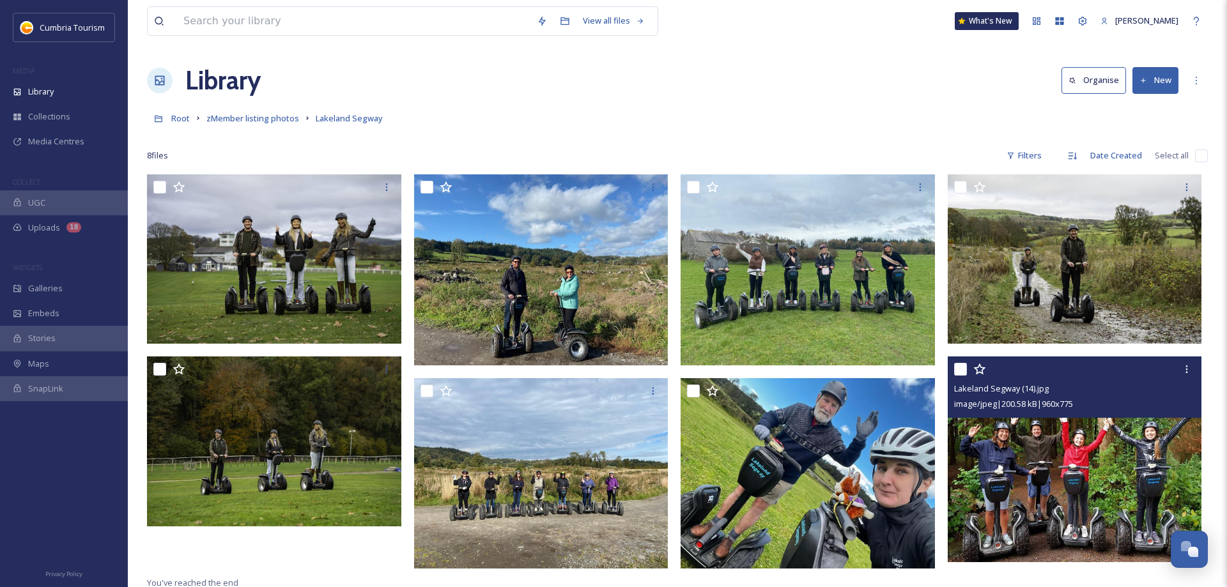
click at [1092, 449] on img at bounding box center [1075, 459] width 254 height 205
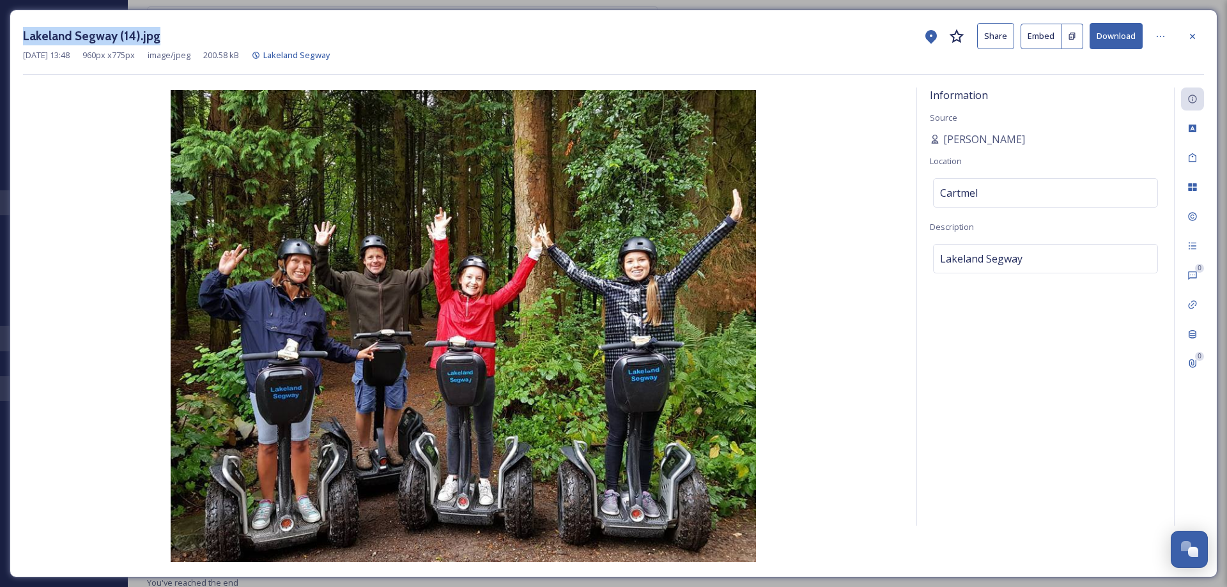
drag, startPoint x: 160, startPoint y: 36, endPoint x: 23, endPoint y: 45, distance: 137.0
click at [23, 45] on div "Lakeland Segway (14).jpg Share Embed Download" at bounding box center [613, 36] width 1181 height 26
copy h3 "Lakeland Segway (14).jpg"
click at [1192, 37] on icon at bounding box center [1192, 35] width 5 height 5
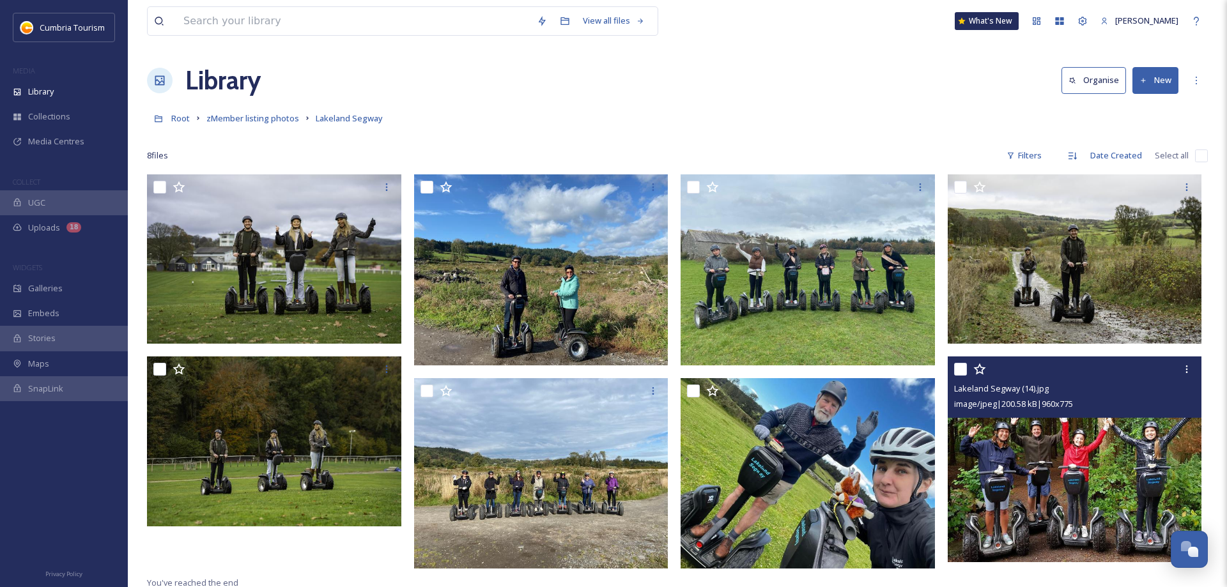
click at [226, 8] on div "View all files What's New Rob Cowley" at bounding box center [677, 21] width 1061 height 42
drag, startPoint x: 235, startPoint y: 19, endPoint x: 222, endPoint y: 33, distance: 19.0
click at [235, 19] on input at bounding box center [353, 21] width 353 height 28
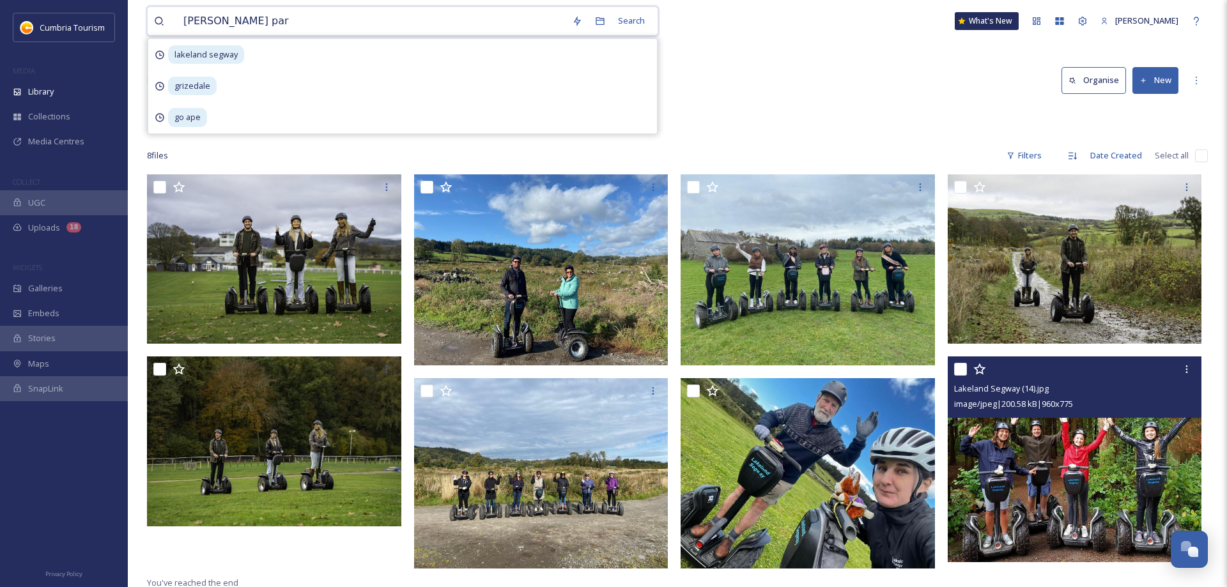
type input "barrow park"
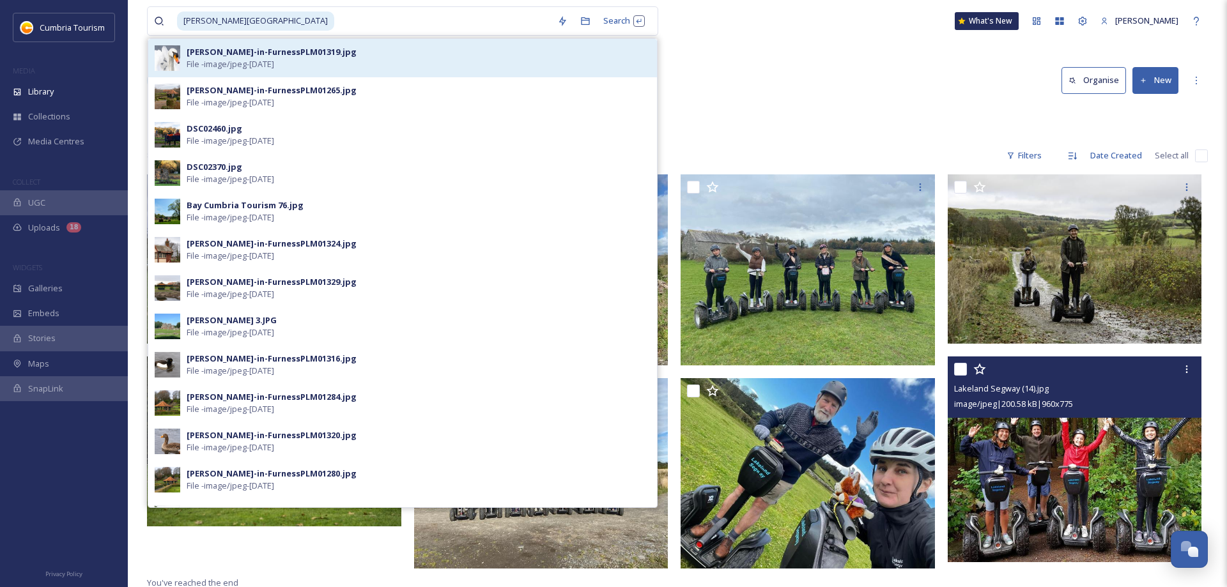
click at [231, 56] on div "Barrow-in-FurnessPLM01319.jpg" at bounding box center [272, 52] width 170 height 12
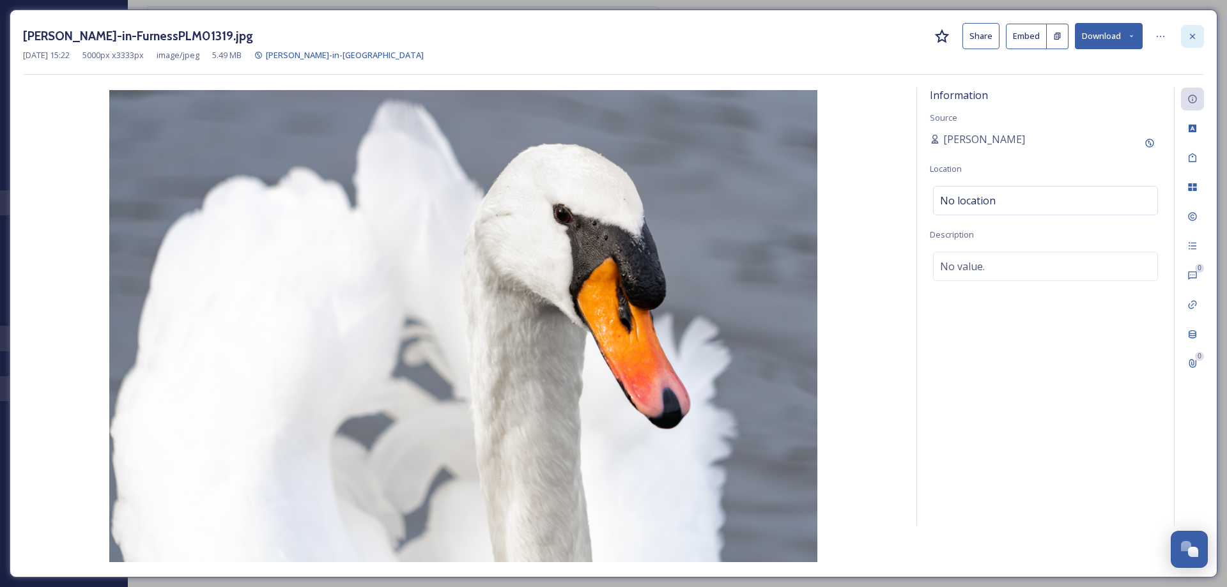
drag, startPoint x: 1199, startPoint y: 36, endPoint x: 1186, endPoint y: 38, distance: 13.6
click at [1196, 37] on div at bounding box center [1192, 36] width 23 height 23
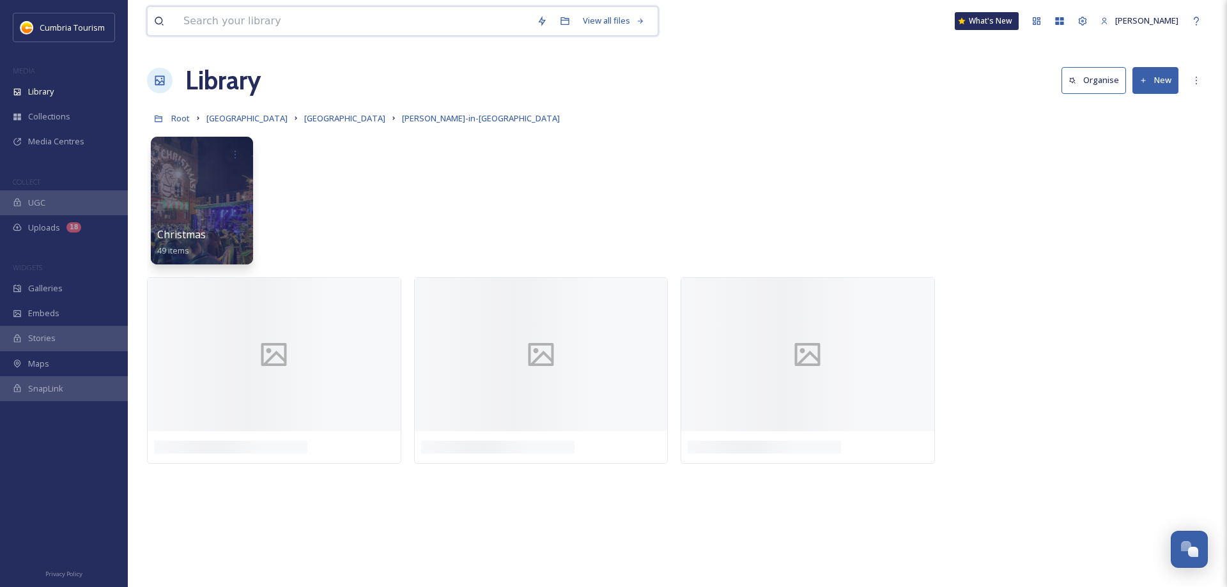
click at [212, 24] on input at bounding box center [353, 21] width 353 height 28
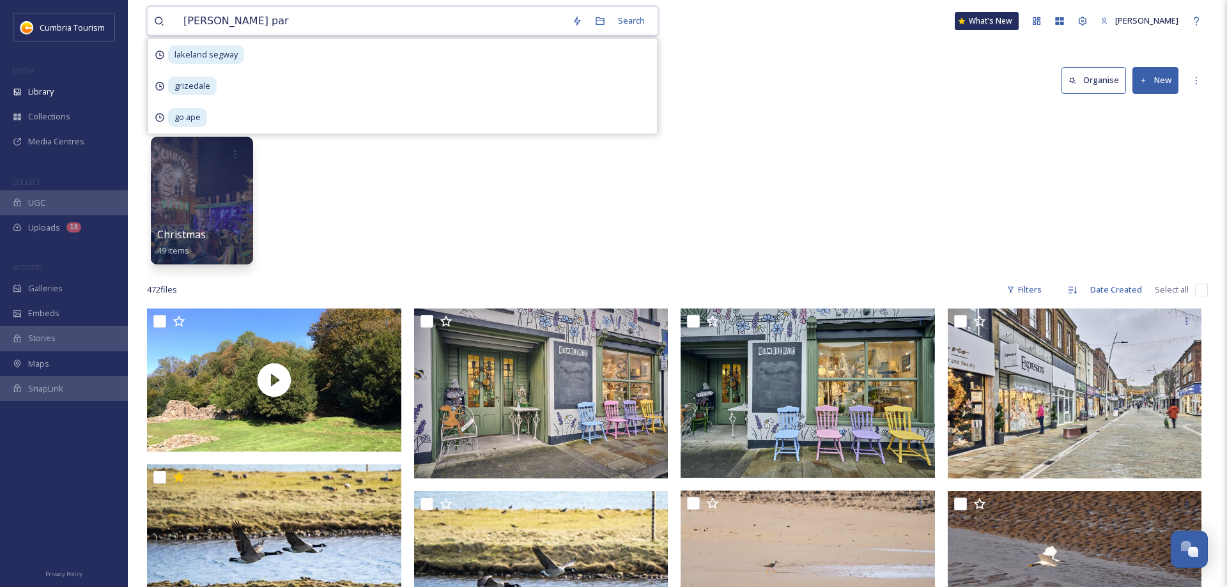
type input "barrow park"
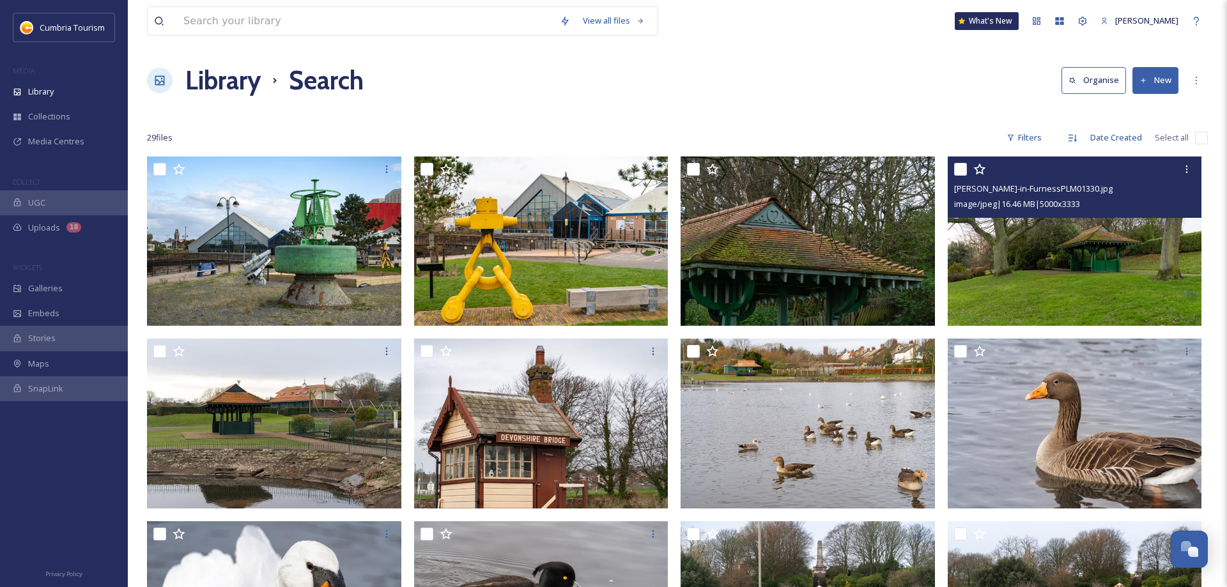
click at [1024, 283] on img at bounding box center [1075, 242] width 254 height 170
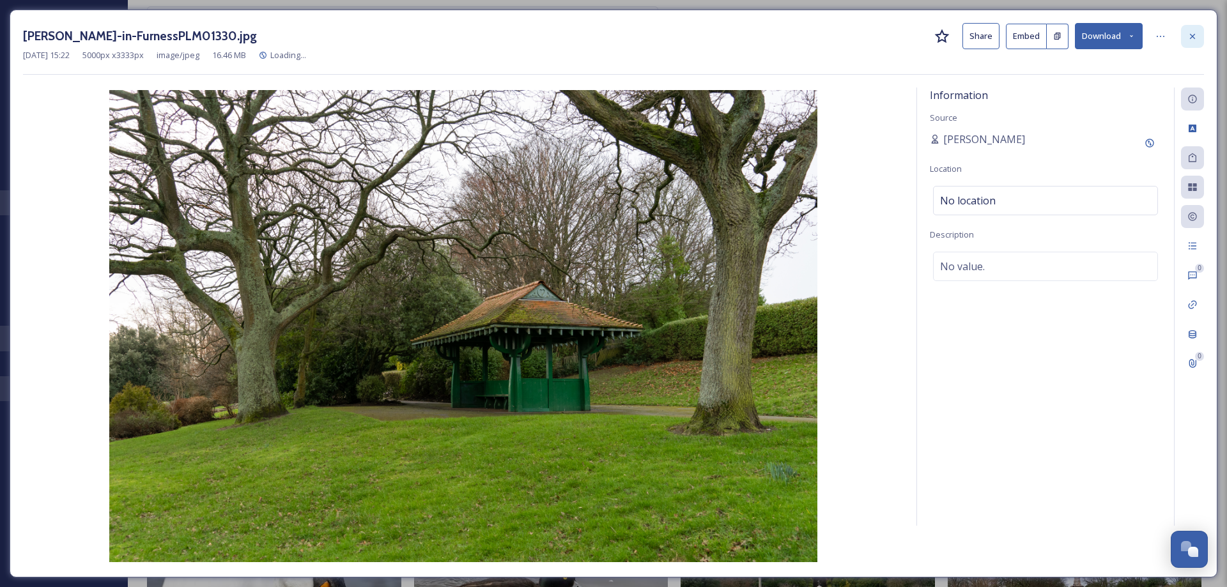
click at [1195, 43] on div at bounding box center [1192, 36] width 23 height 23
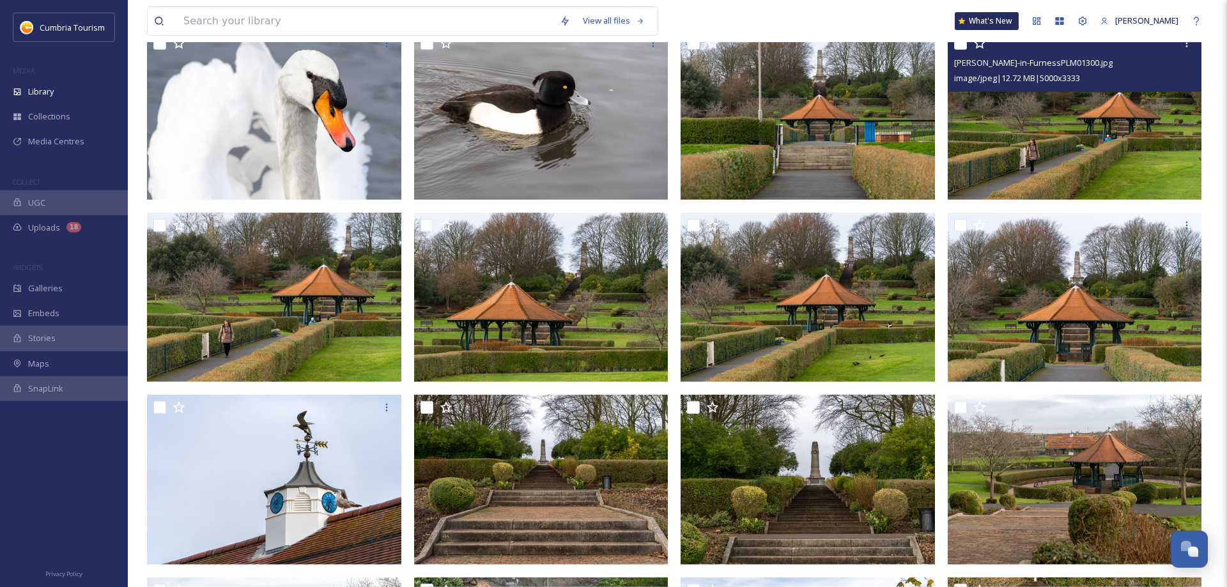
scroll to position [652, 0]
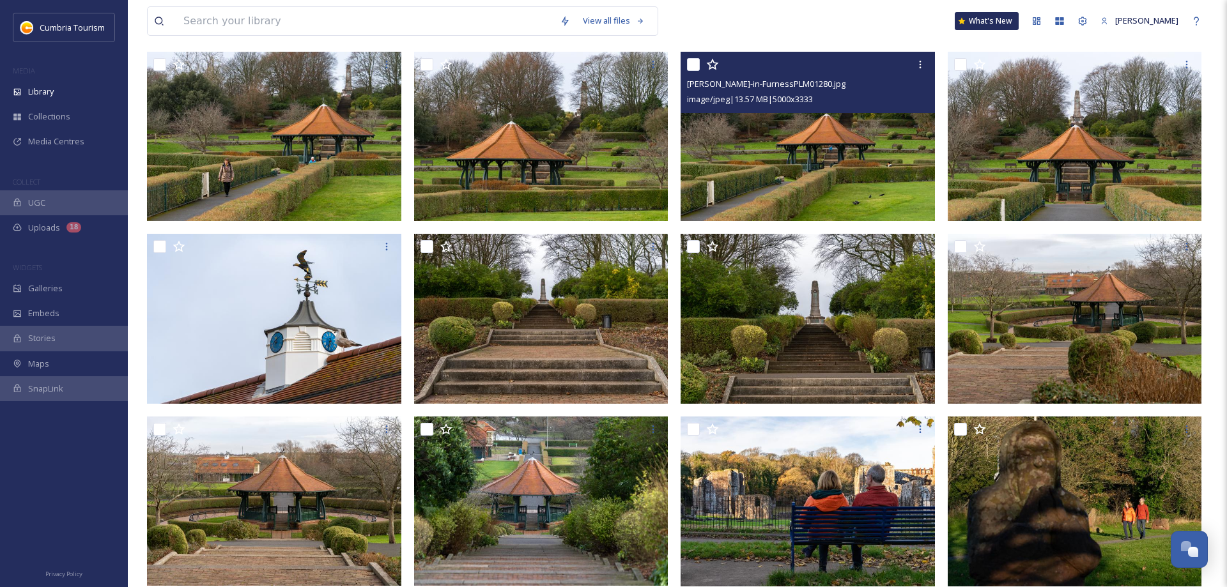
click at [880, 187] on img at bounding box center [808, 137] width 254 height 170
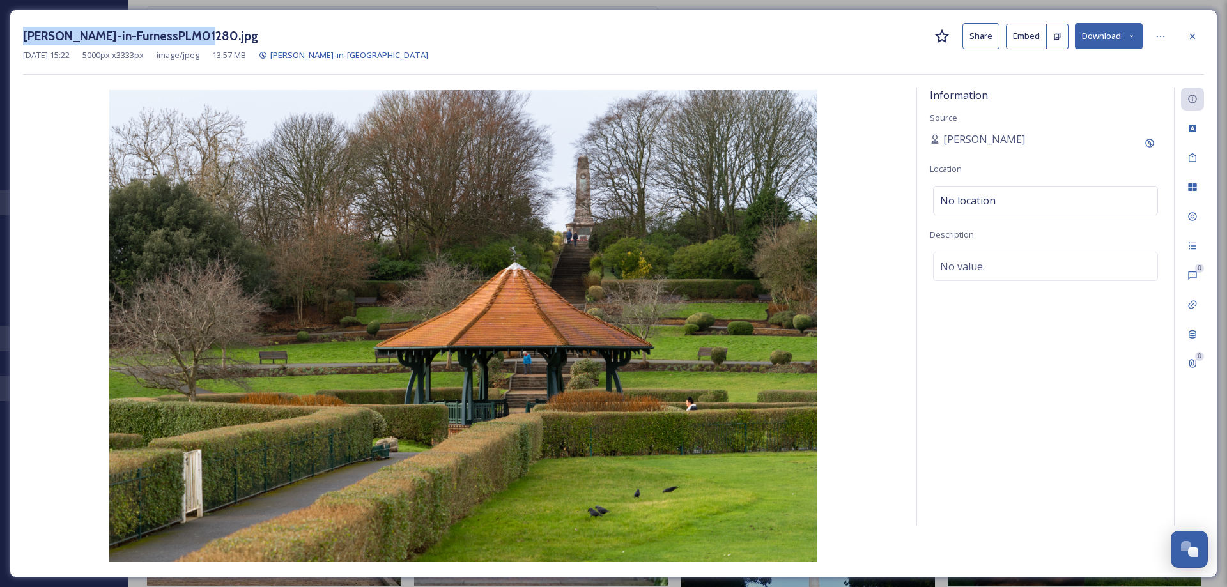
drag, startPoint x: 206, startPoint y: 40, endPoint x: 12, endPoint y: 42, distance: 193.7
click at [12, 42] on div "Barrow-in-FurnessPLM01280.jpg Share Embed Download Feb 11 2022 15:22 5000 px x …" at bounding box center [614, 294] width 1208 height 568
copy h3 "Barrow-in-FurnessPLM01280.jpg"
click at [1195, 38] on icon at bounding box center [1193, 36] width 10 height 10
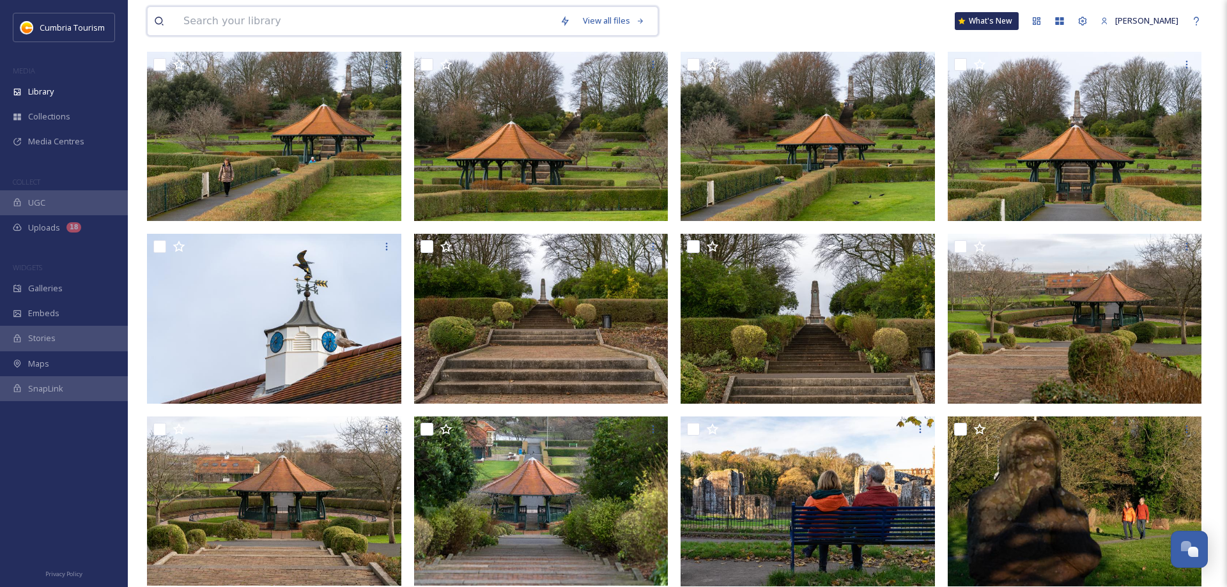
click at [258, 24] on input at bounding box center [365, 21] width 376 height 28
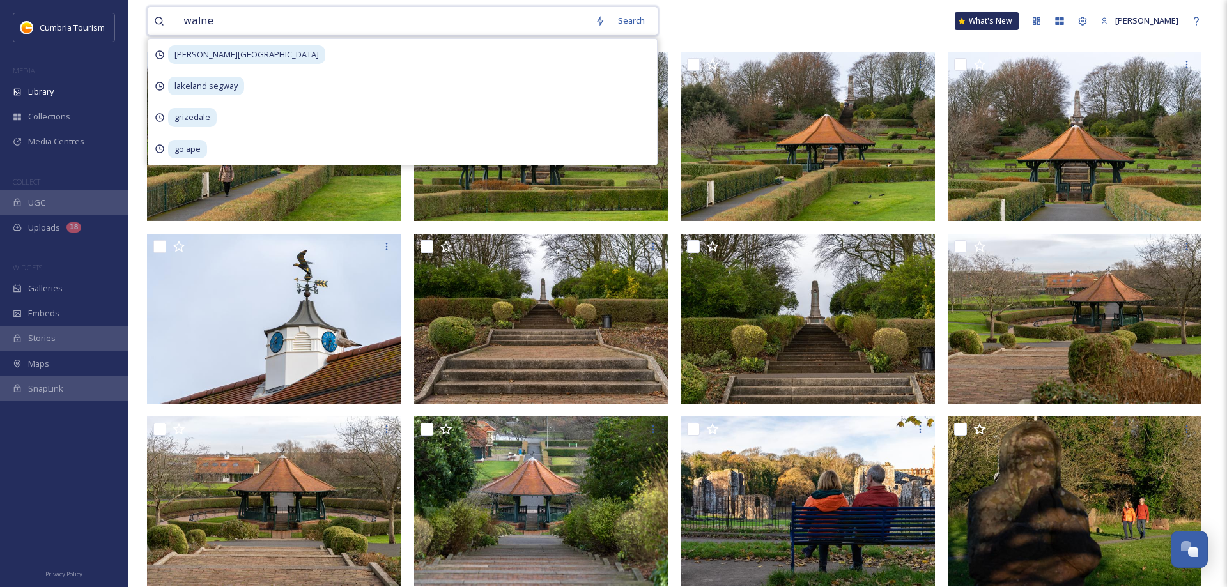
type input "walney"
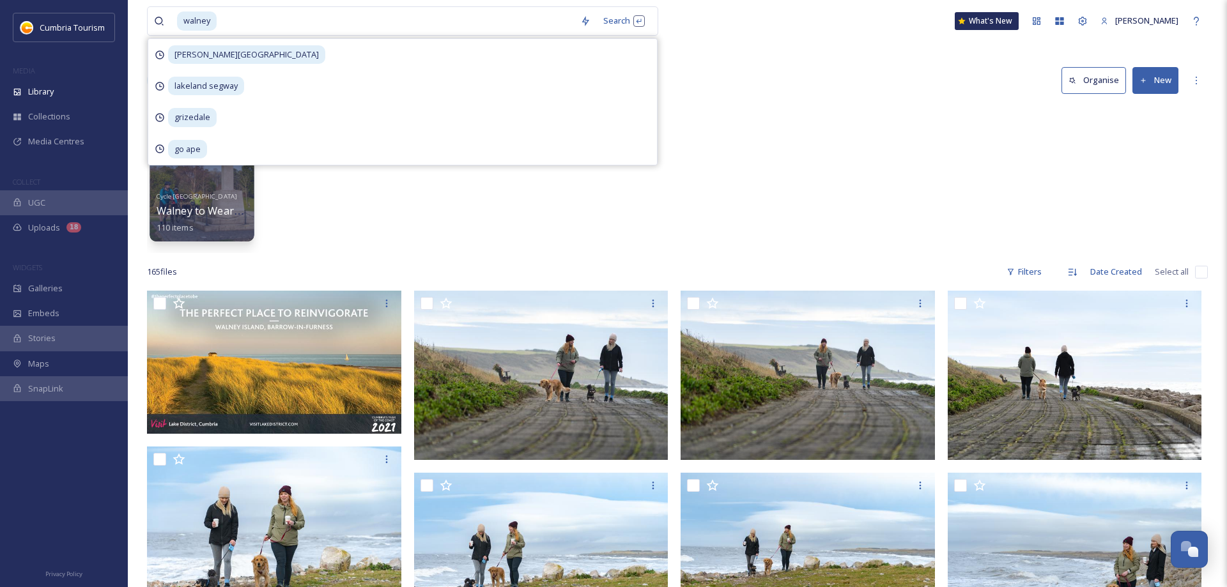
click at [219, 201] on div "Cycle England Walney to Wear/Whitby 110 items" at bounding box center [202, 210] width 91 height 47
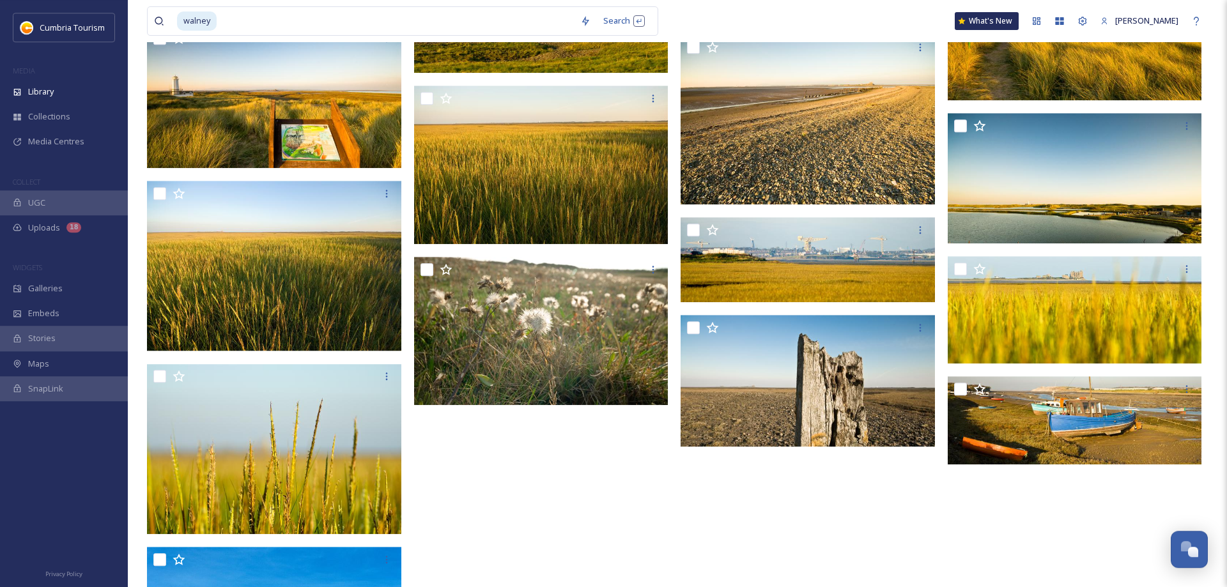
scroll to position [7107, 0]
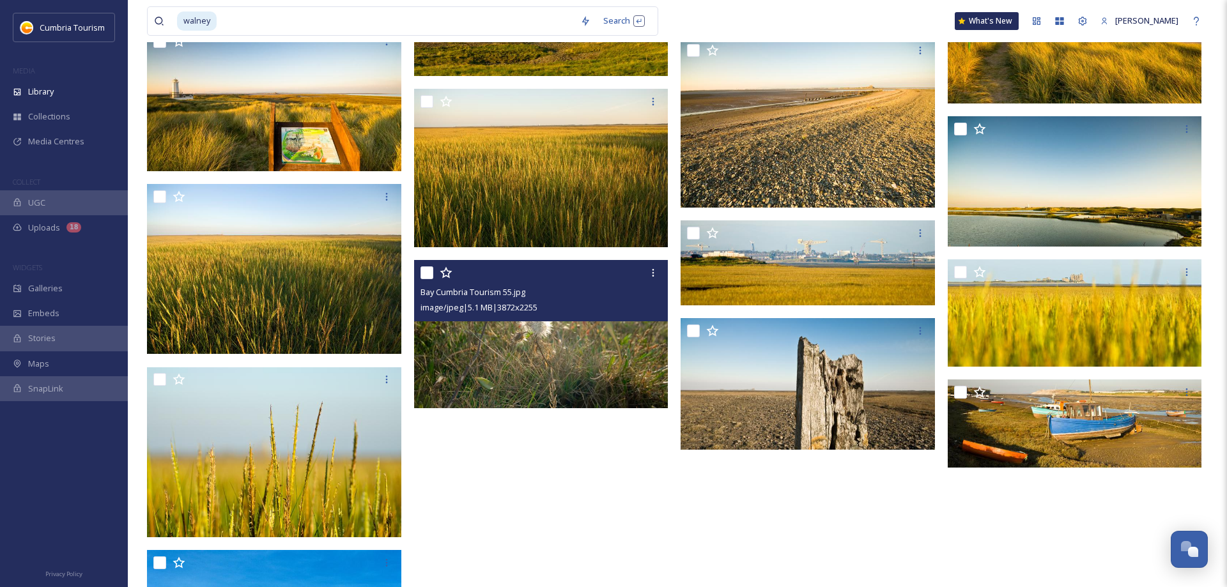
click at [627, 364] on img at bounding box center [541, 334] width 254 height 148
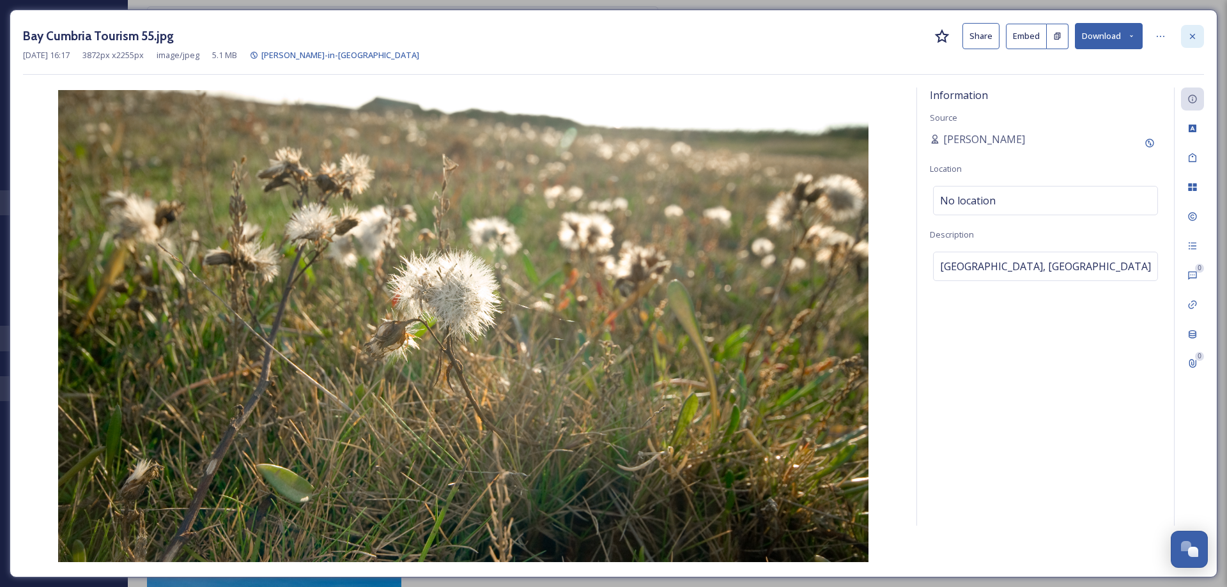
click at [1191, 42] on div at bounding box center [1192, 36] width 23 height 23
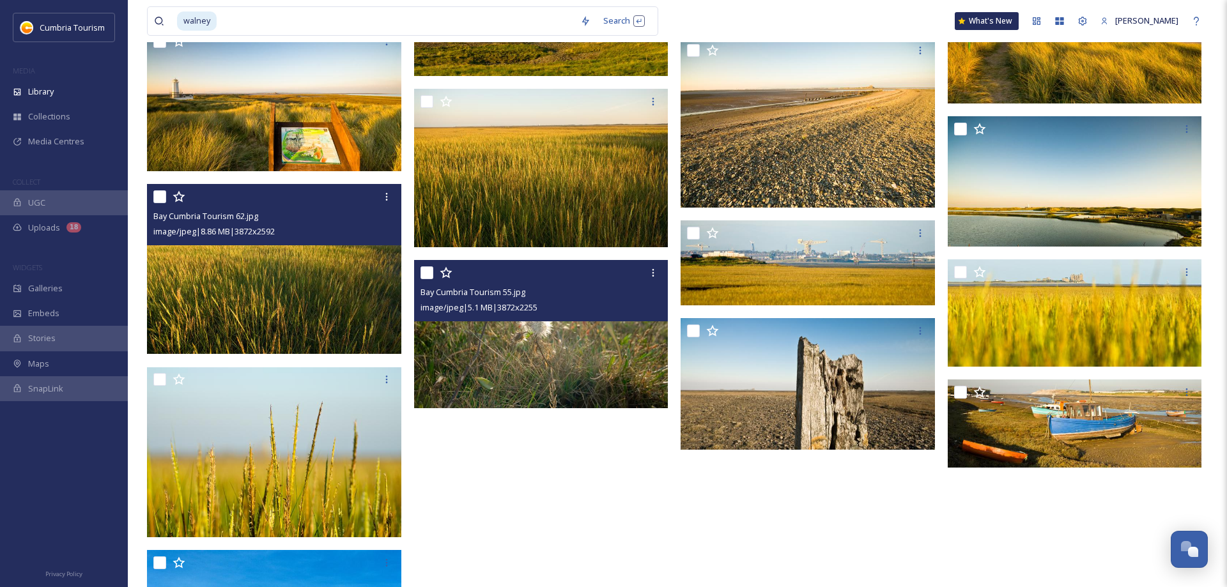
click at [229, 271] on img at bounding box center [274, 269] width 254 height 171
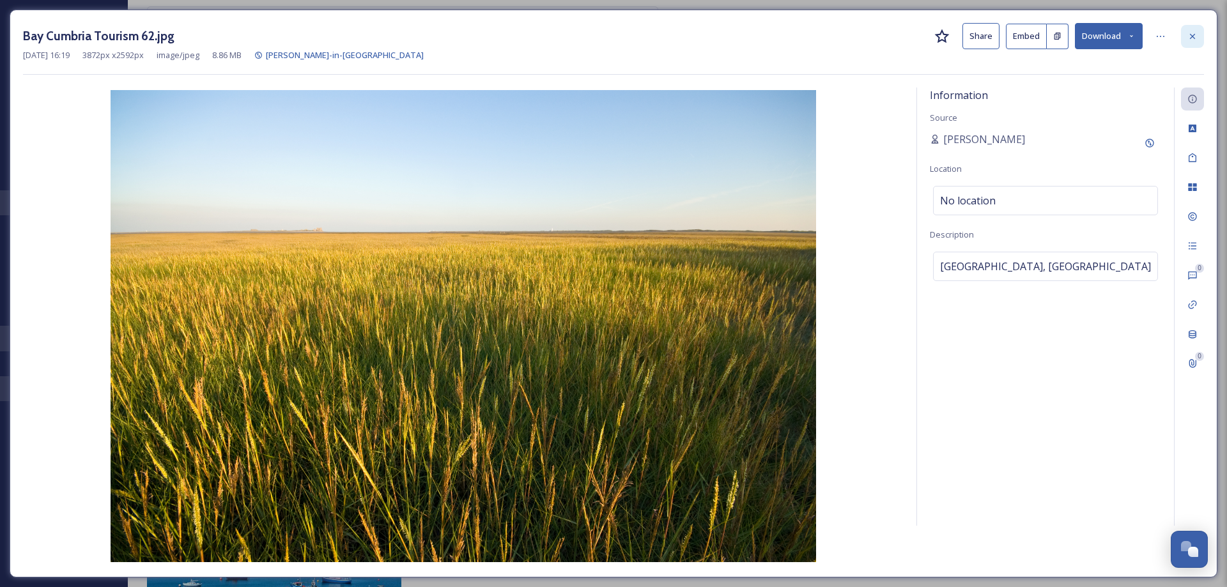
click at [1196, 40] on icon at bounding box center [1193, 36] width 10 height 10
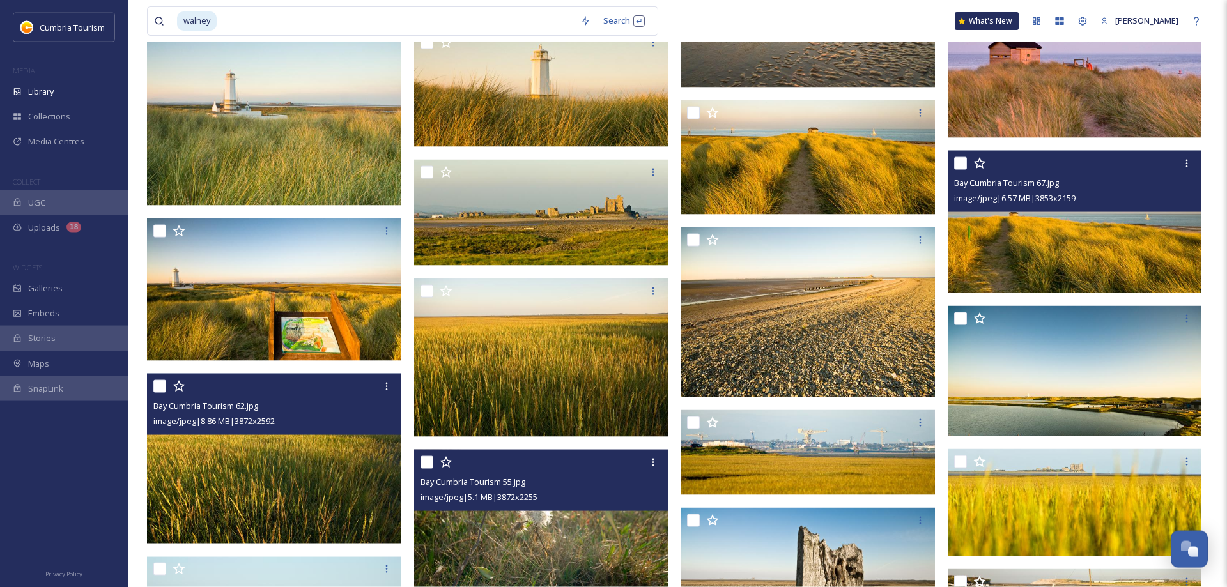
scroll to position [6911, 0]
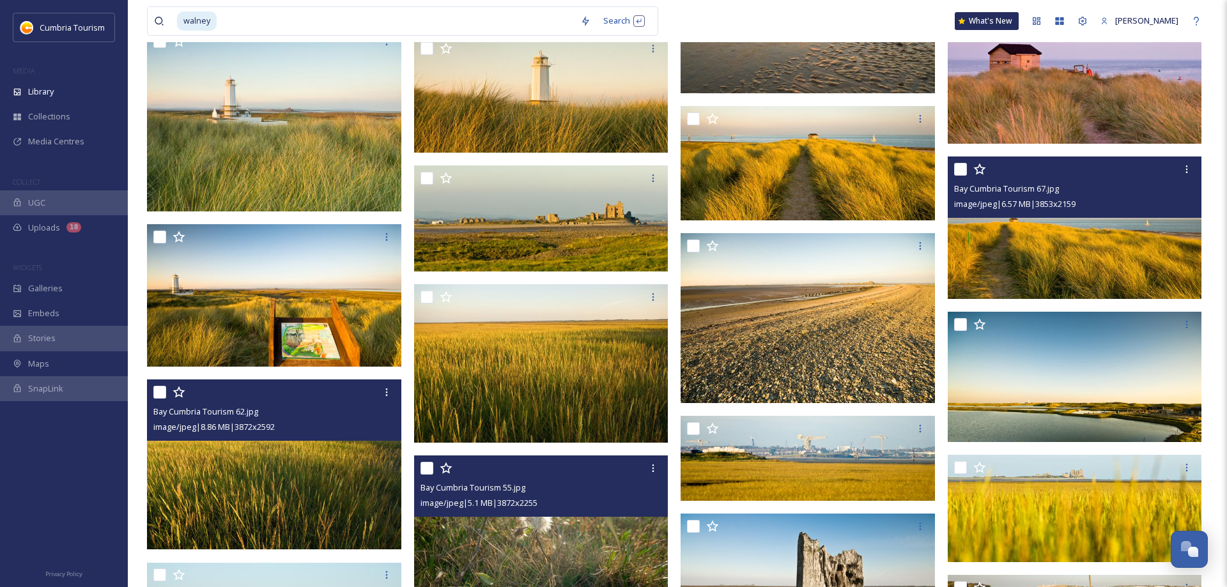
click at [1006, 272] on img at bounding box center [1075, 228] width 254 height 143
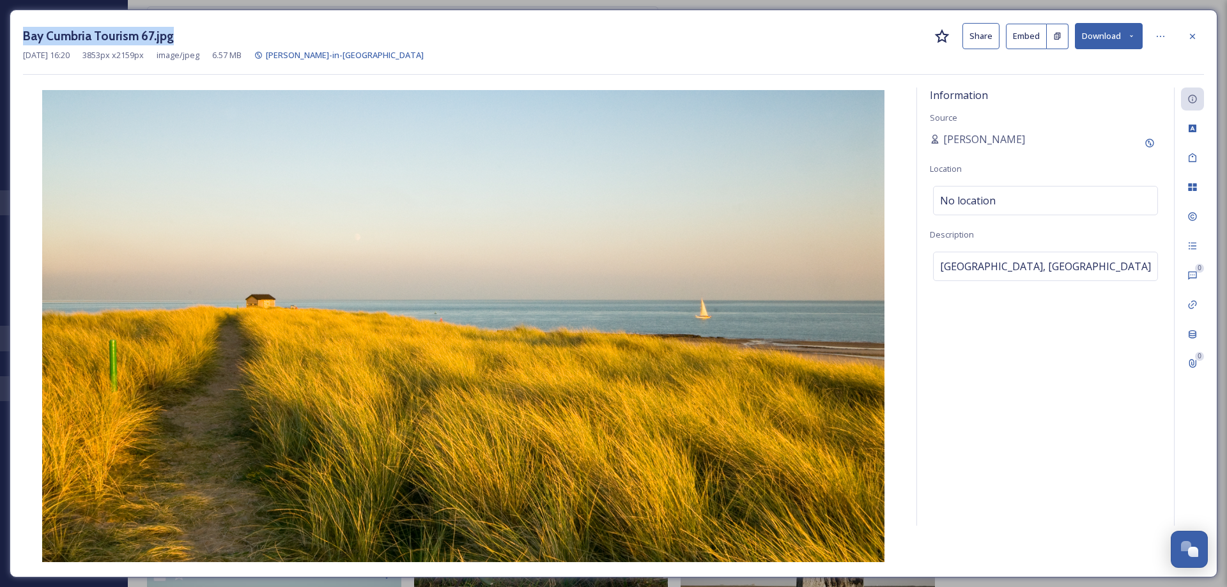
drag, startPoint x: 183, startPoint y: 37, endPoint x: 10, endPoint y: 29, distance: 173.4
click at [10, 29] on div "Bay Cumbria Tourism 67.jpg Share Embed Download Nov 01 2007 16:20 3853 px x 215…" at bounding box center [614, 294] width 1208 height 568
copy h3 "Bay Cumbria Tourism 67.jpg"
click at [1191, 42] on div at bounding box center [1192, 36] width 23 height 23
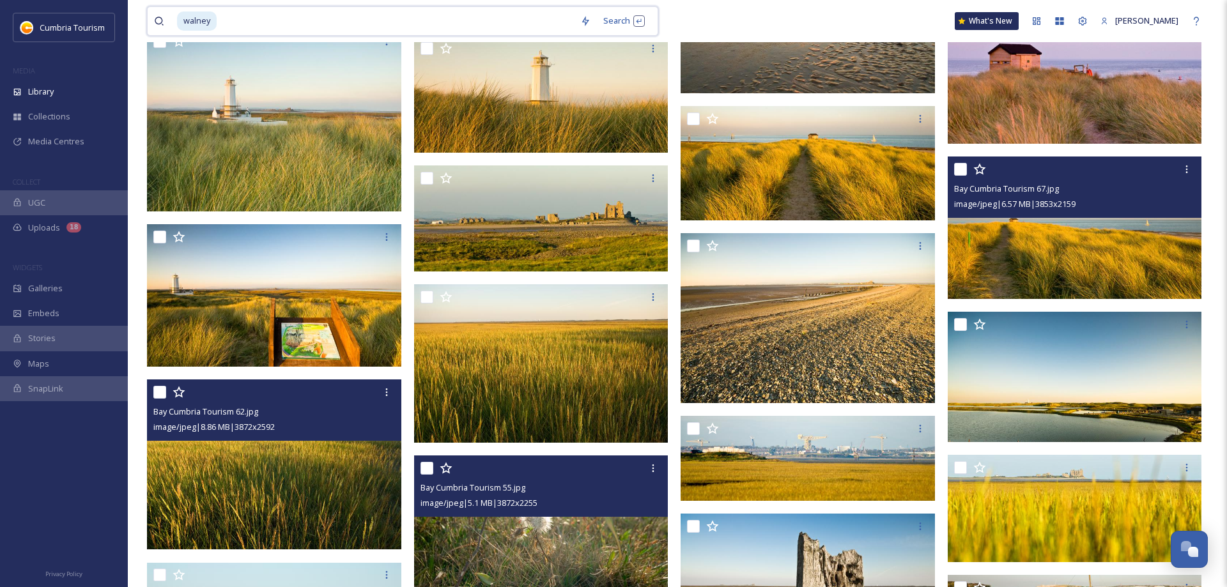
click at [320, 20] on input at bounding box center [396, 21] width 356 height 28
type input "w"
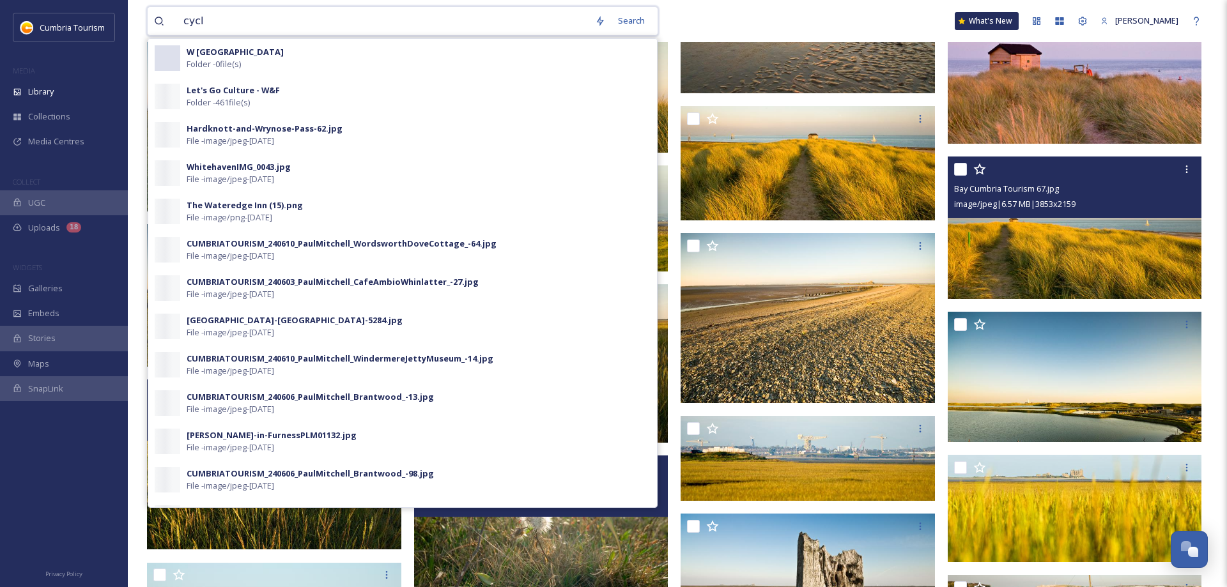
type input "cycle"
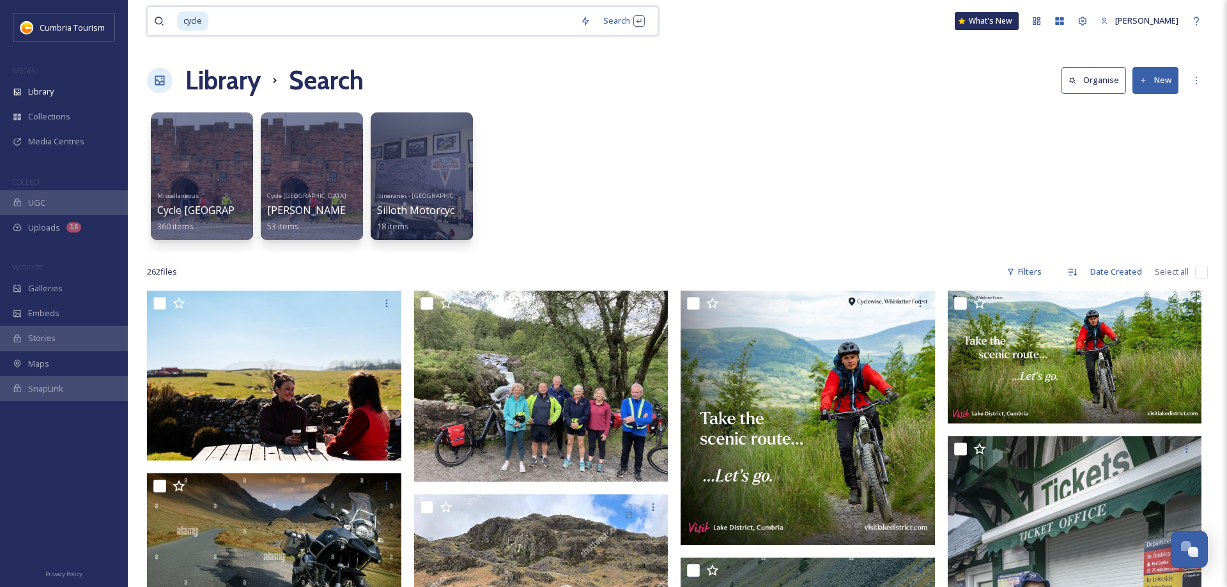
drag, startPoint x: 359, startPoint y: 27, endPoint x: 175, endPoint y: 27, distance: 184.1
click at [210, 28] on input at bounding box center [392, 21] width 364 height 28
type input "c"
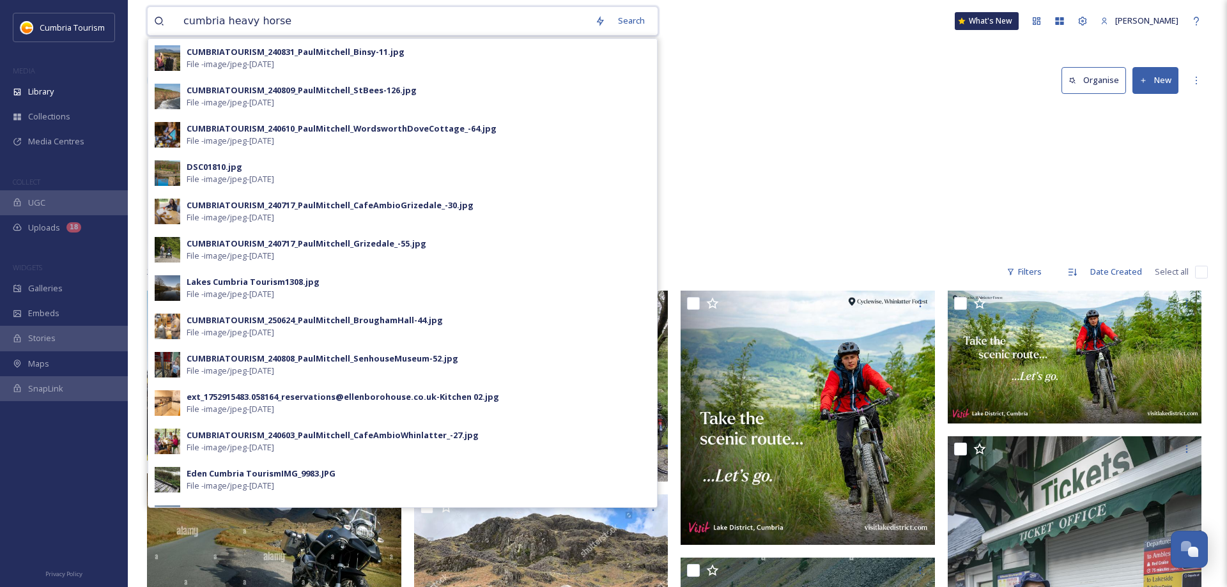
type input "cumbria heavy horses"
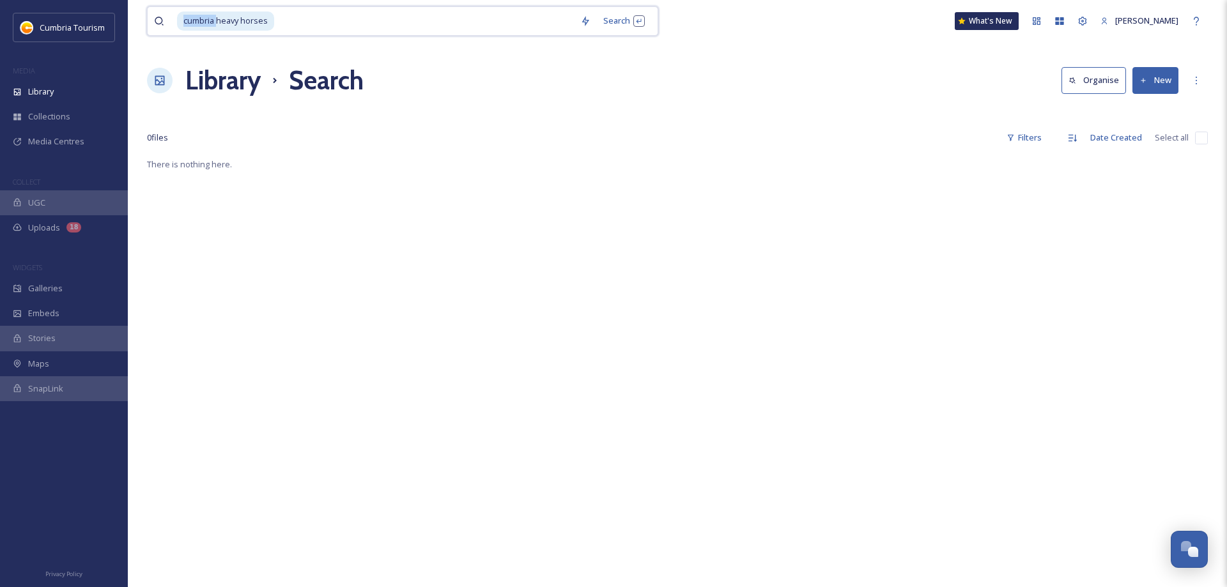
drag, startPoint x: 219, startPoint y: 22, endPoint x: 97, endPoint y: 15, distance: 122.3
click at [177, 15] on div "cumbria heavy horses" at bounding box center [375, 21] width 397 height 28
click at [213, 22] on span "cumbria heavy horses" at bounding box center [225, 21] width 97 height 19
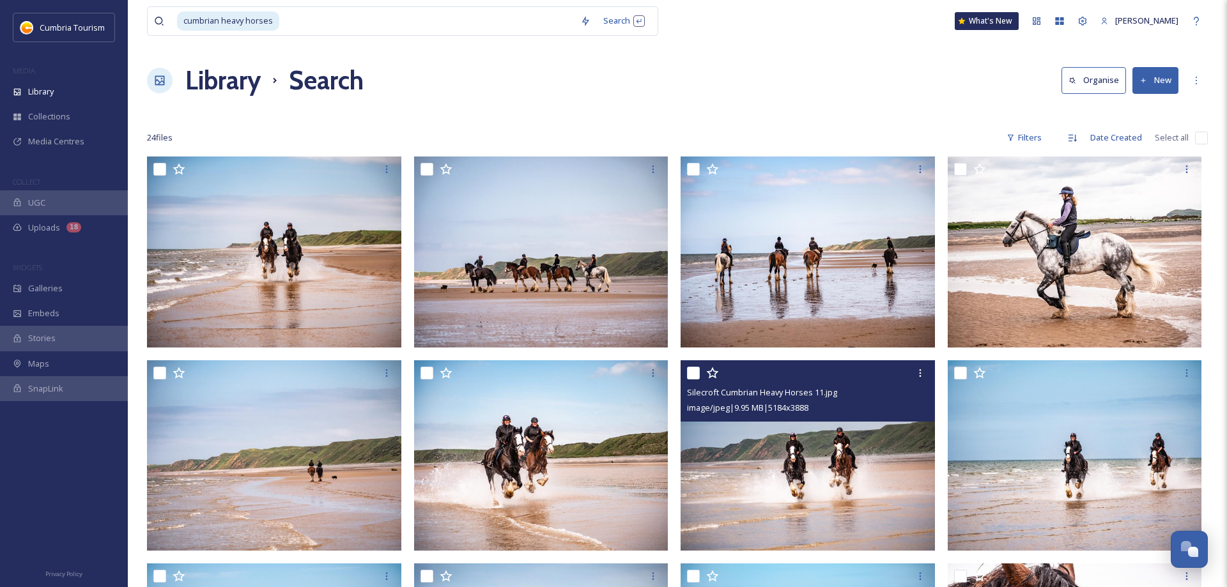
click at [848, 481] on img at bounding box center [808, 456] width 254 height 191
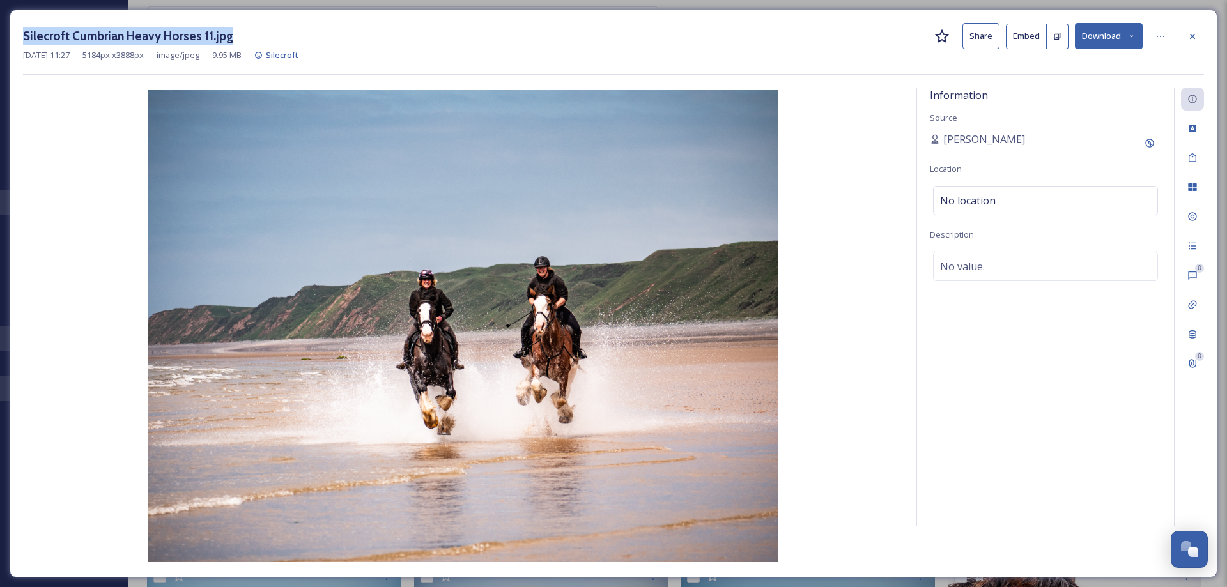
drag, startPoint x: 192, startPoint y: 28, endPoint x: 29, endPoint y: 36, distance: 163.9
click at [19, 37] on div "Silecroft Cumbrian Heavy Horses 11.jpg Share Embed Download Jun 15 2018 11:27 5…" at bounding box center [614, 294] width 1208 height 568
copy h3 "Silecroft Cumbrian Heavy Horses 11.jpg"
click at [1195, 41] on icon at bounding box center [1193, 36] width 10 height 10
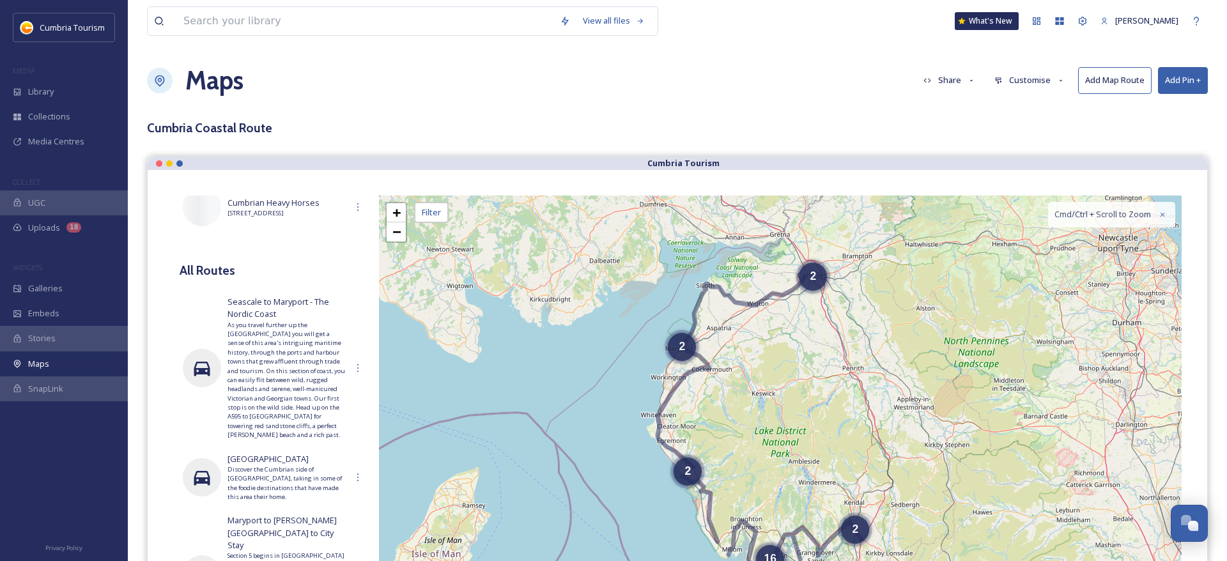
click at [1174, 80] on button "Add Pin +" at bounding box center [1183, 80] width 50 height 26
click at [1165, 134] on span "Add Pin From Library" at bounding box center [1162, 135] width 78 height 12
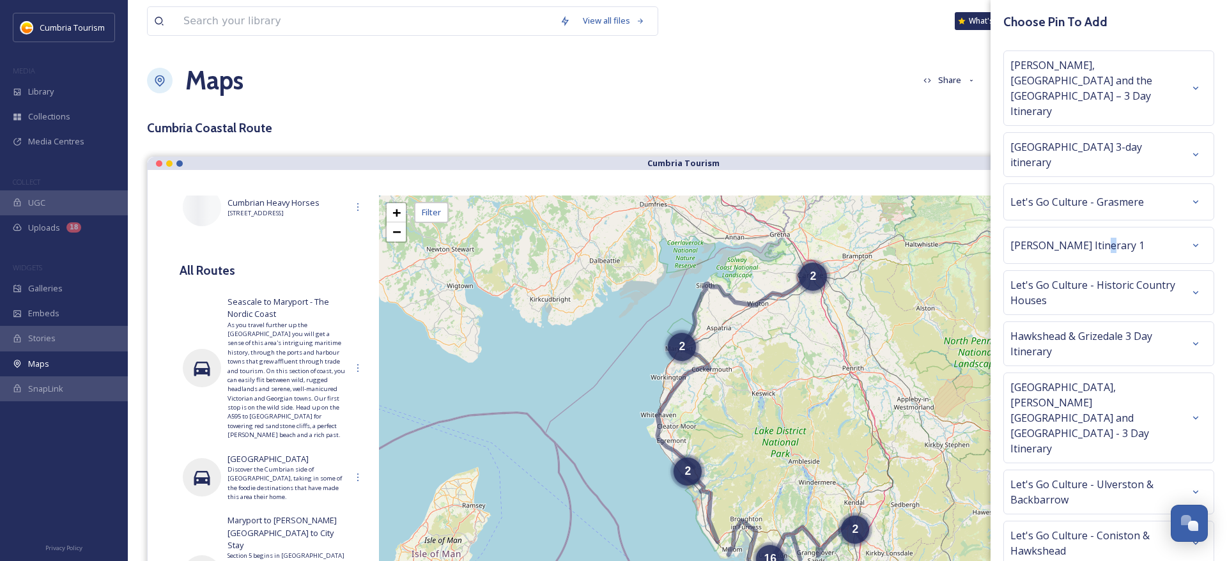
click at [1100, 238] on span "[PERSON_NAME] Itinerary 1" at bounding box center [1078, 245] width 134 height 15
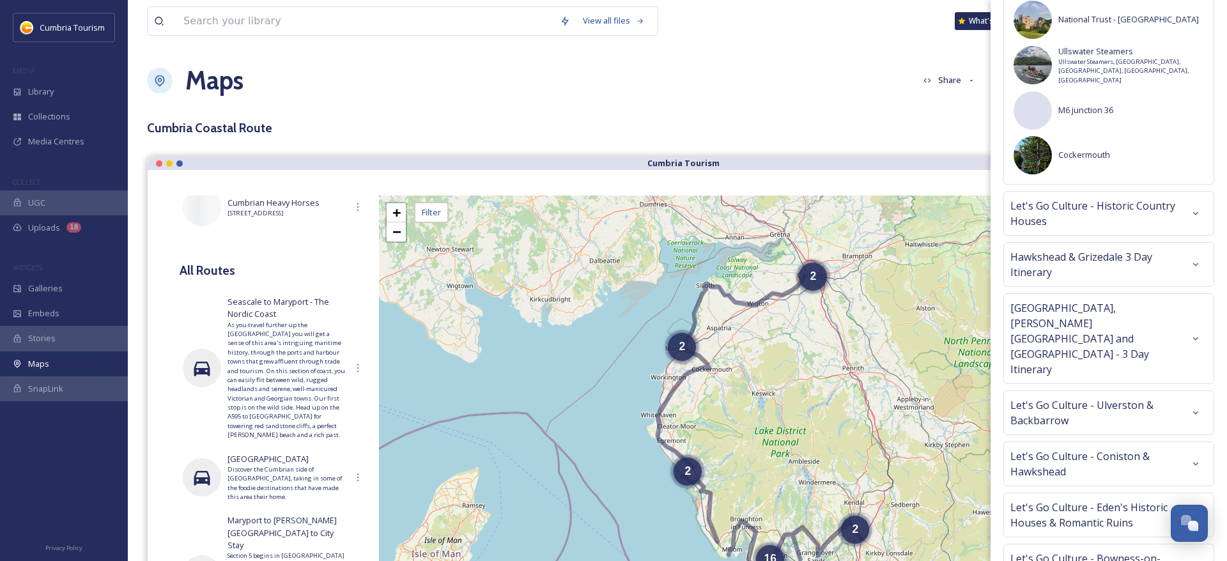
scroll to position [971, 0]
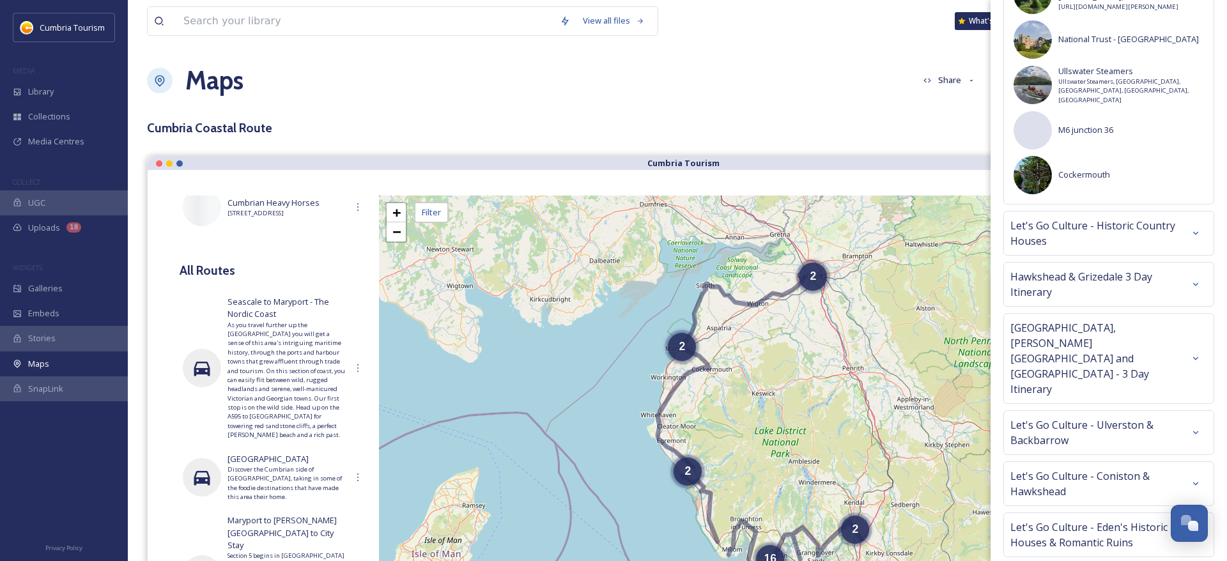
click at [678, 88] on div "Maps Share Customise Add Map Route Add Pin +" at bounding box center [677, 80] width 1061 height 38
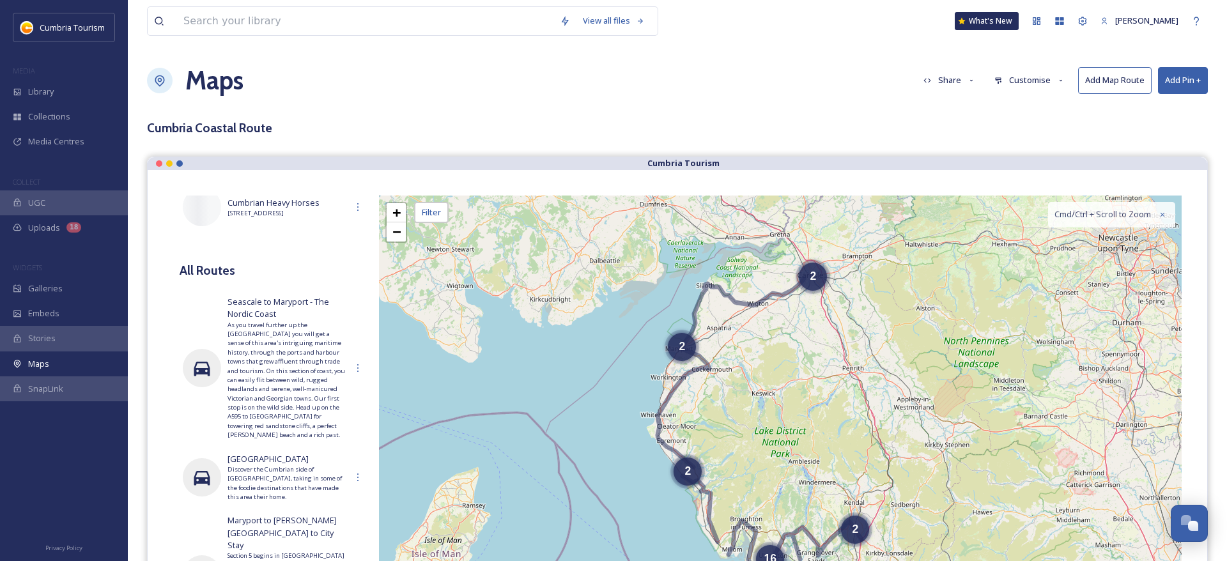
click at [1183, 86] on button "Add Pin +" at bounding box center [1183, 80] width 50 height 26
click at [1163, 107] on span "Add New Pin" at bounding box center [1147, 110] width 49 height 12
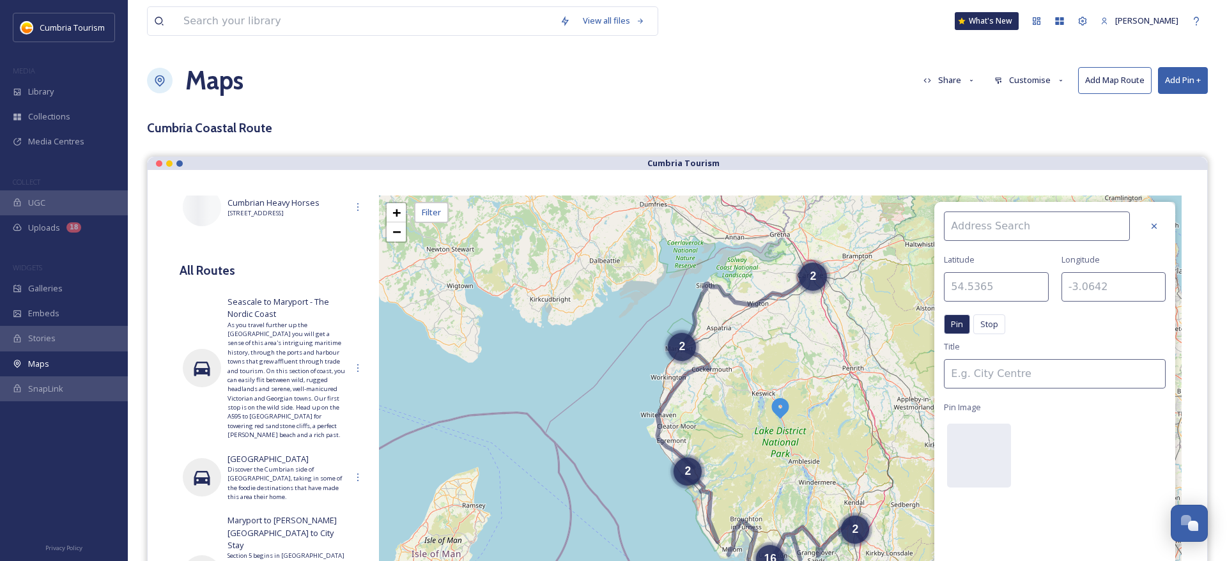
click at [991, 230] on input at bounding box center [1037, 226] width 186 height 29
type input "Black Combe"
click at [974, 256] on span "Black Combe" at bounding box center [974, 256] width 49 height 12
type input "54.2577"
type input "-3.3286"
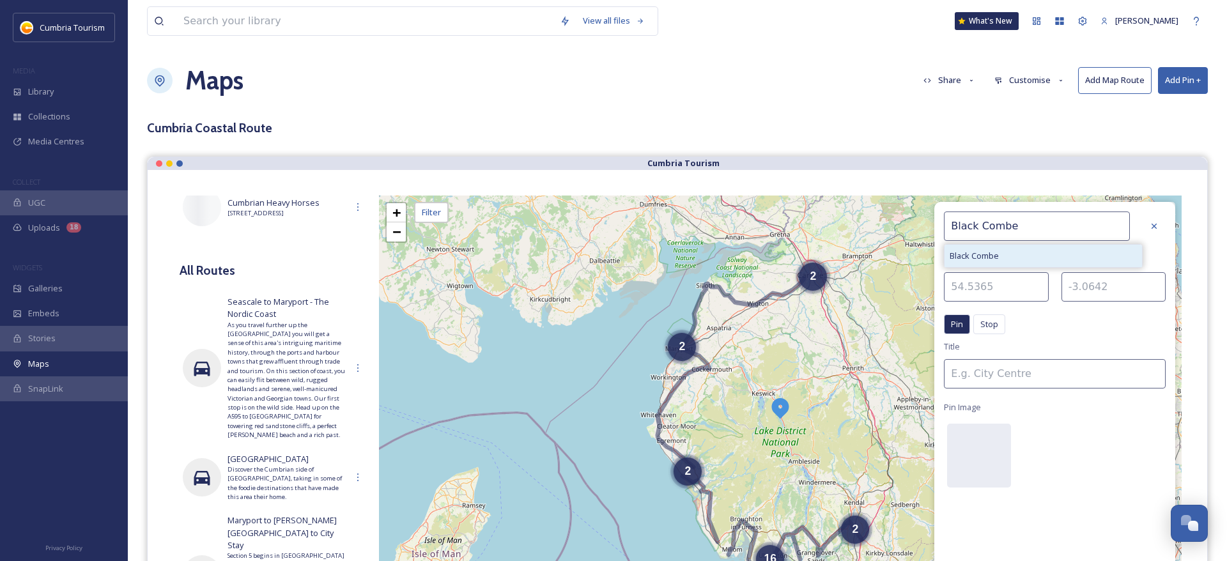
type input "Black Combe"
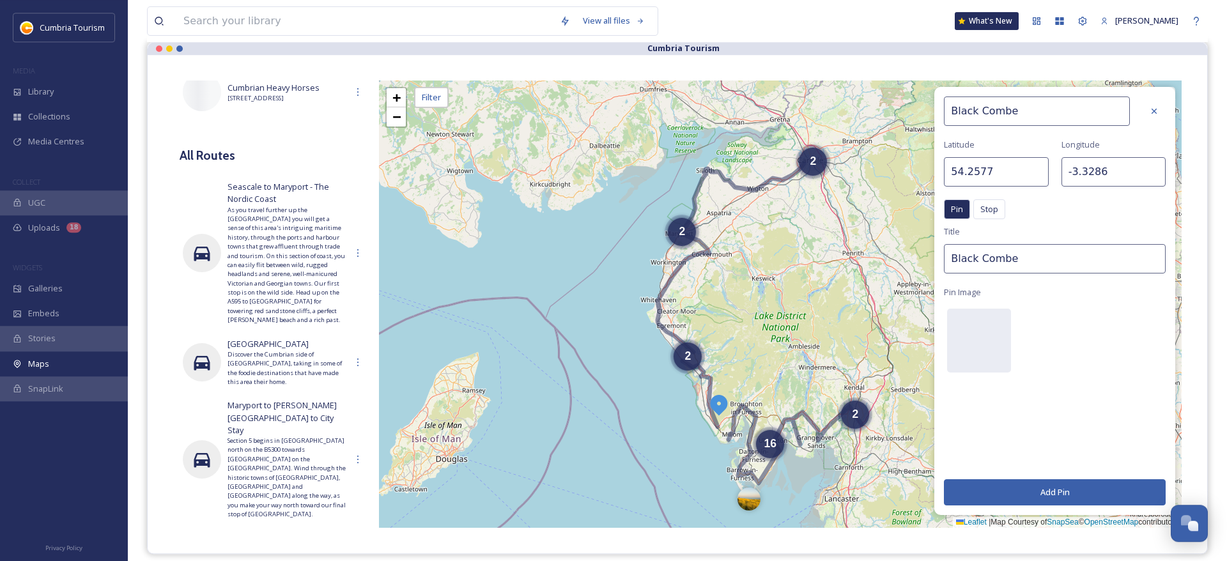
scroll to position [130, 0]
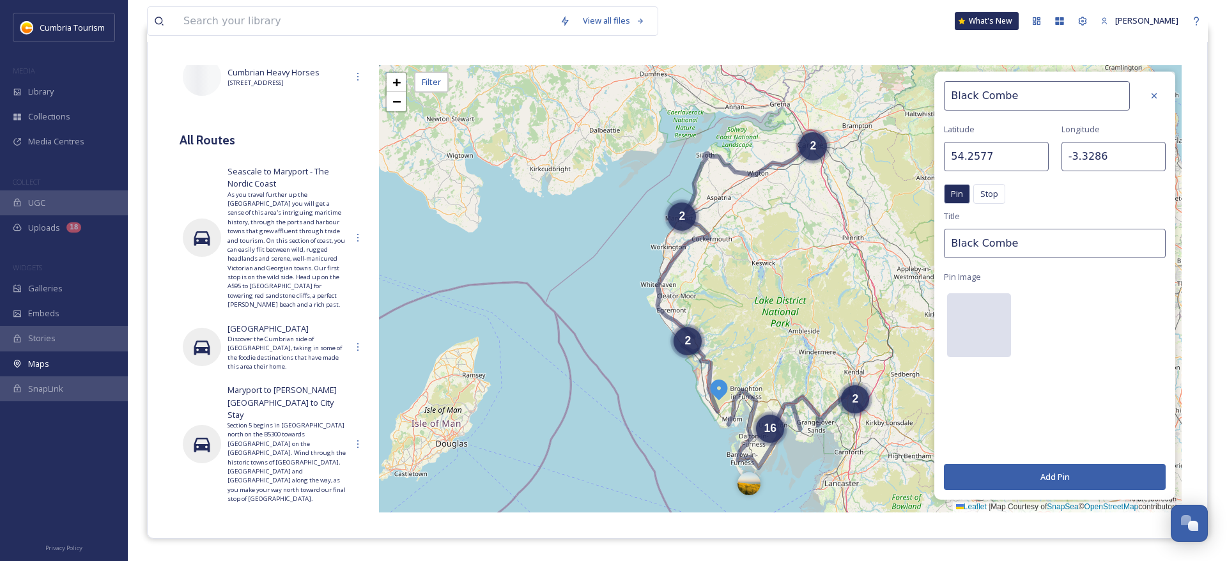
click at [960, 312] on div at bounding box center [979, 325] width 64 height 64
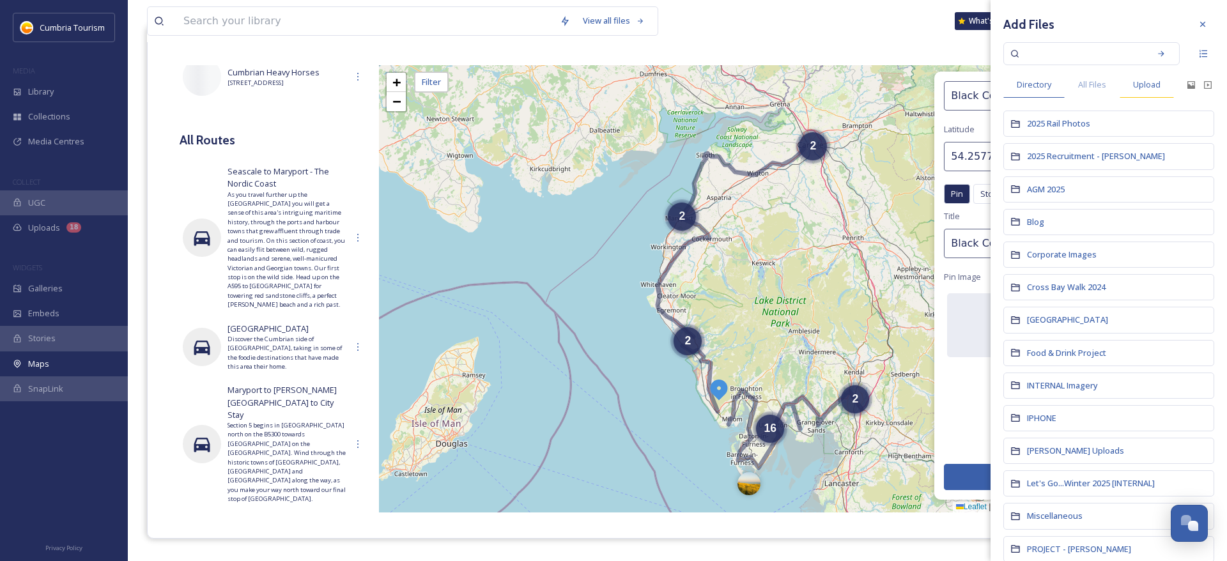
click at [1149, 88] on span "Upload" at bounding box center [1146, 85] width 27 height 12
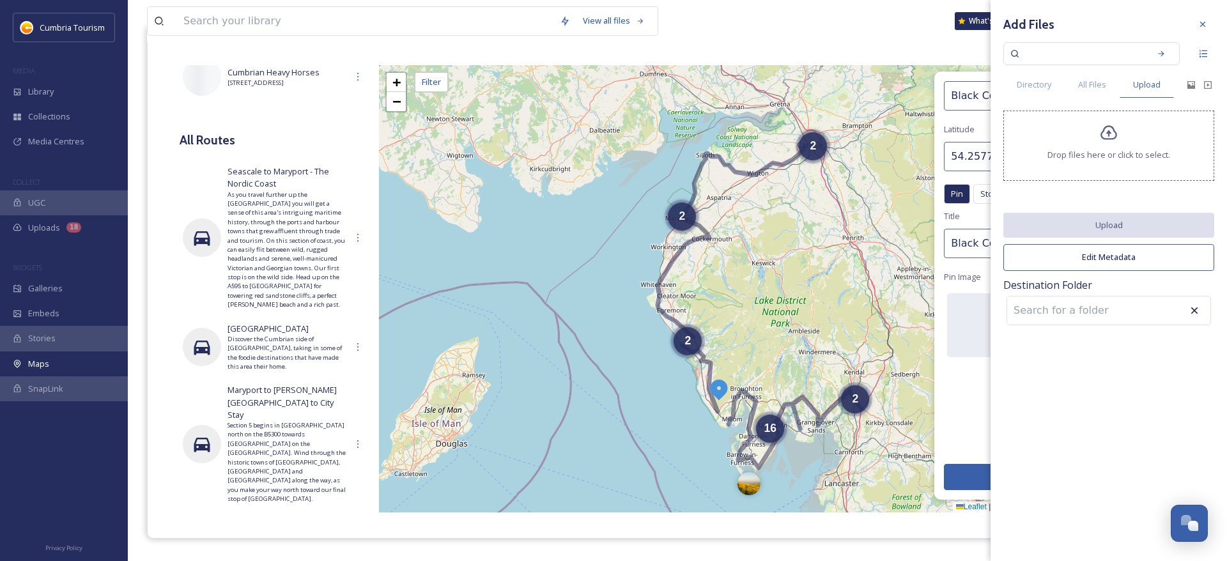
click at [1073, 141] on div "Drop files here or click to select." at bounding box center [1109, 146] width 211 height 70
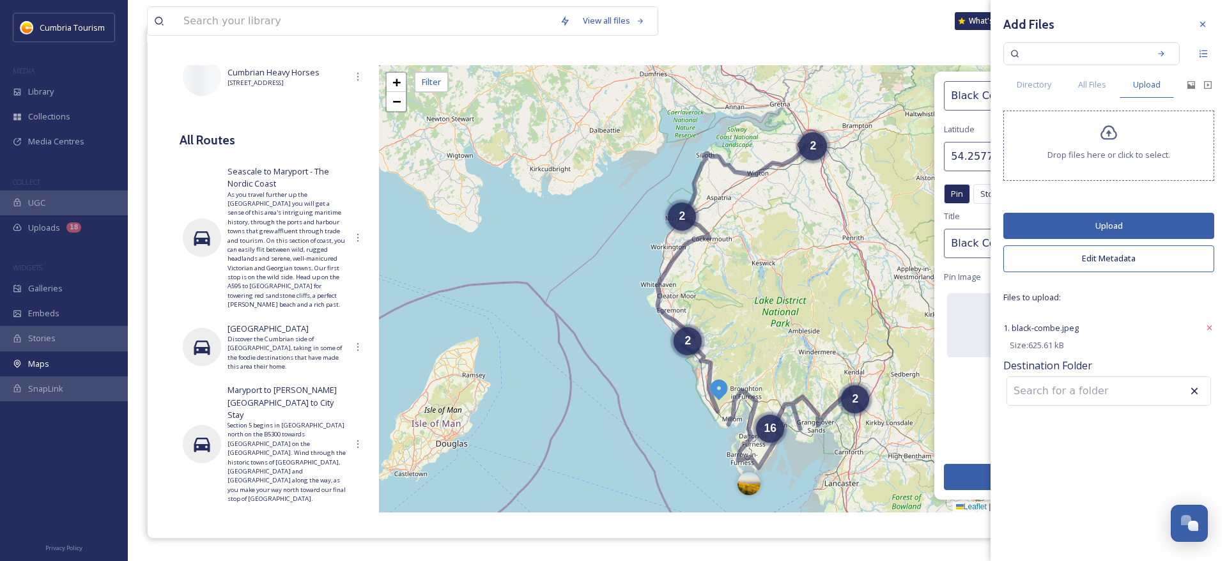
click at [1089, 386] on input at bounding box center [1077, 391] width 141 height 28
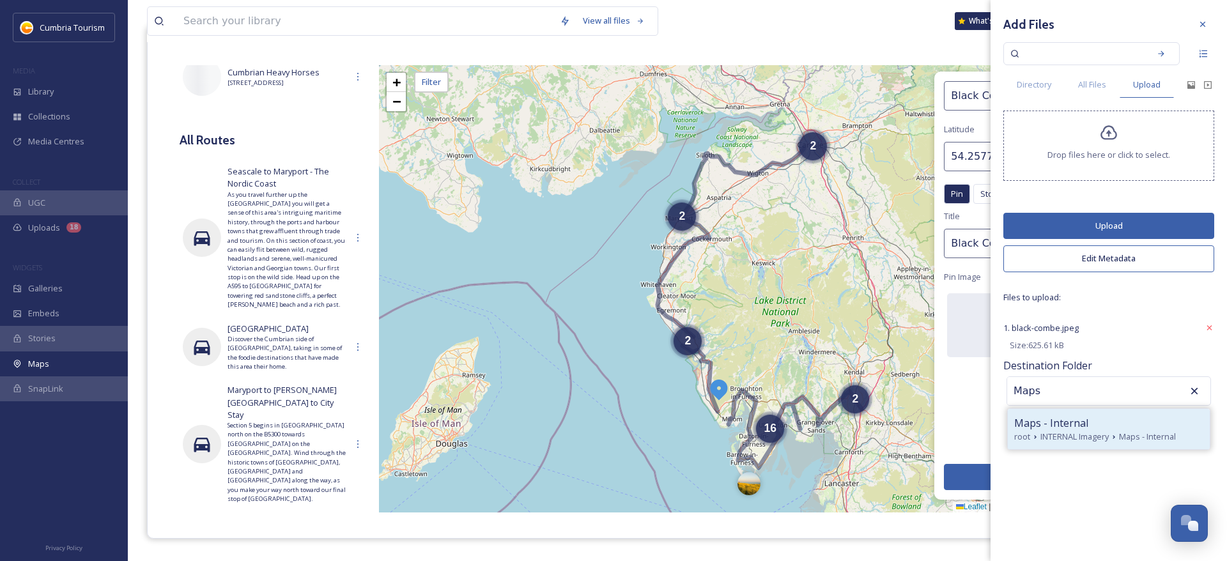
click at [1074, 430] on span "Maps - Internal" at bounding box center [1051, 422] width 74 height 15
type input "Maps - Internal"
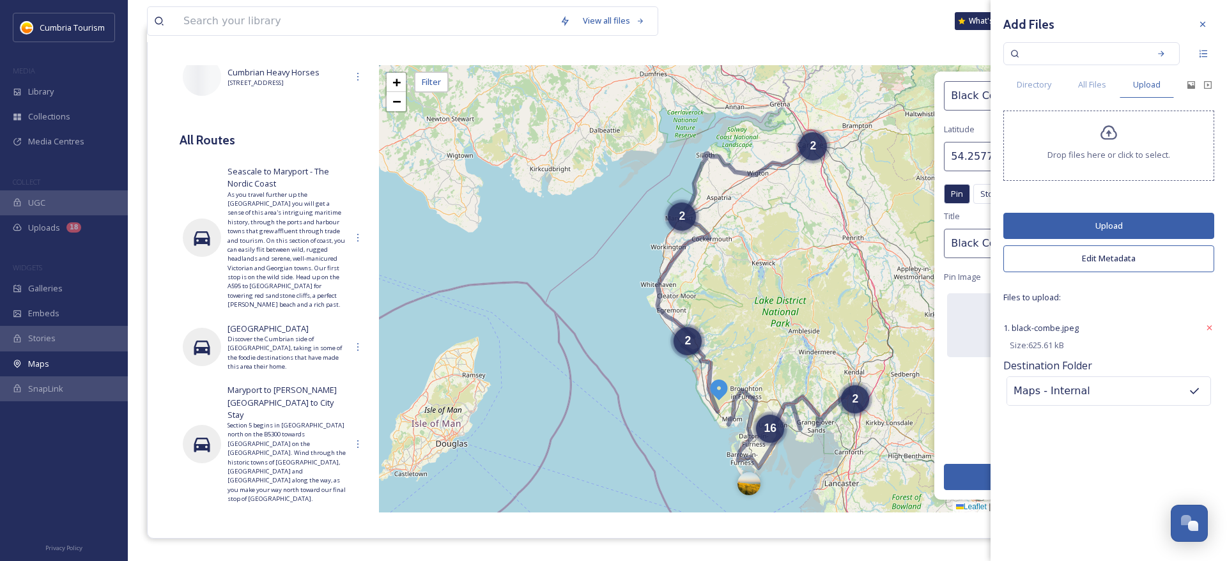
click at [1108, 223] on button "Upload" at bounding box center [1109, 226] width 211 height 26
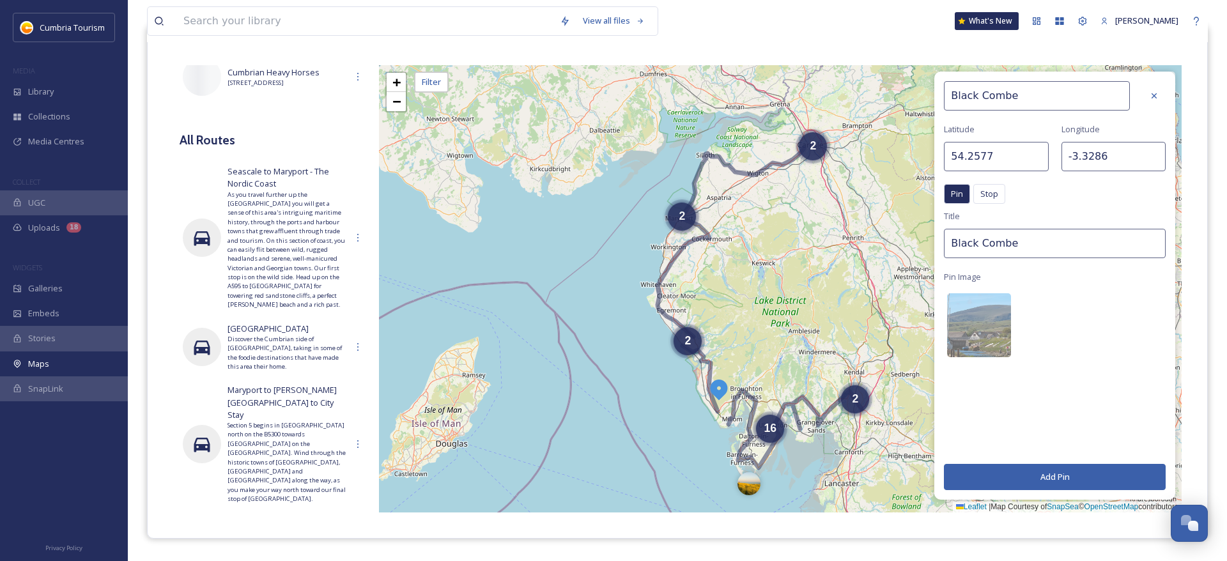
click at [1023, 474] on button "Add Pin" at bounding box center [1055, 477] width 222 height 26
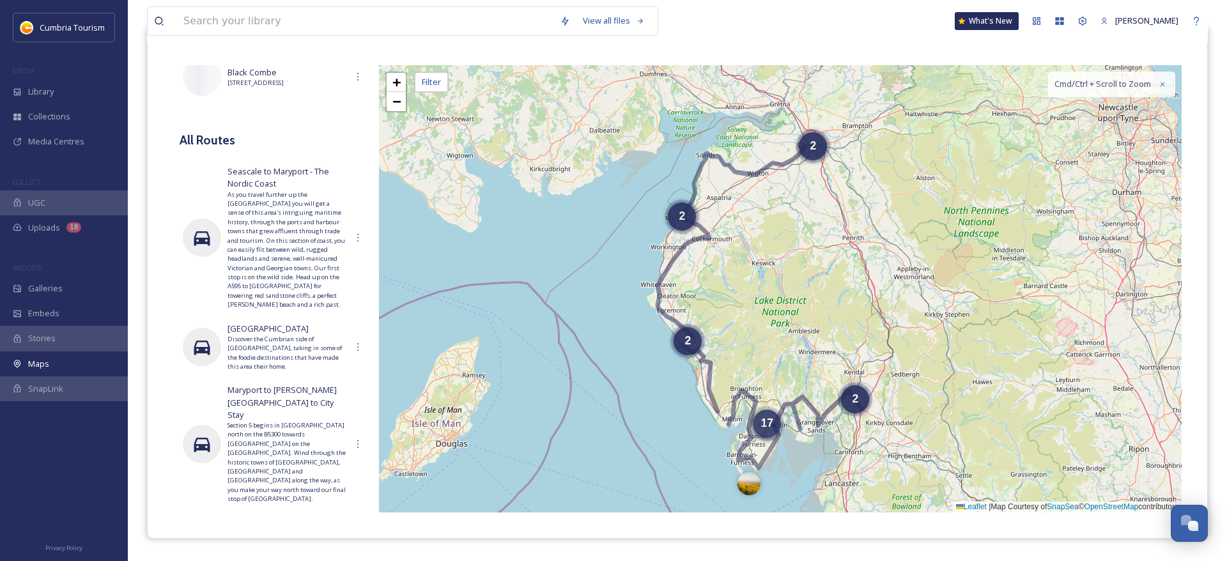
click at [764, 419] on span "17" at bounding box center [767, 423] width 13 height 13
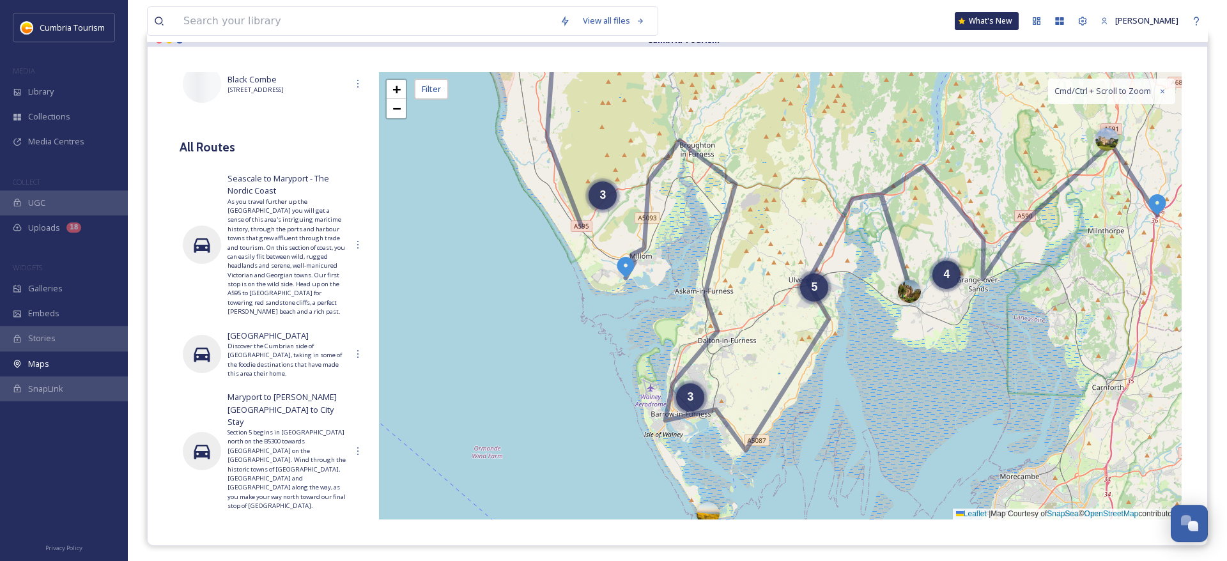
scroll to position [130, 0]
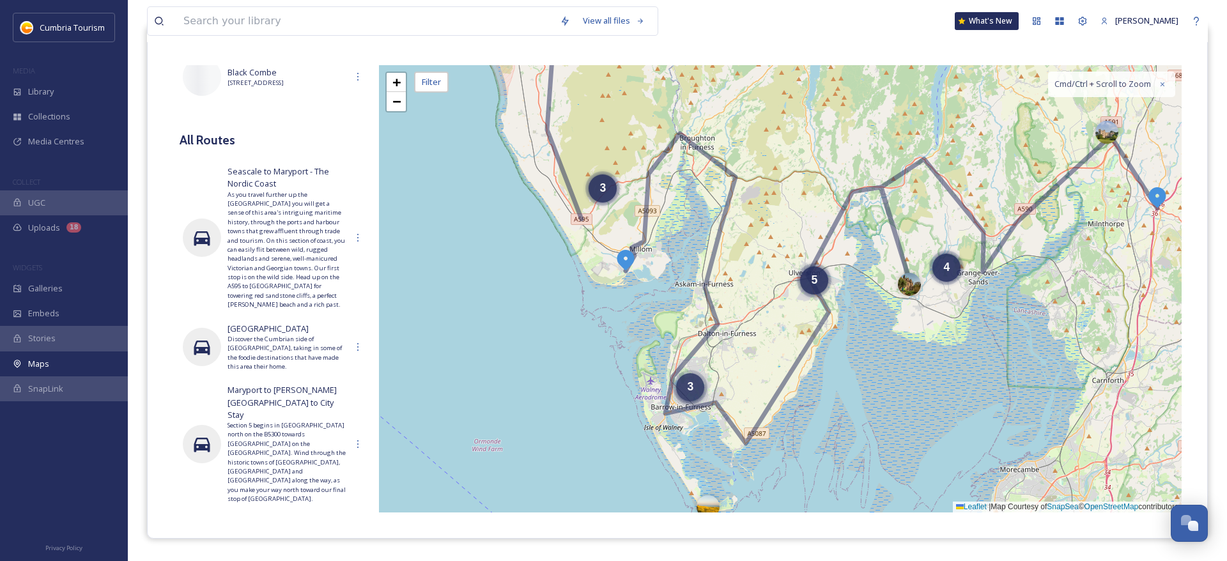
click at [698, 394] on div "3" at bounding box center [690, 387] width 28 height 28
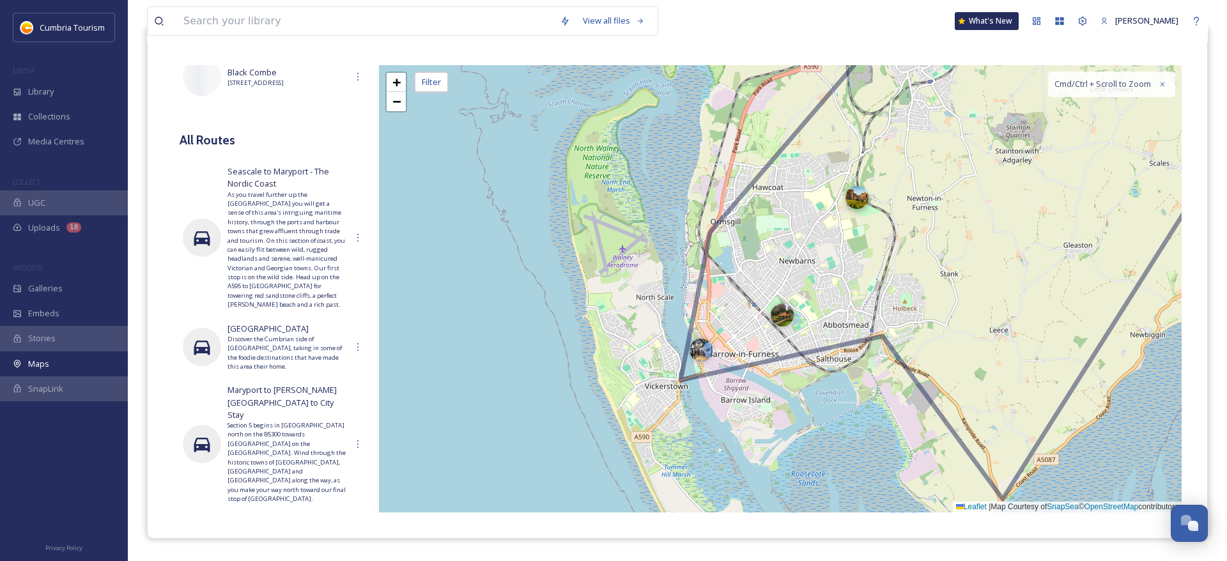
click at [851, 200] on div at bounding box center [857, 197] width 23 height 23
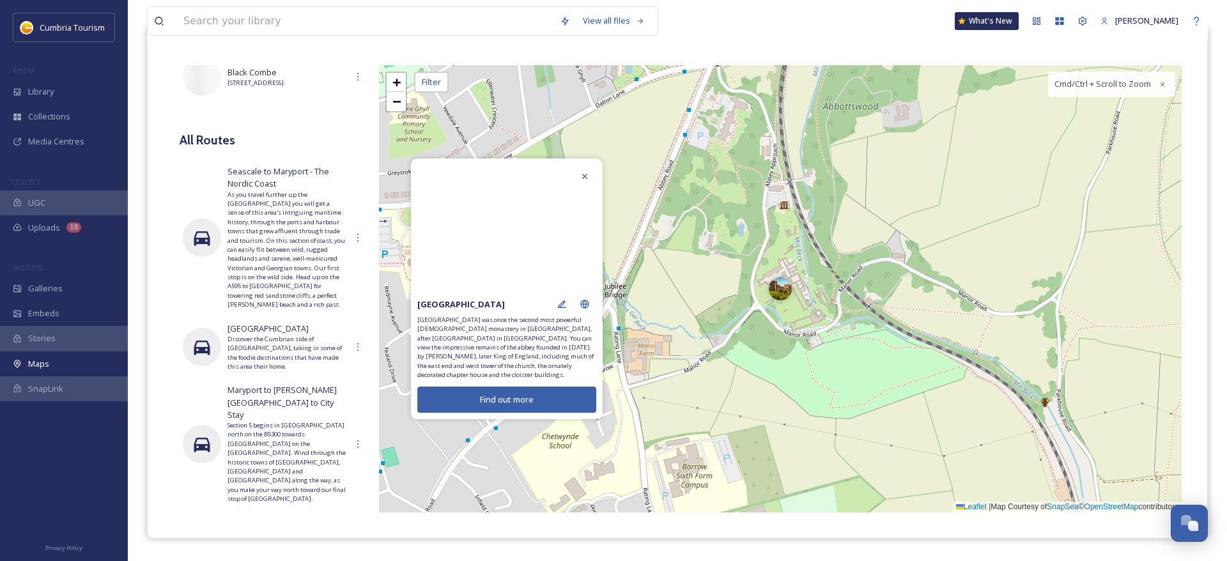
click at [576, 179] on div at bounding box center [584, 176] width 23 height 23
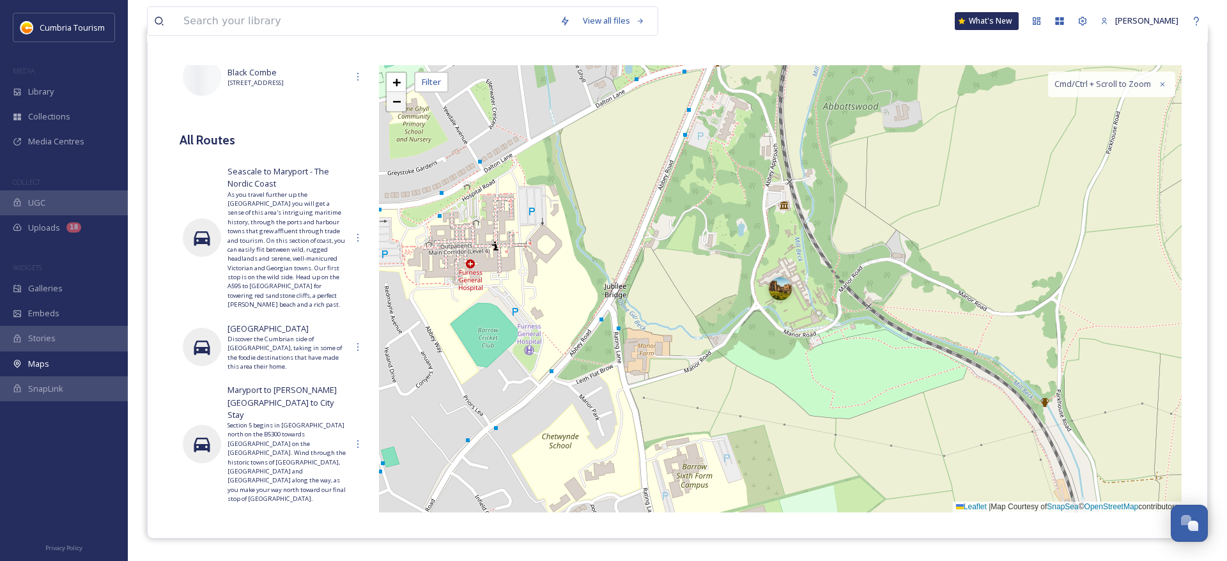
click at [396, 105] on span "−" at bounding box center [396, 101] width 8 height 16
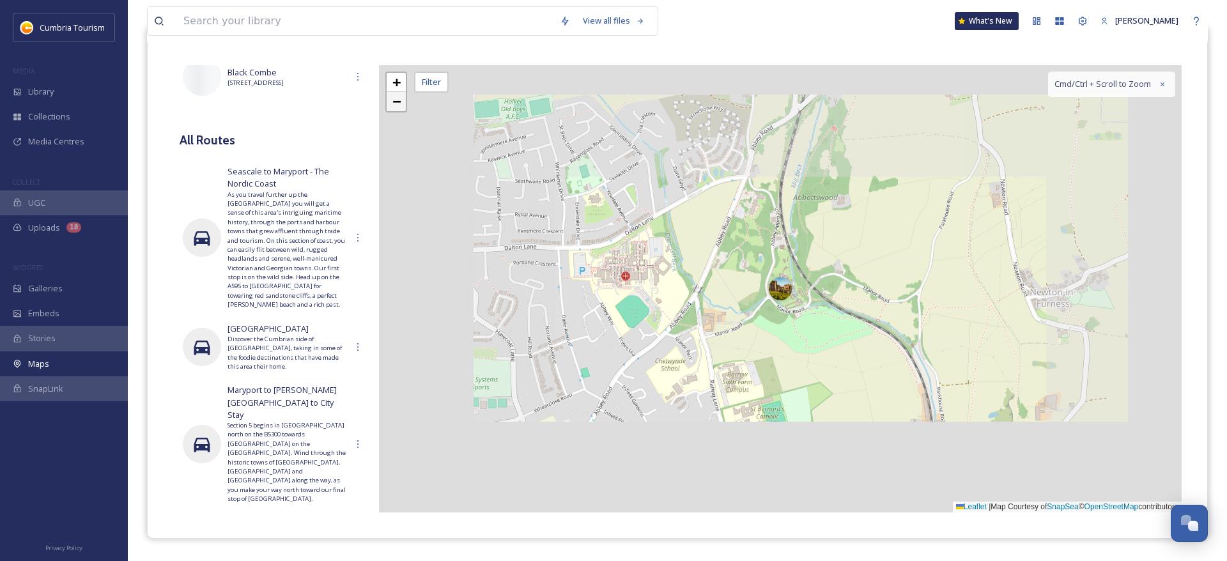
click at [394, 105] on span "−" at bounding box center [396, 101] width 8 height 16
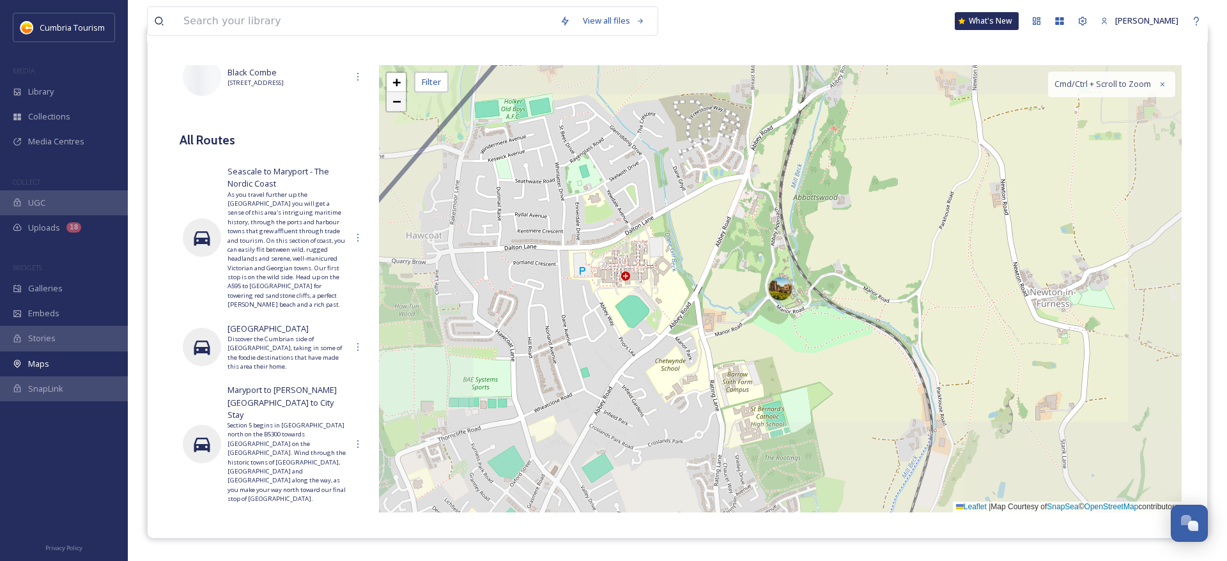
click at [394, 105] on span "−" at bounding box center [396, 101] width 8 height 16
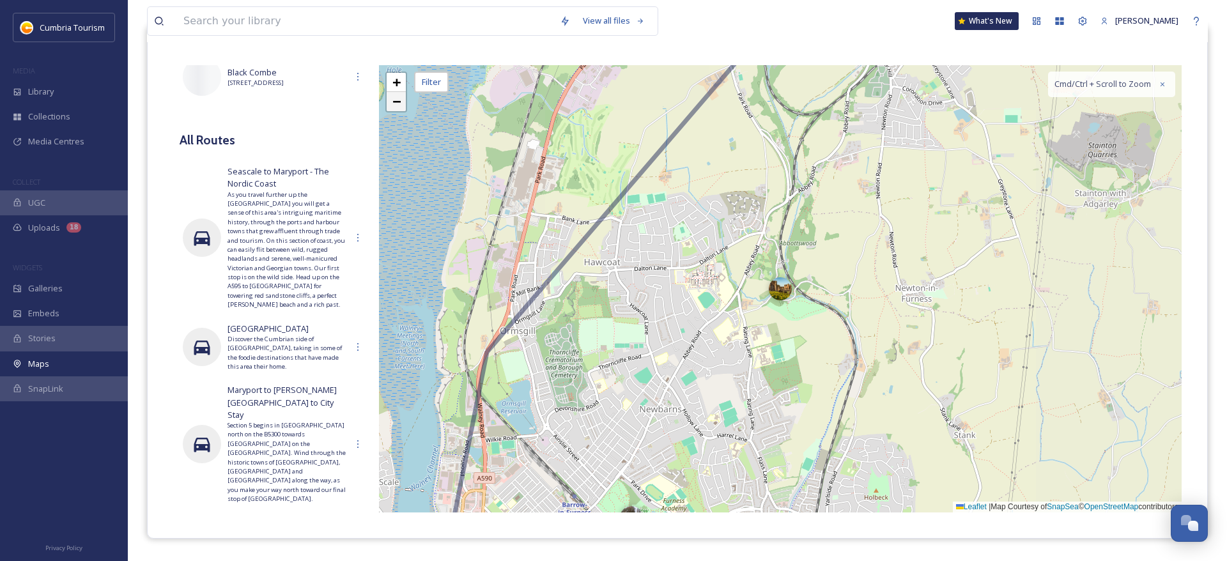
click at [394, 105] on span "−" at bounding box center [396, 101] width 8 height 16
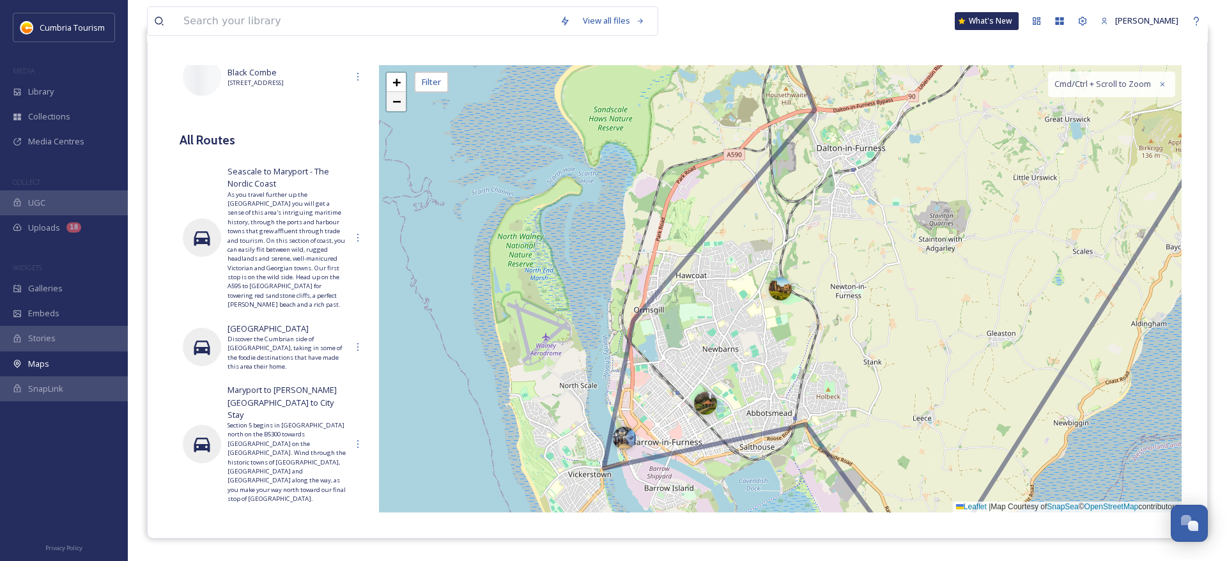
click at [394, 105] on span "−" at bounding box center [396, 101] width 8 height 16
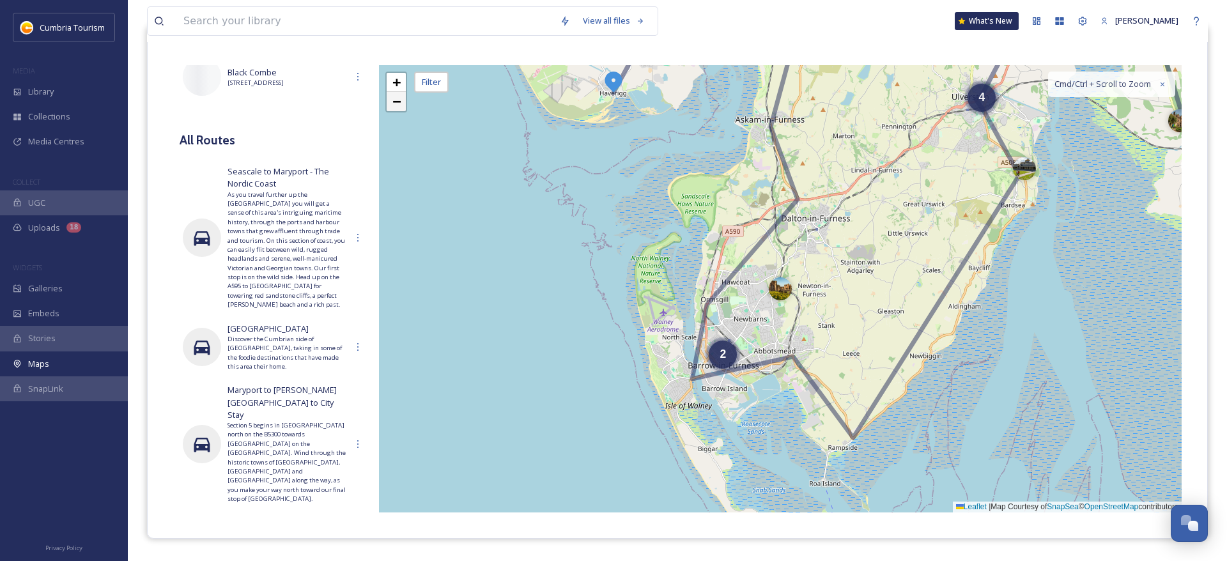
click at [393, 105] on span "−" at bounding box center [396, 101] width 8 height 16
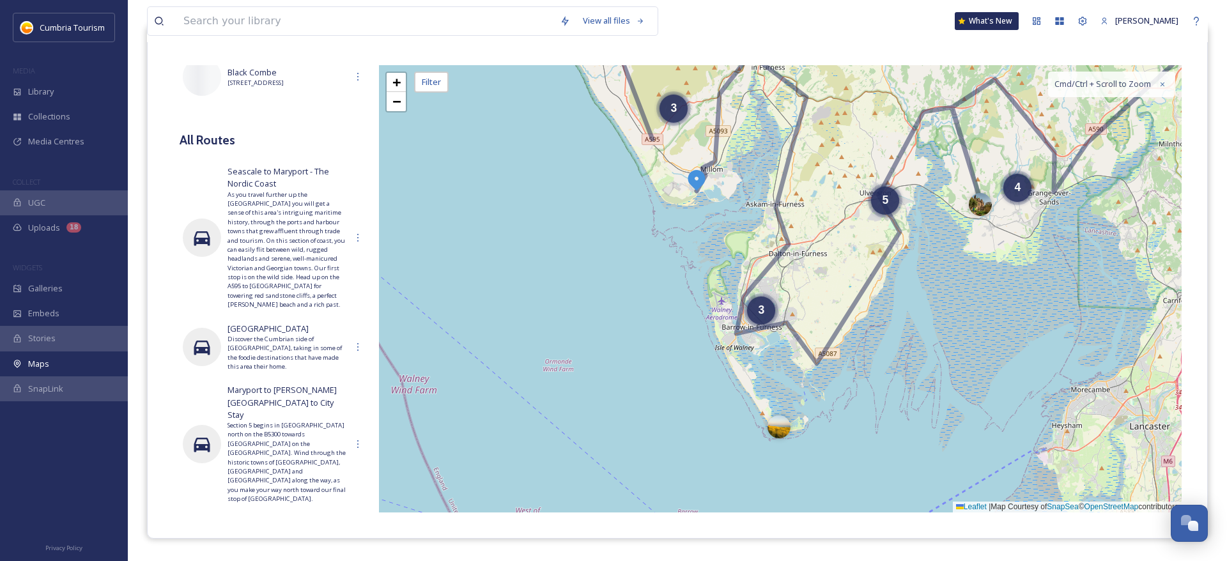
click at [693, 180] on img at bounding box center [696, 179] width 23 height 23
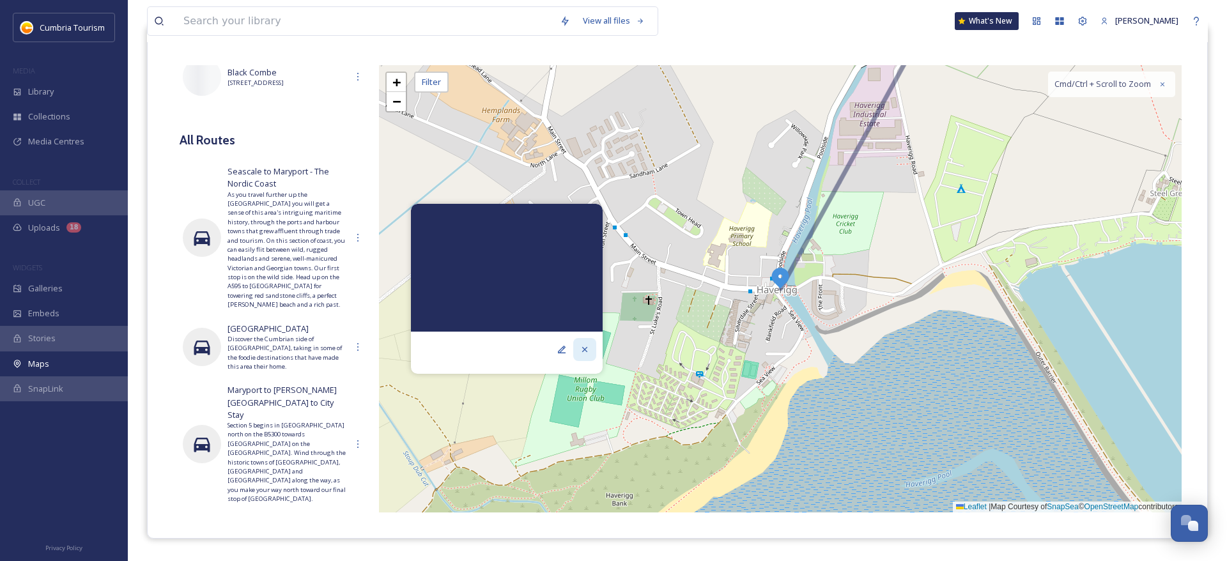
click at [588, 353] on icon at bounding box center [585, 350] width 10 height 10
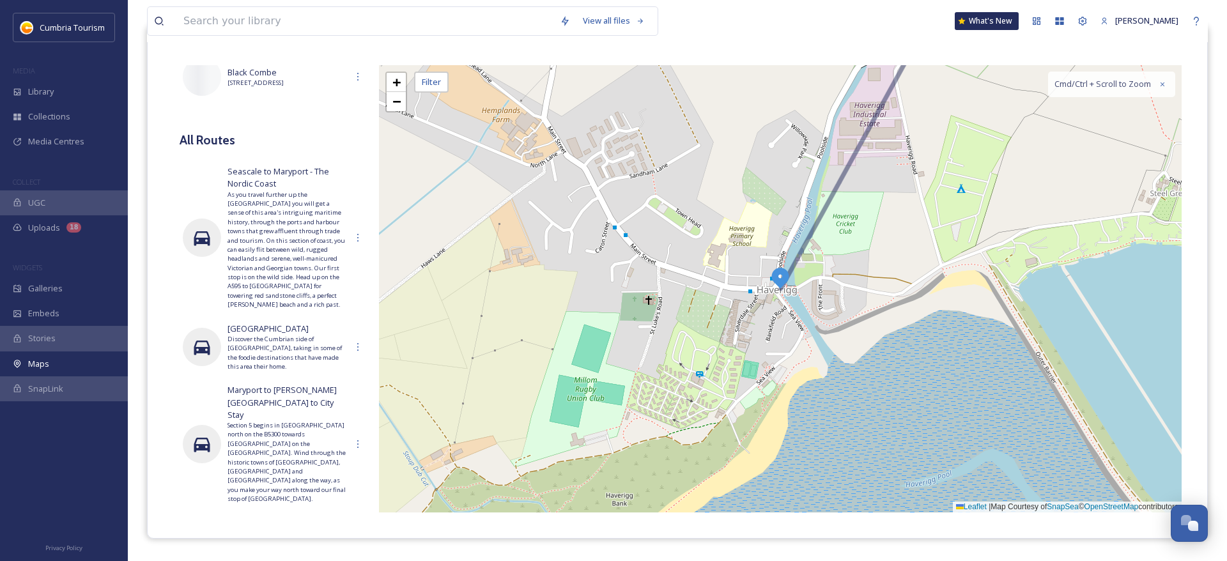
scroll to position [0, 0]
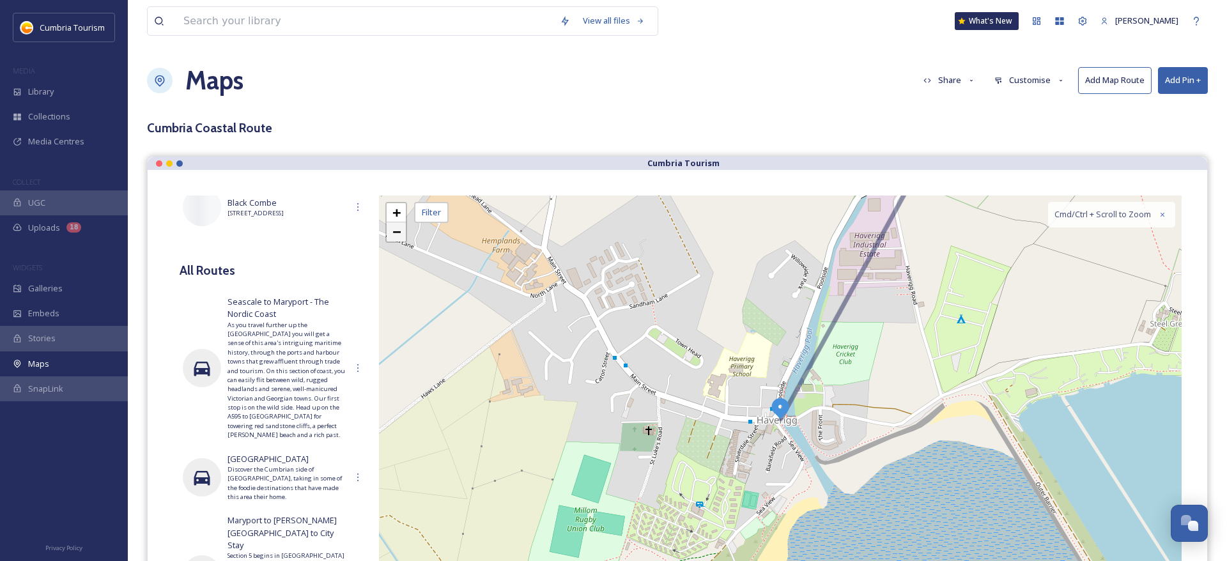
click at [396, 240] on link "−" at bounding box center [396, 231] width 19 height 19
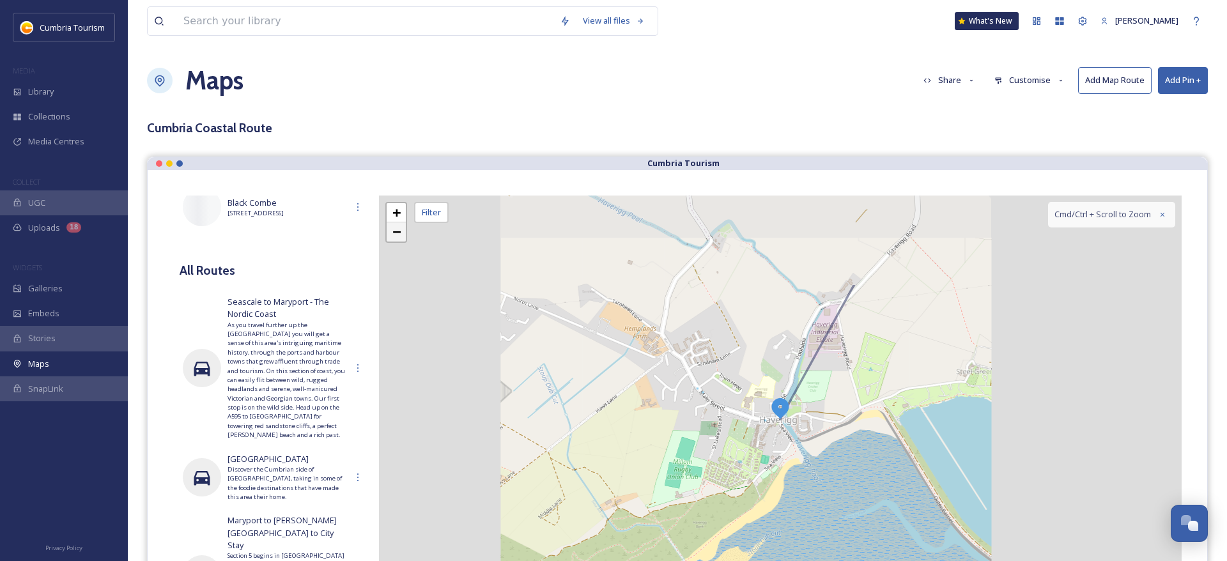
click at [396, 240] on link "−" at bounding box center [396, 231] width 19 height 19
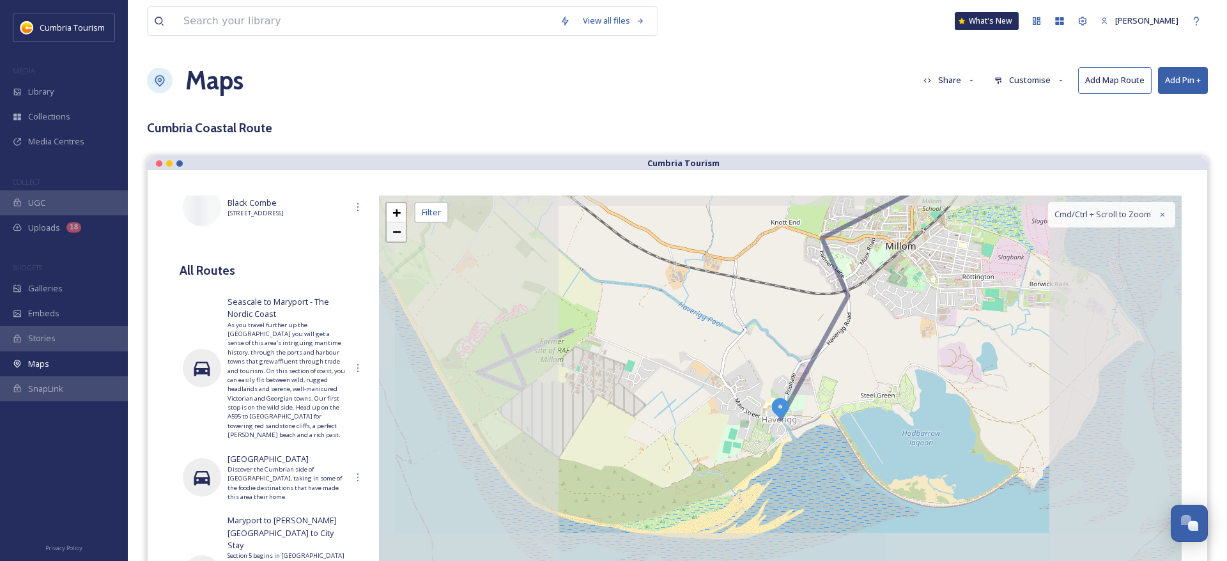
click at [396, 240] on link "−" at bounding box center [396, 231] width 19 height 19
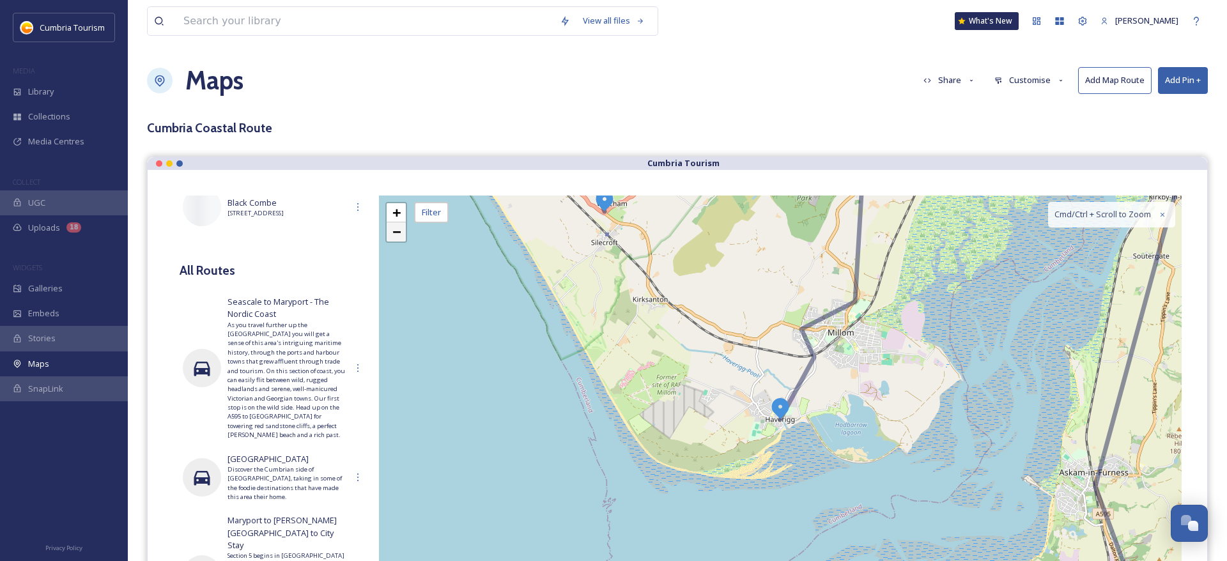
click at [396, 240] on link "−" at bounding box center [396, 231] width 19 height 19
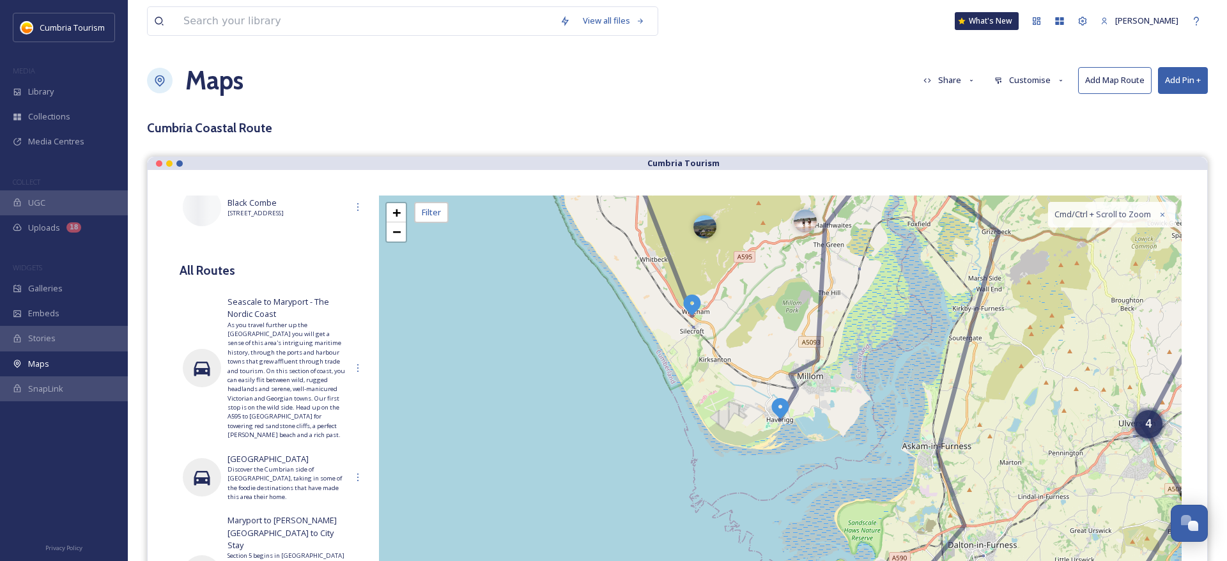
click at [695, 307] on img at bounding box center [692, 304] width 23 height 23
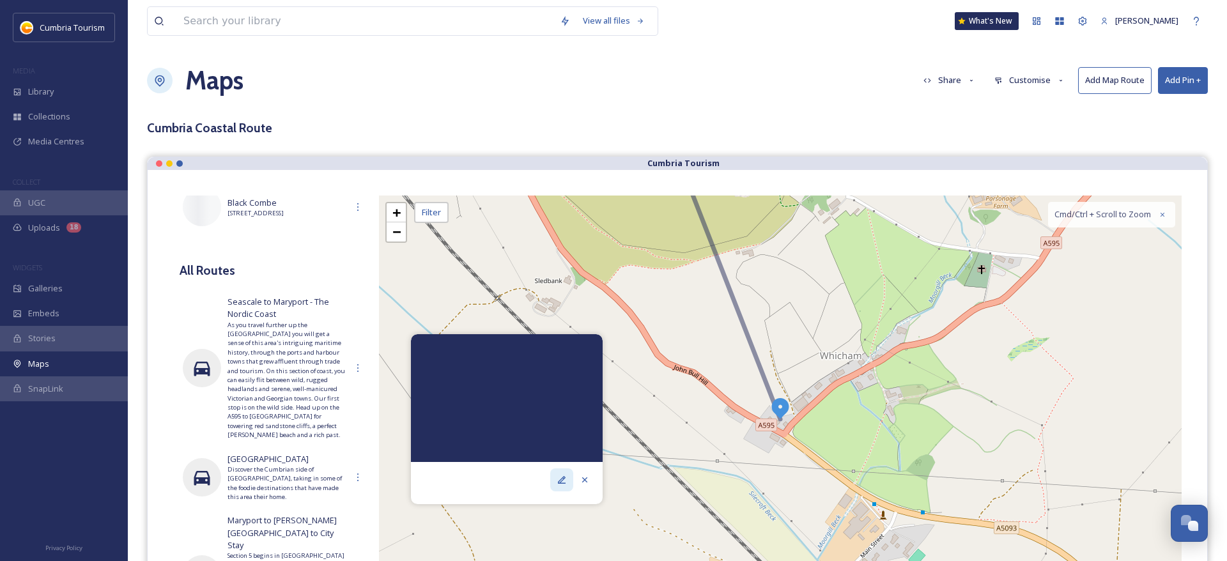
click at [561, 479] on icon at bounding box center [562, 480] width 8 height 8
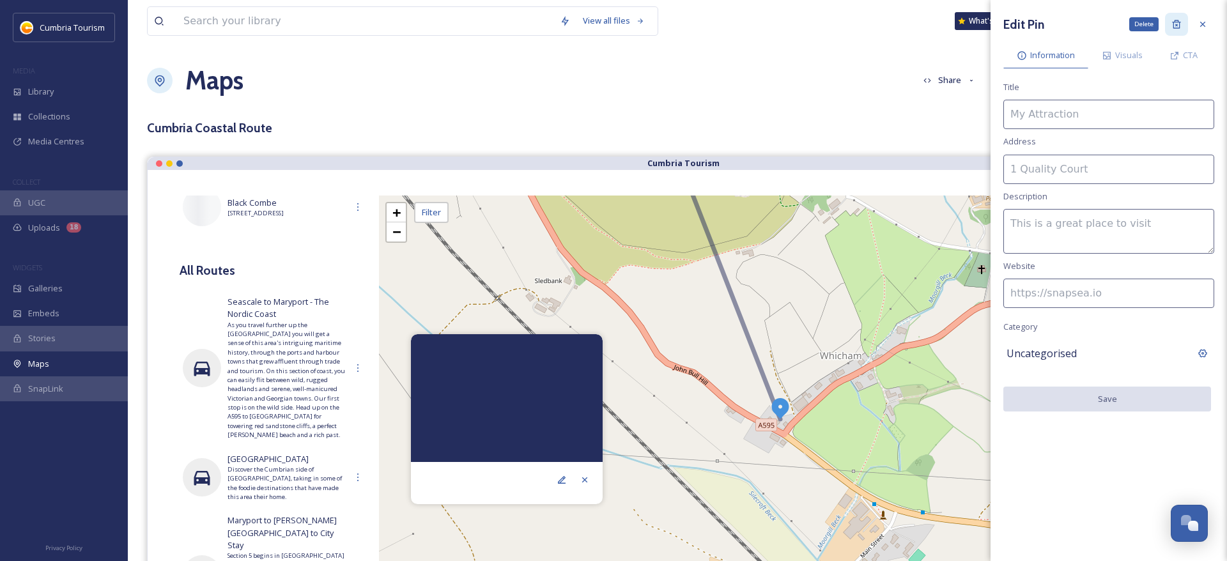
click at [1180, 20] on icon at bounding box center [1177, 24] width 10 height 10
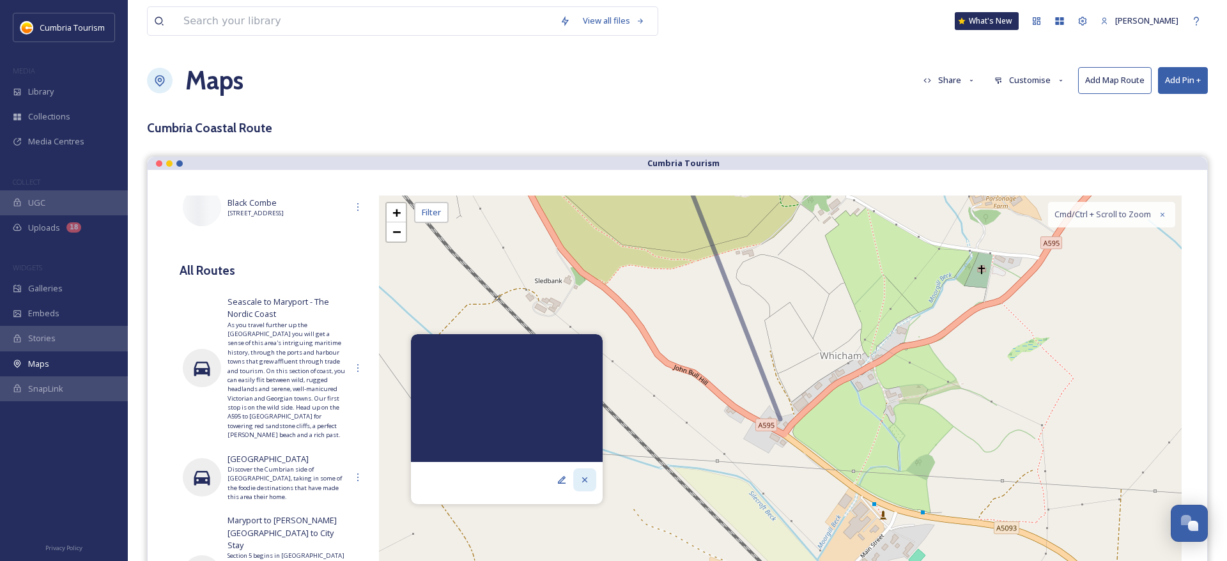
click at [585, 479] on icon at bounding box center [585, 480] width 10 height 10
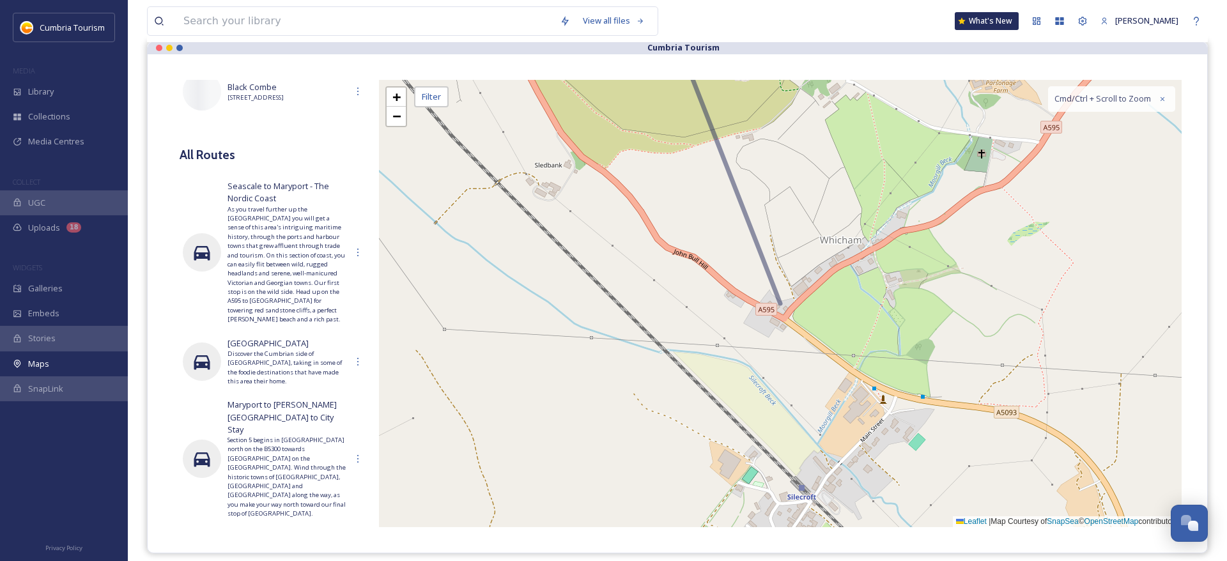
scroll to position [130, 0]
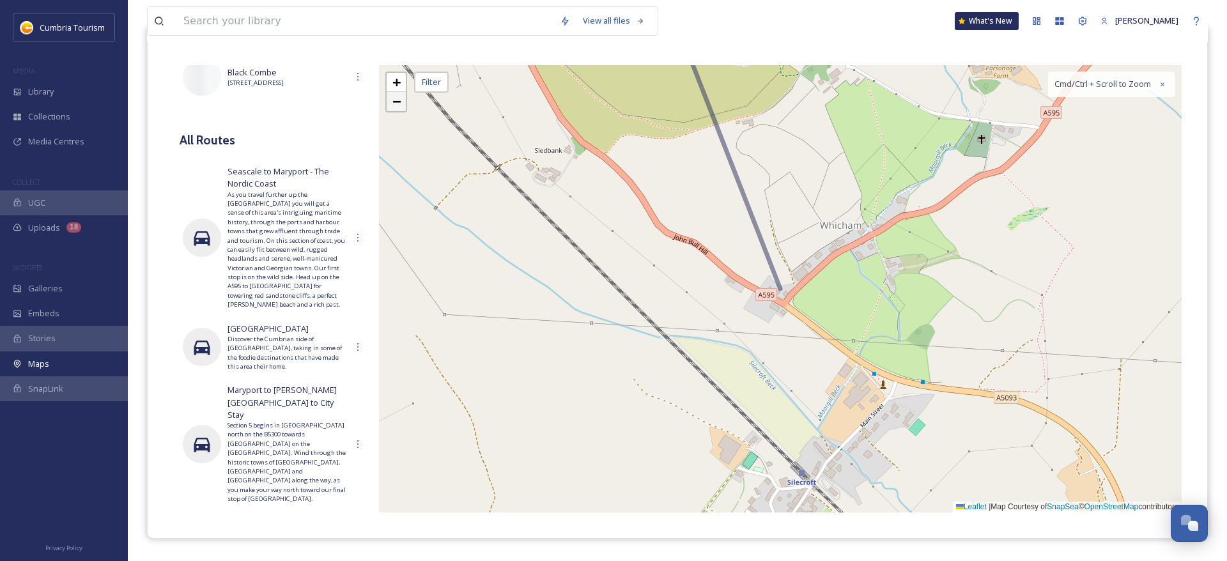
click at [394, 106] on span "−" at bounding box center [396, 101] width 8 height 16
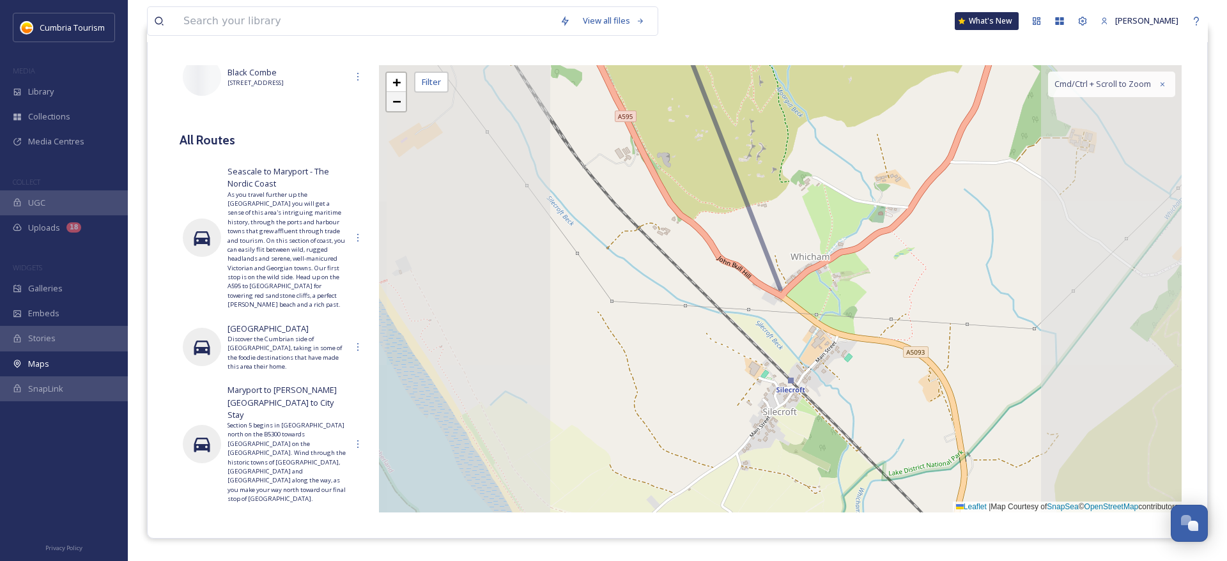
click at [394, 106] on span "−" at bounding box center [396, 101] width 8 height 16
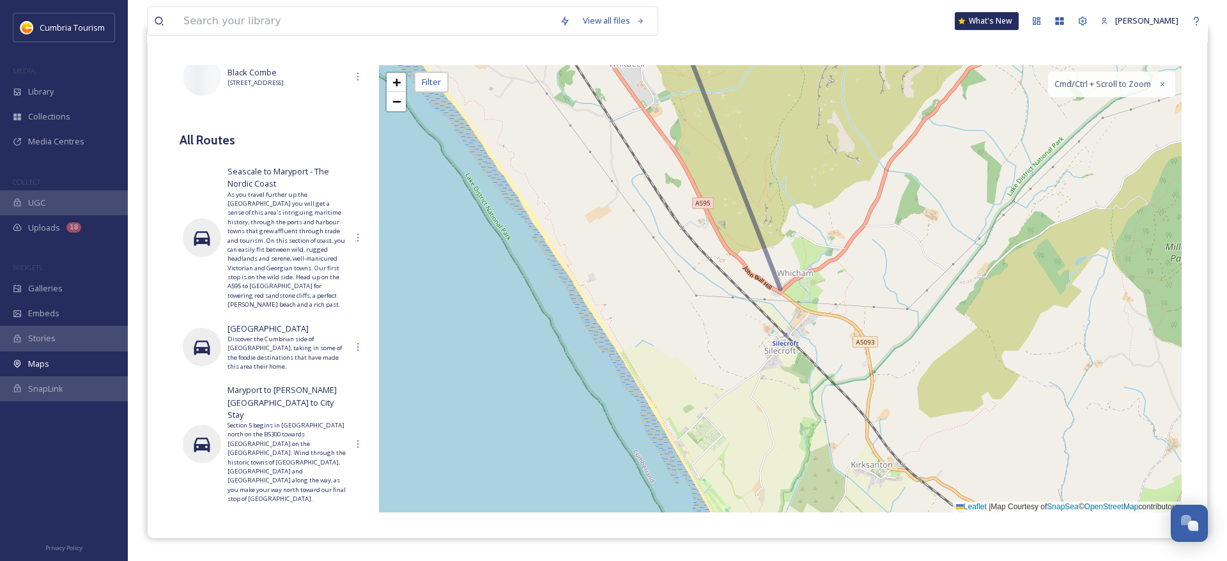
click at [779, 295] on div "+ − Leaflet | Map Courtesy of SnapSea © OpenStreetMap contributors Cmd/Ctrl + S…" at bounding box center [780, 288] width 803 height 447
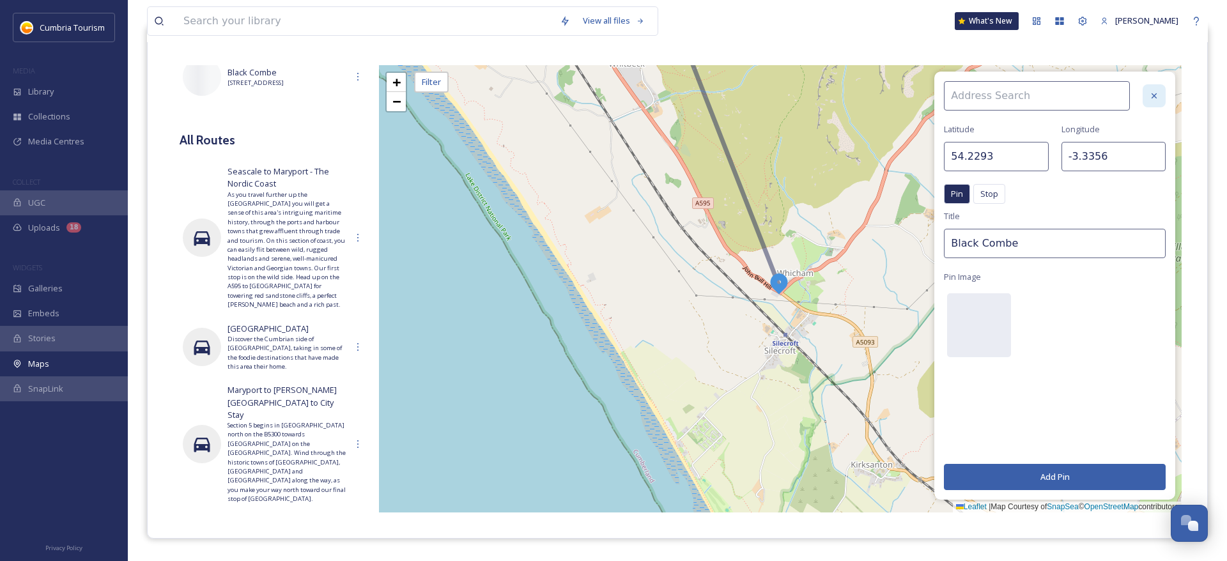
click at [1157, 97] on icon at bounding box center [1154, 96] width 10 height 10
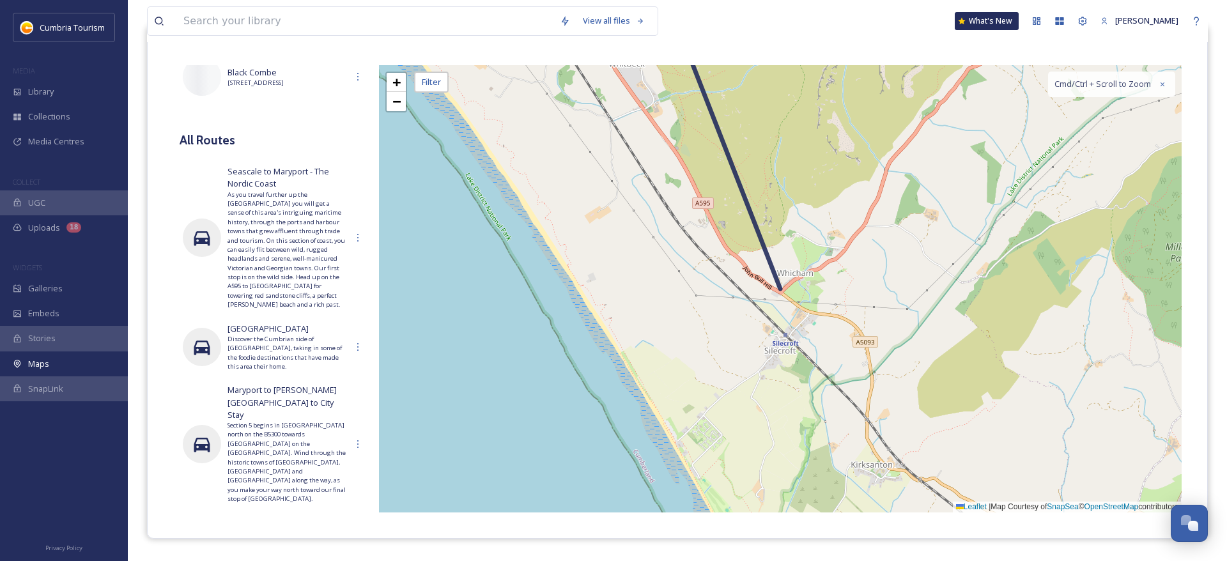
click at [780, 287] on icon at bounding box center [728, 154] width 105 height 268
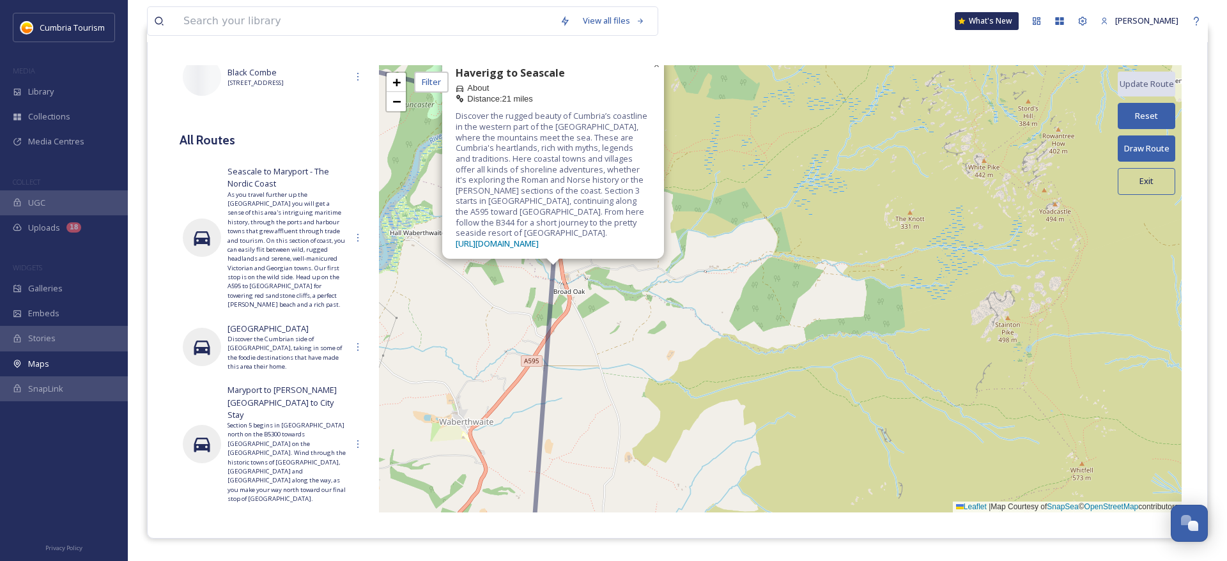
click at [660, 70] on span "×" at bounding box center [657, 64] width 6 height 11
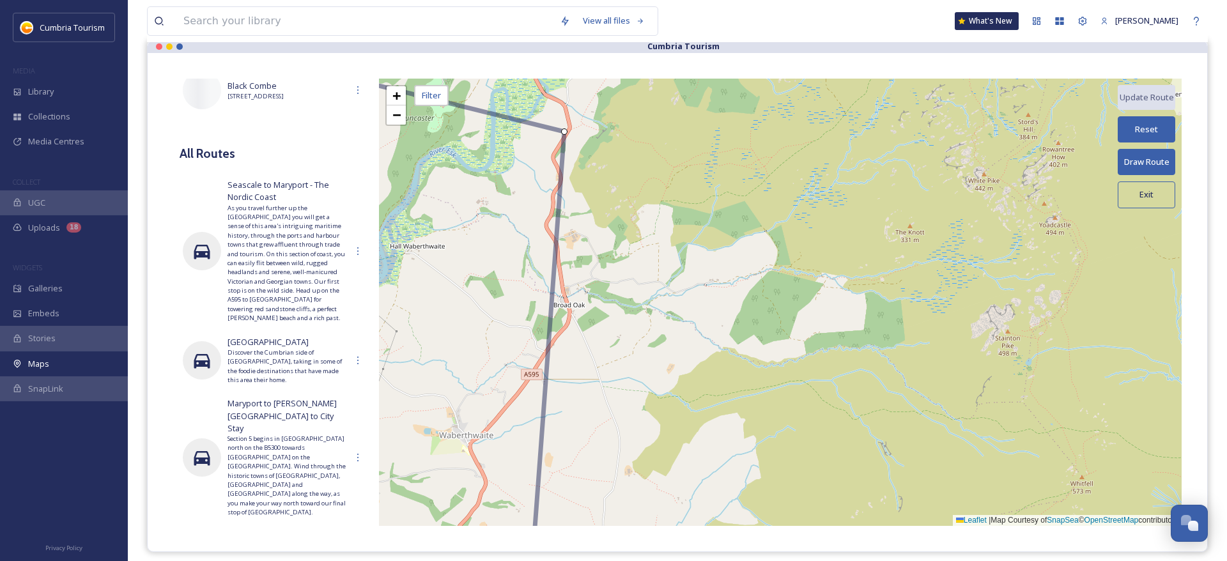
scroll to position [0, 0]
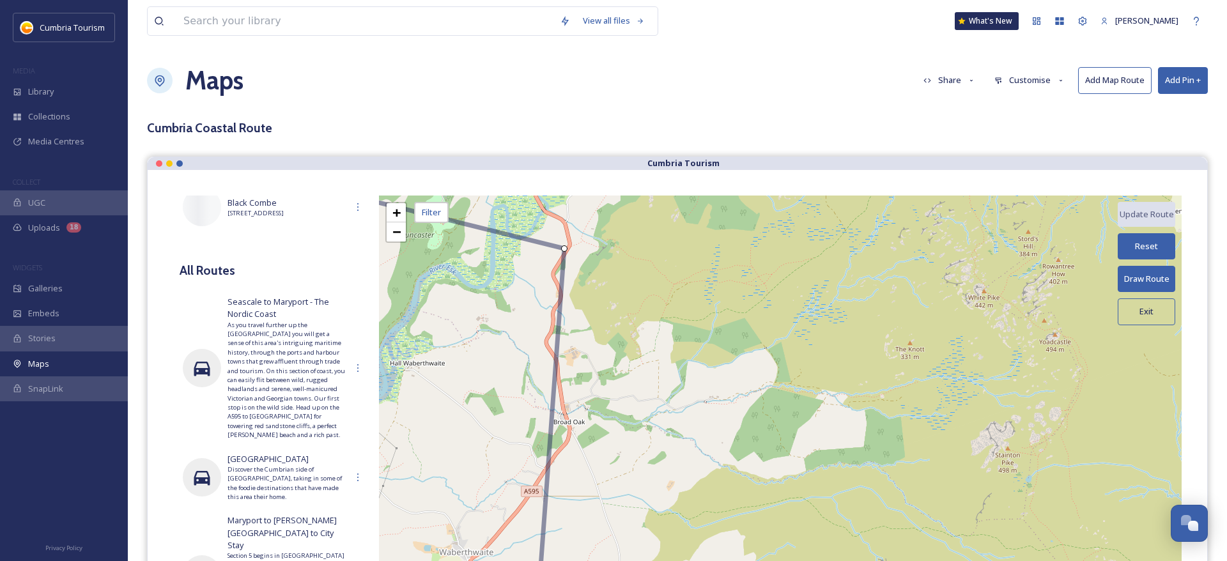
click at [407, 233] on div "+ − Leaflet | Map Courtesy of SnapSea © OpenStreetMap contributors Update Route…" at bounding box center [780, 419] width 803 height 447
click at [405, 232] on div "+ −" at bounding box center [396, 222] width 22 height 41
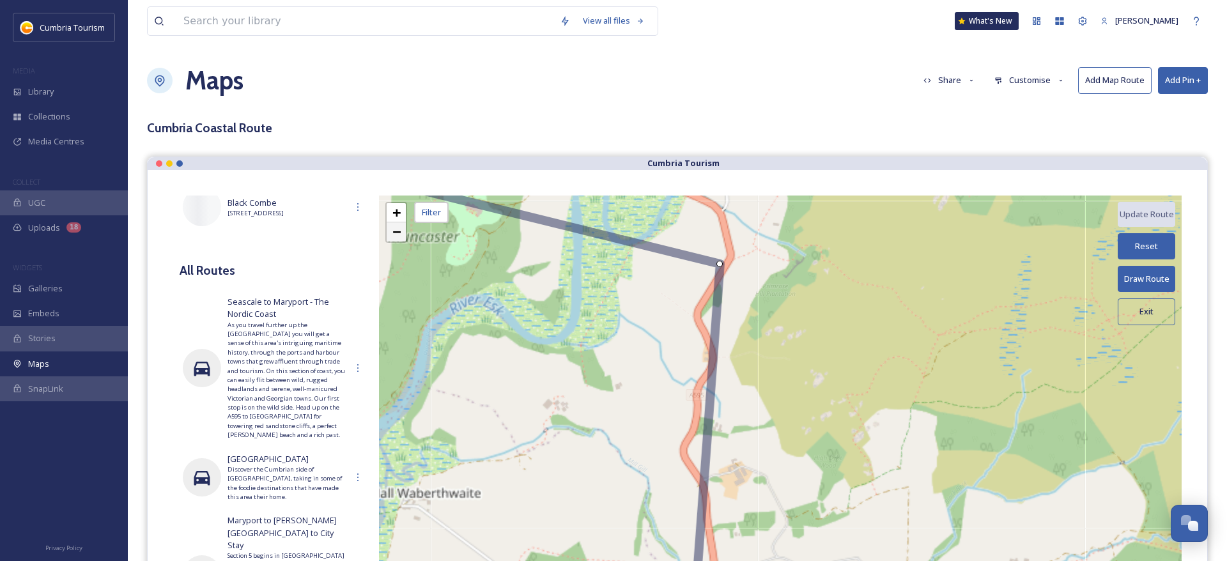
click at [401, 232] on link "−" at bounding box center [396, 231] width 19 height 19
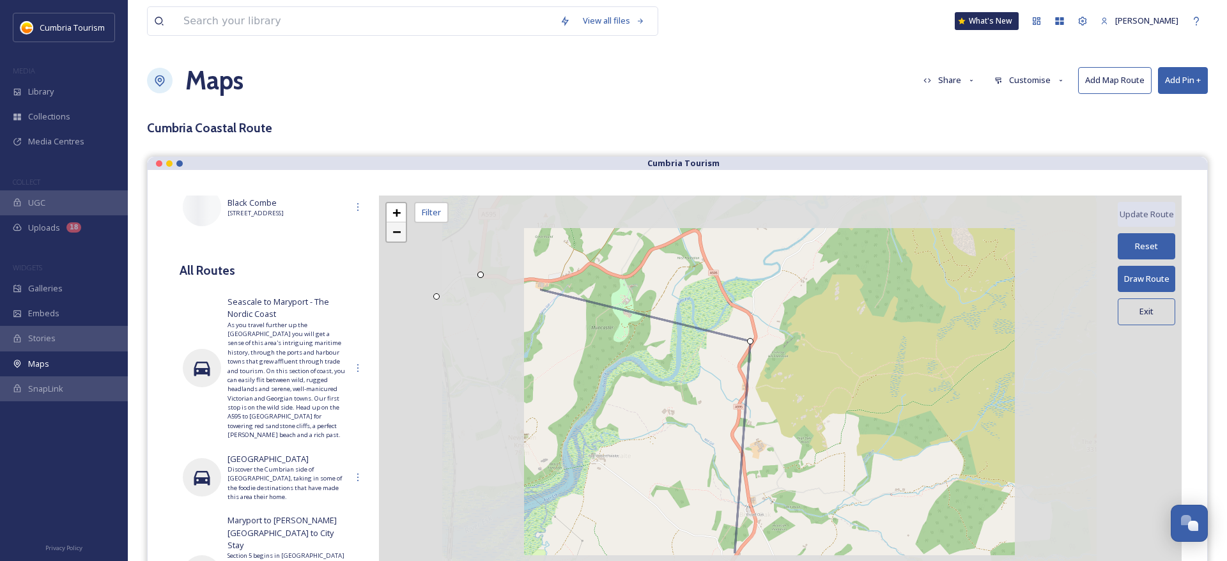
click at [402, 232] on link "−" at bounding box center [396, 231] width 19 height 19
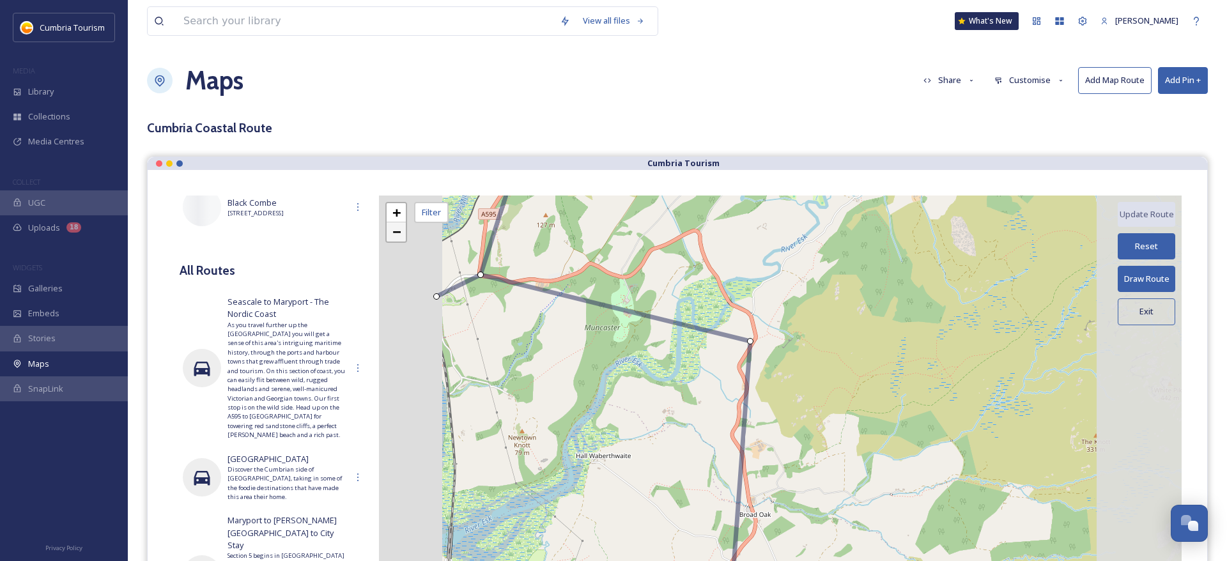
click at [402, 232] on link "−" at bounding box center [396, 231] width 19 height 19
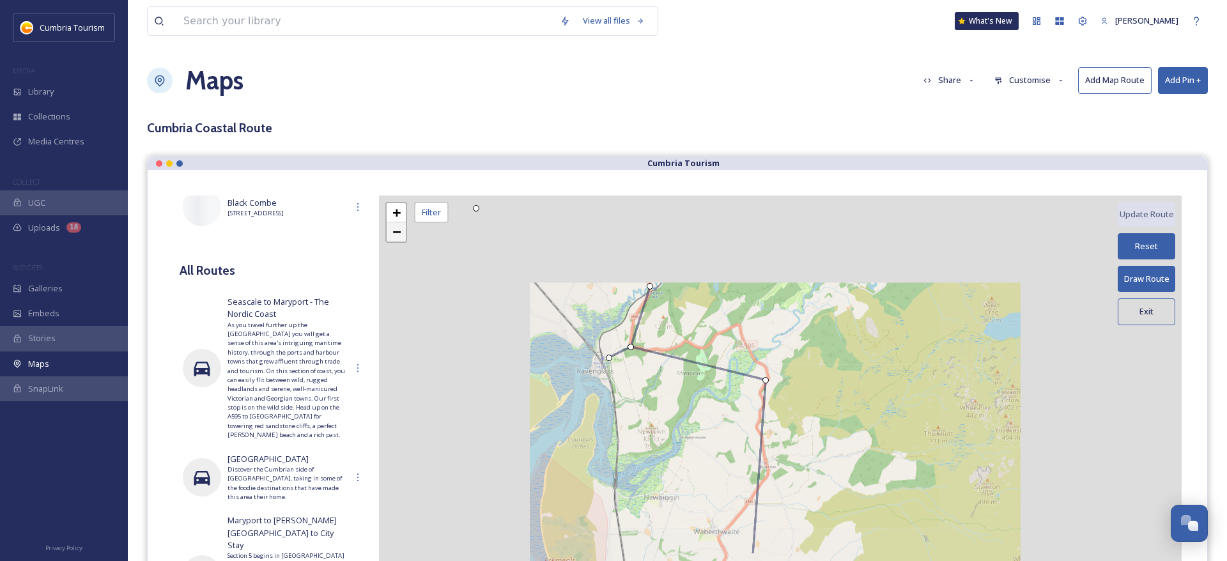
click at [402, 232] on link "−" at bounding box center [396, 231] width 19 height 19
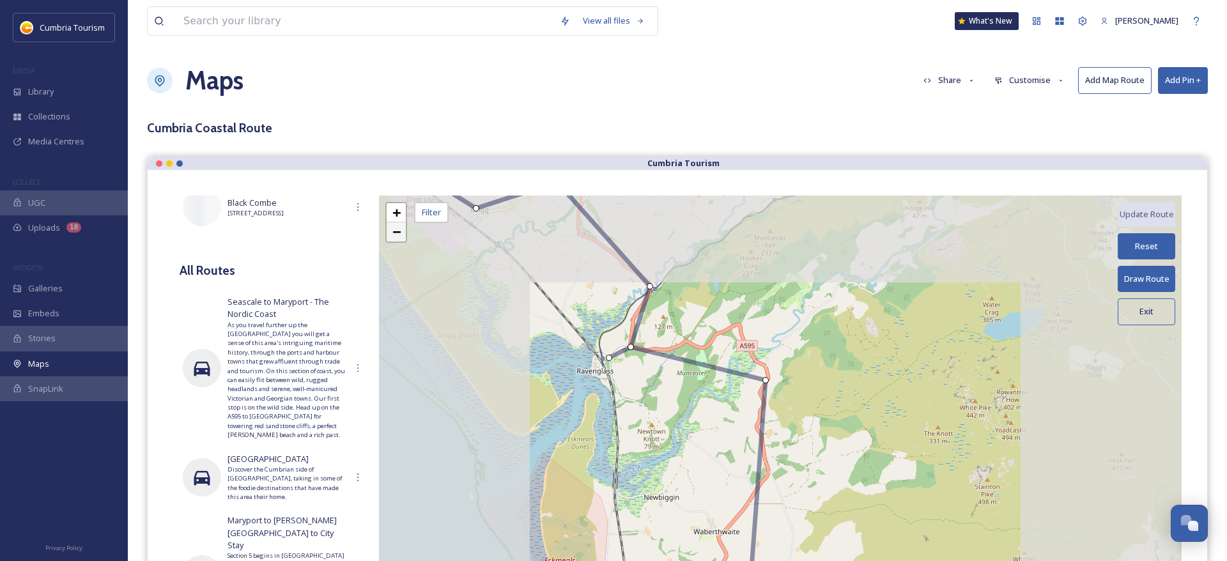
click at [402, 232] on link "−" at bounding box center [396, 231] width 19 height 19
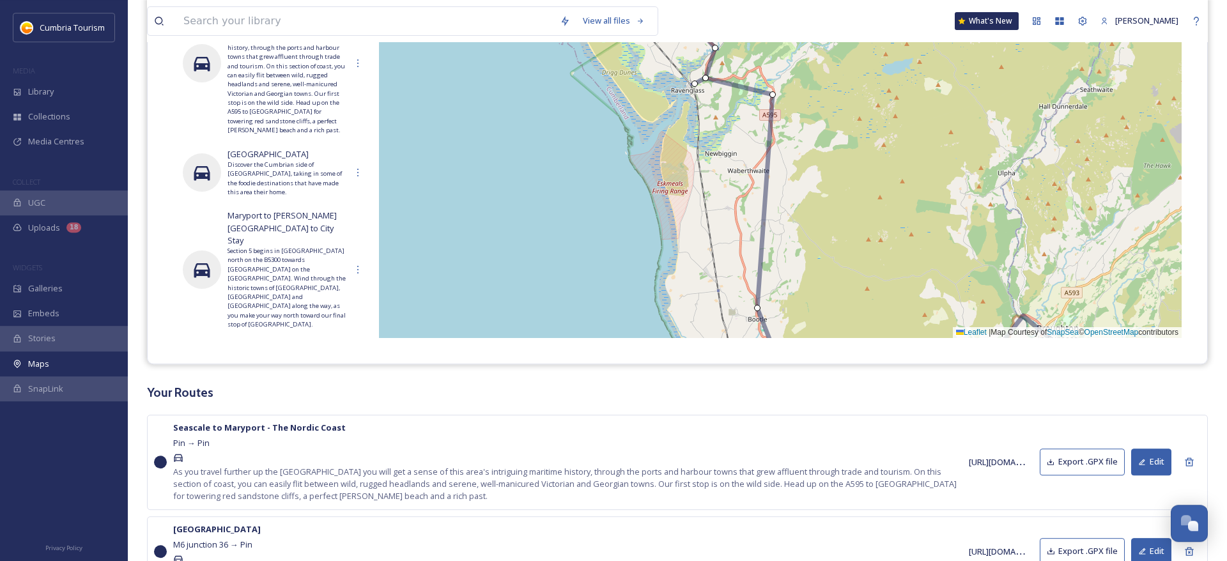
scroll to position [130, 0]
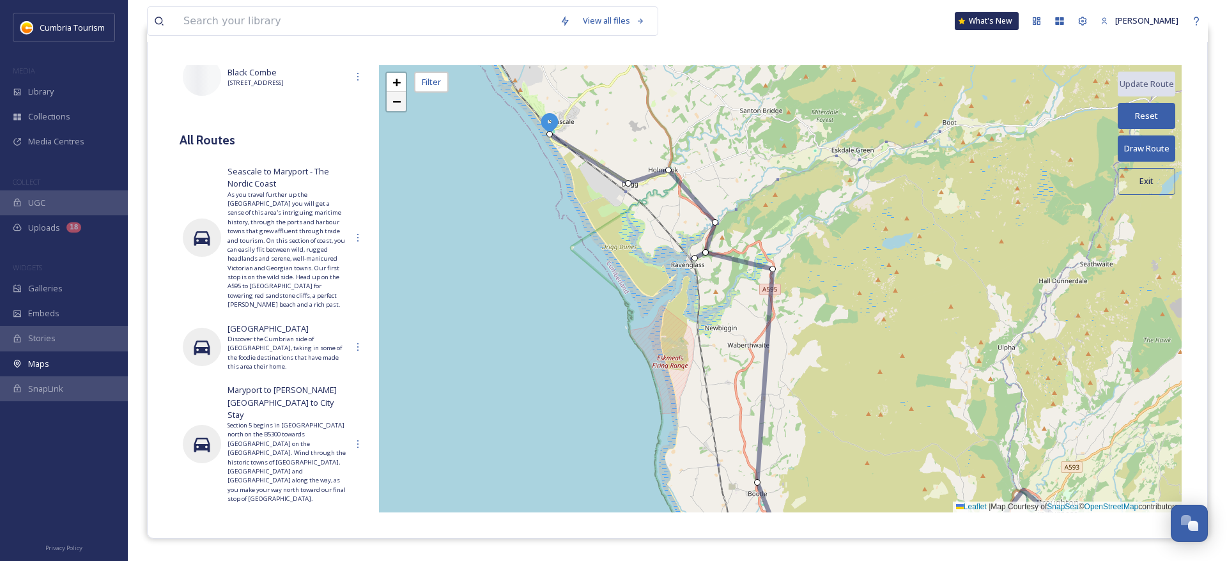
click at [403, 107] on link "−" at bounding box center [396, 101] width 19 height 19
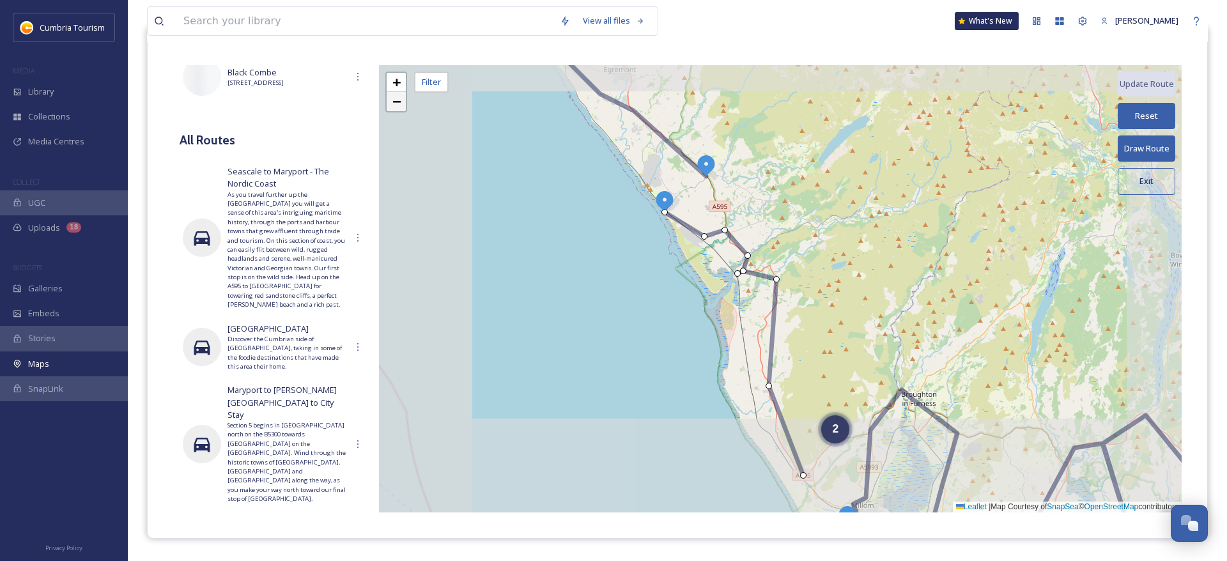
click at [403, 107] on link "−" at bounding box center [396, 101] width 19 height 19
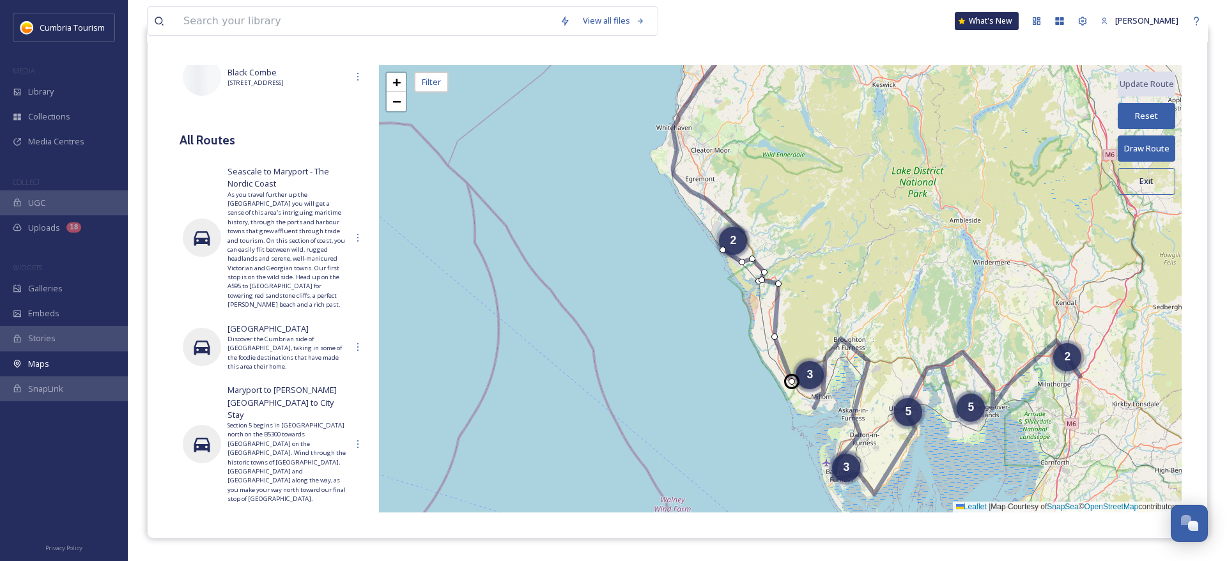
click at [790, 378] on div at bounding box center [792, 381] width 6 height 6
click at [789, 383] on div at bounding box center [792, 381] width 6 height 6
click at [398, 83] on span "+" at bounding box center [396, 82] width 8 height 16
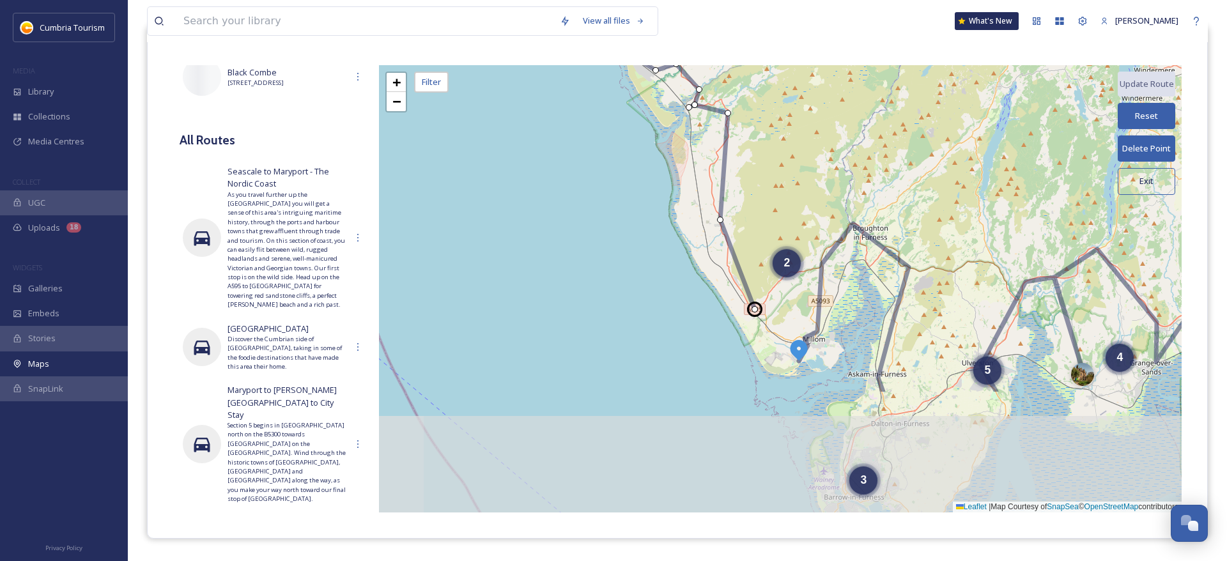
drag, startPoint x: 570, startPoint y: 243, endPoint x: 518, endPoint y: 101, distance: 151.3
click at [518, 100] on div "2 3 4 2 5 + − Leaflet | Map Courtesy of SnapSea © OpenStreetMap contributors Up…" at bounding box center [780, 288] width 803 height 447
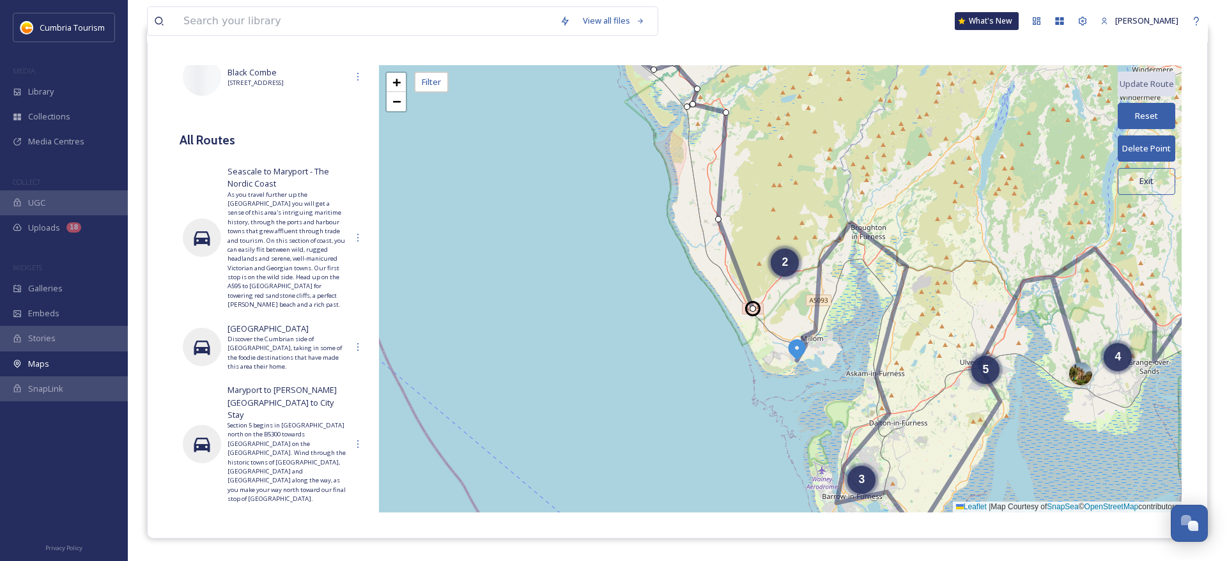
click at [753, 311] on div at bounding box center [753, 309] width 6 height 6
click at [394, 85] on span "+" at bounding box center [396, 82] width 8 height 16
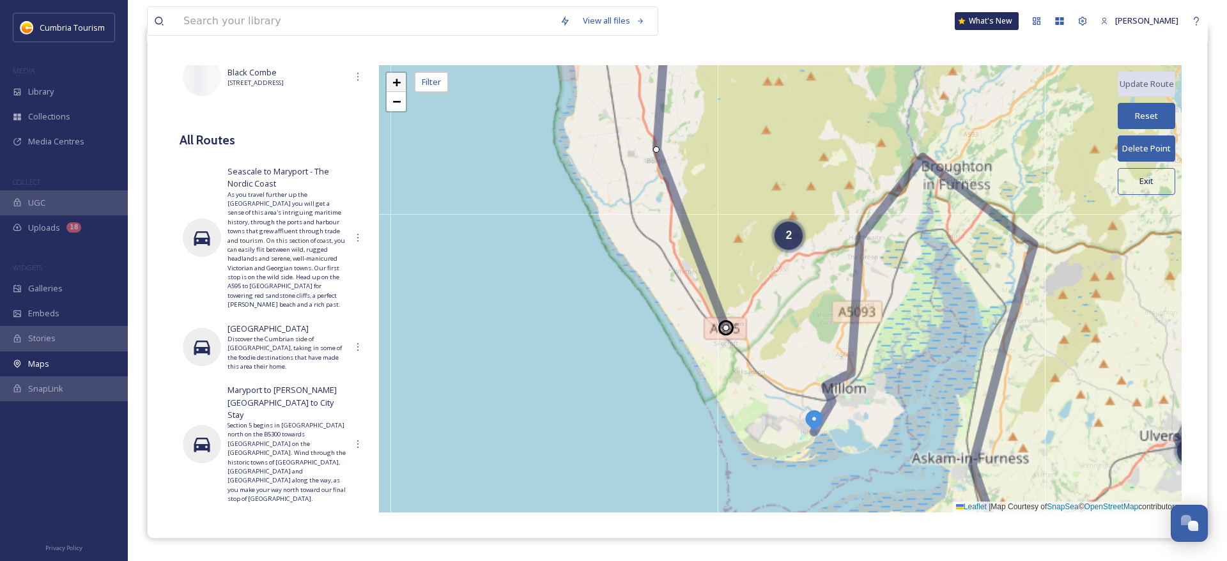
click at [394, 85] on span "+" at bounding box center [396, 82] width 8 height 16
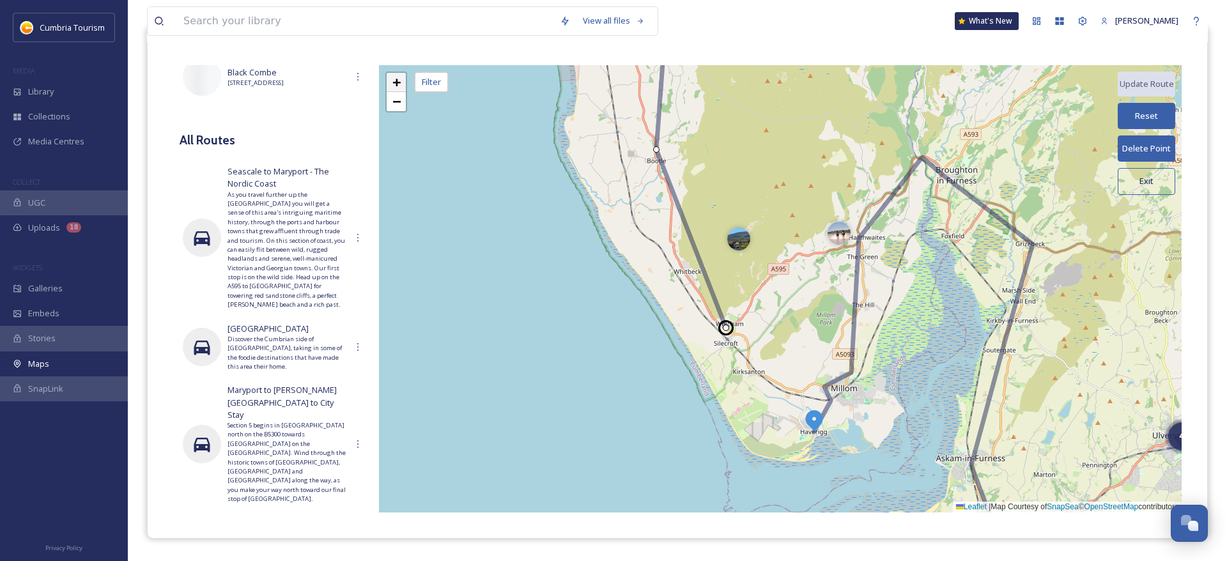
click at [394, 84] on span "+" at bounding box center [396, 82] width 8 height 16
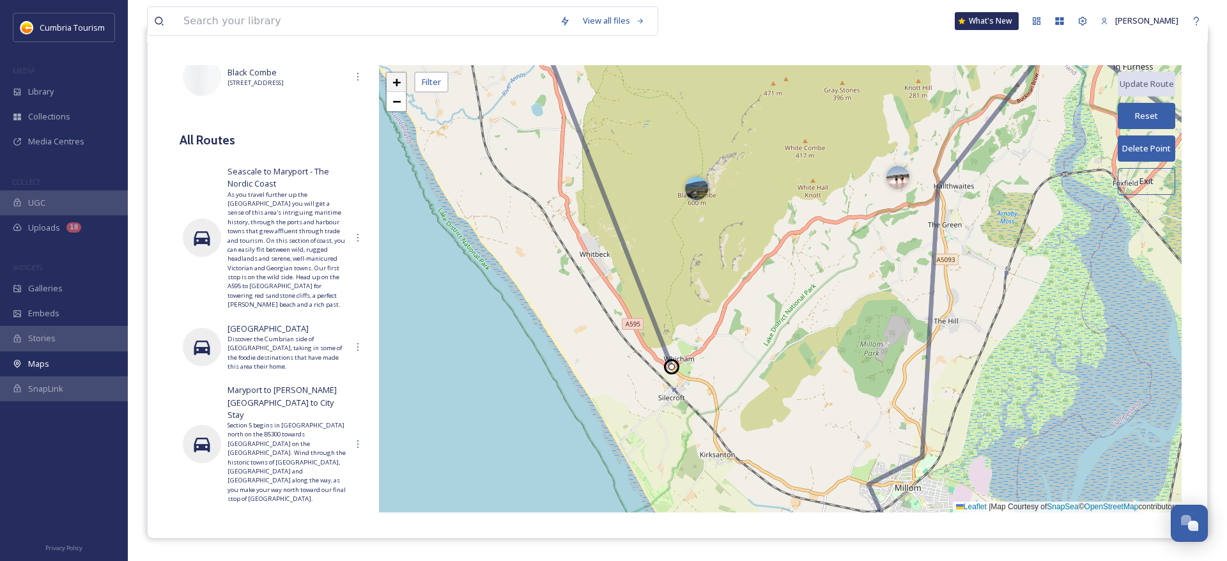
click at [394, 84] on span "+" at bounding box center [396, 82] width 8 height 16
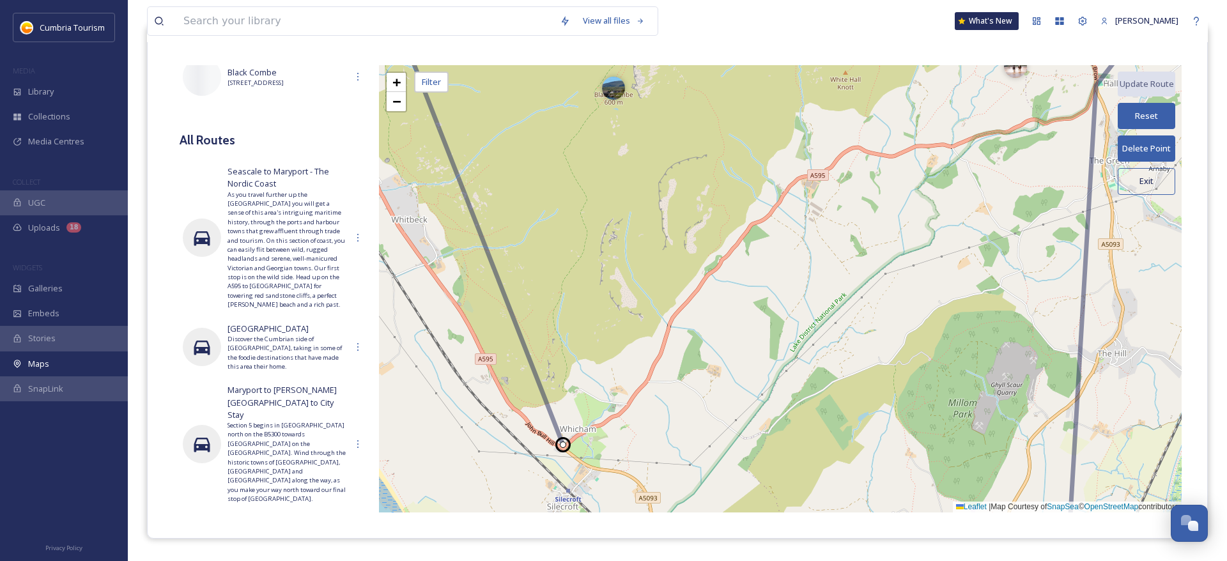
click at [566, 446] on div at bounding box center [563, 445] width 6 height 6
click at [499, 54] on div "All Pins Show List Laurel & Hardy Museum Barrow Park Park Ave, Barrow-in-Furnes…" at bounding box center [678, 289] width 1060 height 499
click at [571, 439] on div "+ − Leaflet | Map Courtesy of SnapSea © OpenStreetMap contributors Update Route…" at bounding box center [780, 288] width 803 height 447
click at [577, 435] on div "+ − Leaflet | Map Courtesy of SnapSea © OpenStreetMap contributors Update Route…" at bounding box center [780, 288] width 803 height 447
click at [1161, 109] on button "Reset" at bounding box center [1147, 116] width 58 height 26
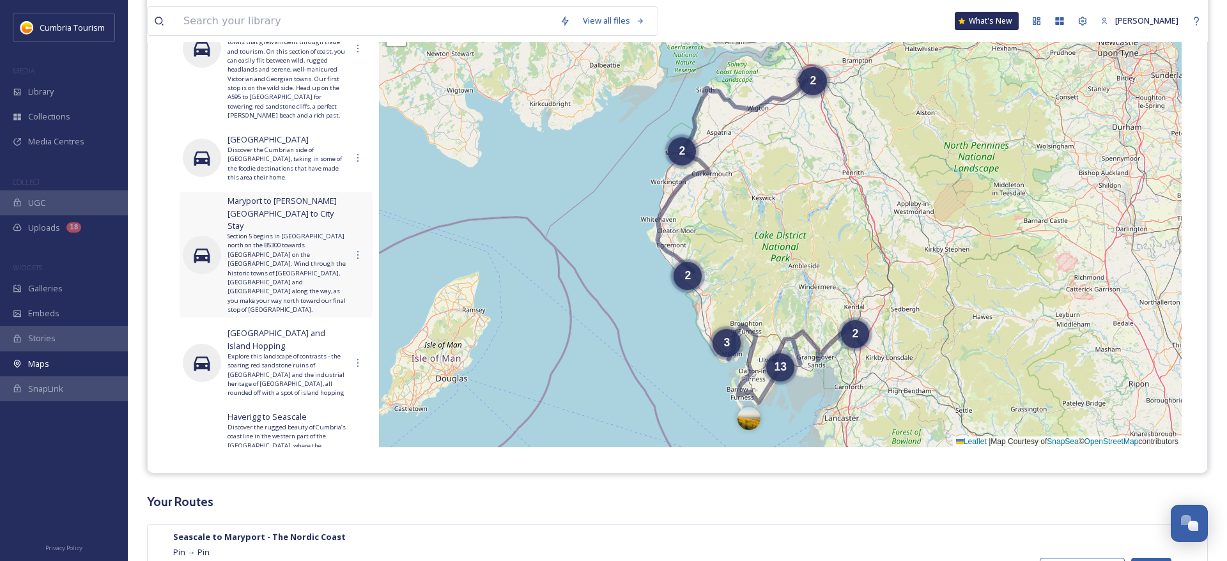
scroll to position [1048, 0]
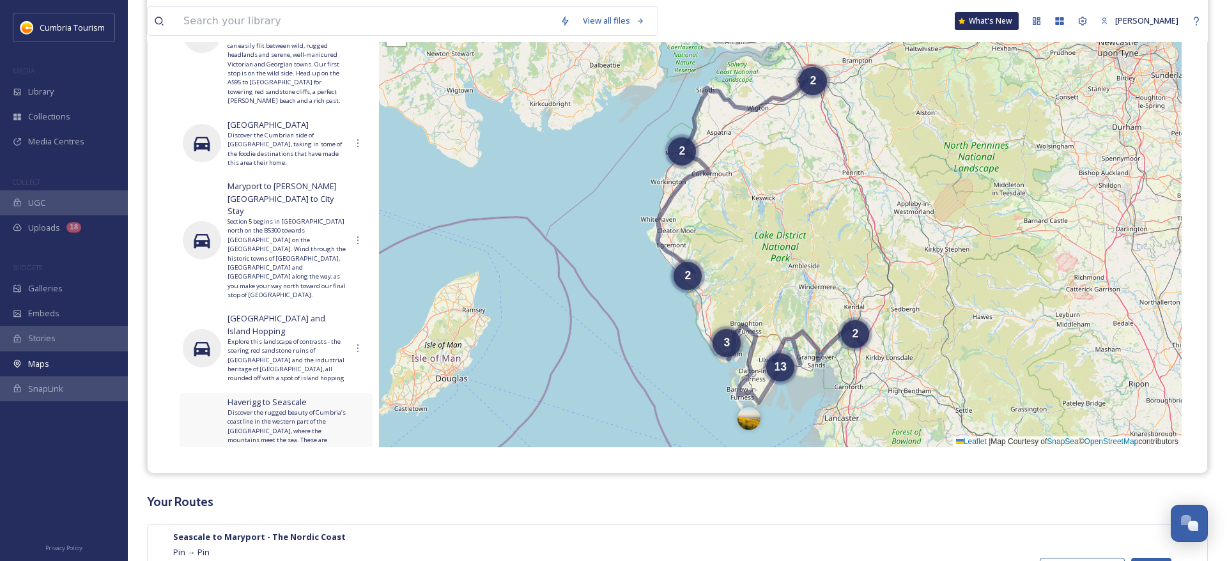
click at [278, 408] on span "Discover the rugged beauty of Cumbria’s coastline in the western part of the [G…" at bounding box center [287, 481] width 119 height 147
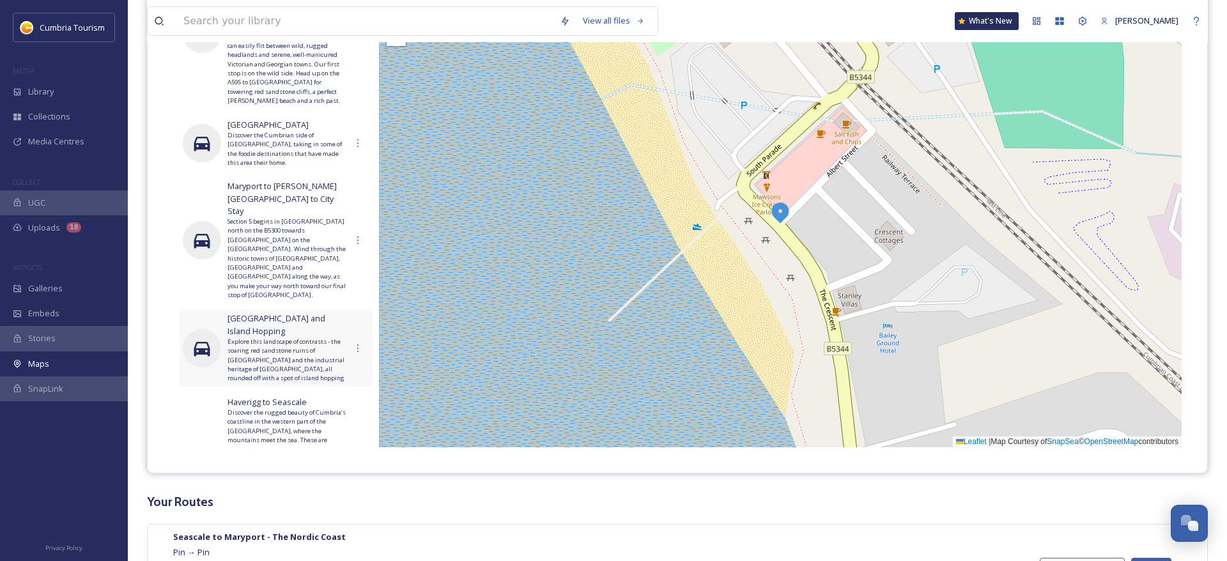
click at [268, 338] on span "Explore this landscape of contrasts - the soaring red sandstone ruins of [GEOGR…" at bounding box center [287, 361] width 119 height 46
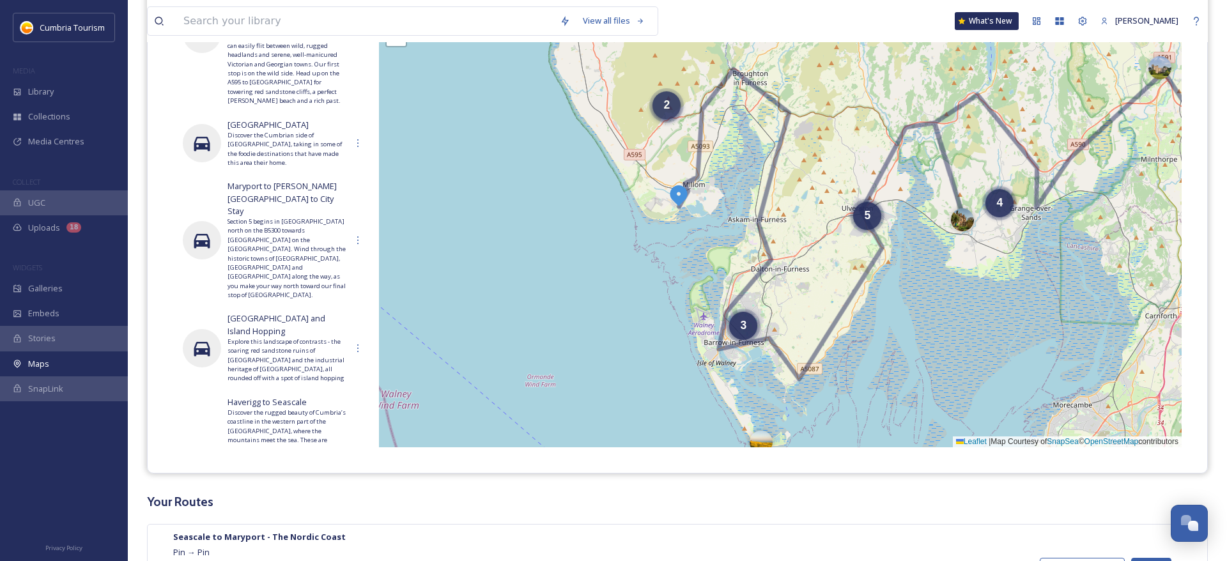
click at [668, 107] on span "2" at bounding box center [667, 104] width 6 height 13
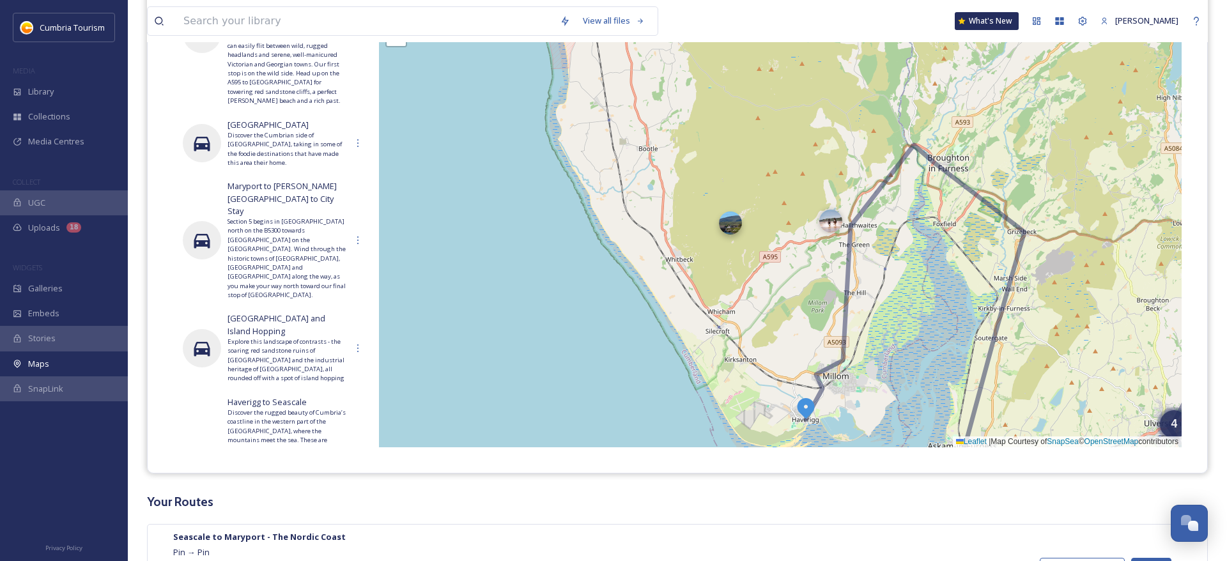
click at [735, 223] on div at bounding box center [730, 223] width 23 height 23
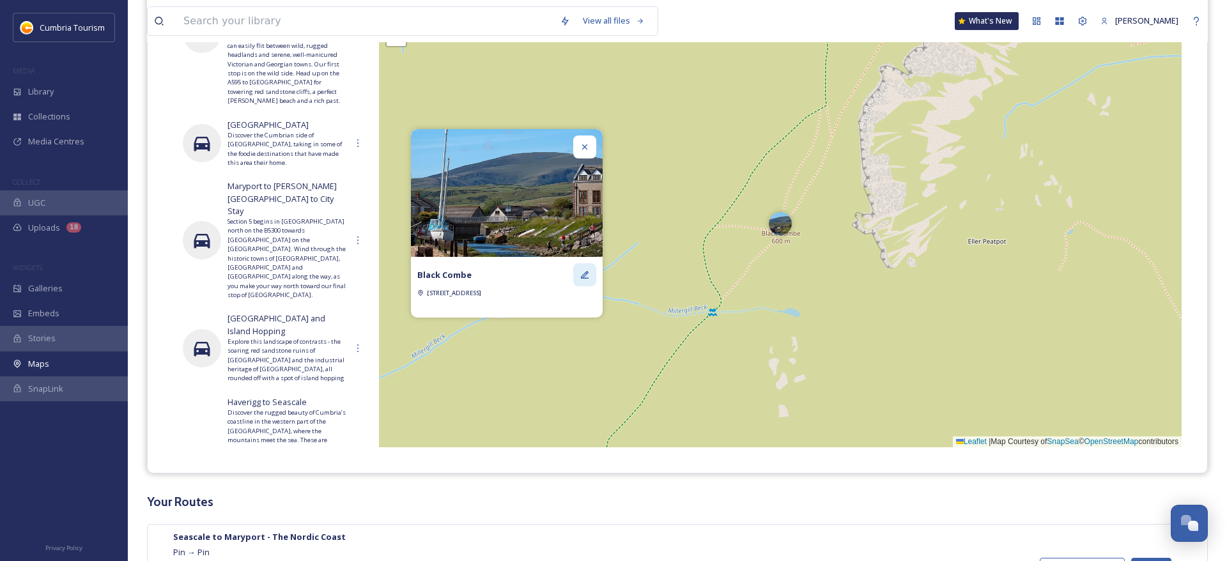
click at [585, 274] on icon at bounding box center [585, 275] width 10 height 10
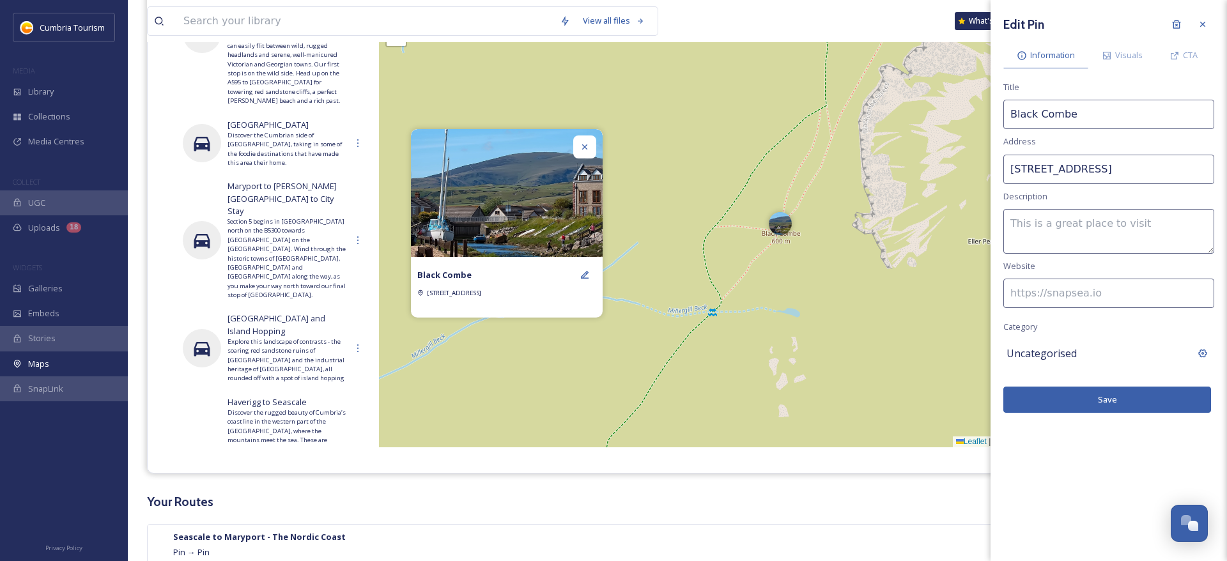
click at [1015, 290] on input at bounding box center [1109, 293] width 211 height 29
paste input "[URL][DOMAIN_NAME]"
type input "[URL][DOMAIN_NAME]"
click at [1182, 61] on div "CTA" at bounding box center [1183, 55] width 55 height 26
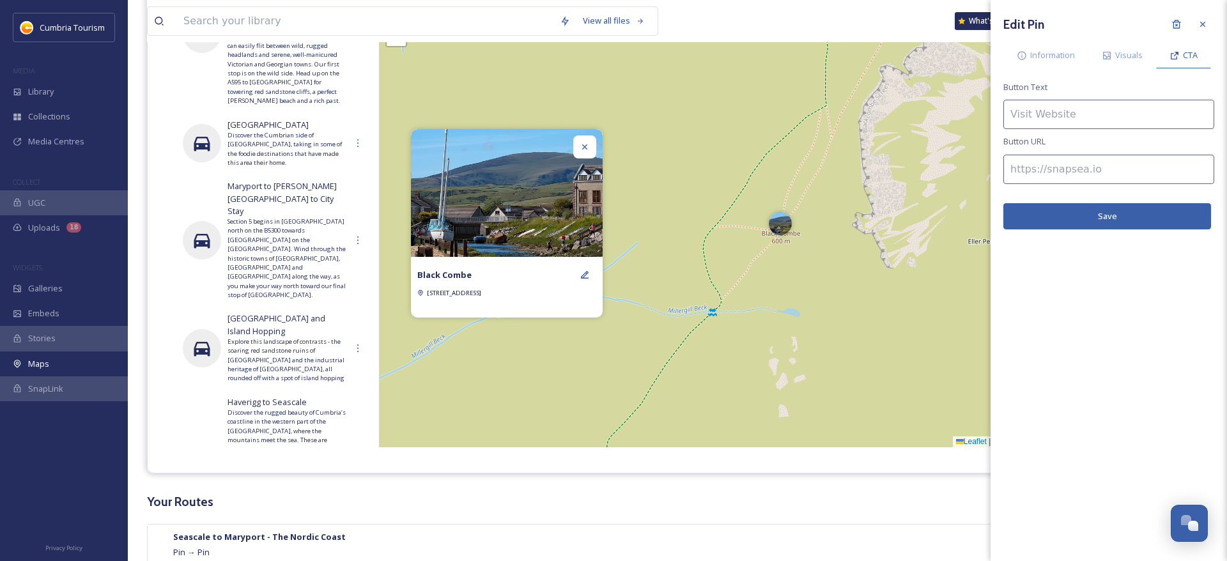
click at [1029, 170] on input at bounding box center [1109, 169] width 211 height 29
paste input "[URL][DOMAIN_NAME]"
type input "[URL][DOMAIN_NAME]"
click at [1016, 114] on input at bounding box center [1109, 114] width 211 height 29
type input "Find out more"
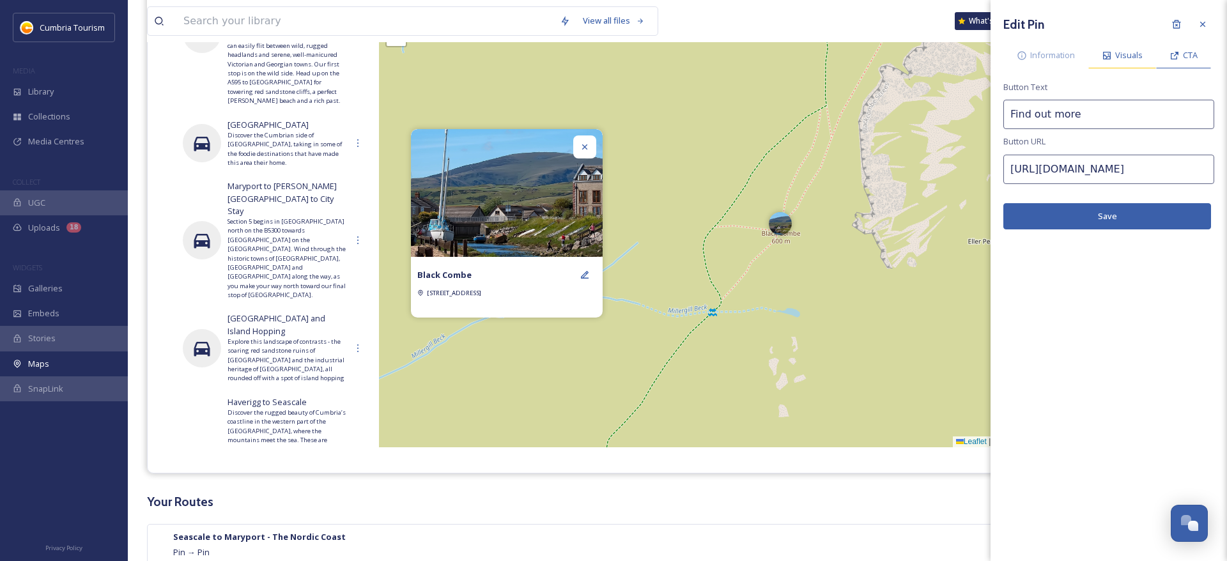
click at [1136, 53] on span "Visuals" at bounding box center [1128, 55] width 27 height 12
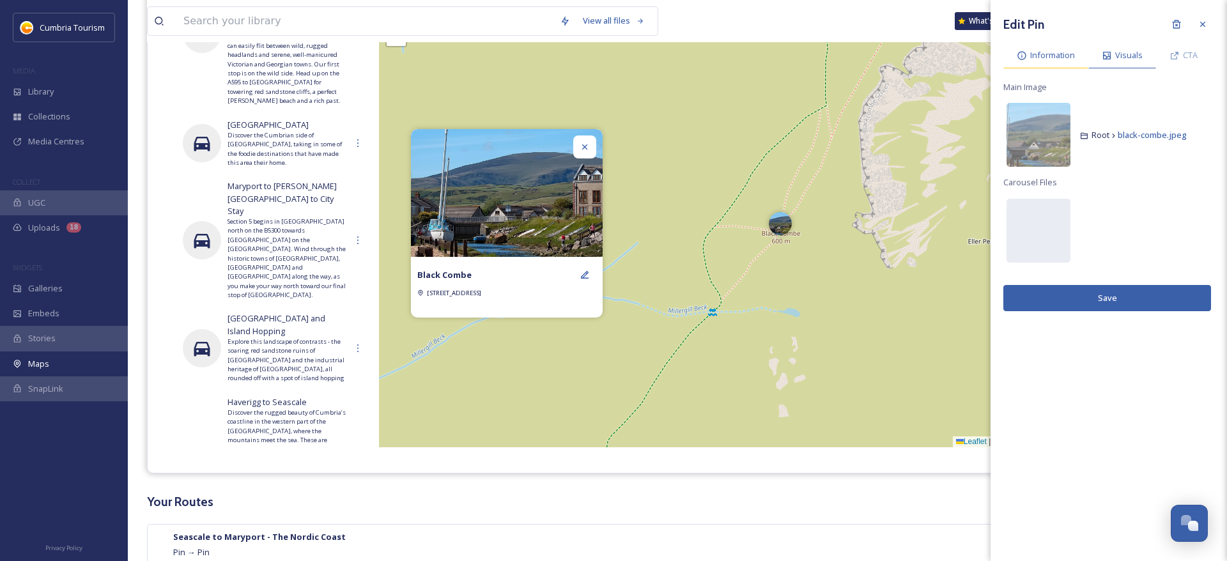
click at [1042, 50] on span "Information" at bounding box center [1052, 55] width 45 height 12
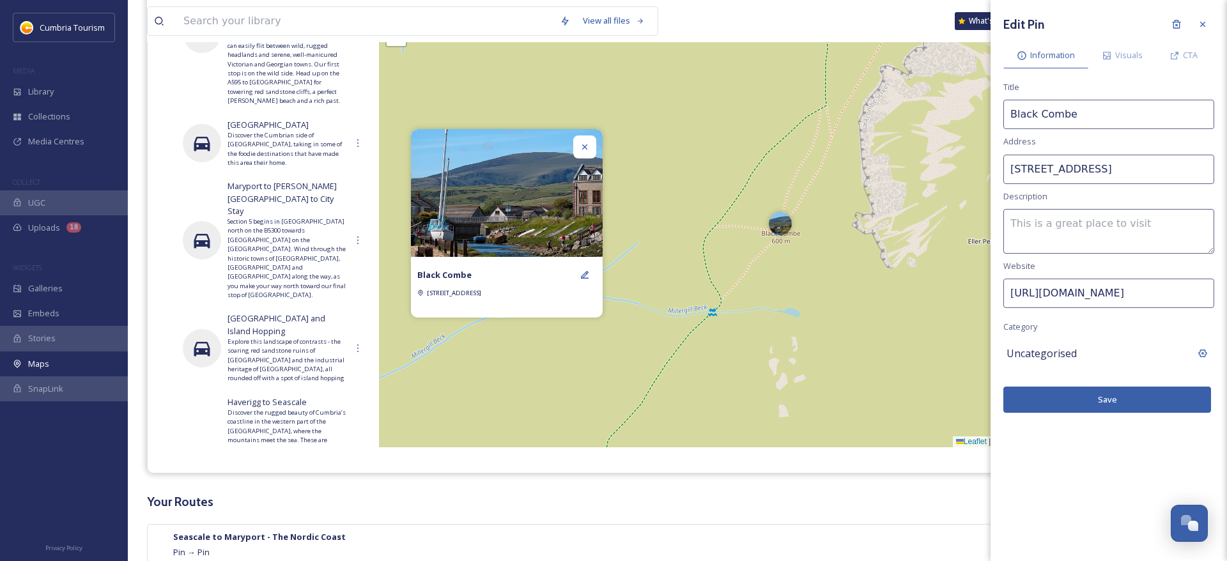
click at [1063, 224] on textarea at bounding box center [1109, 231] width 211 height 45
paste textarea "Black Combe is one of the Lake District's most famous southerly peaks. Standing…"
type textarea "Black Combe is one of the Lake District's most famous southerly peaks. Standing…"
click at [1124, 61] on span "Visuals" at bounding box center [1128, 55] width 27 height 12
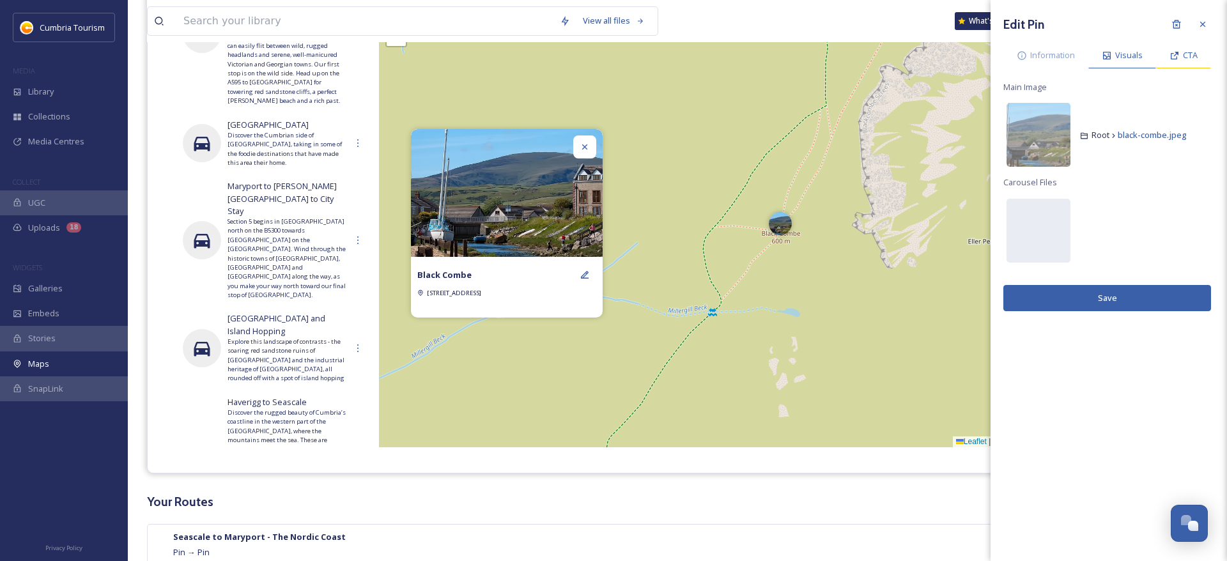
click at [1175, 53] on icon at bounding box center [1175, 55] width 10 height 10
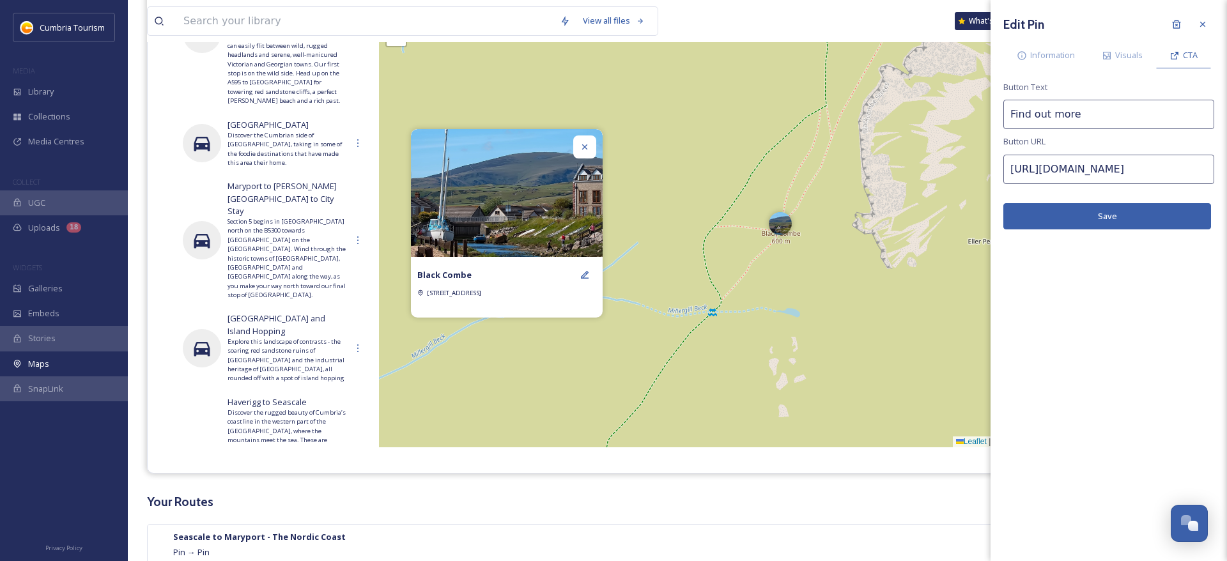
click at [1105, 215] on button "Save" at bounding box center [1108, 216] width 208 height 26
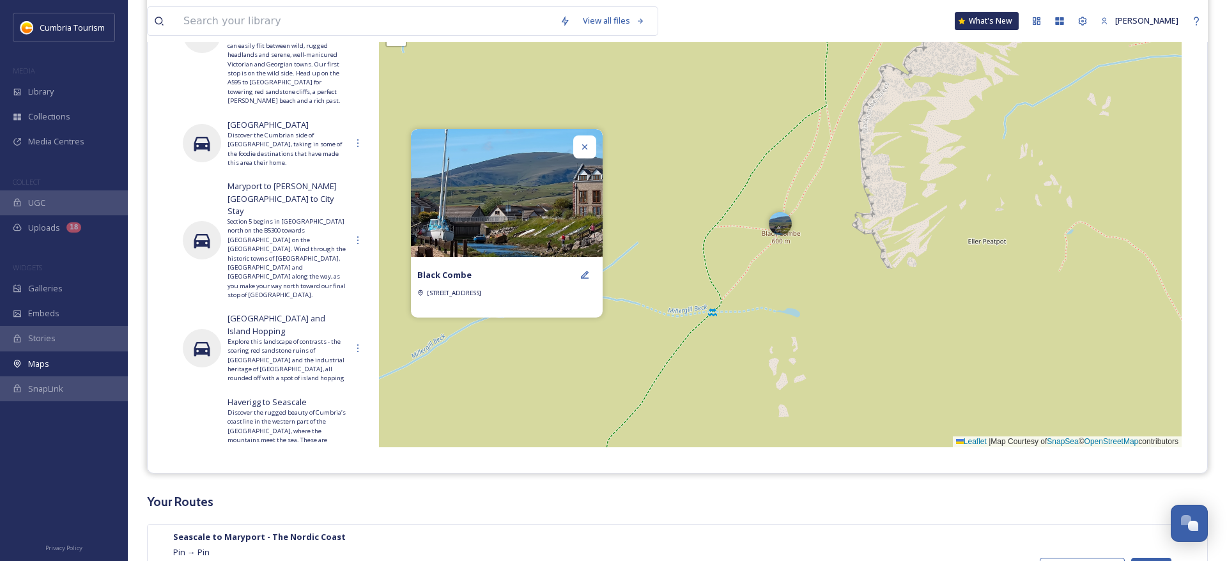
click at [582, 141] on div at bounding box center [584, 147] width 23 height 23
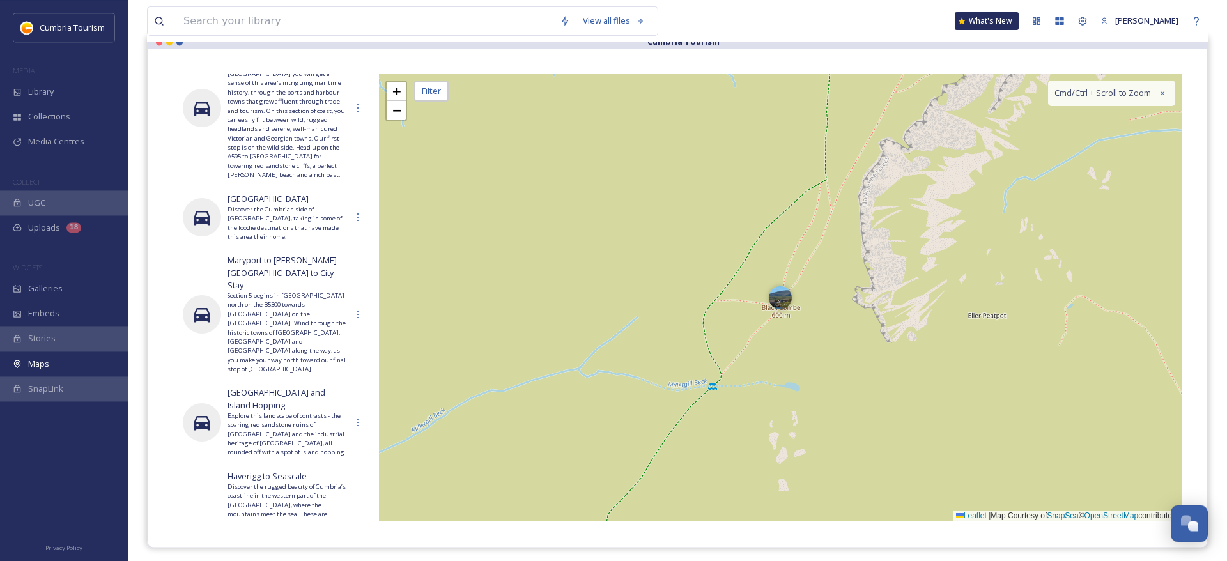
scroll to position [0, 0]
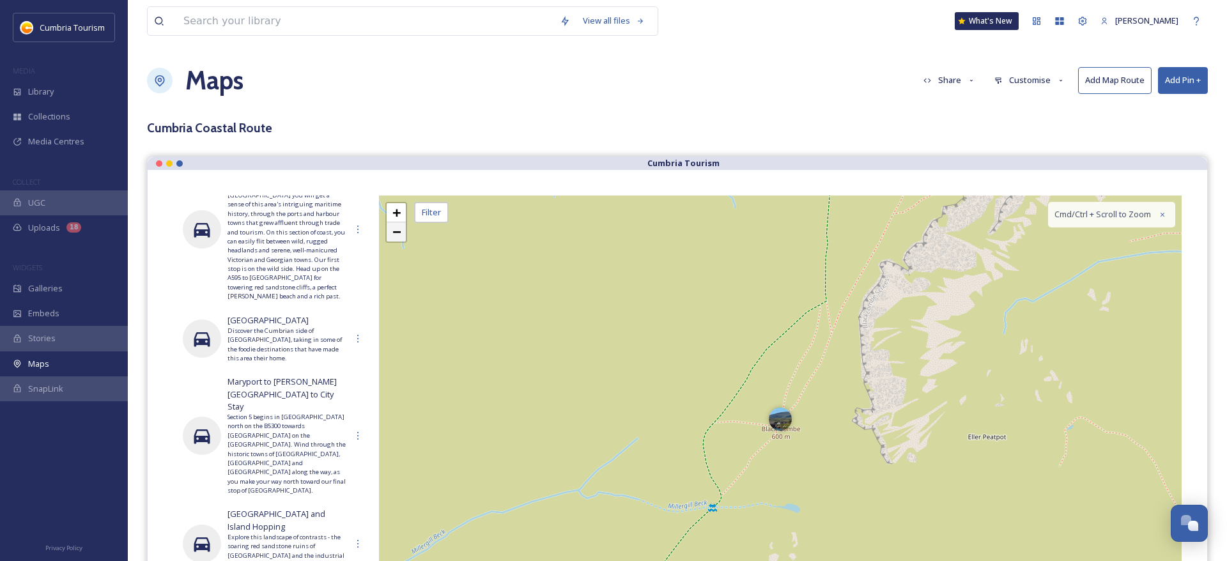
click at [393, 235] on span "−" at bounding box center [396, 232] width 8 height 16
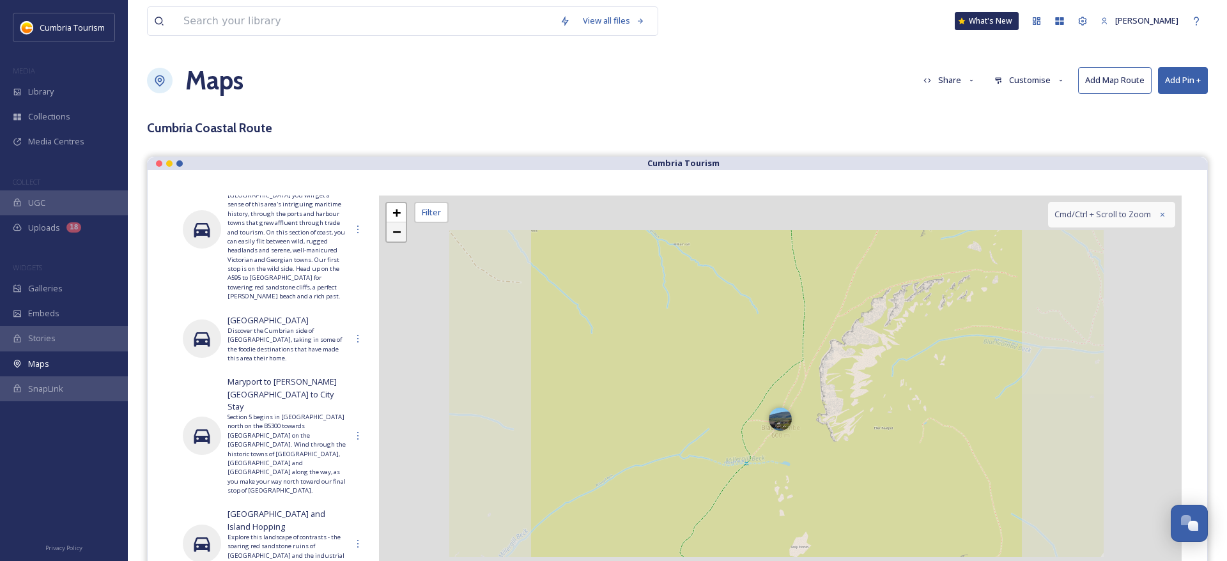
click at [393, 235] on span "−" at bounding box center [396, 232] width 8 height 16
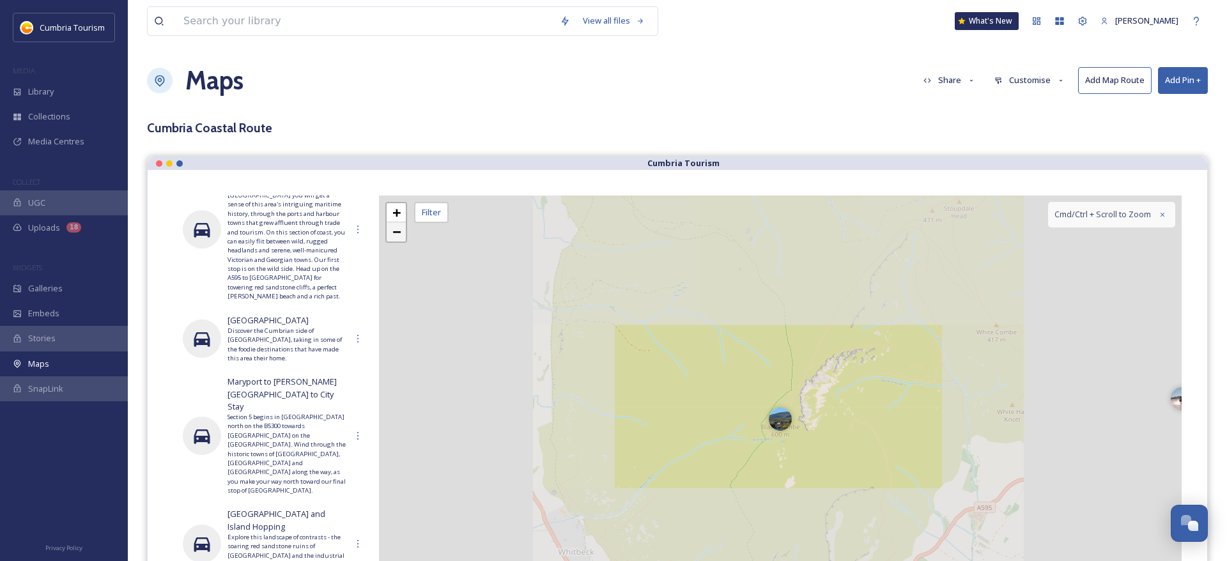
click at [393, 235] on span "−" at bounding box center [396, 232] width 8 height 16
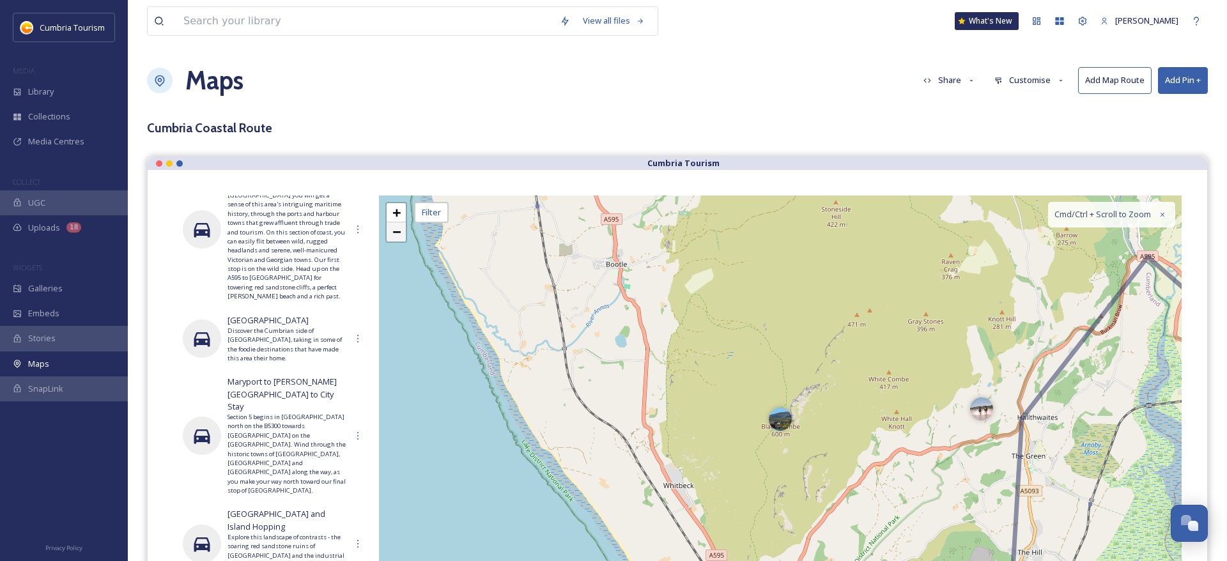
click at [393, 235] on span "−" at bounding box center [396, 232] width 8 height 16
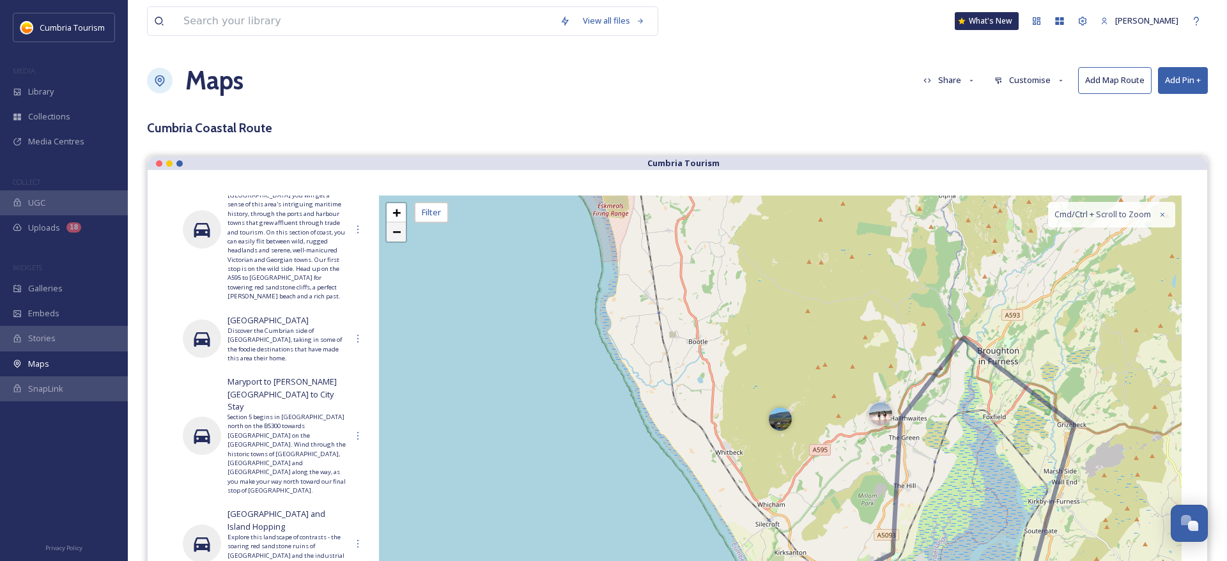
click at [393, 235] on span "−" at bounding box center [396, 232] width 8 height 16
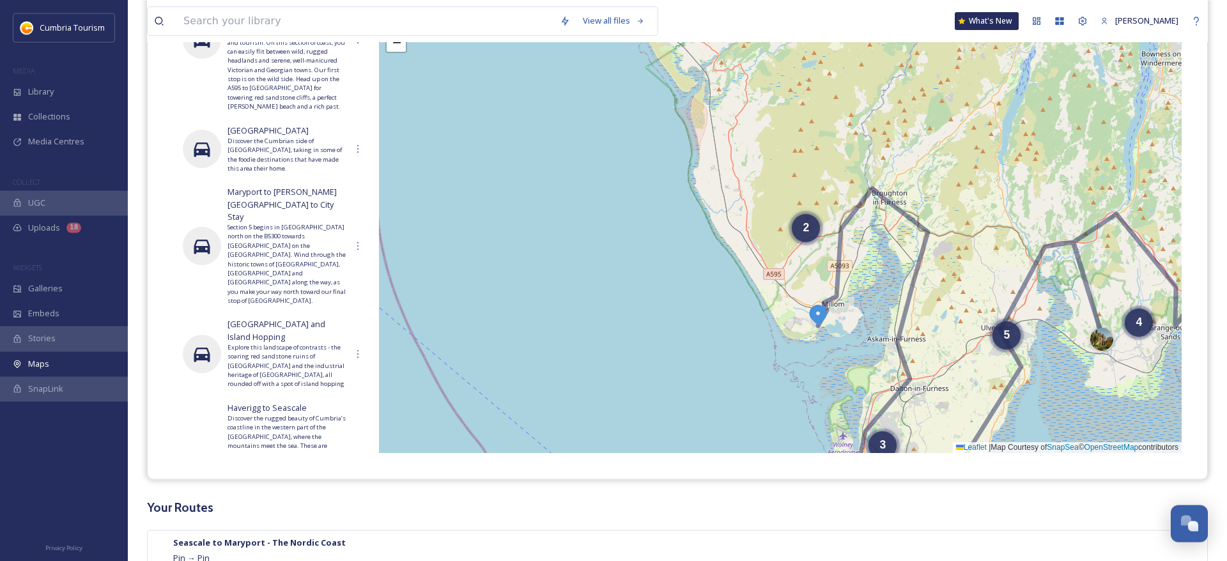
scroll to position [196, 0]
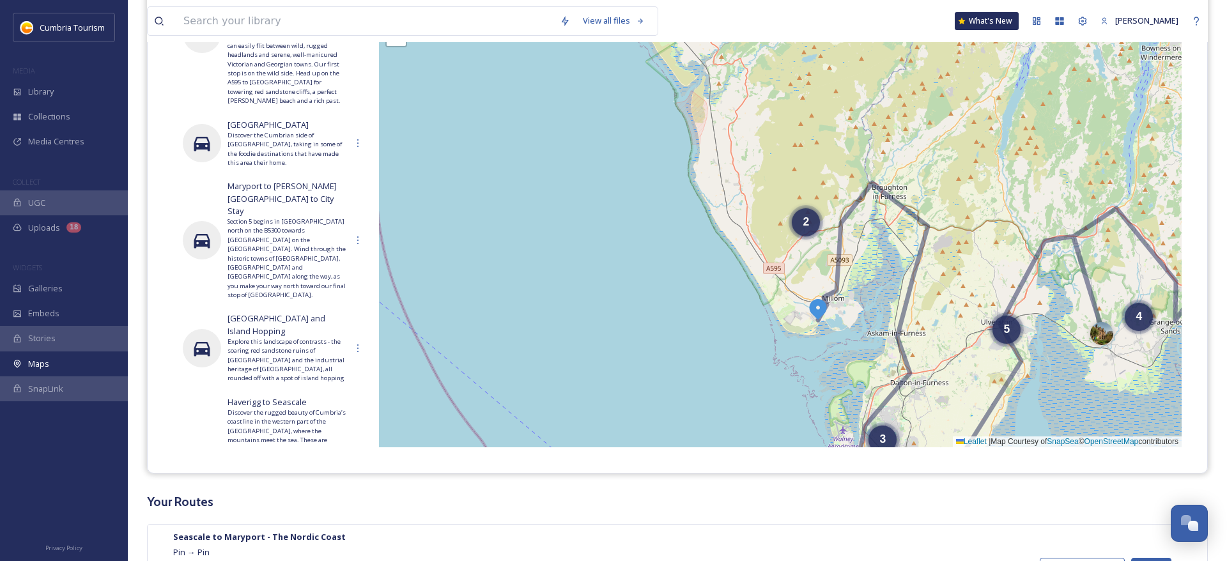
click at [816, 309] on img at bounding box center [818, 308] width 23 height 23
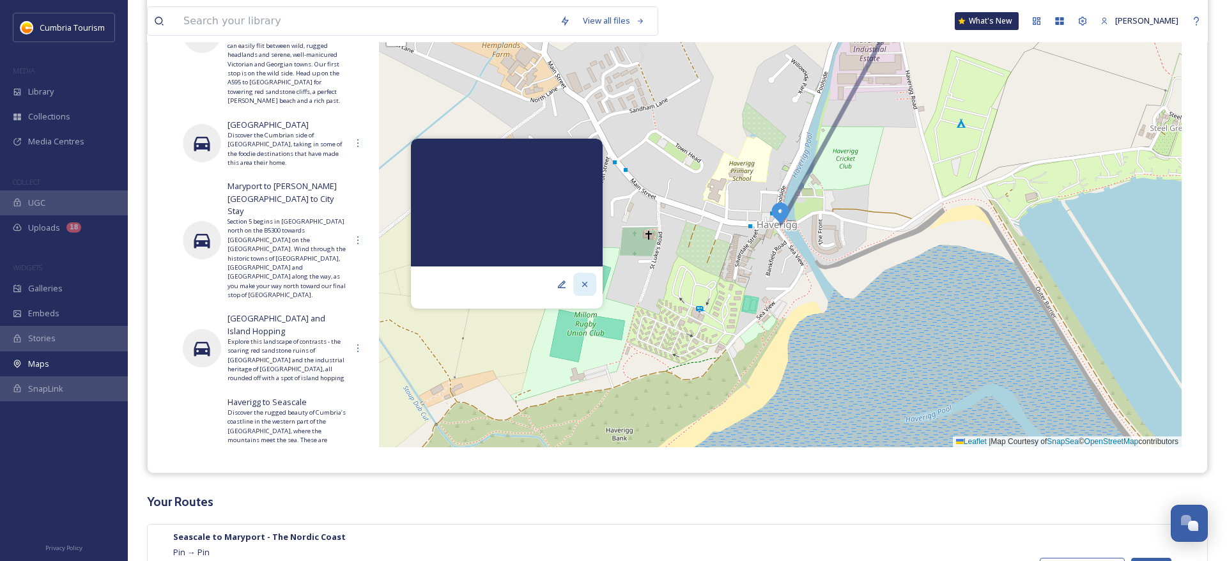
click at [586, 288] on icon at bounding box center [585, 284] width 10 height 10
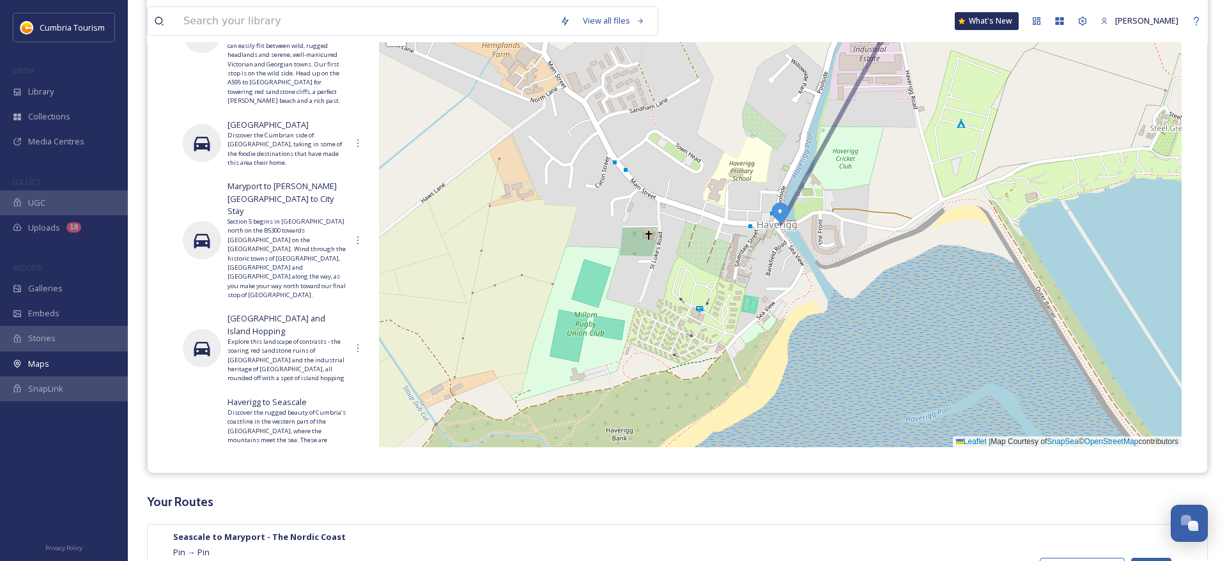
click at [775, 217] on img at bounding box center [780, 212] width 23 height 23
